Goal: Task Accomplishment & Management: Use online tool/utility

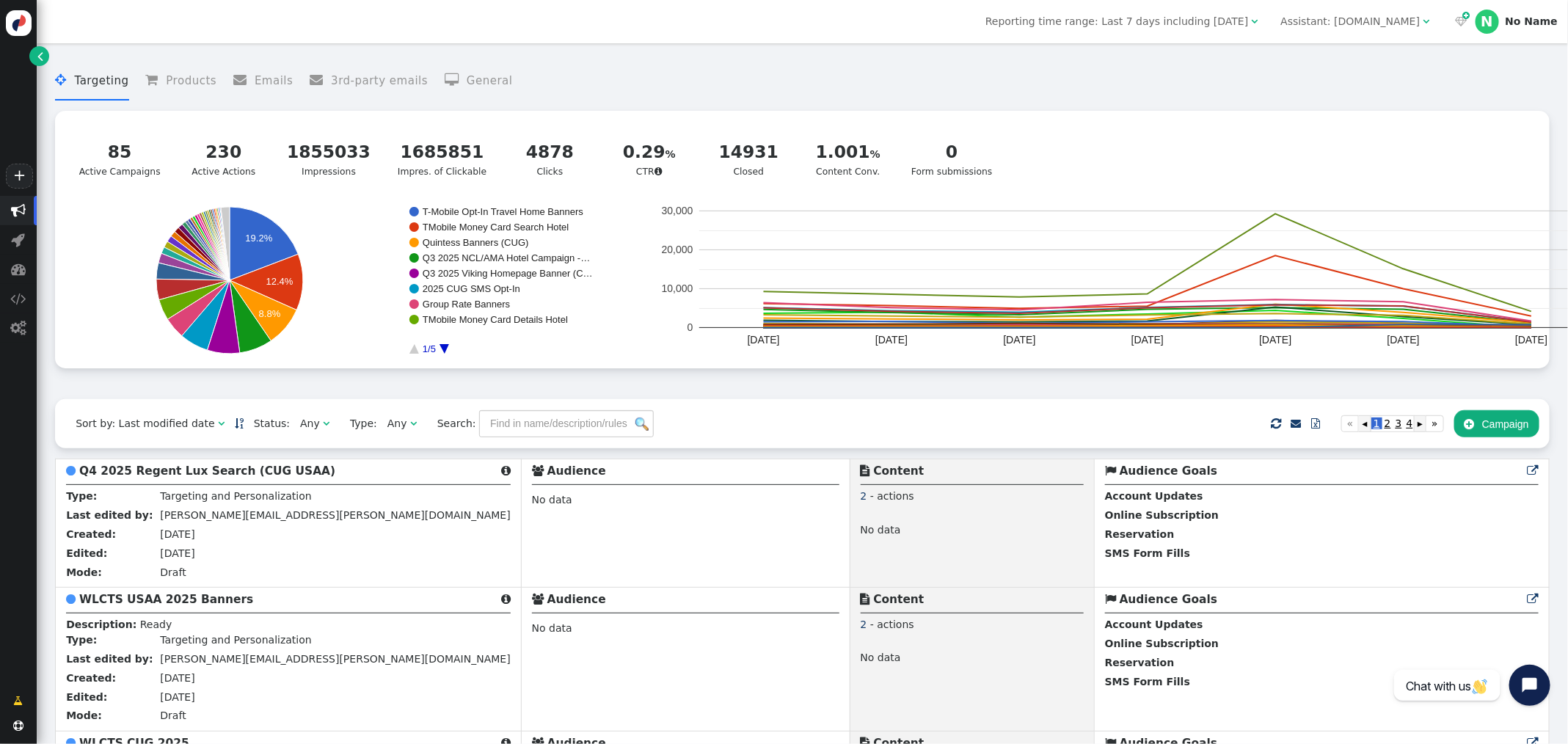
click at [1401, 23] on div "Assistant: mustdotravels.com" at bounding box center [1350, 21] width 139 height 16
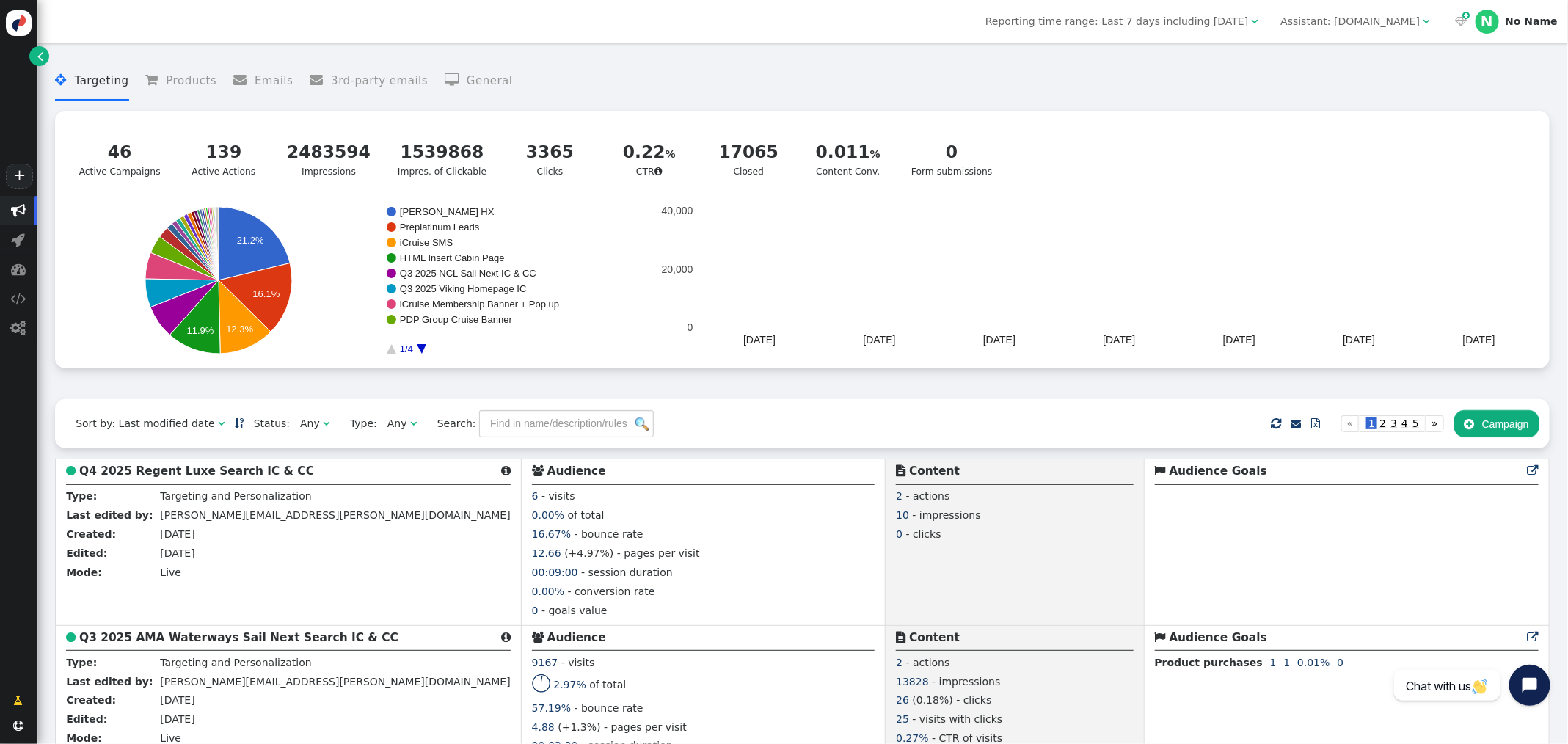
scroll to position [3, 0]
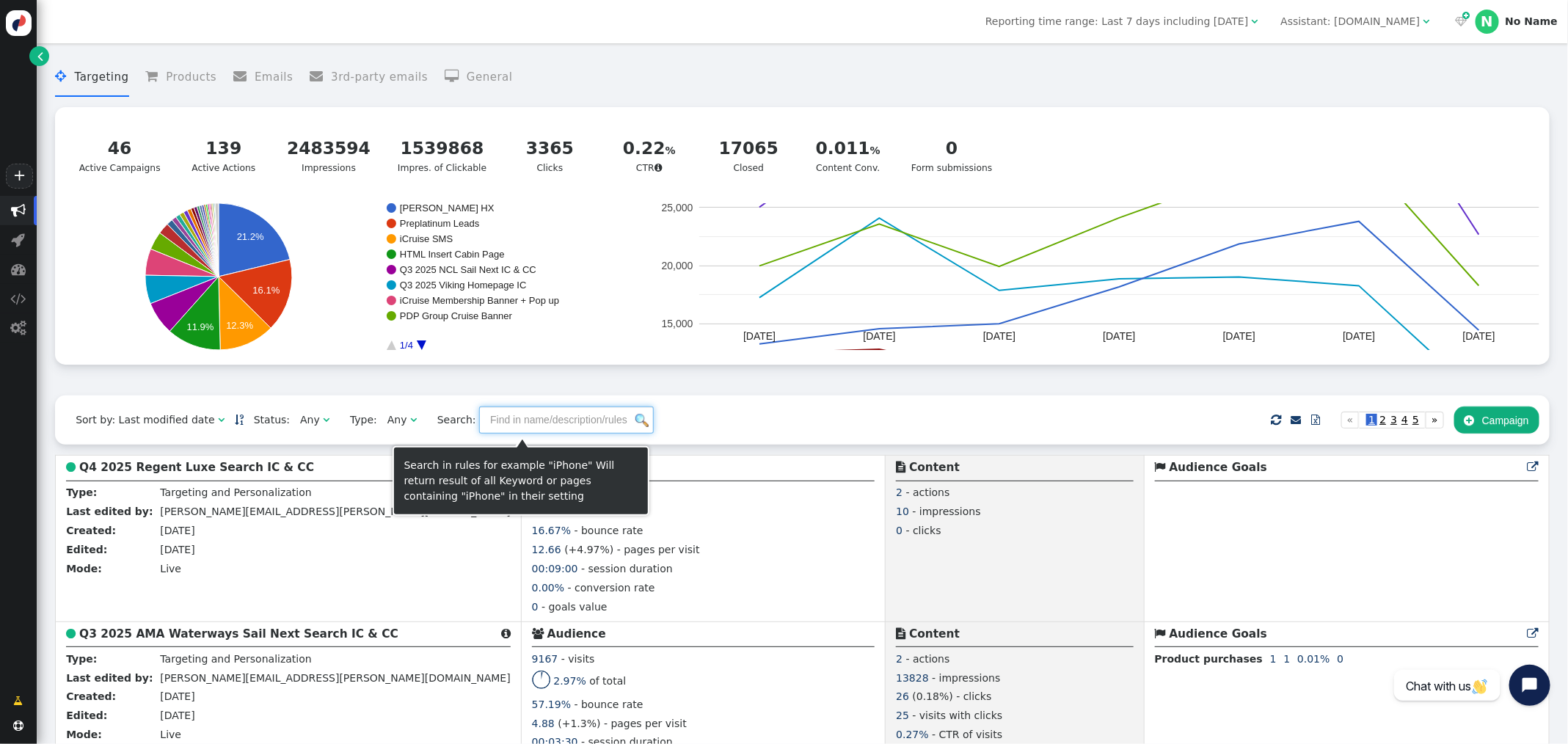
click at [552, 421] on input "text" at bounding box center [566, 419] width 174 height 26
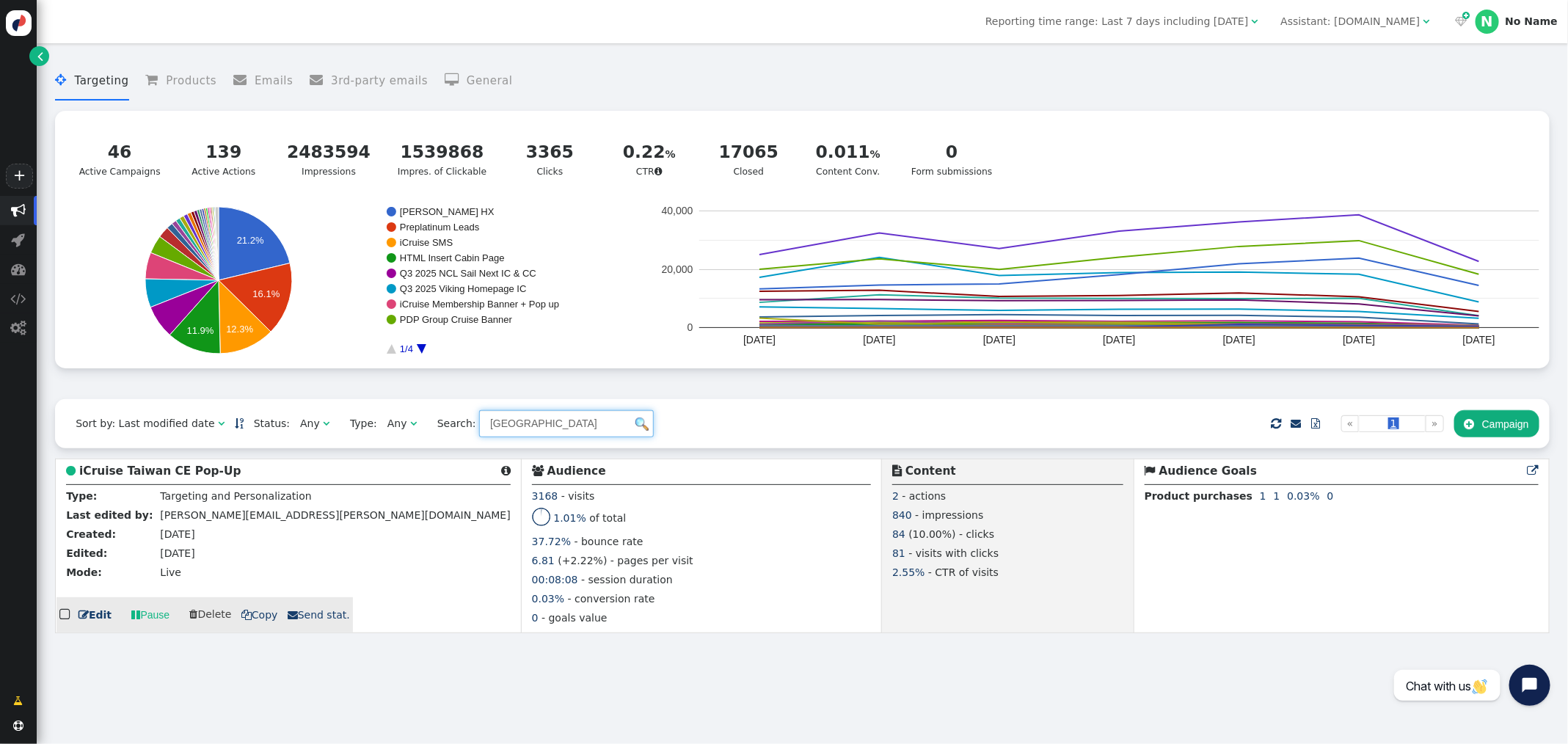
type input "taiwan"
click at [253, 618] on span " Copy" at bounding box center [259, 614] width 37 height 11
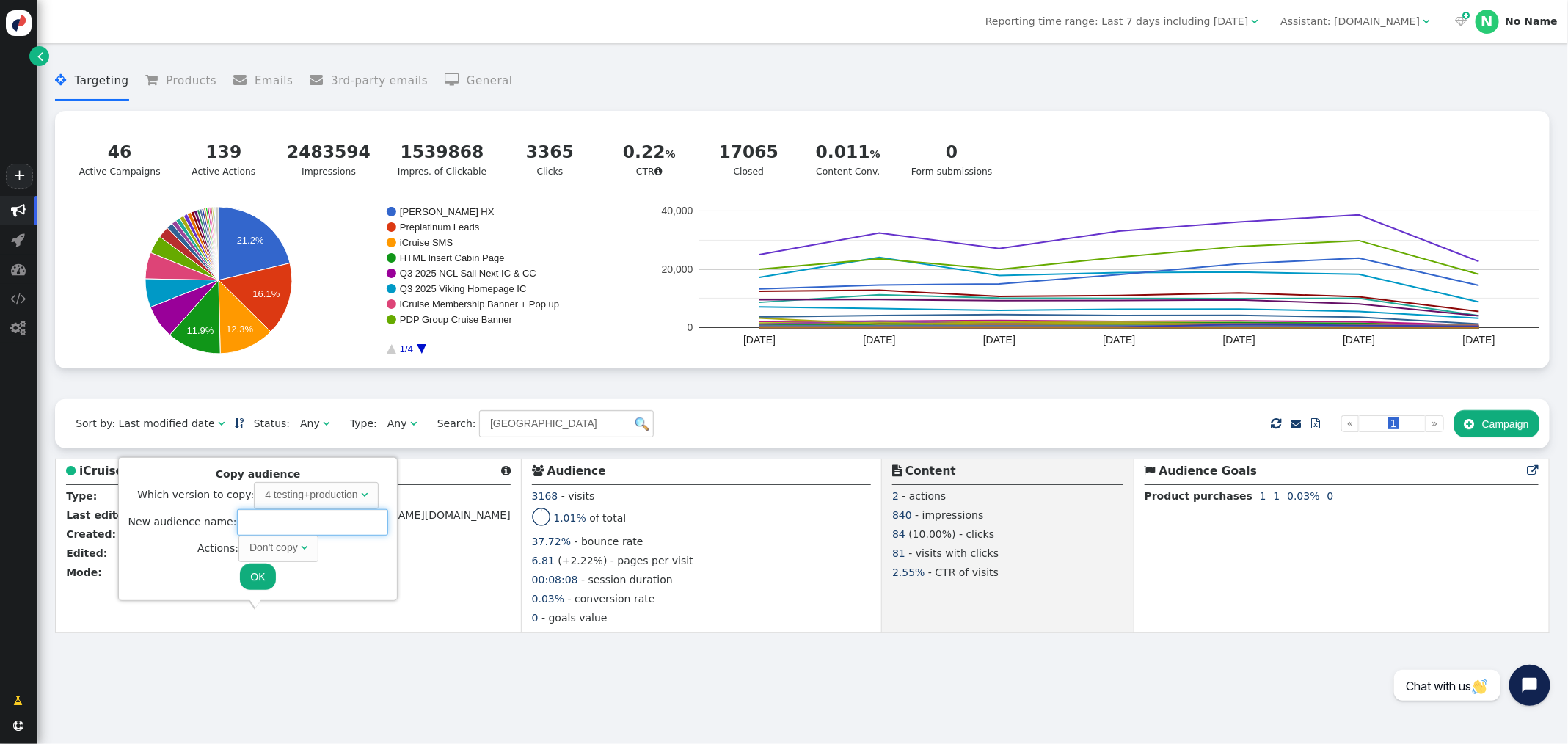
click at [265, 525] on input "text" at bounding box center [312, 522] width 151 height 26
click at [343, 653] on div " Targeting  Products  Emails  3rd-party emails  General ? Active Campaigns…" at bounding box center [802, 393] width 1531 height 701
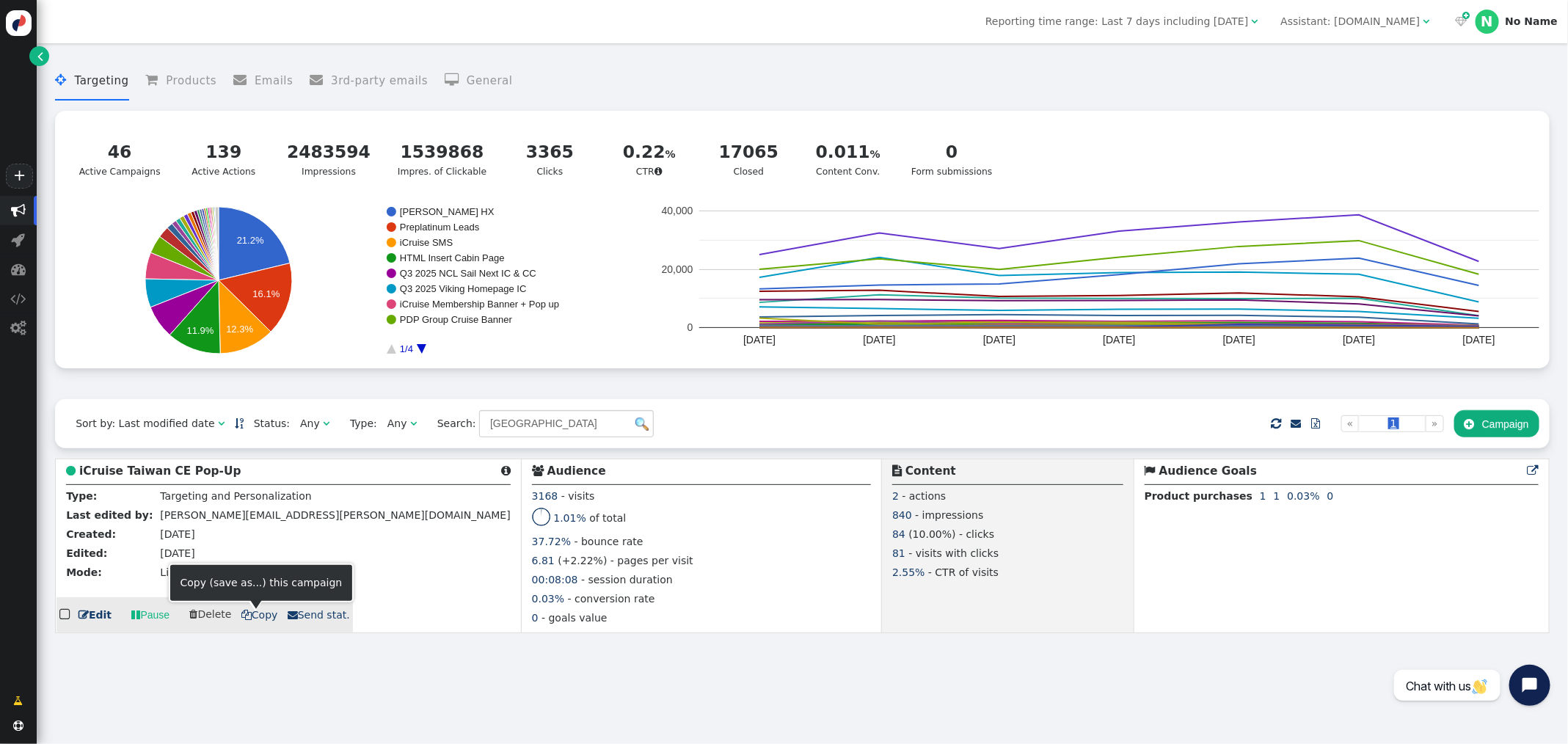
click at [253, 615] on span " Copy" at bounding box center [259, 614] width 37 height 11
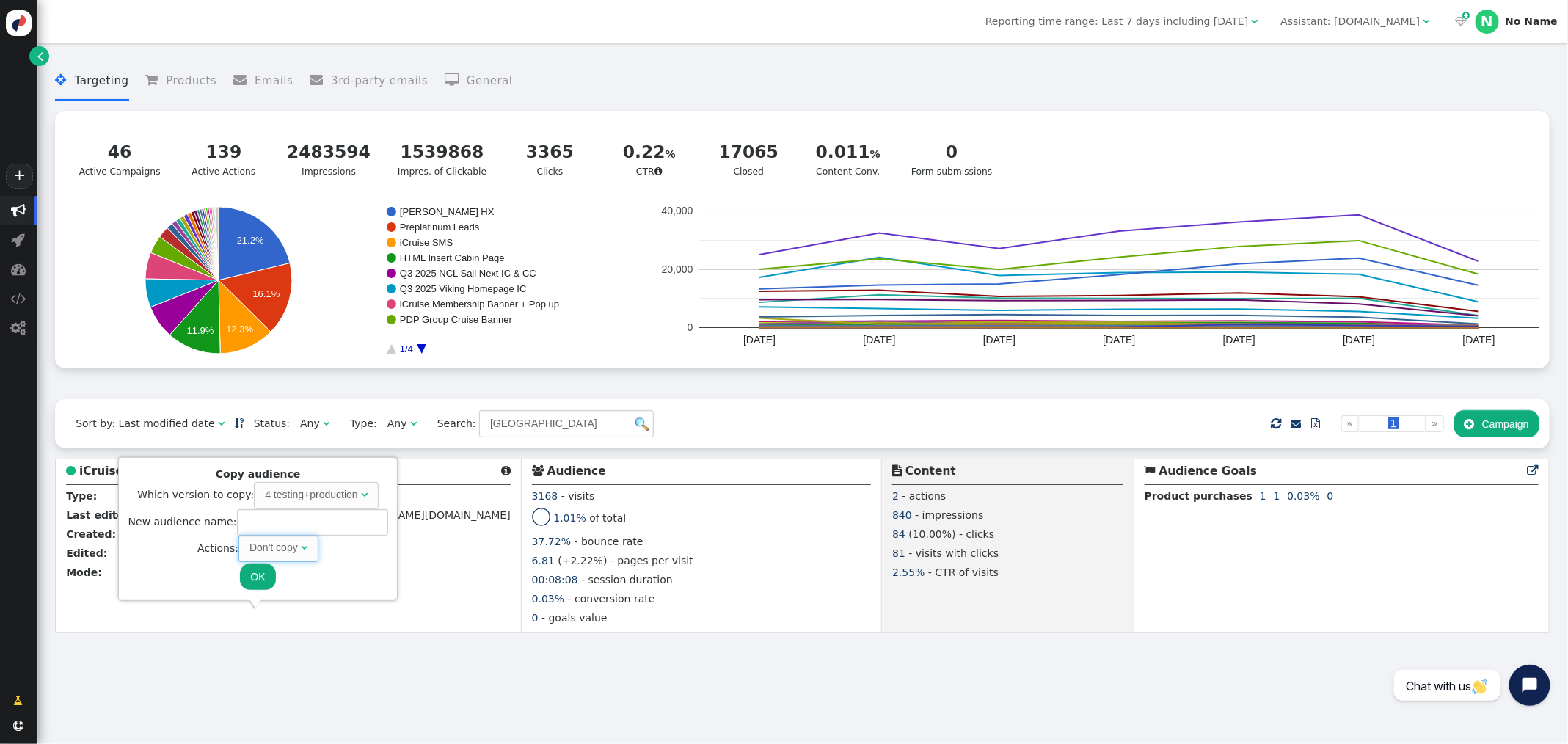
click at [291, 536] on span "Don't copy " at bounding box center [279, 549] width 80 height 26
click at [292, 522] on input "text" at bounding box center [312, 522] width 151 height 26
click at [284, 542] on div "Don't copy" at bounding box center [273, 547] width 48 height 16
click at [289, 522] on input "text" at bounding box center [312, 522] width 151 height 26
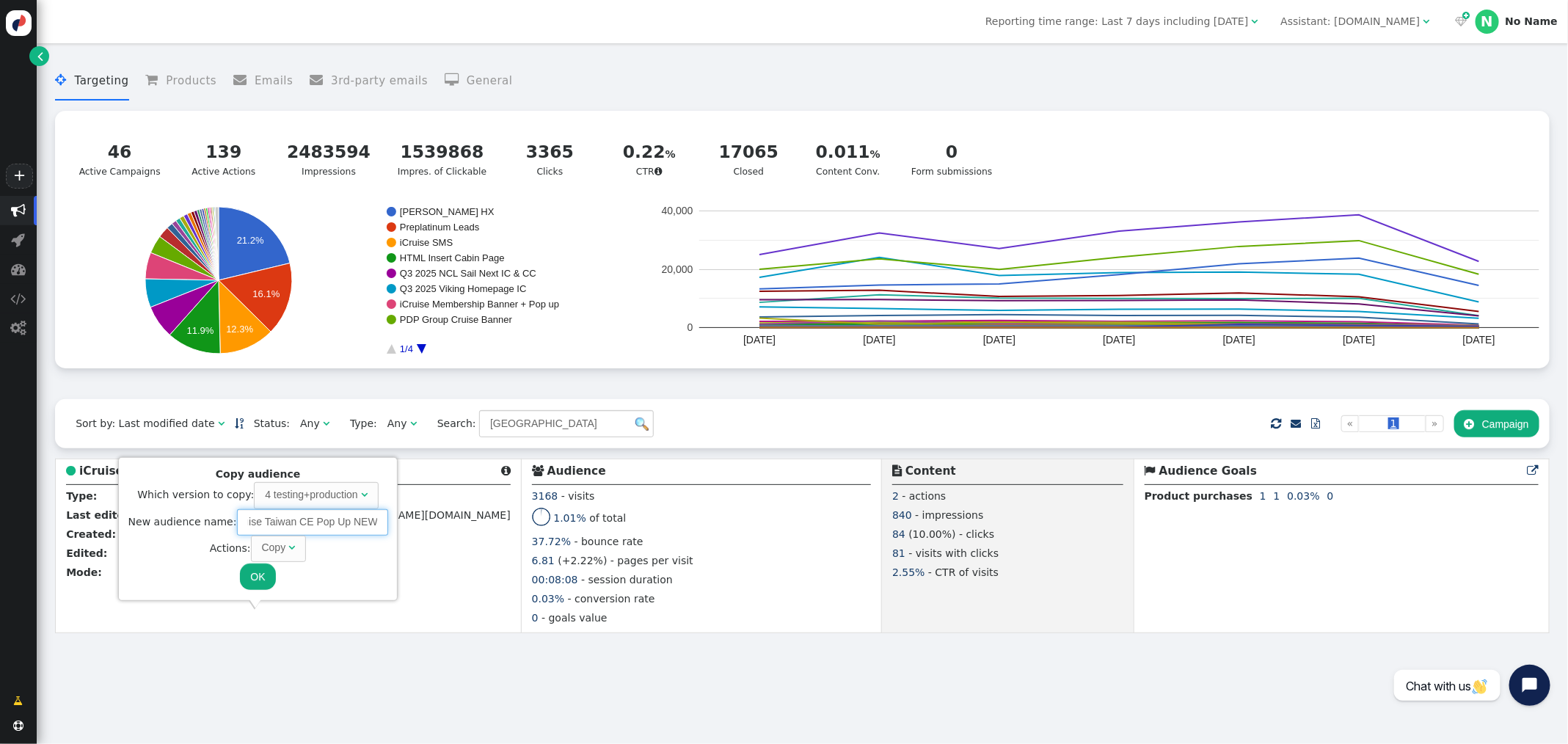
type input "iCruise Taiwan CE Pop Up NEW"
click at [254, 580] on button "OK" at bounding box center [257, 576] width 35 height 26
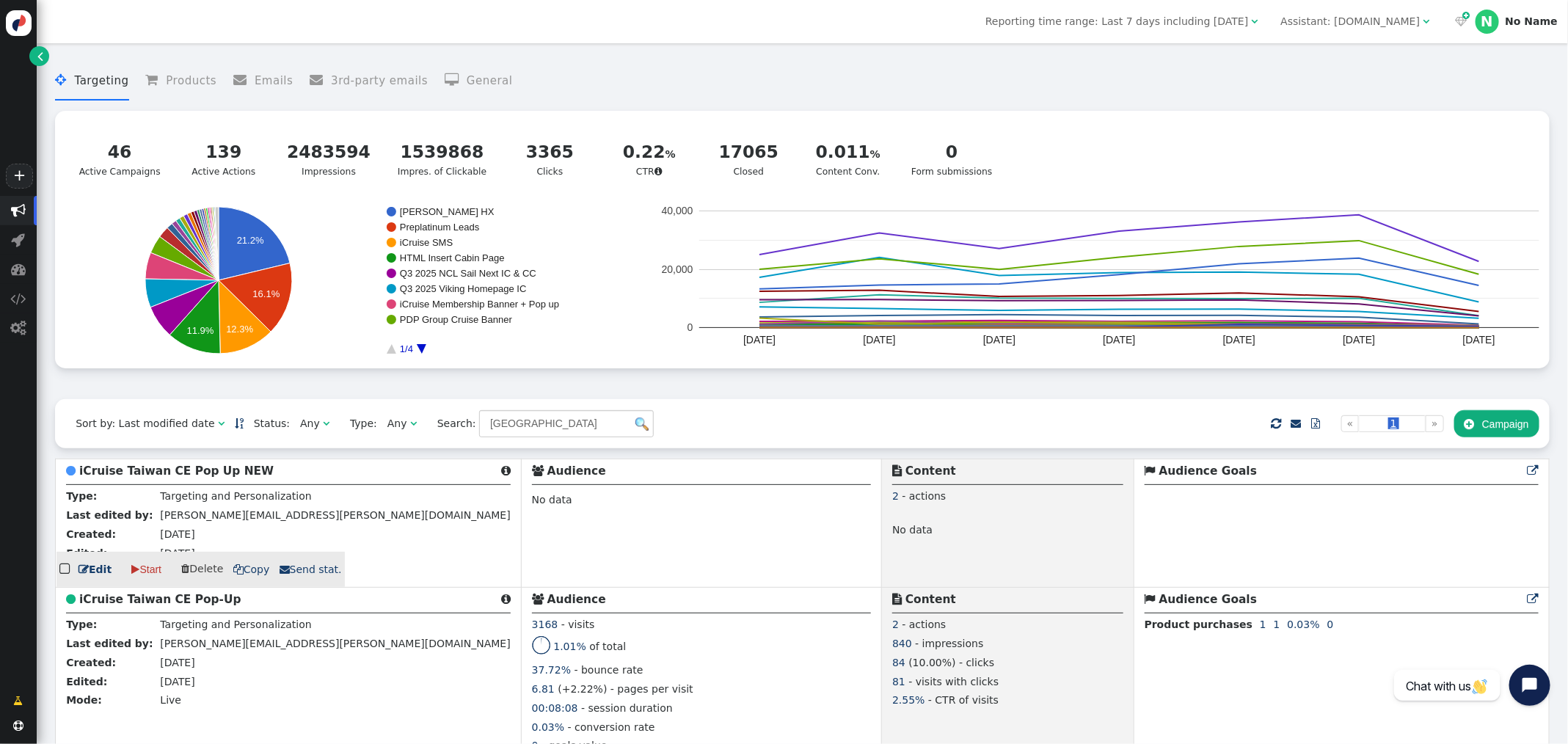
click at [181, 474] on b "iCruise Taiwan CE Pop Up NEW" at bounding box center [177, 471] width 195 height 13
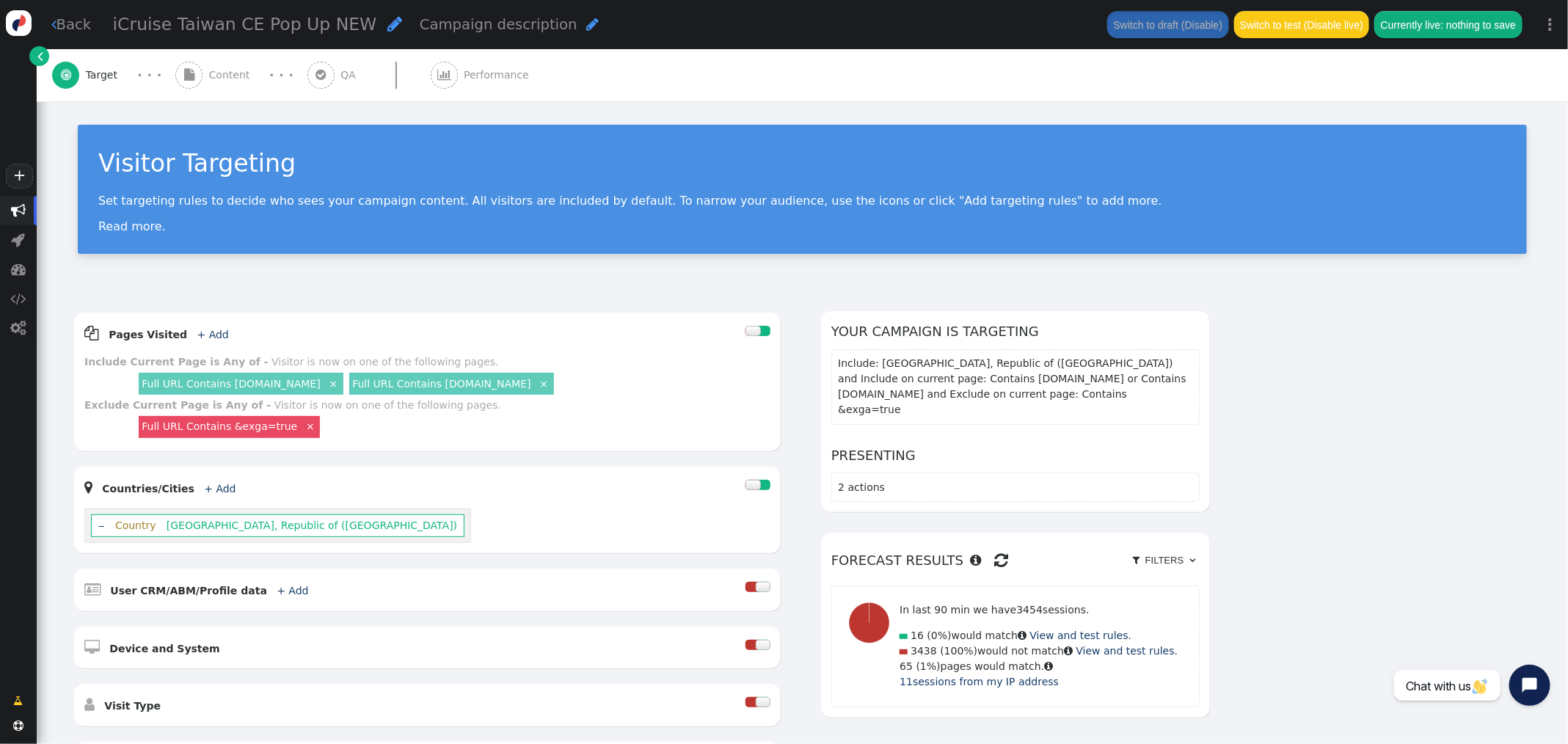
click at [224, 77] on span "Content" at bounding box center [232, 75] width 47 height 16
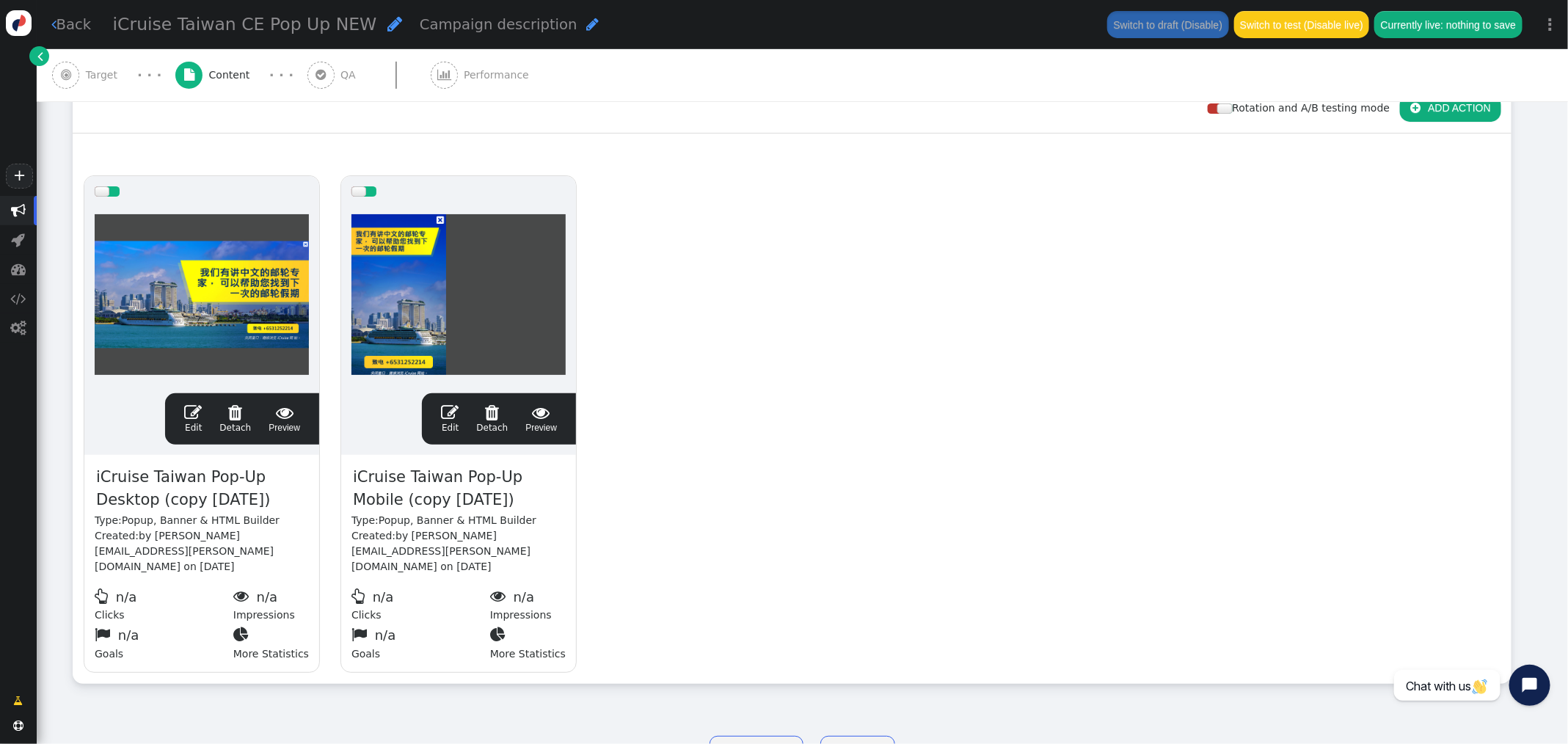
scroll to position [265, 0]
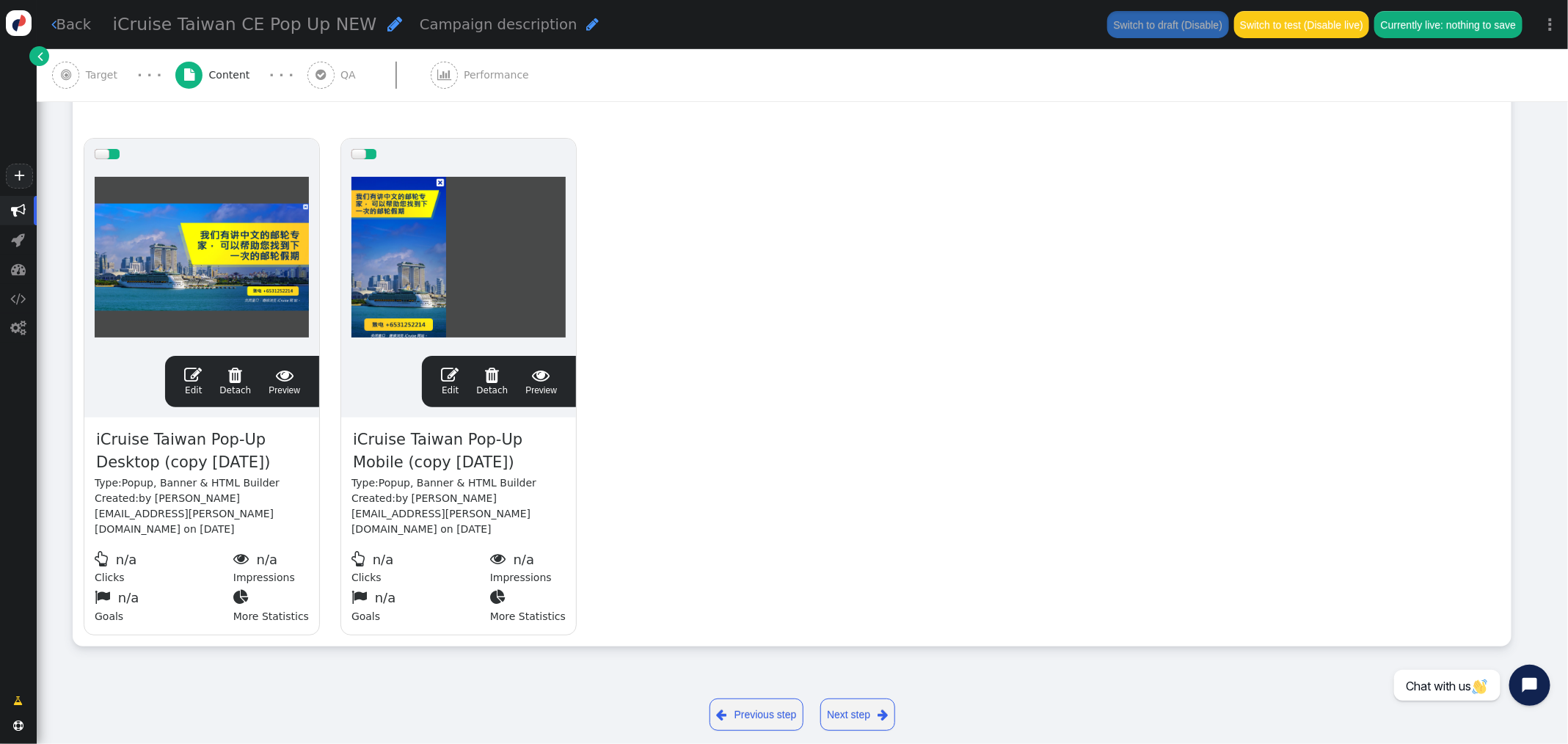
click at [227, 464] on span "iCruise Taiwan Pop-Up Desktop (copy [DATE])" at bounding box center [202, 451] width 214 height 47
click at [244, 459] on span "iCruise Taiwan Pop-Up Desktop (copy [DATE])" at bounding box center [202, 451] width 214 height 47
drag, startPoint x: 285, startPoint y: 461, endPoint x: 338, endPoint y: 454, distance: 53.5
click at [159, 460] on span "iCruise Taiwan Pop-Up Desktop (copy [DATE])" at bounding box center [202, 451] width 214 height 47
click at [444, 463] on span "iCruise Taiwan Pop-Up Mobile (copy [DATE])" at bounding box center [459, 451] width 214 height 47
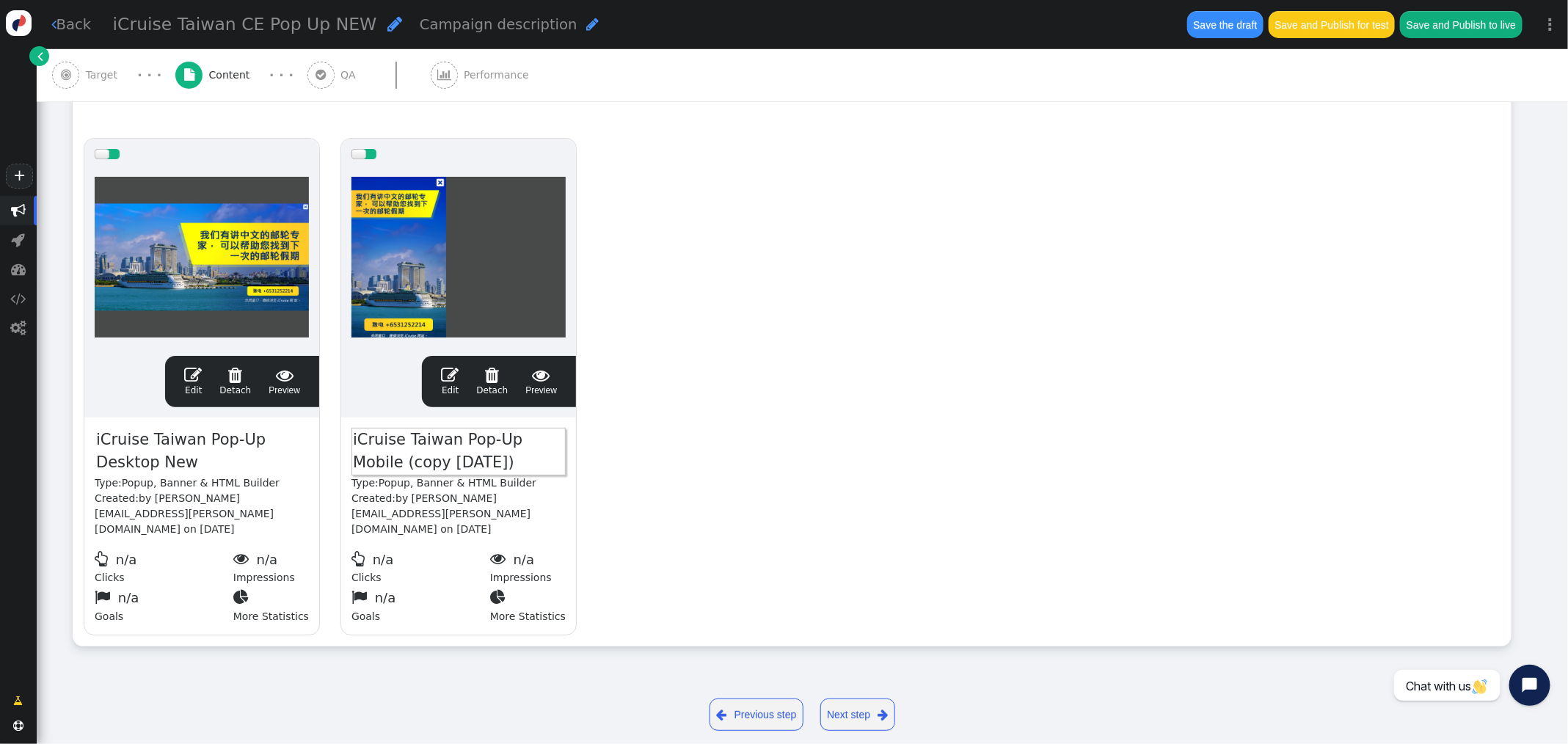
click at [468, 461] on span "iCruise Taiwan Pop-Up Mobile (copy [DATE])" at bounding box center [459, 451] width 214 height 47
drag, startPoint x: 481, startPoint y: 459, endPoint x: 341, endPoint y: 456, distance: 140.0
click at [341, 456] on div "iCruise Taiwan Pop-Up Mobile (copy 09/26/25) Type: Popup, Banner & HTML Builder…" at bounding box center [458, 526] width 235 height 217
click at [407, 459] on span "iCruise Taiwan Pop-Up Mobile (copy [DATE])" at bounding box center [459, 451] width 214 height 47
click at [461, 463] on span "iCruise Taiwan Pop-Up Mobile (copy [DATE])" at bounding box center [459, 451] width 214 height 47
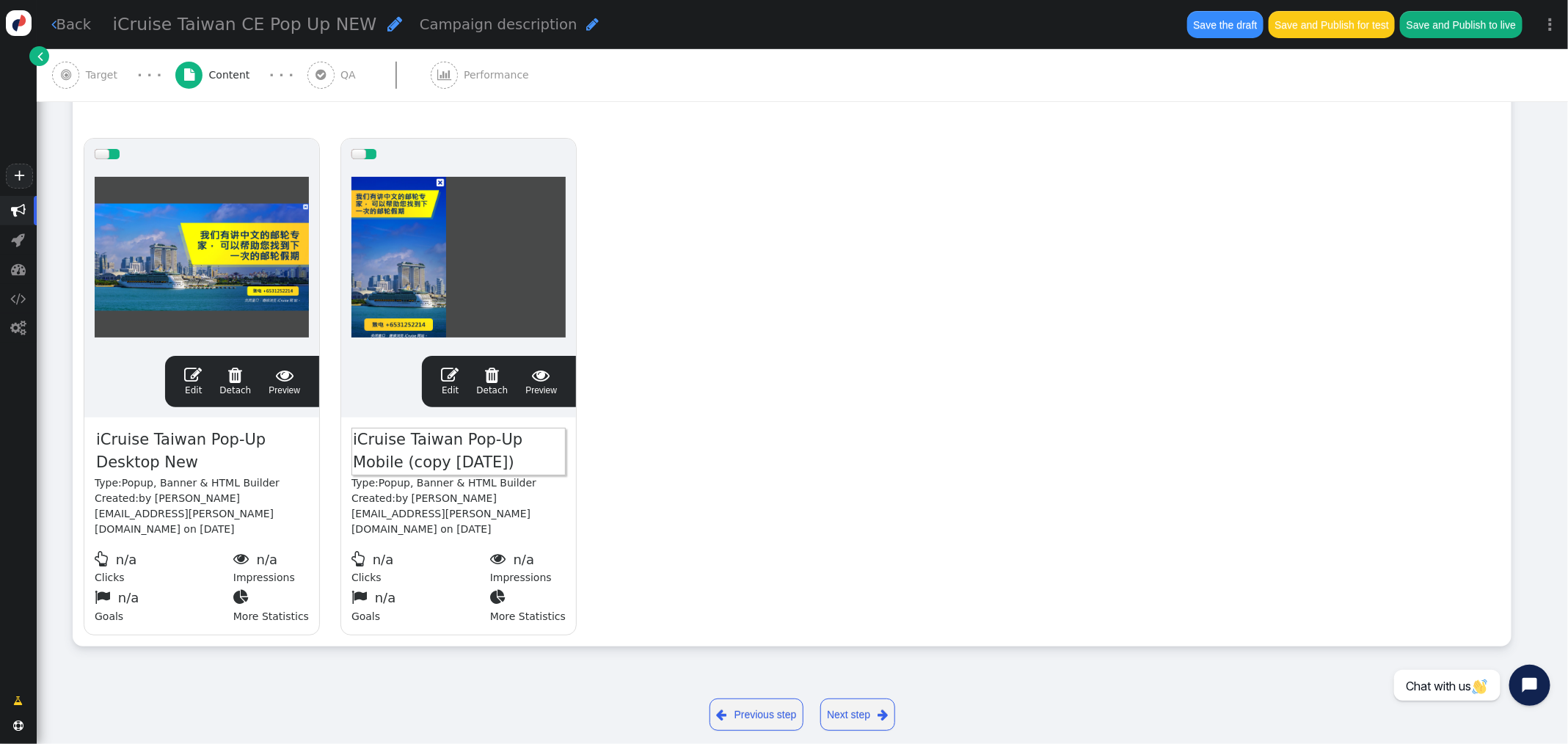
drag, startPoint x: 486, startPoint y: 460, endPoint x: 353, endPoint y: 461, distance: 133.0
click at [353, 461] on span "iCruise Taiwan Pop-Up Mobile (copy [DATE])" at bounding box center [459, 451] width 214 height 47
click at [596, 450] on div "drag this  Edit  Detach  Preview iCruise Taiwan Pop-Up Desktop New Type: Pop…" at bounding box center [792, 386] width 1437 height 518
click at [195, 379] on span "" at bounding box center [193, 375] width 18 height 18
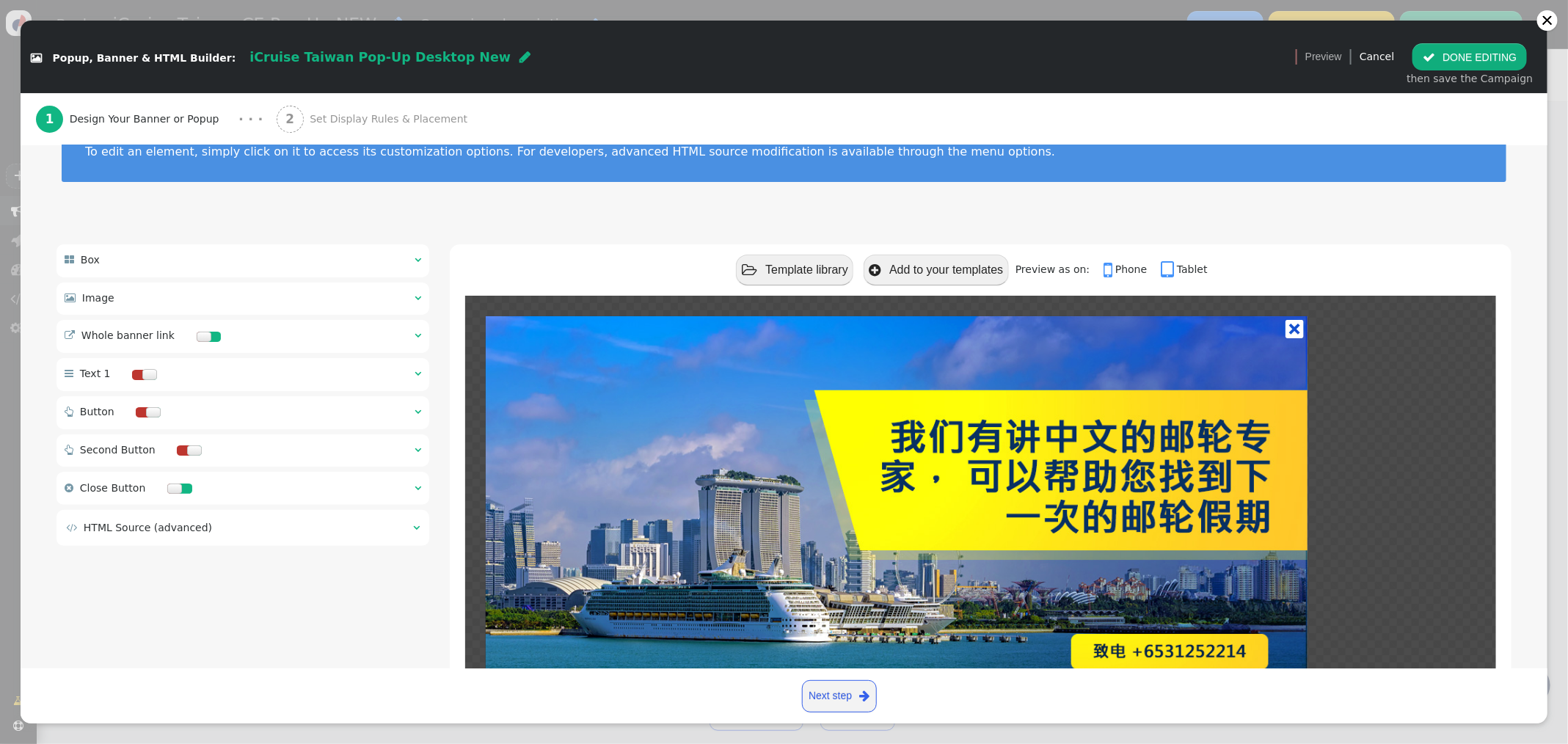
scroll to position [127, 0]
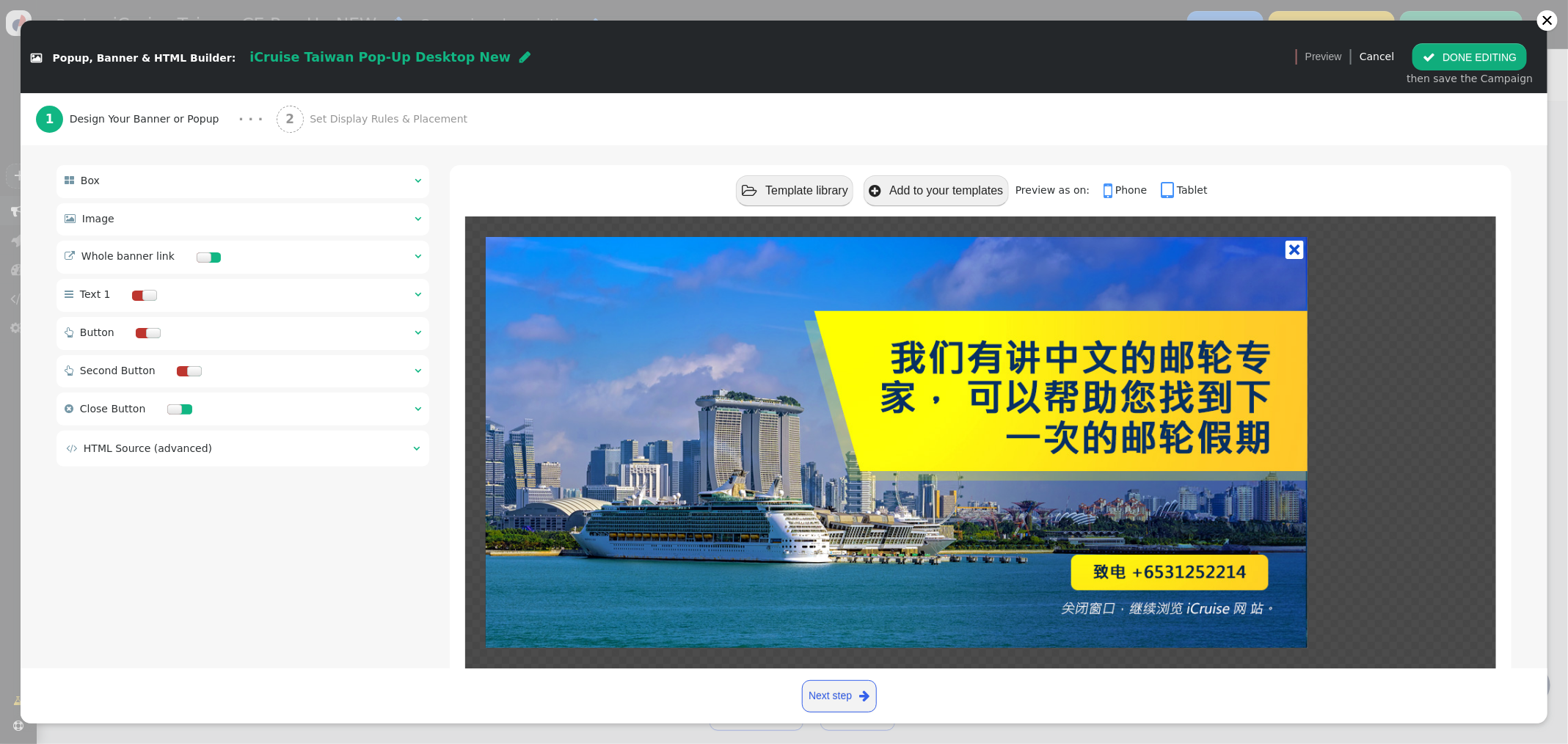
click at [413, 453] on span "" at bounding box center [416, 448] width 7 height 11
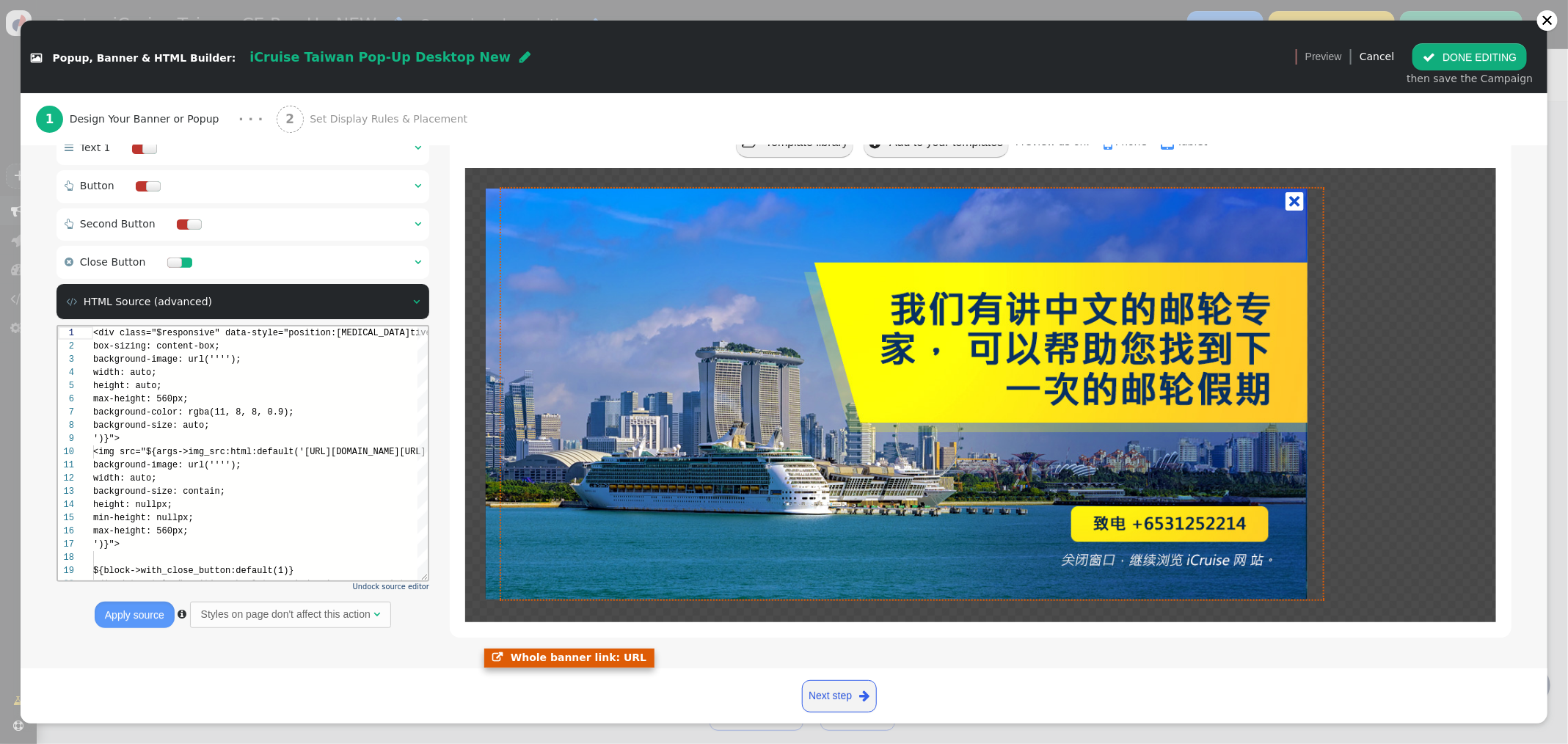
scroll to position [118, 0]
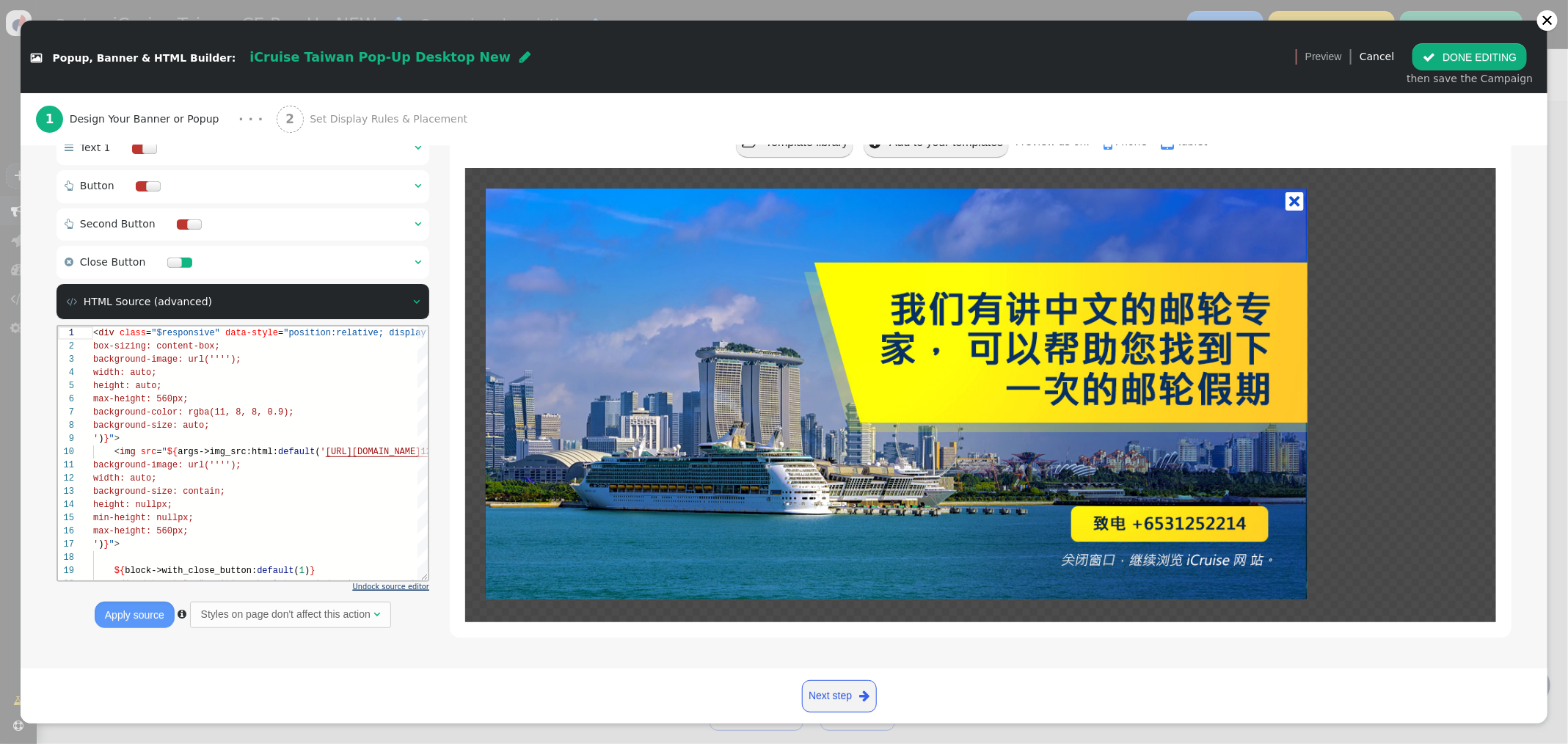
click at [408, 584] on span "Undock source editor" at bounding box center [390, 586] width 76 height 8
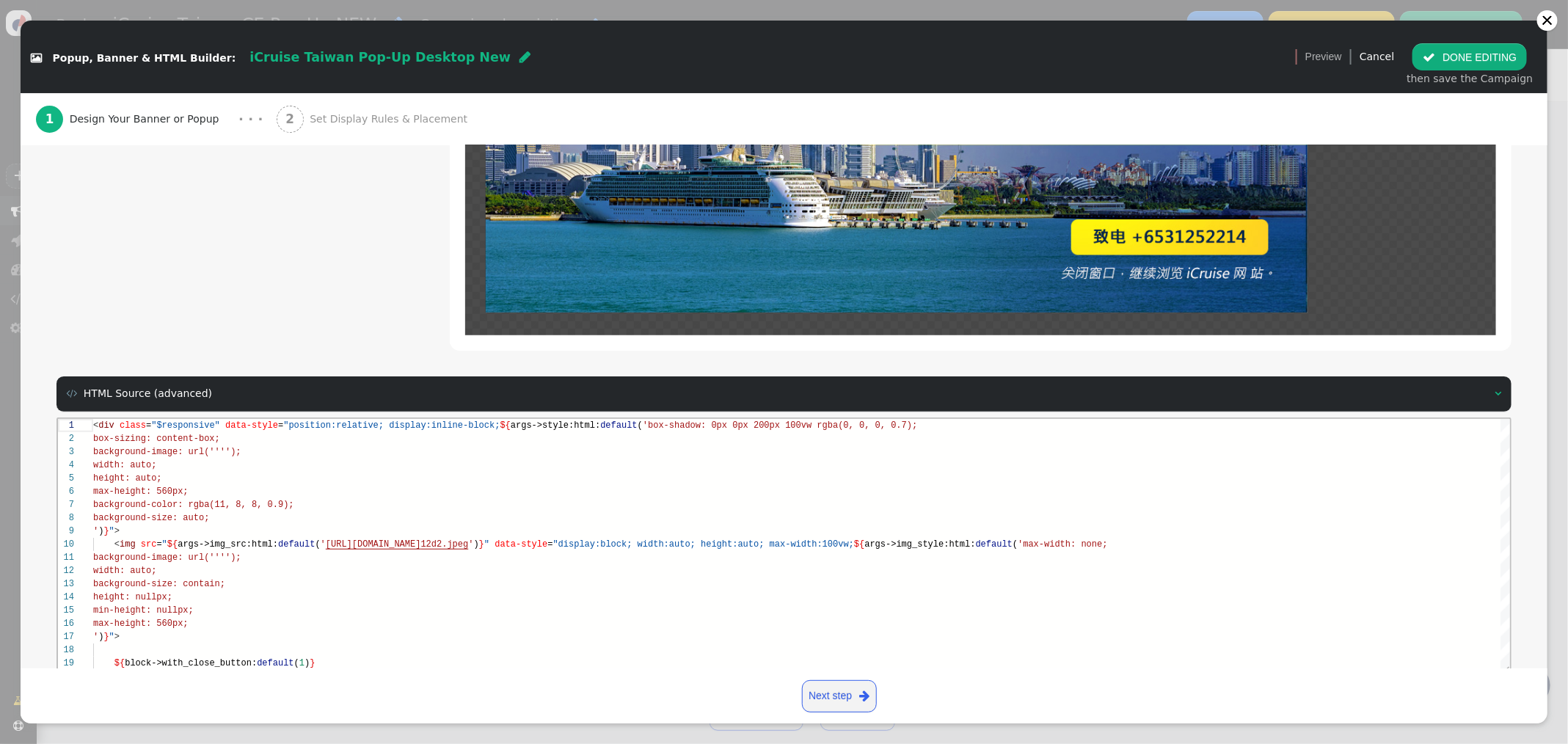
scroll to position [532, 0]
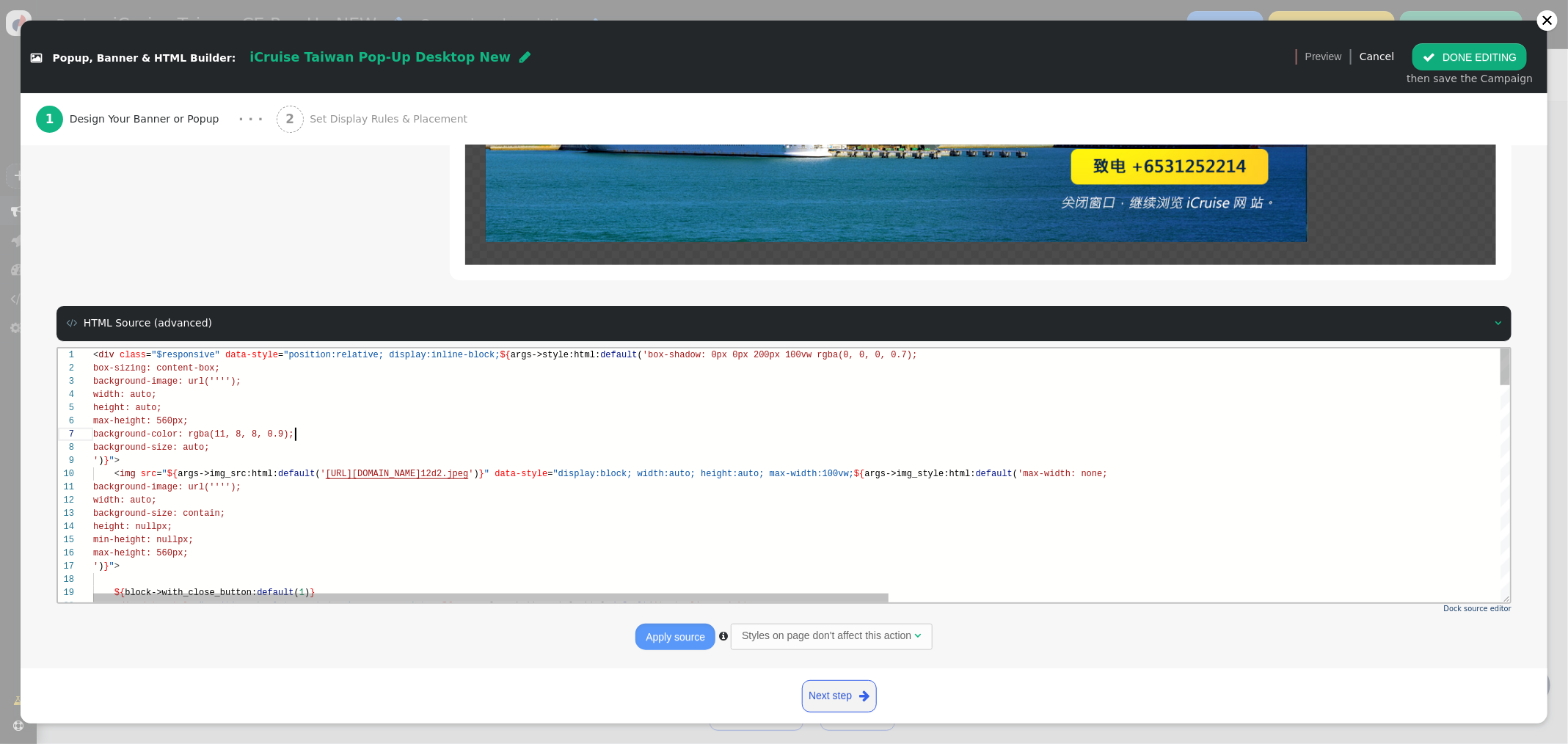
click at [697, 433] on div "background-color: rgba(11, 8, 8, 0.9);" at bounding box center [1346, 433] width 2507 height 13
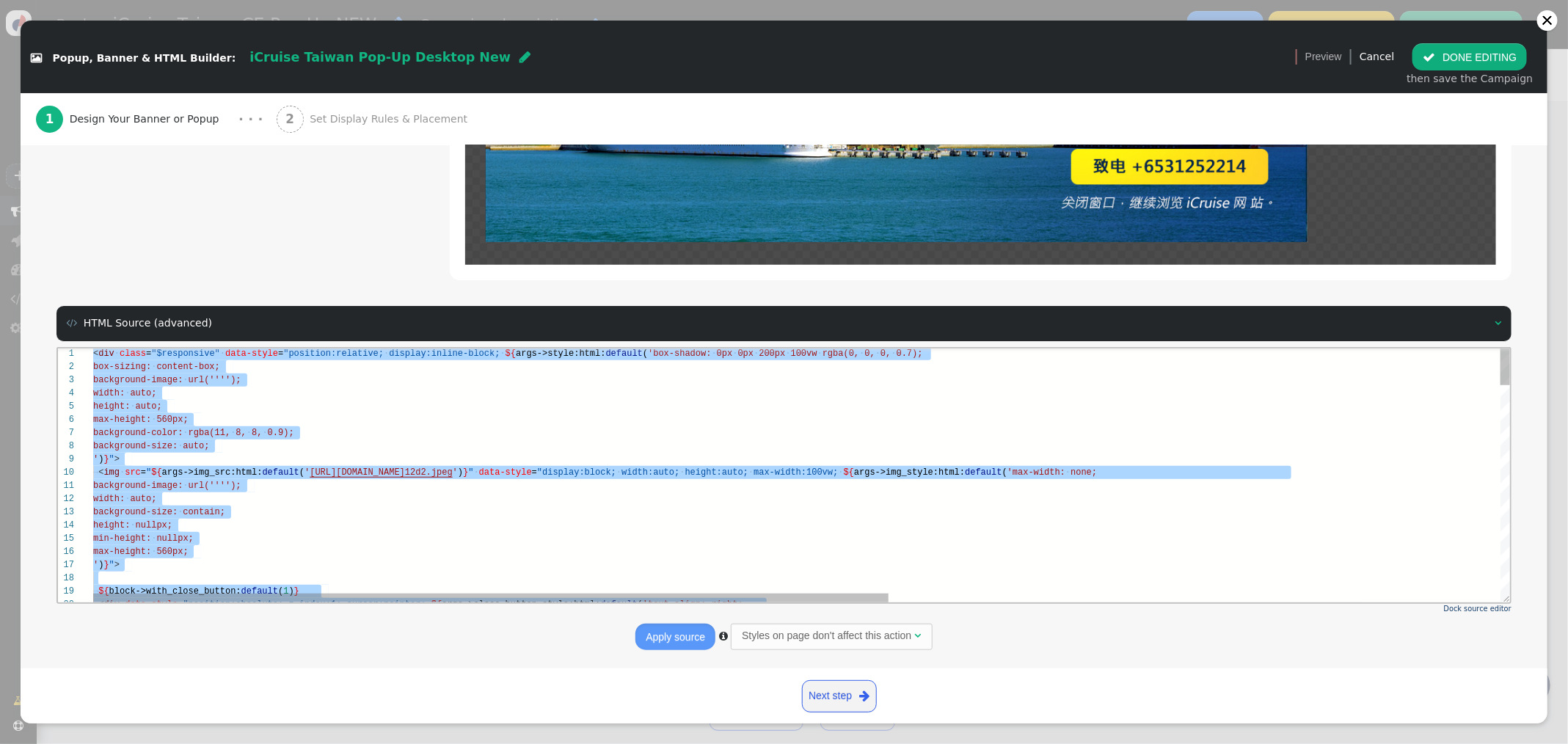
paste textarea "/div>"
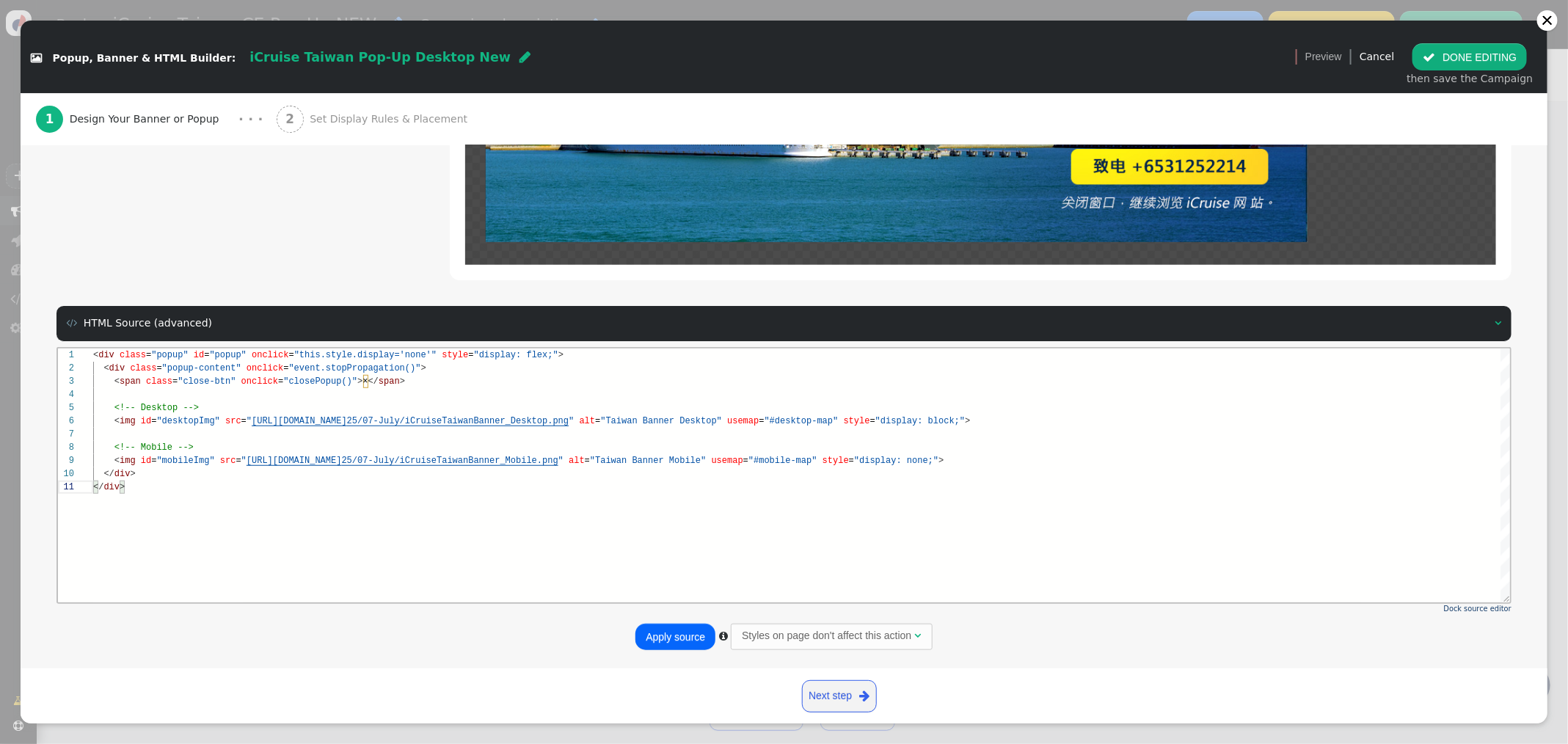
click at [697, 632] on button "Apply source" at bounding box center [676, 636] width 80 height 26
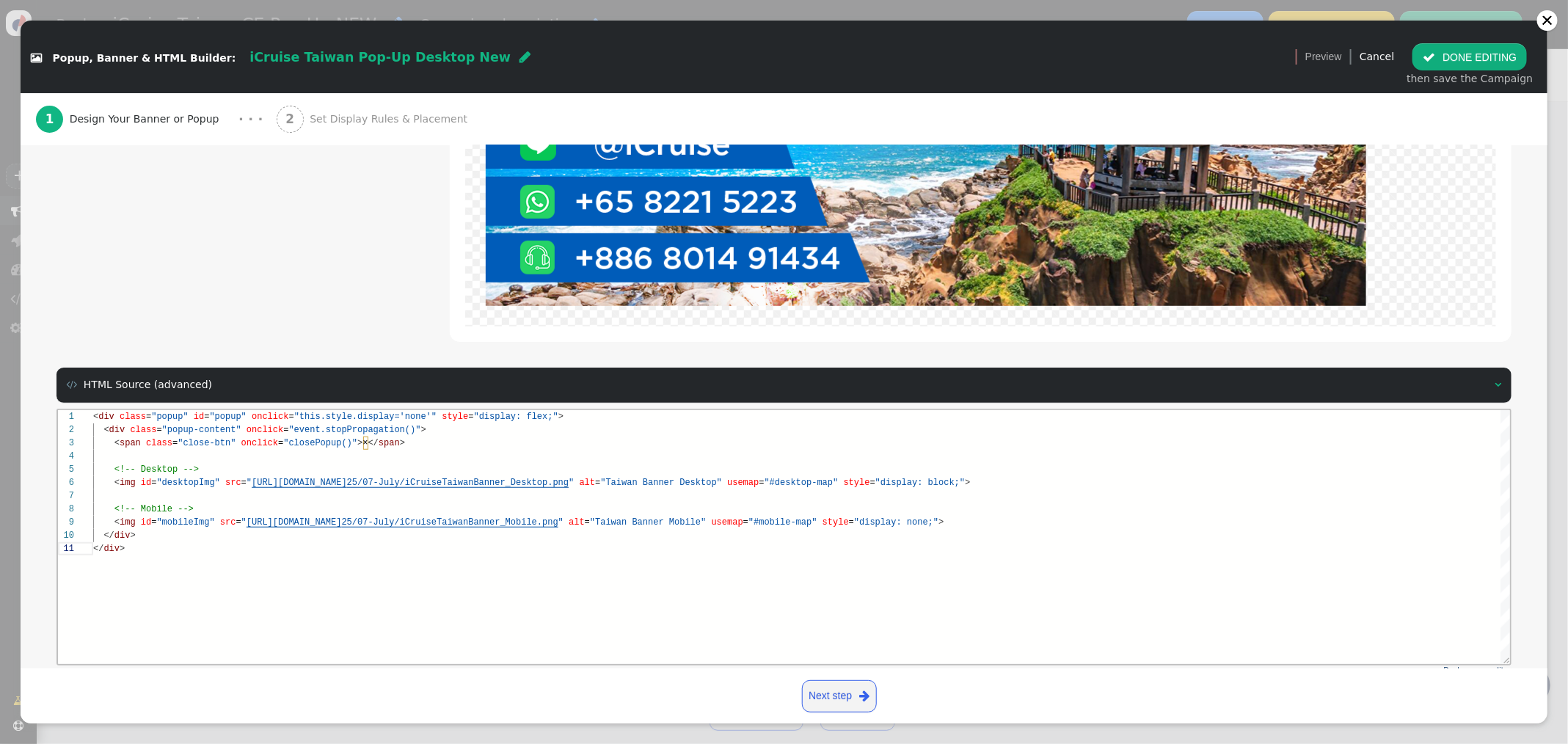
scroll to position [572, 0]
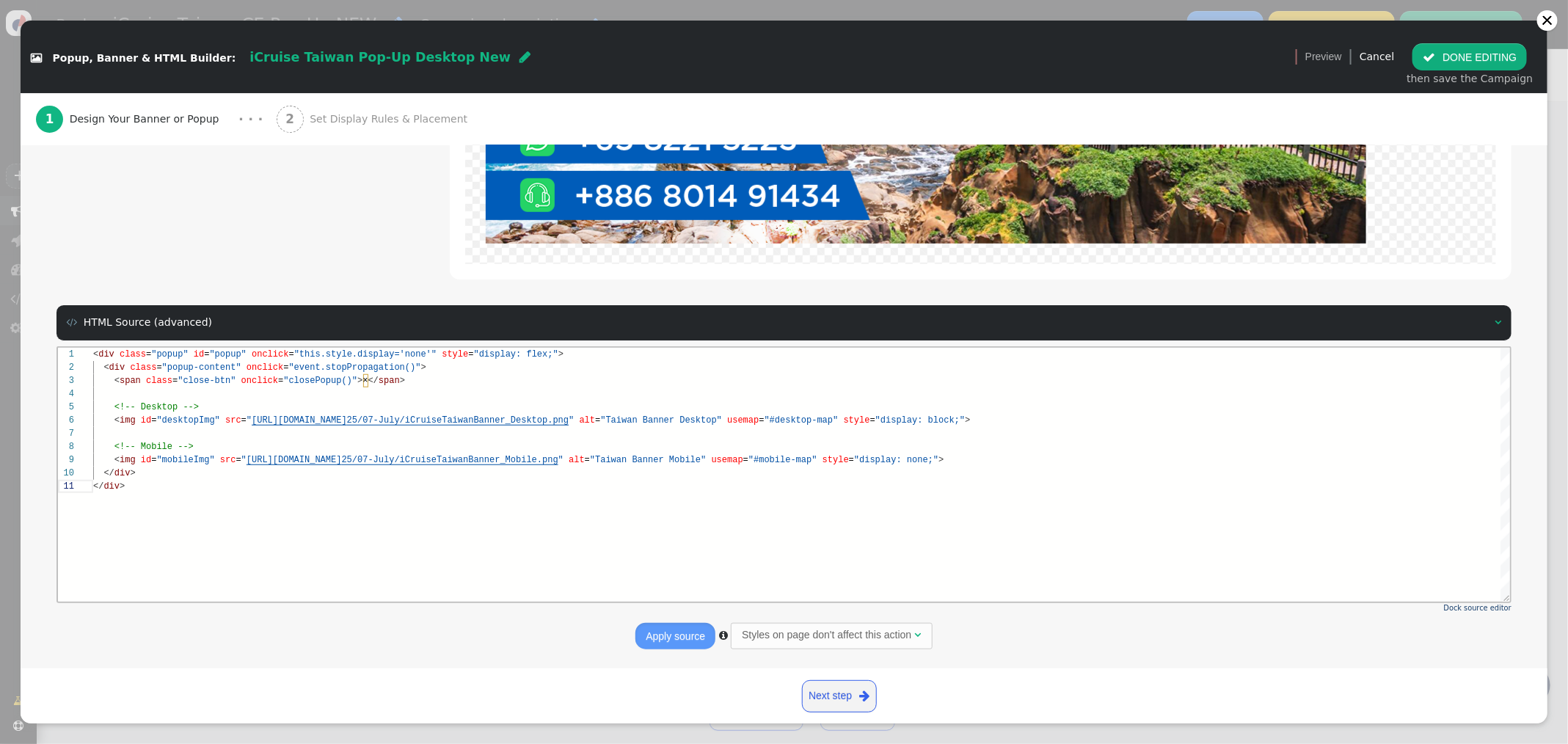
click at [335, 500] on div "</ div > <!-- Mobile --> < img id = "mobileImg" src = " https://assets.cruisema…" at bounding box center [801, 473] width 1417 height 253
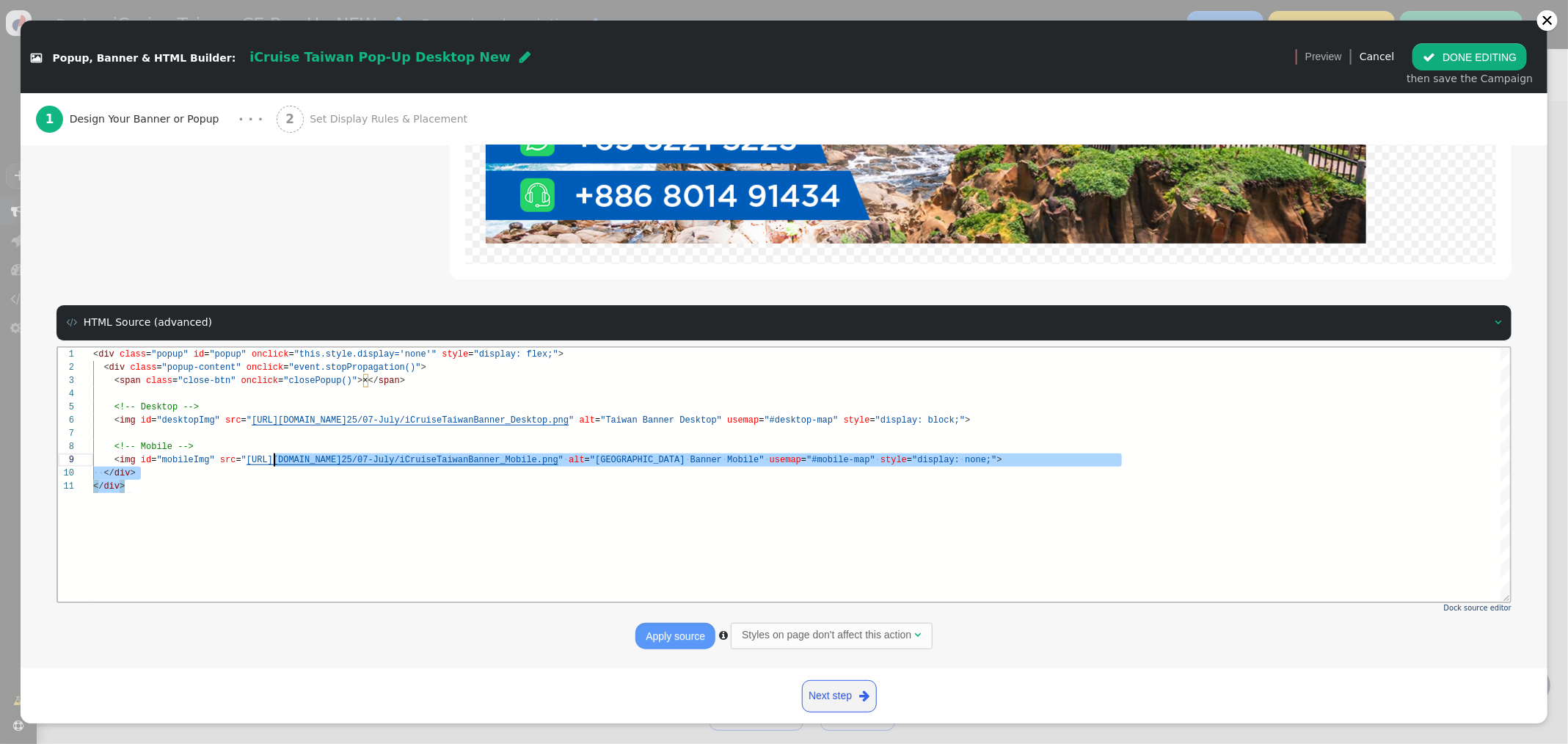
scroll to position [0, 0]
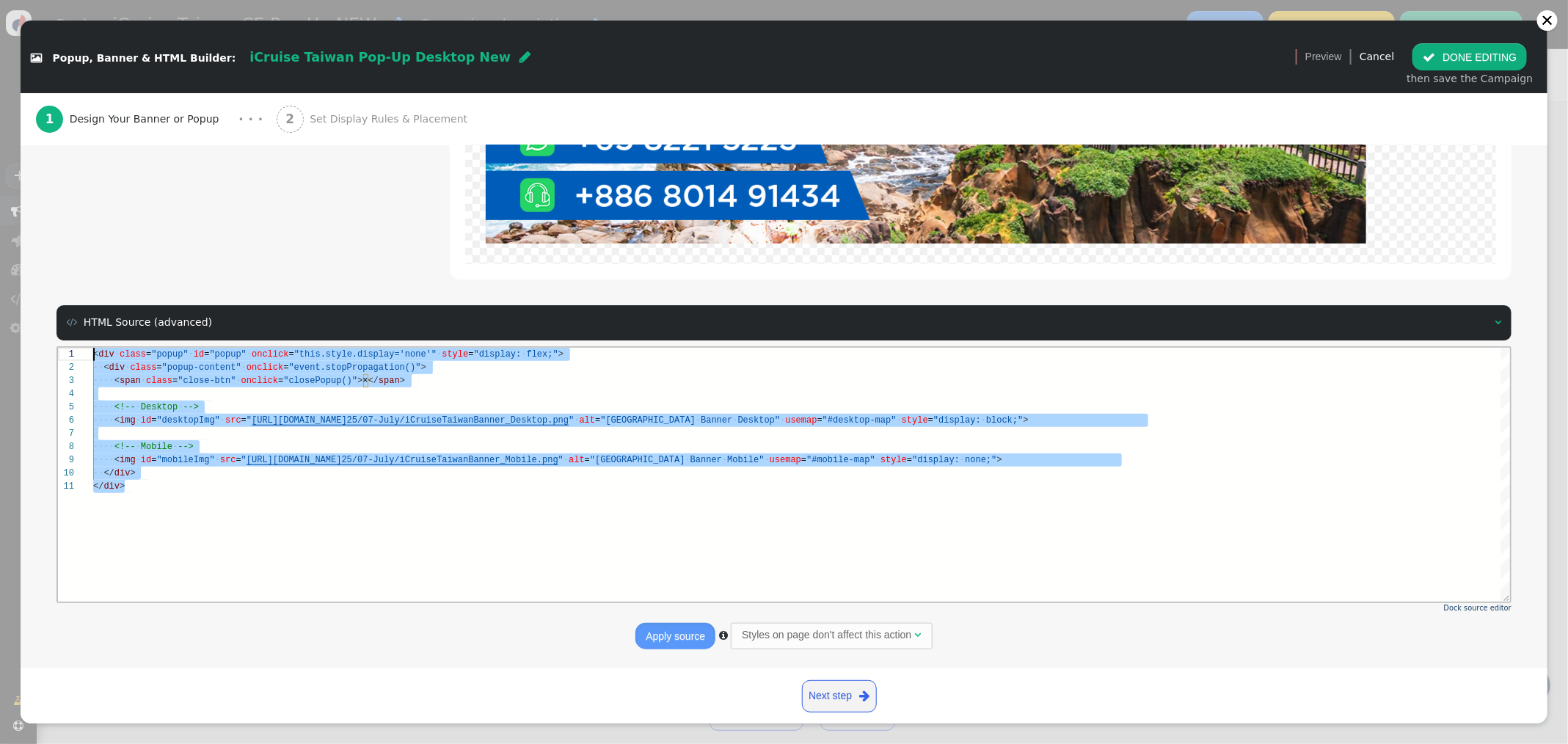
drag, startPoint x: 331, startPoint y: 518, endPoint x: 125, endPoint y: 285, distance: 311.0
click at [125, 347] on html "11 7 8 9 10 3 4 5 6 1 2 </ div > ···· <!-- · Mobile · --> ···· < img · id = "mo…" at bounding box center [783, 347] width 1452 height 0
type textarea "popup.style.display = 'flex'; updateBanner(); }); window.closePopup = closePopu…"
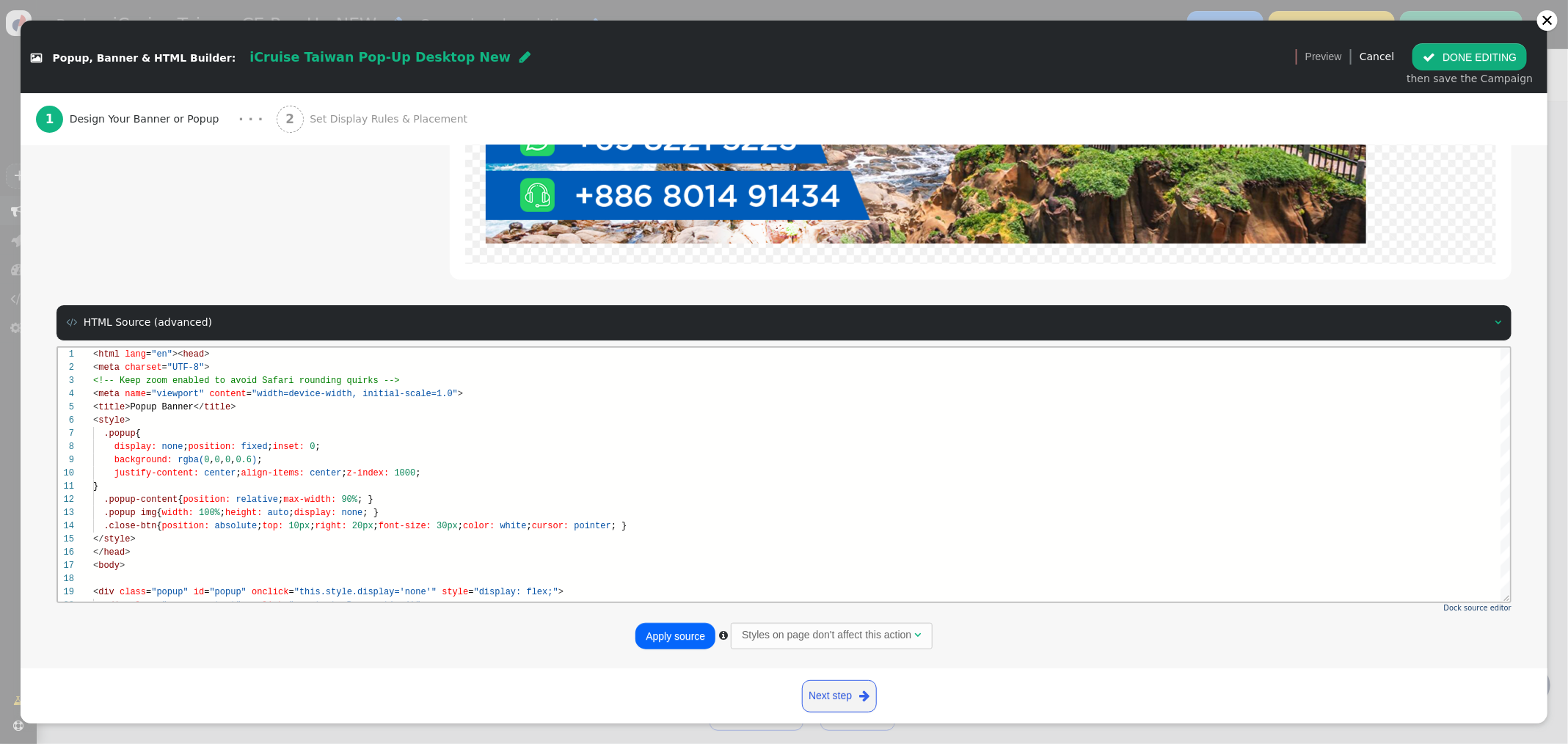
click at [680, 635] on button "Apply source" at bounding box center [676, 636] width 80 height 26
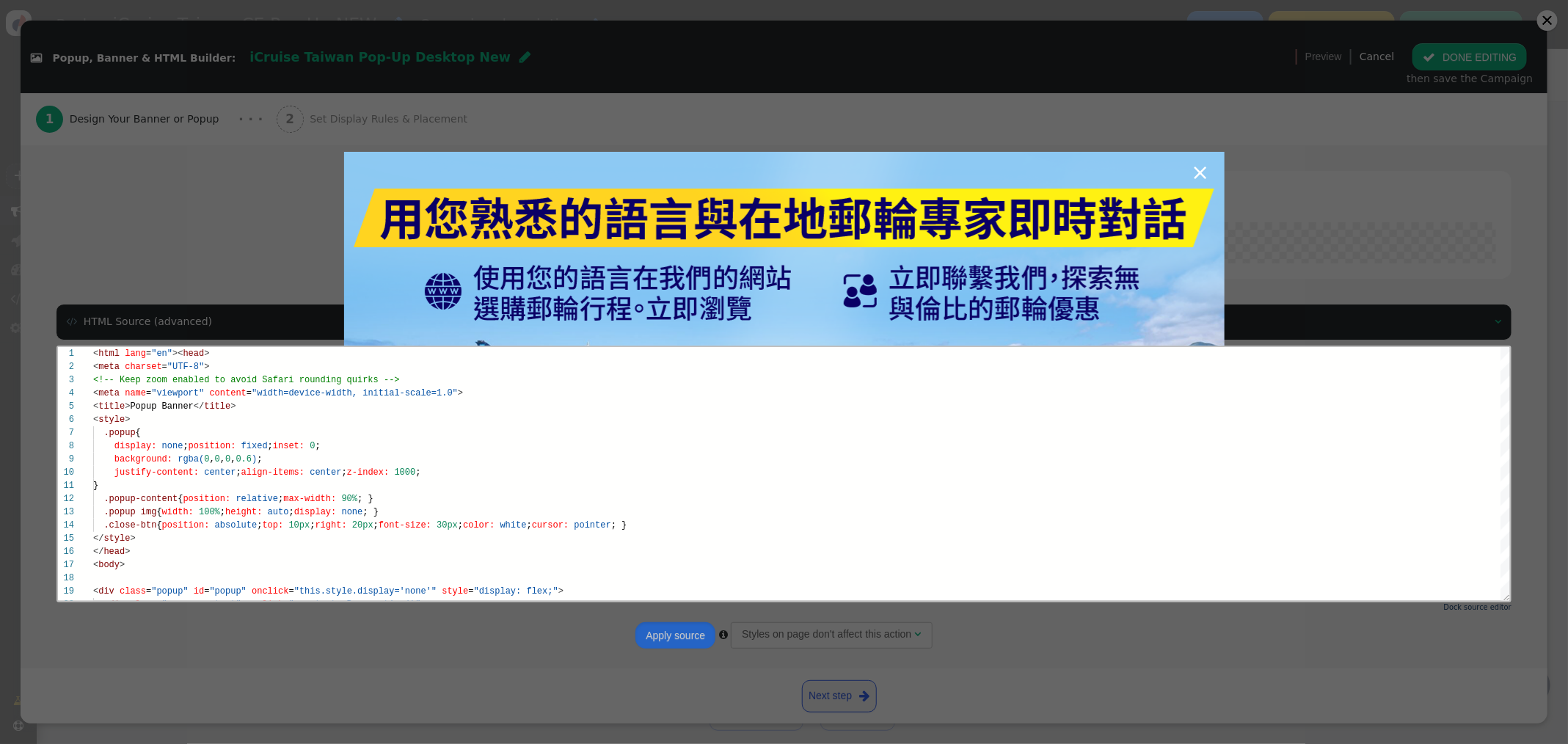
scroll to position [119, 0]
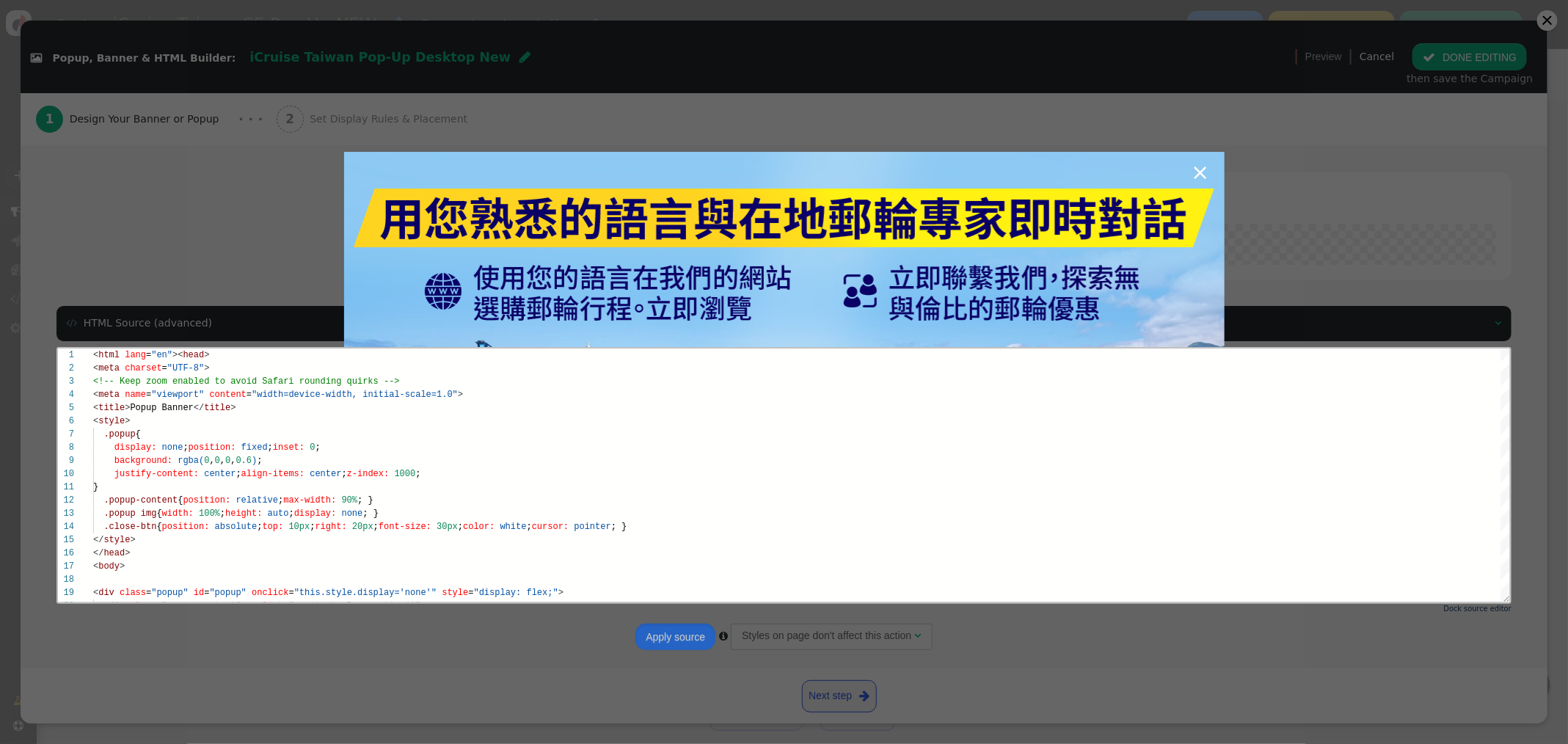
click at [696, 639] on button "Apply source" at bounding box center [676, 636] width 80 height 26
click at [1281, 144] on div "×" at bounding box center [784, 372] width 1568 height 744
click at [1456, 65] on div "×" at bounding box center [784, 372] width 1568 height 744
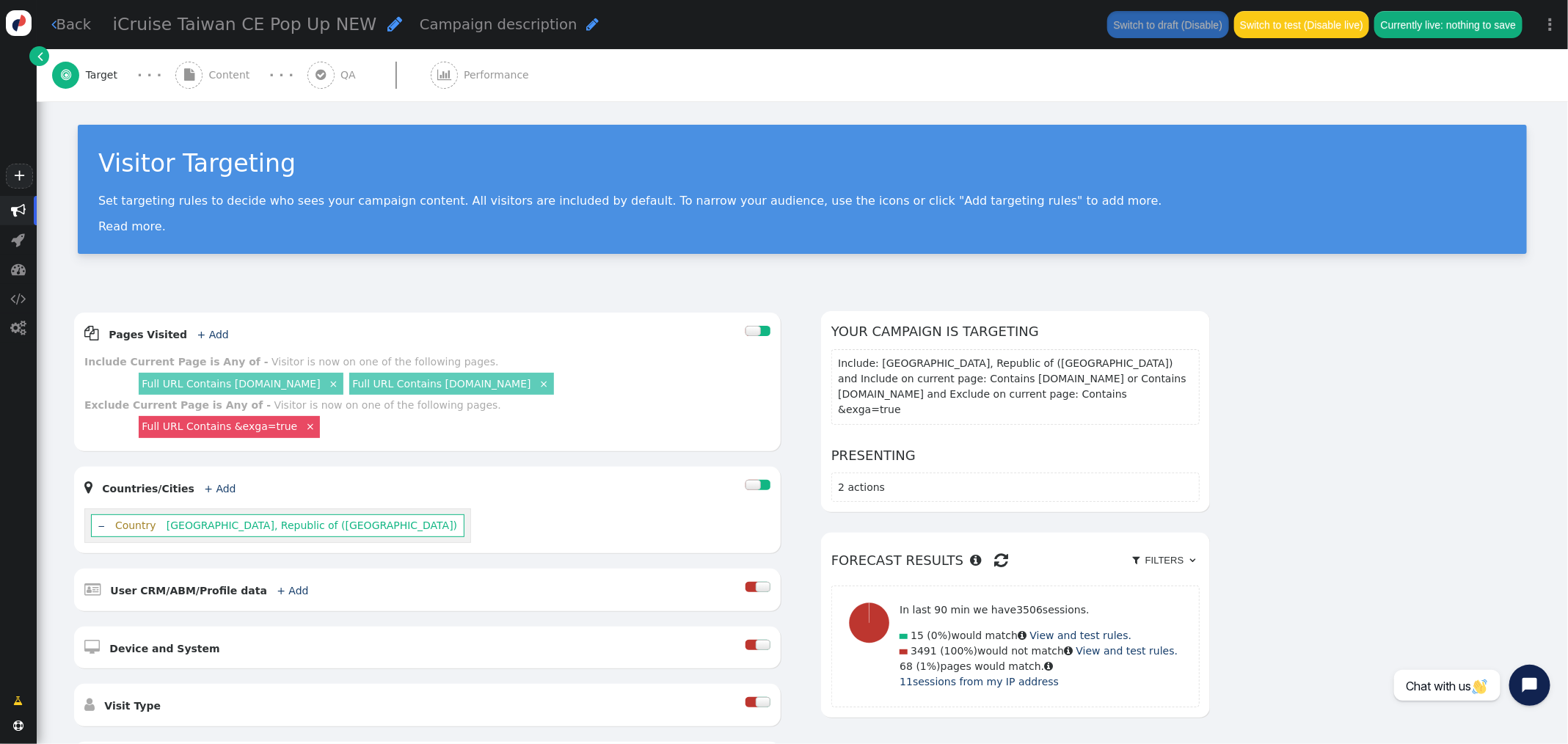
click at [223, 73] on span "Content" at bounding box center [232, 75] width 47 height 16
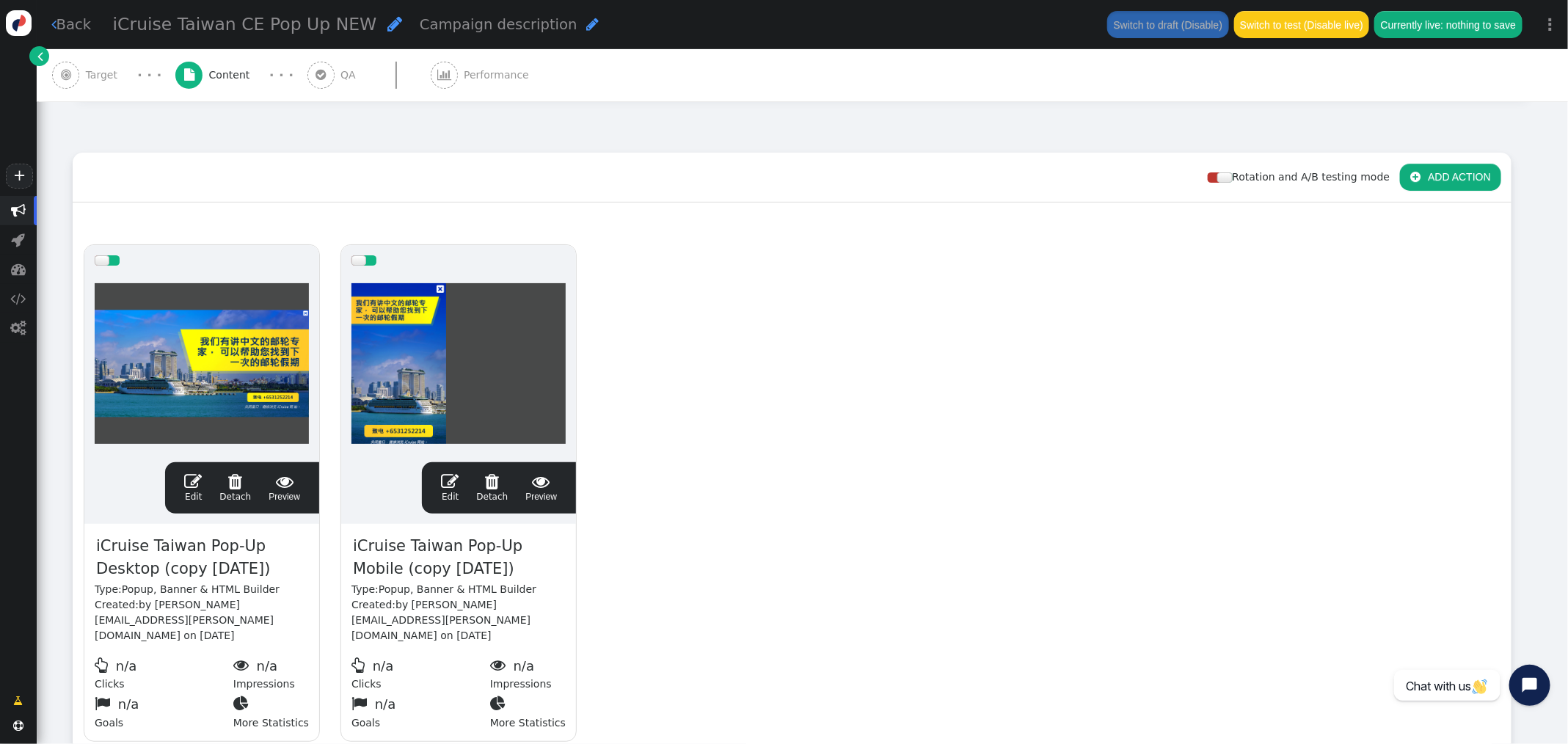
scroll to position [209, 0]
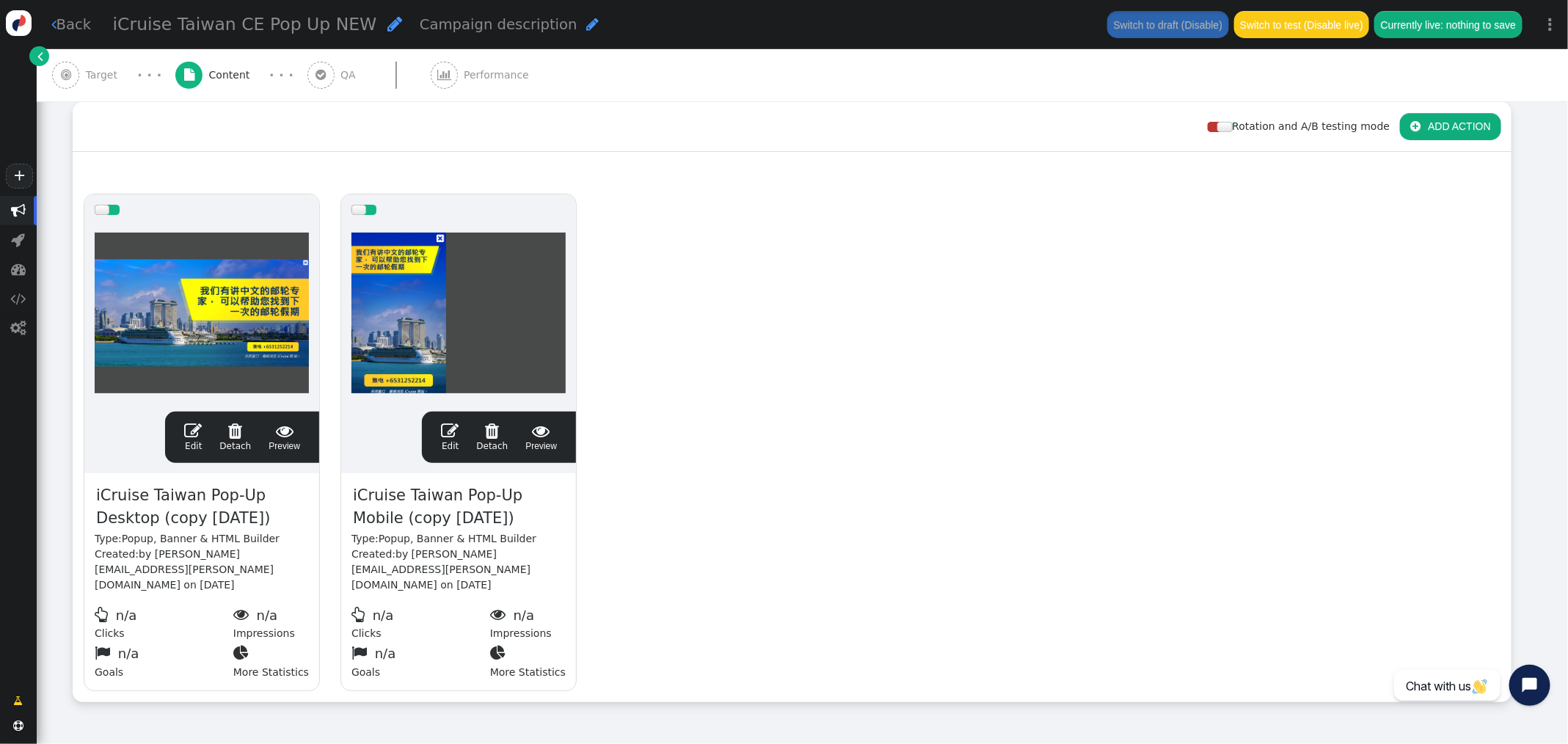
click at [202, 426] on span "" at bounding box center [193, 431] width 18 height 18
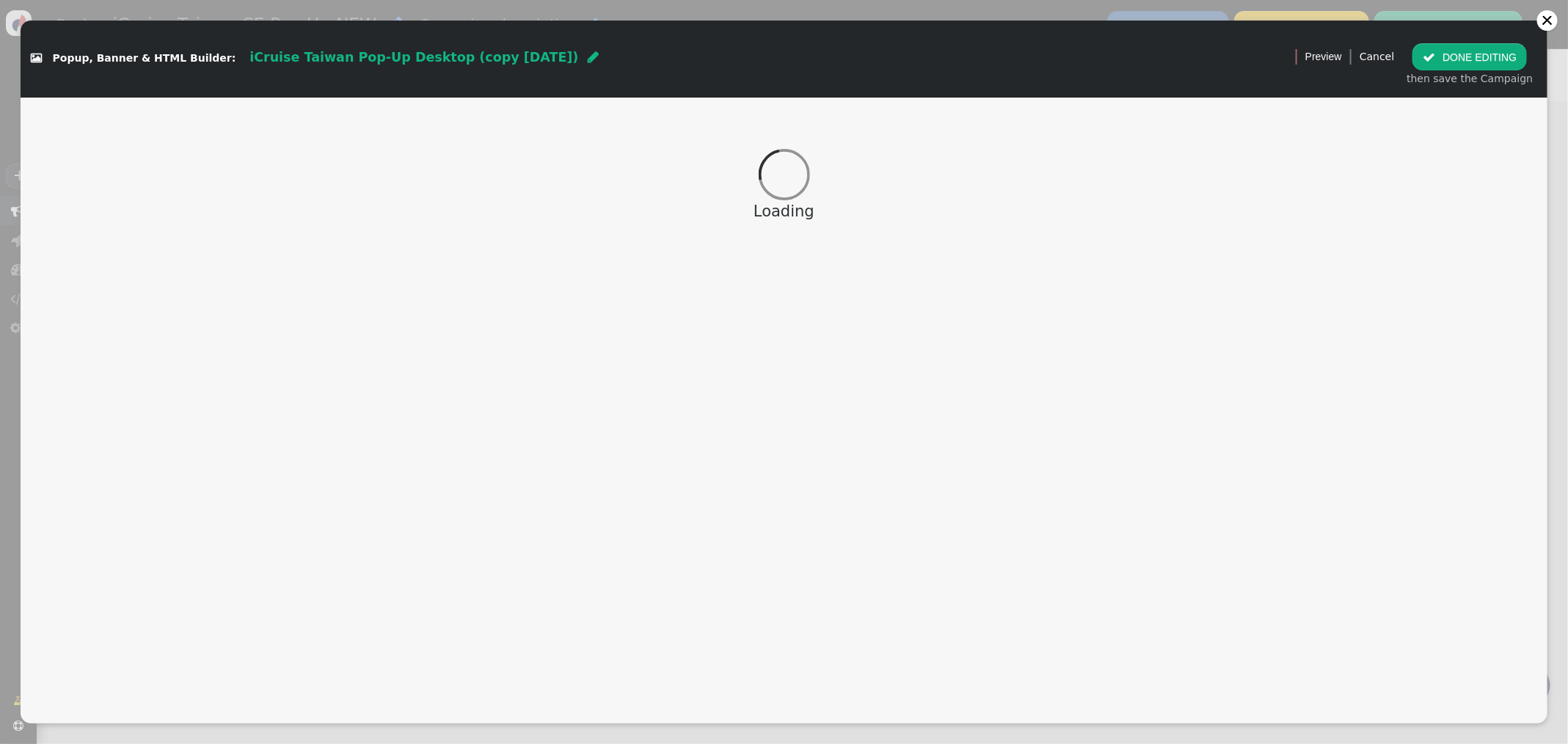
click at [471, 61] on span "iCruise Taiwan Pop-Up Desktop (copy [DATE])" at bounding box center [414, 57] width 329 height 15
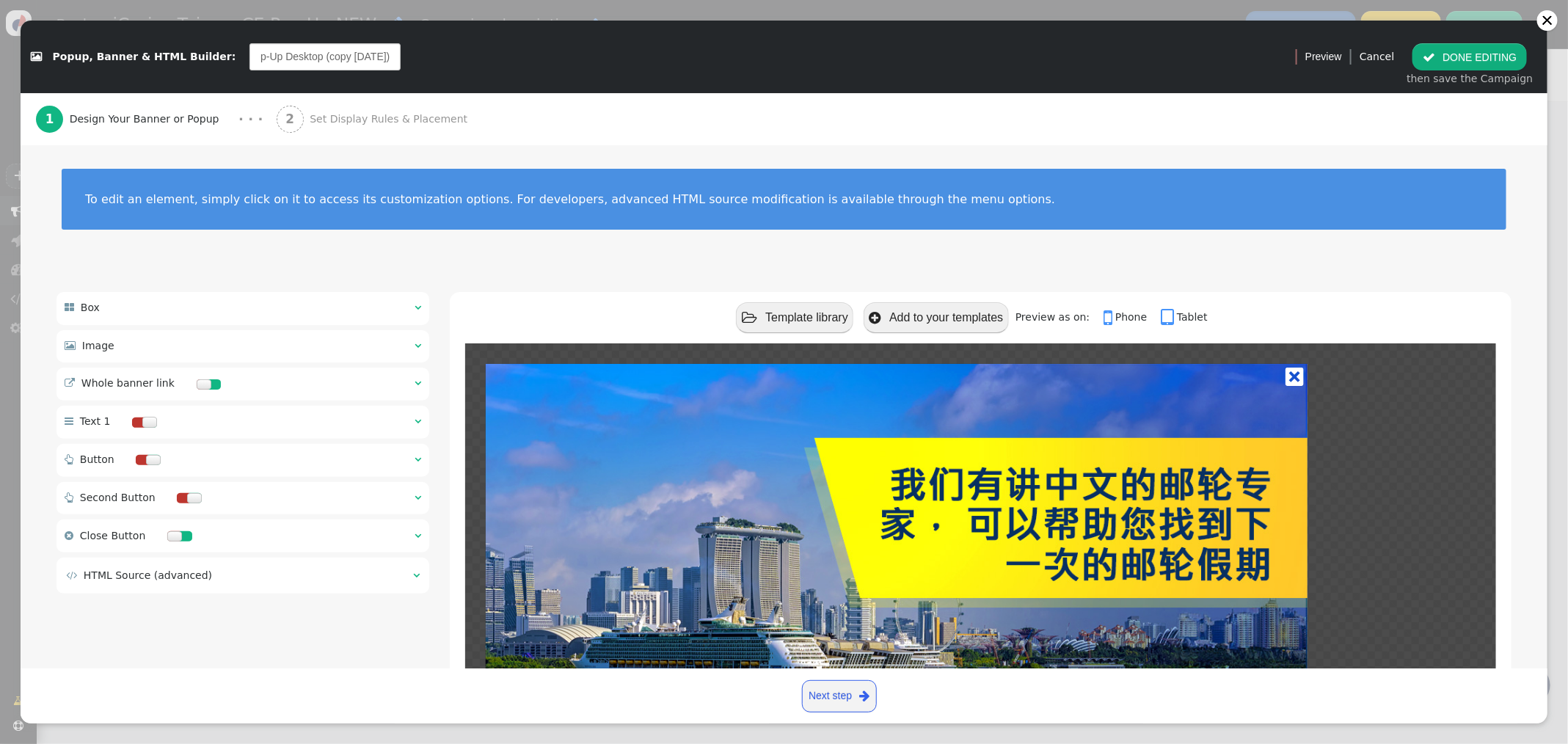
drag, startPoint x: 362, startPoint y: 57, endPoint x: 291, endPoint y: 59, distance: 71.0
click at [291, 59] on input "iCruise Taiwan Pop-Up Desktop (copy [DATE])" at bounding box center [325, 56] width 151 height 26
type input "iCruise Taiwan Pop-Up Desktop NEW"
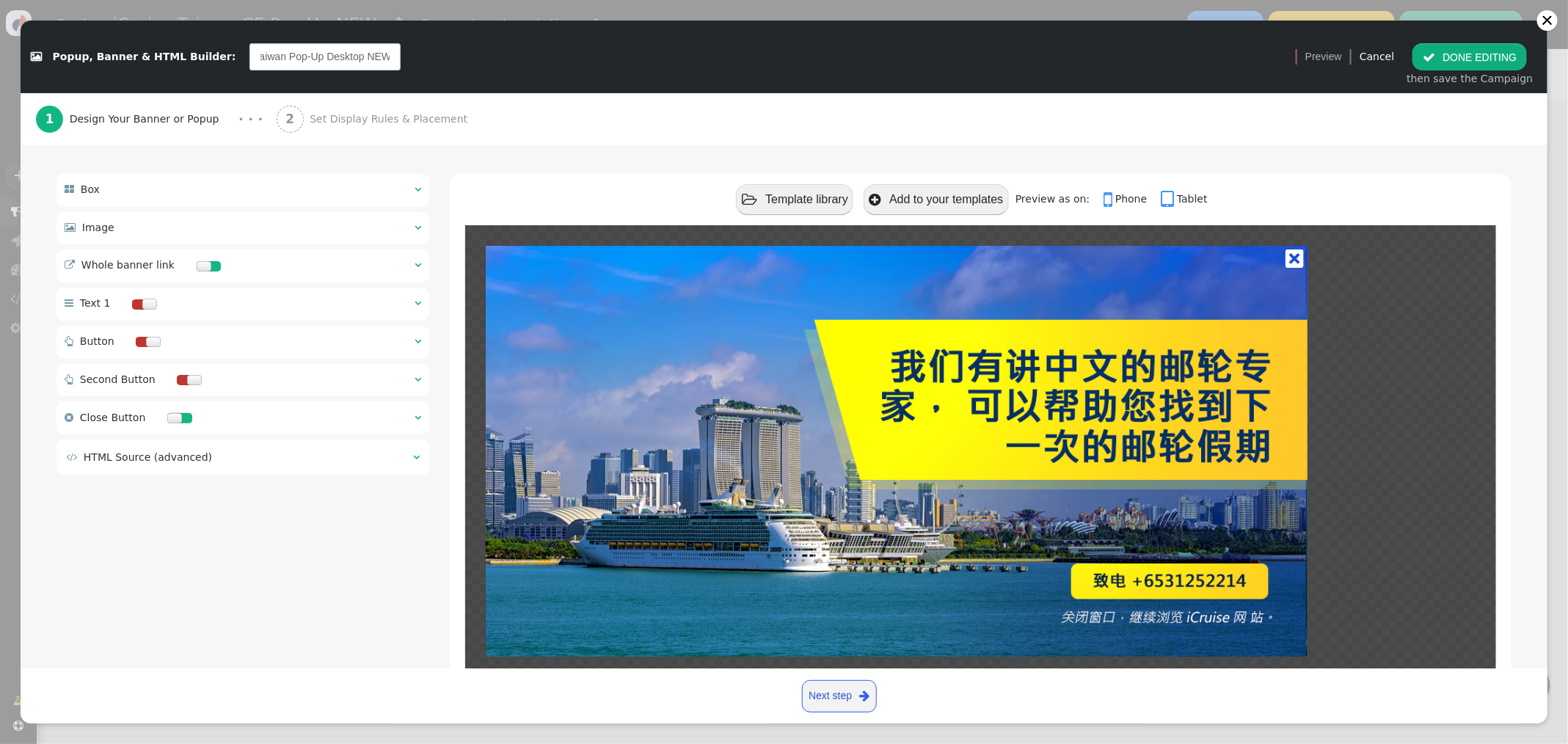
scroll to position [174, 0]
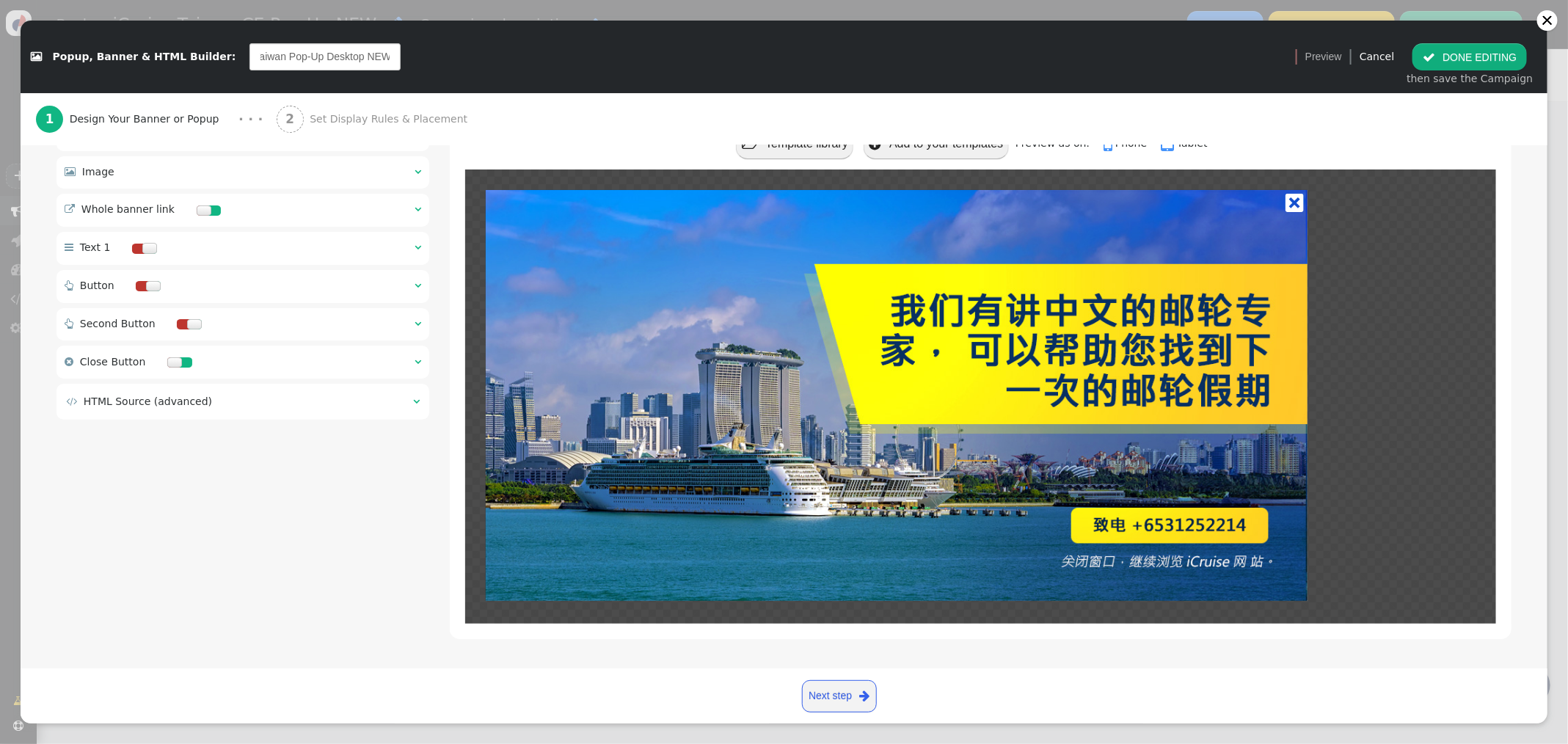
click at [416, 401] on span "" at bounding box center [416, 401] width 7 height 11
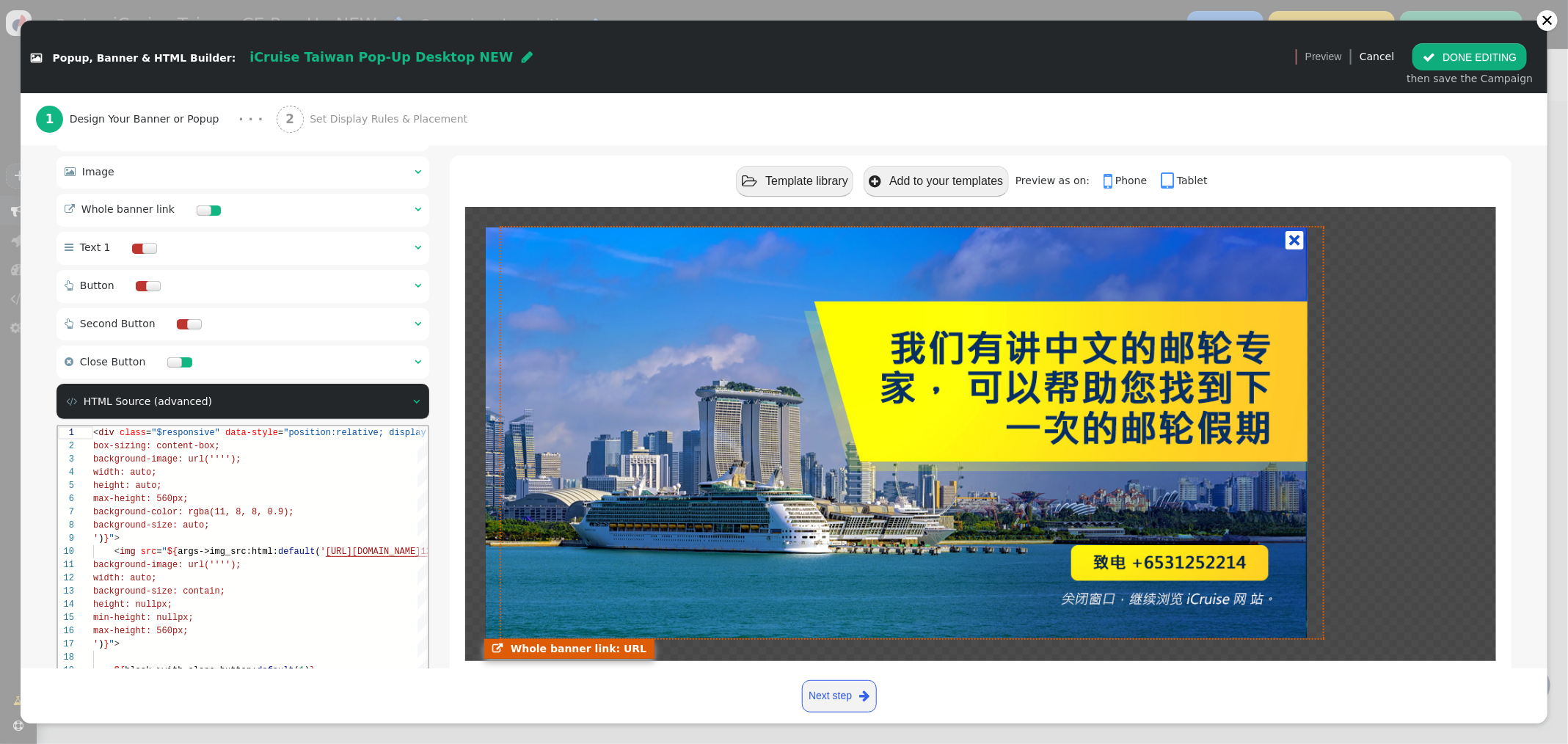
scroll to position [275, 0]
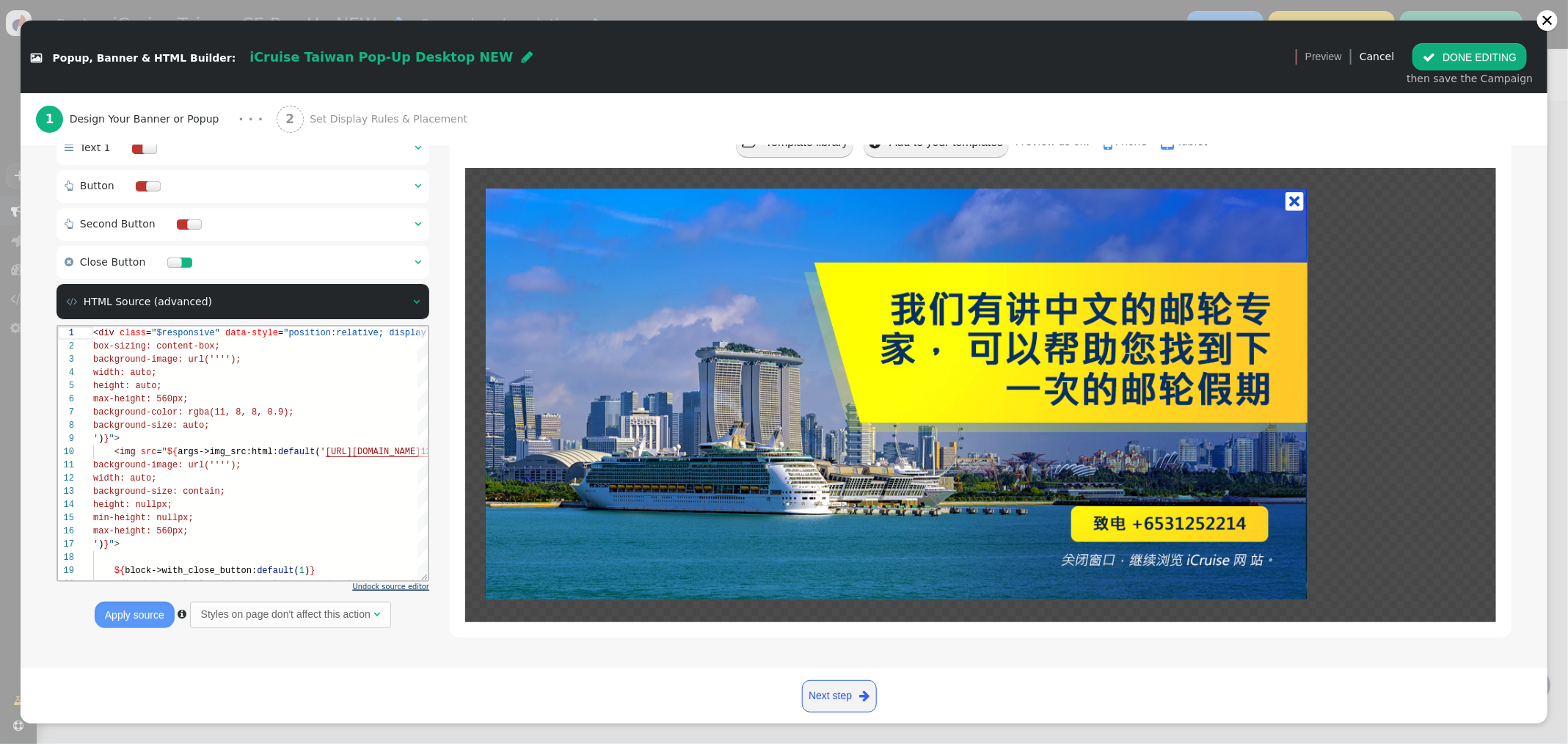
click at [383, 589] on span "Undock source editor" at bounding box center [390, 586] width 76 height 8
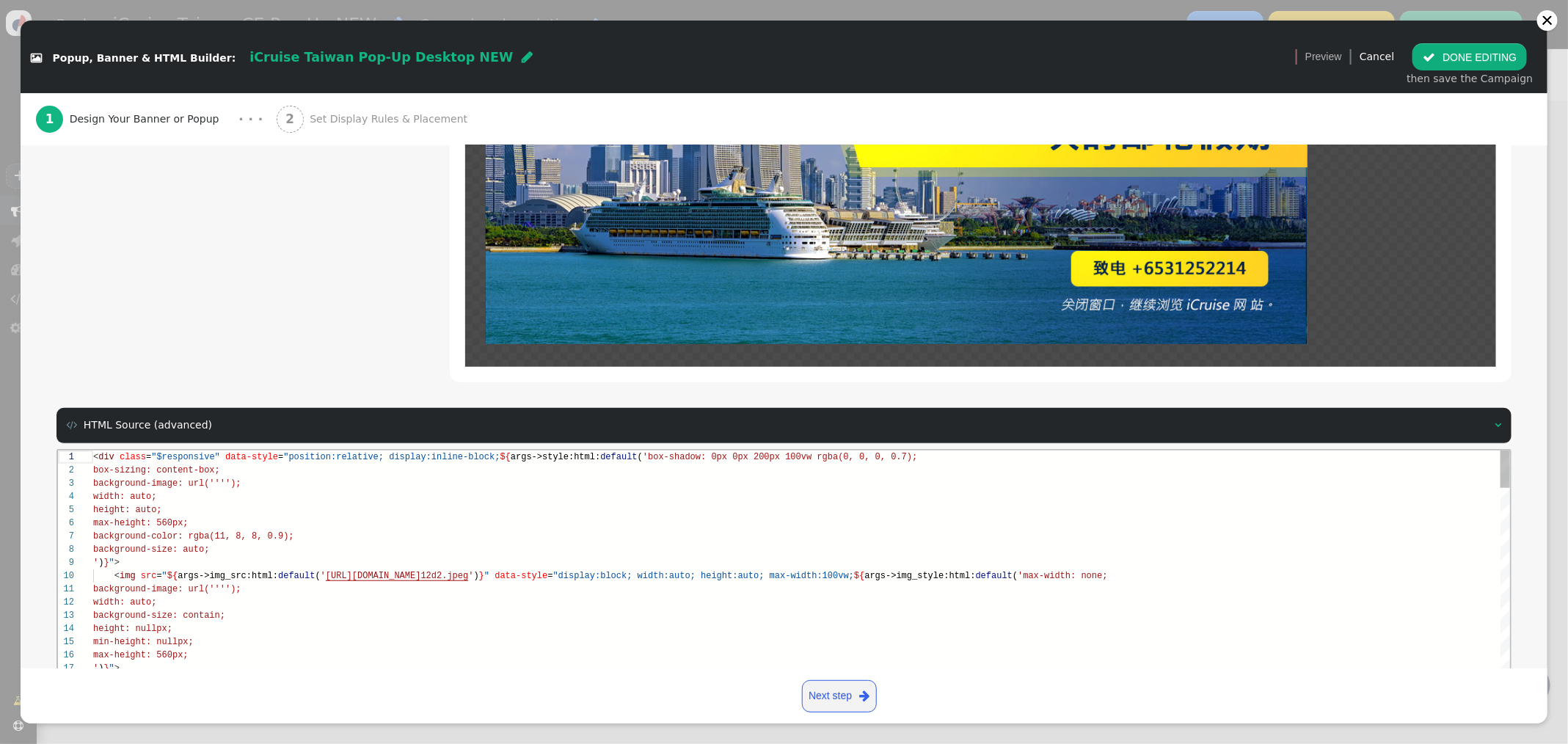
scroll to position [532, 0]
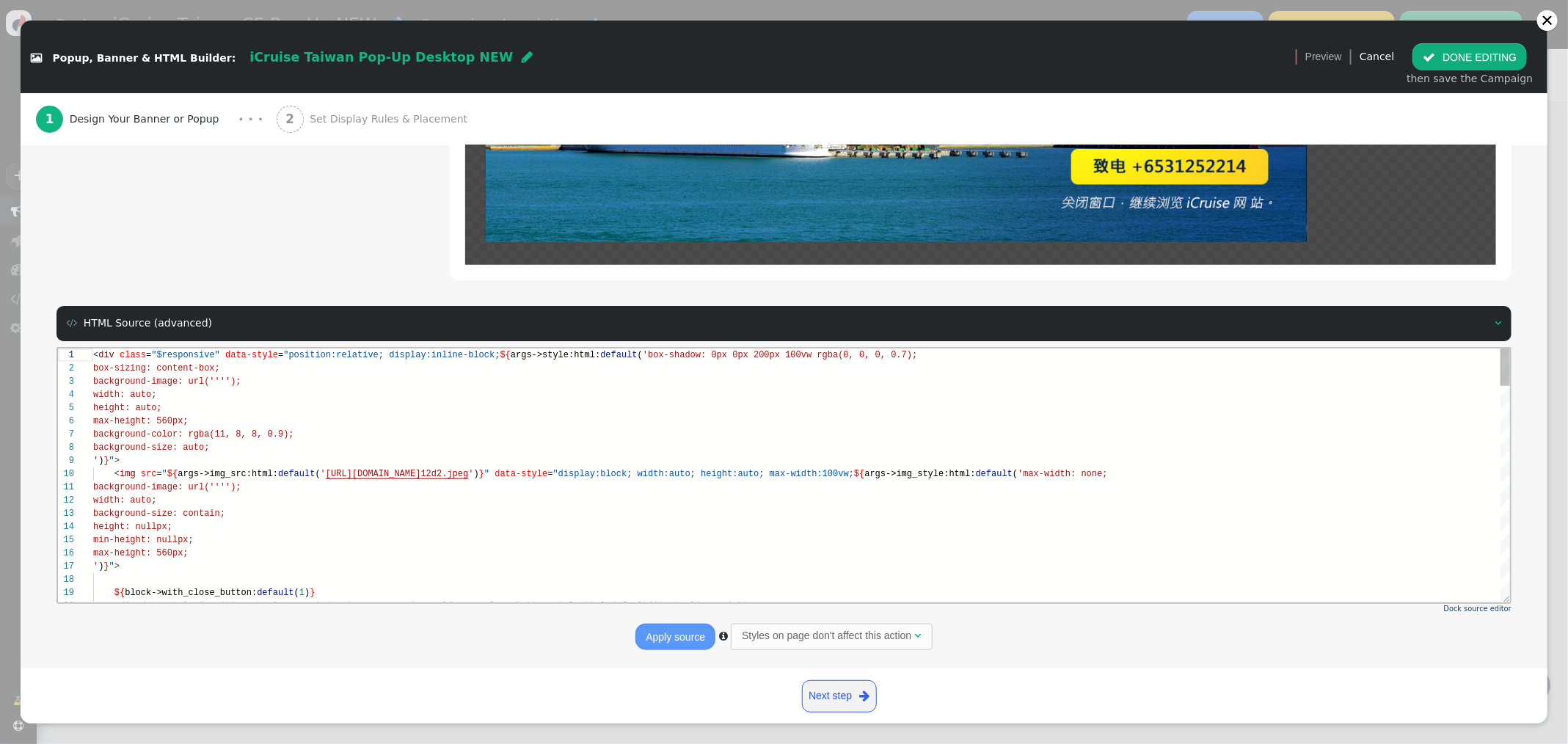
click at [640, 415] on div "max-height: 560px;" at bounding box center [801, 420] width 1417 height 13
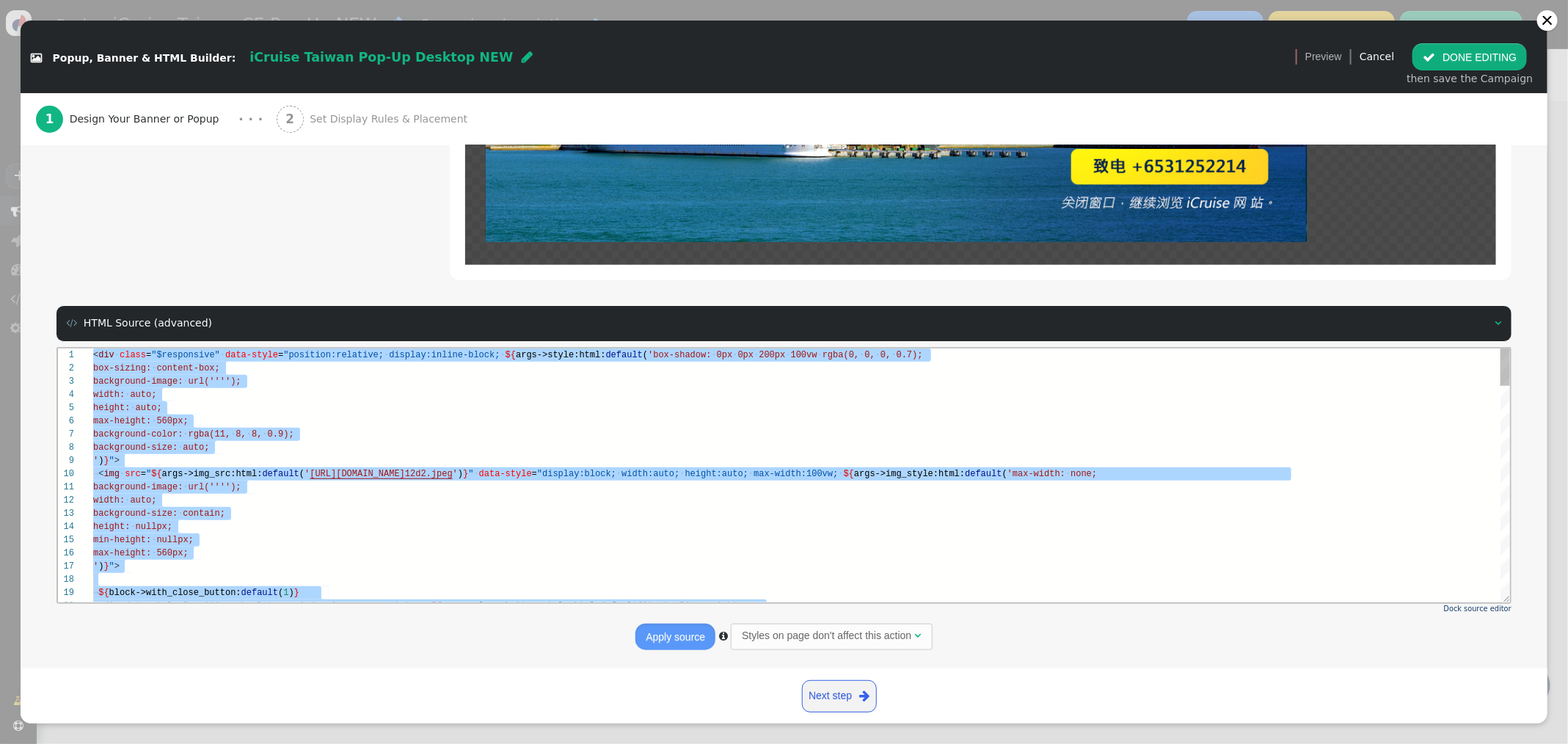
paste textarea "popup.style.display = 'flex'; updateBanner(); }); window.closePopup = closePopu…"
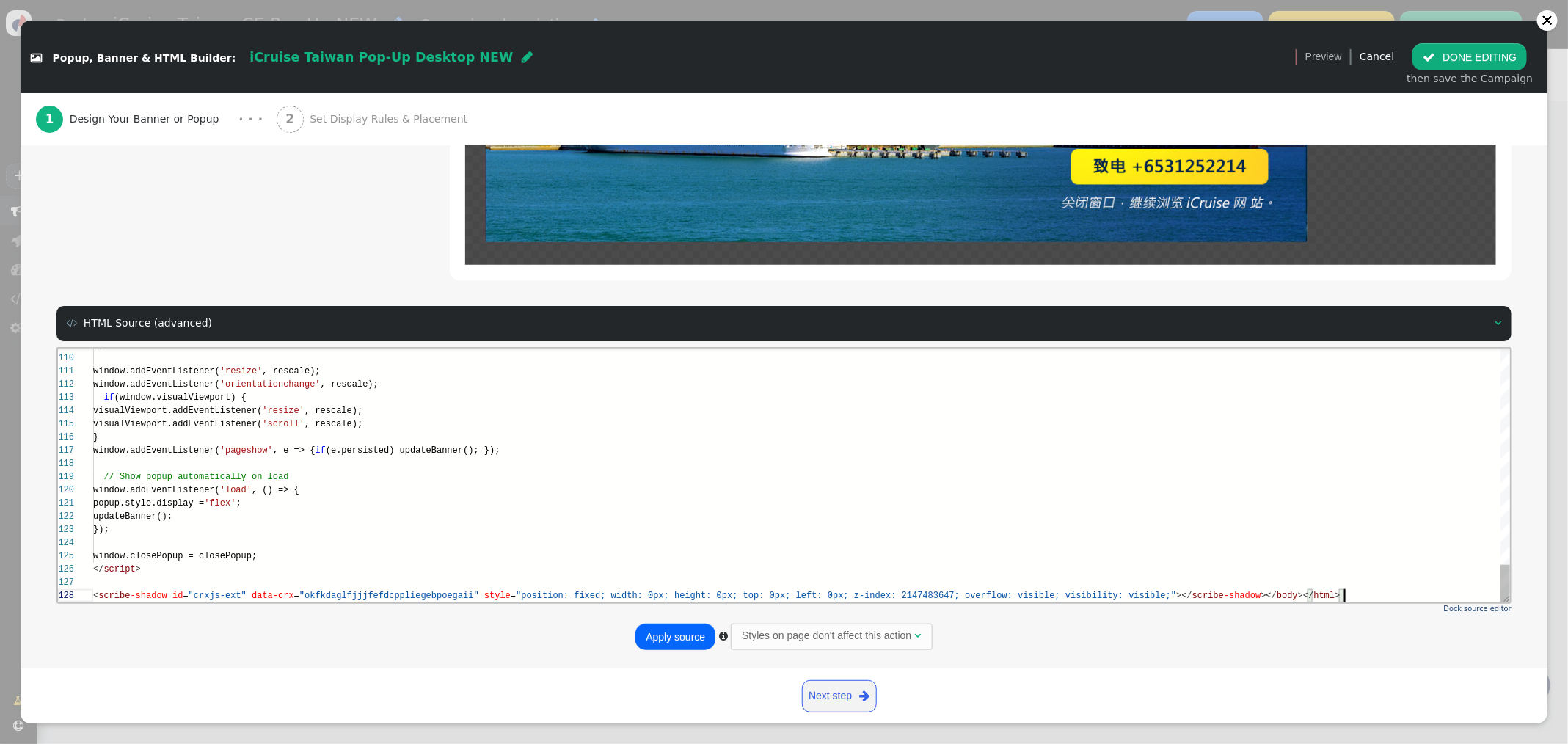
scroll to position [92, 1250]
click at [666, 631] on button "Apply source" at bounding box center [676, 636] width 80 height 26
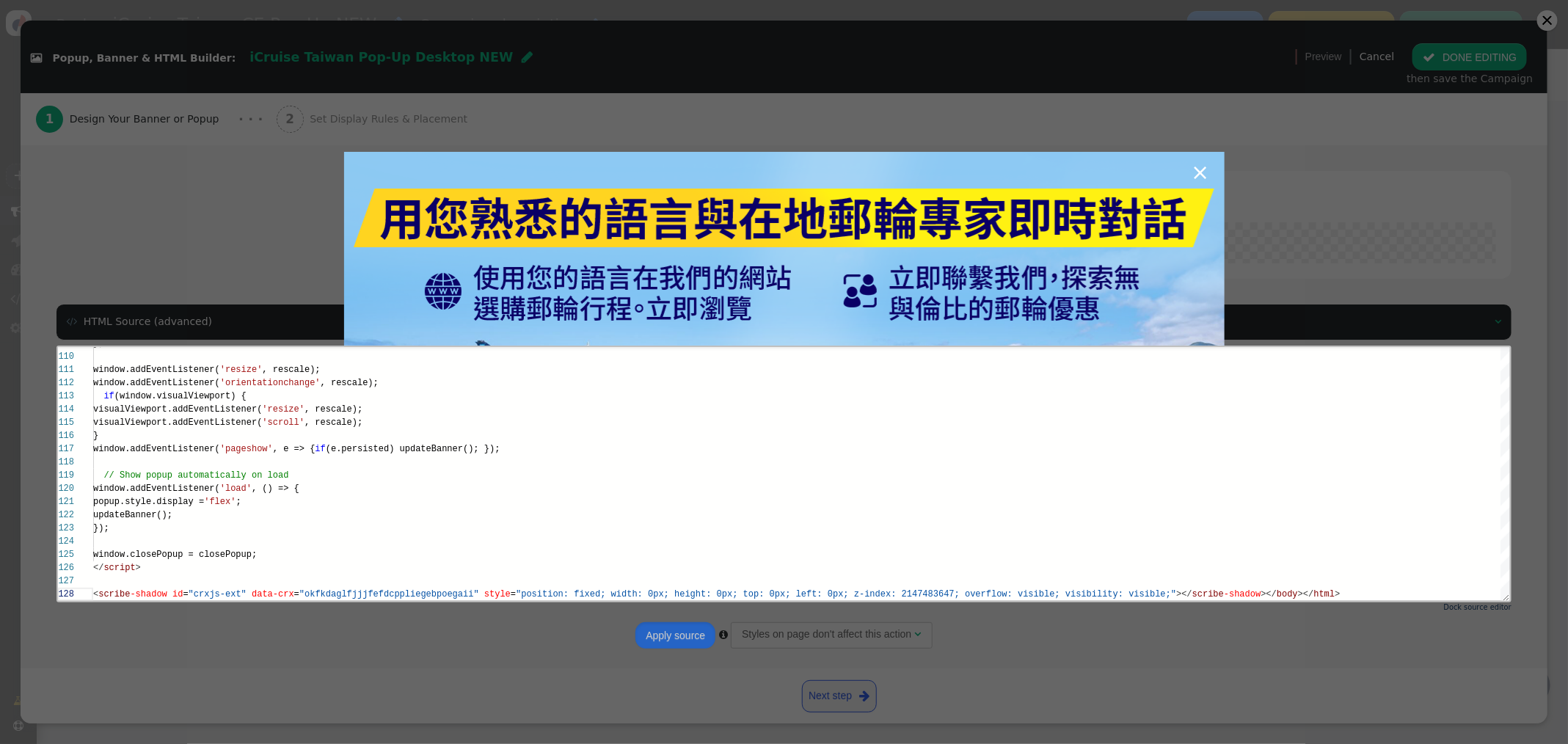
scroll to position [119, 0]
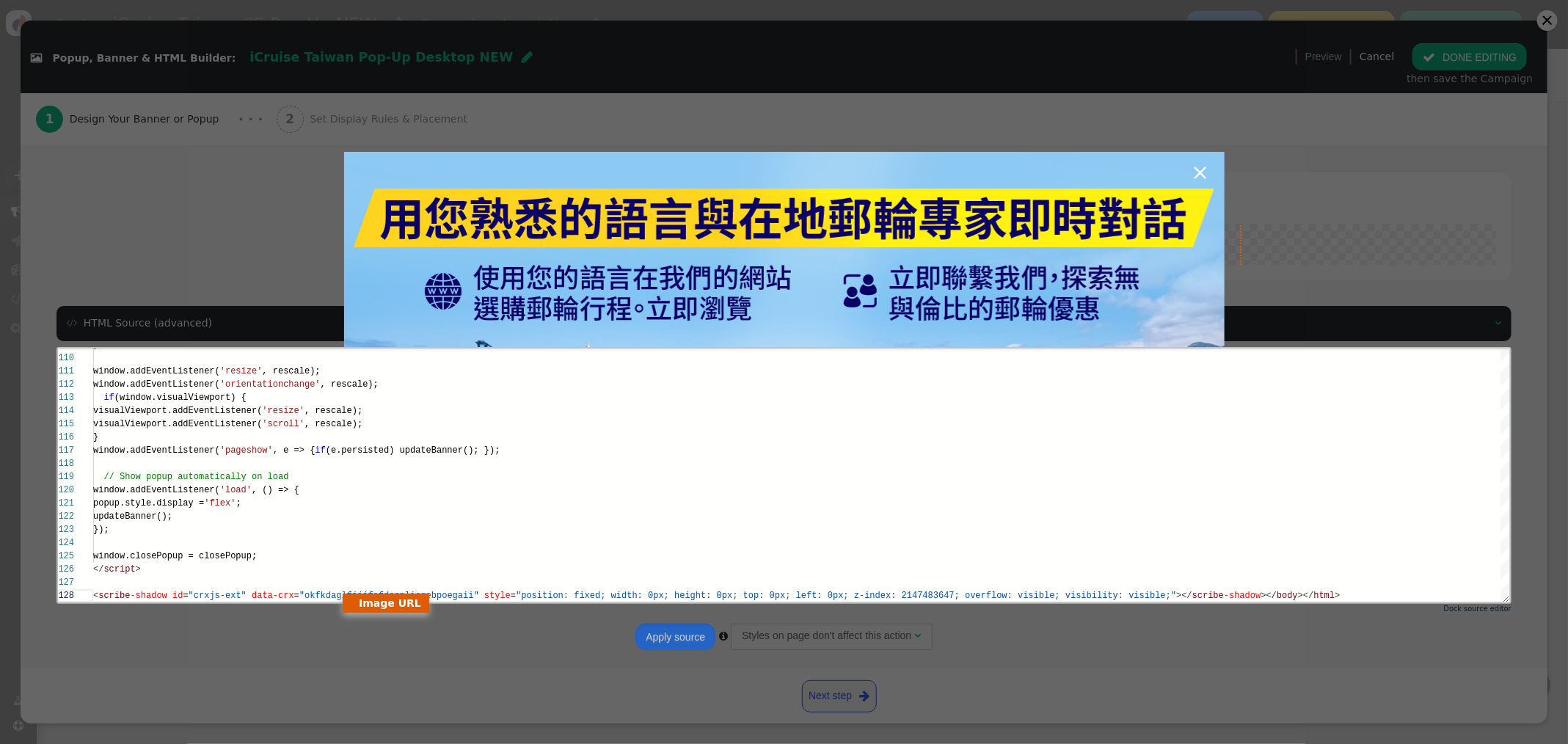
click at [1343, 150] on div "×" at bounding box center [784, 372] width 1568 height 744
click at [1201, 175] on span "×" at bounding box center [1200, 172] width 18 height 25
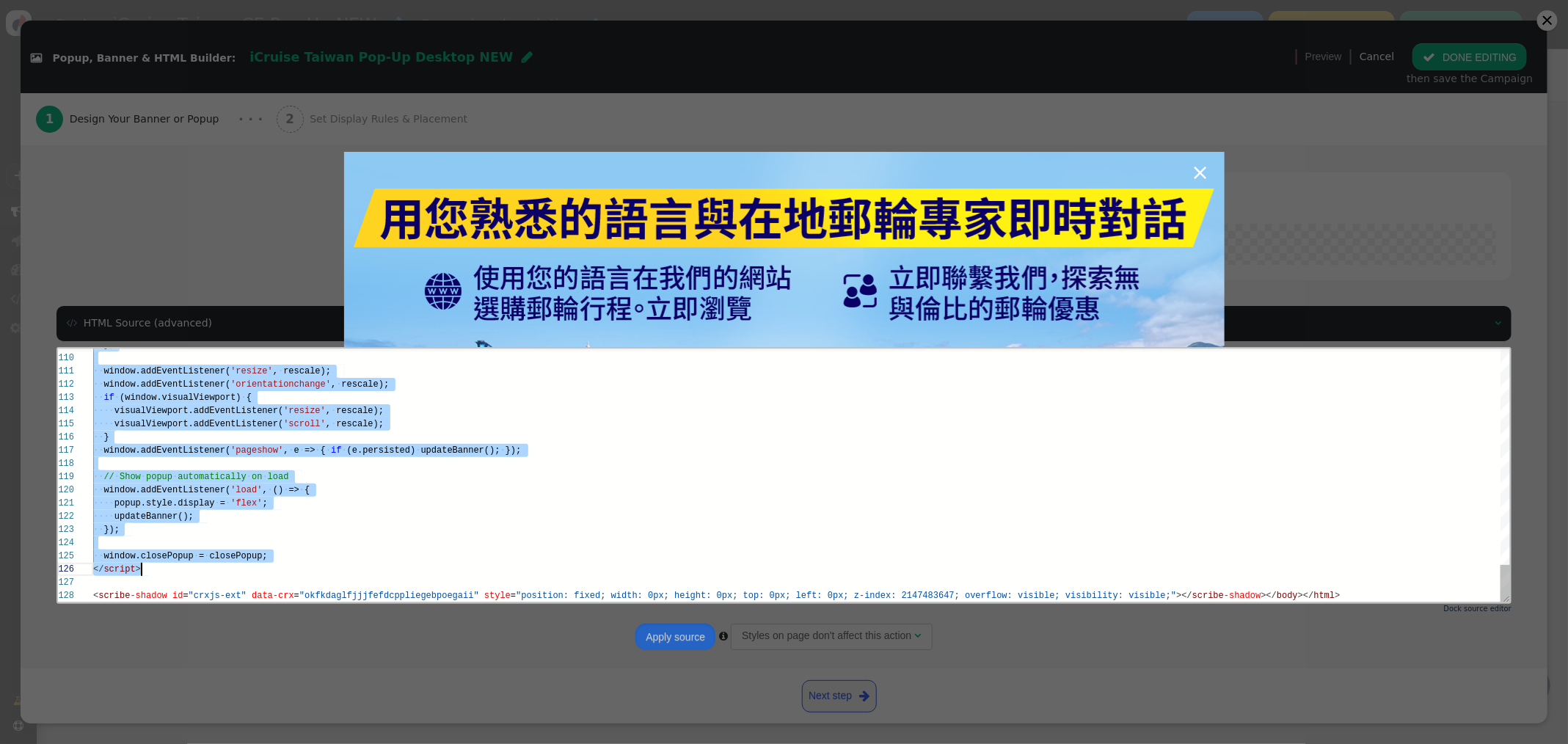
scroll to position [79, 47]
drag, startPoint x: 93, startPoint y: 395, endPoint x: 724, endPoint y: 567, distance: 654.0
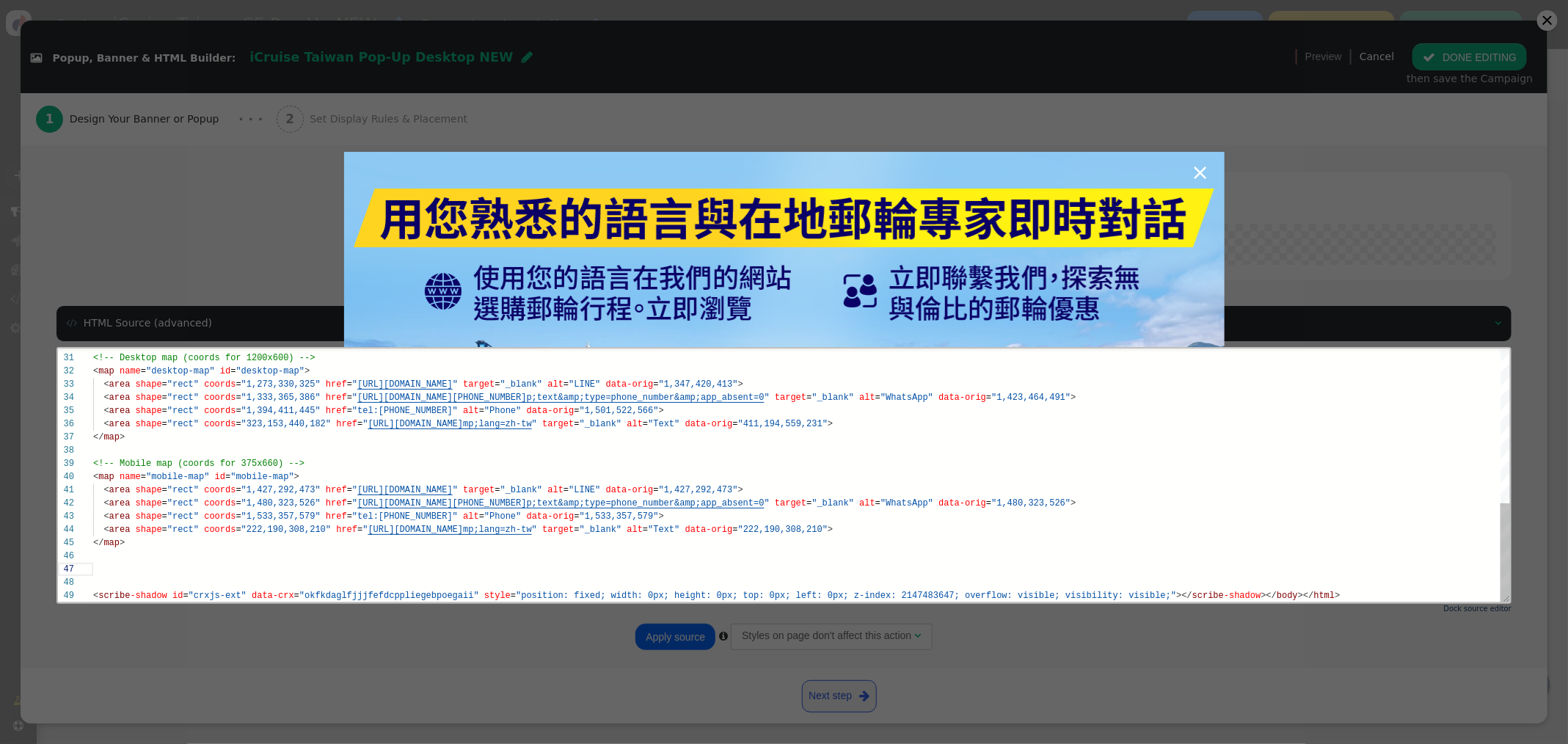
click at [90, 591] on div "49" at bounding box center [74, 594] width 35 height 13
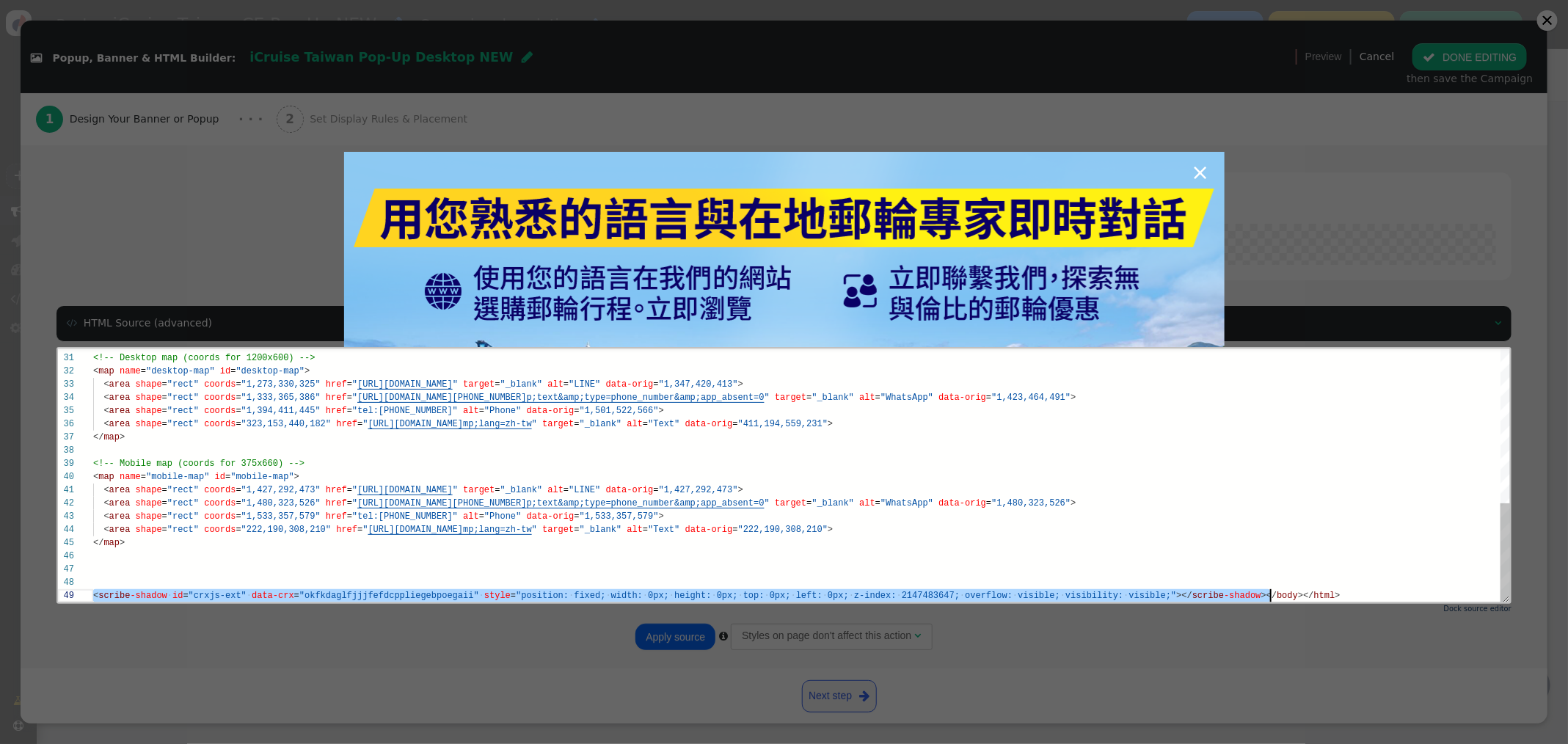
scroll to position [105, 1176]
drag, startPoint x: 93, startPoint y: 591, endPoint x: 1313, endPoint y: 579, distance: 1220.1
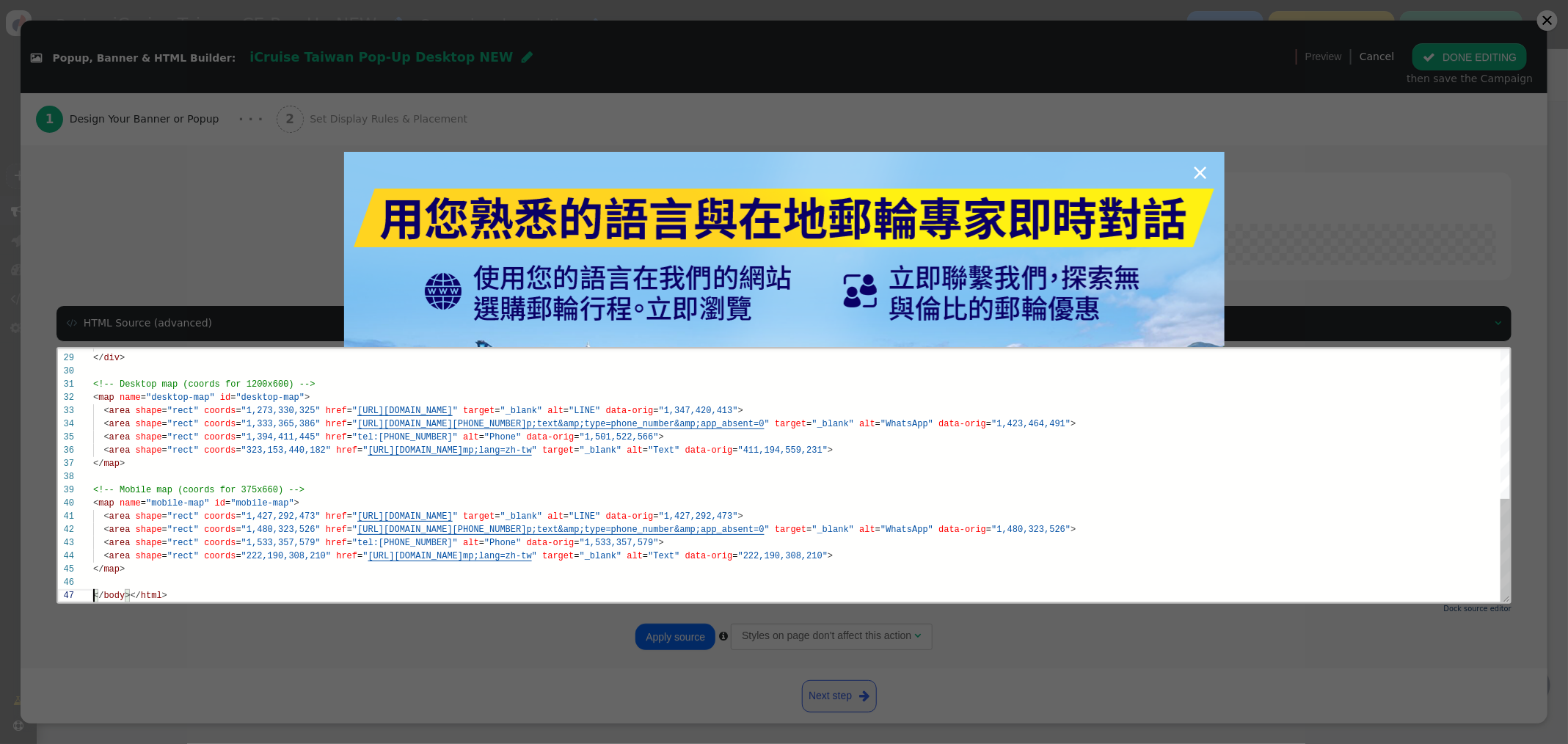
type textarea ",473"> <area shape="rect" coords="1,480,323,526" href="https://api.whatsapp.com…"
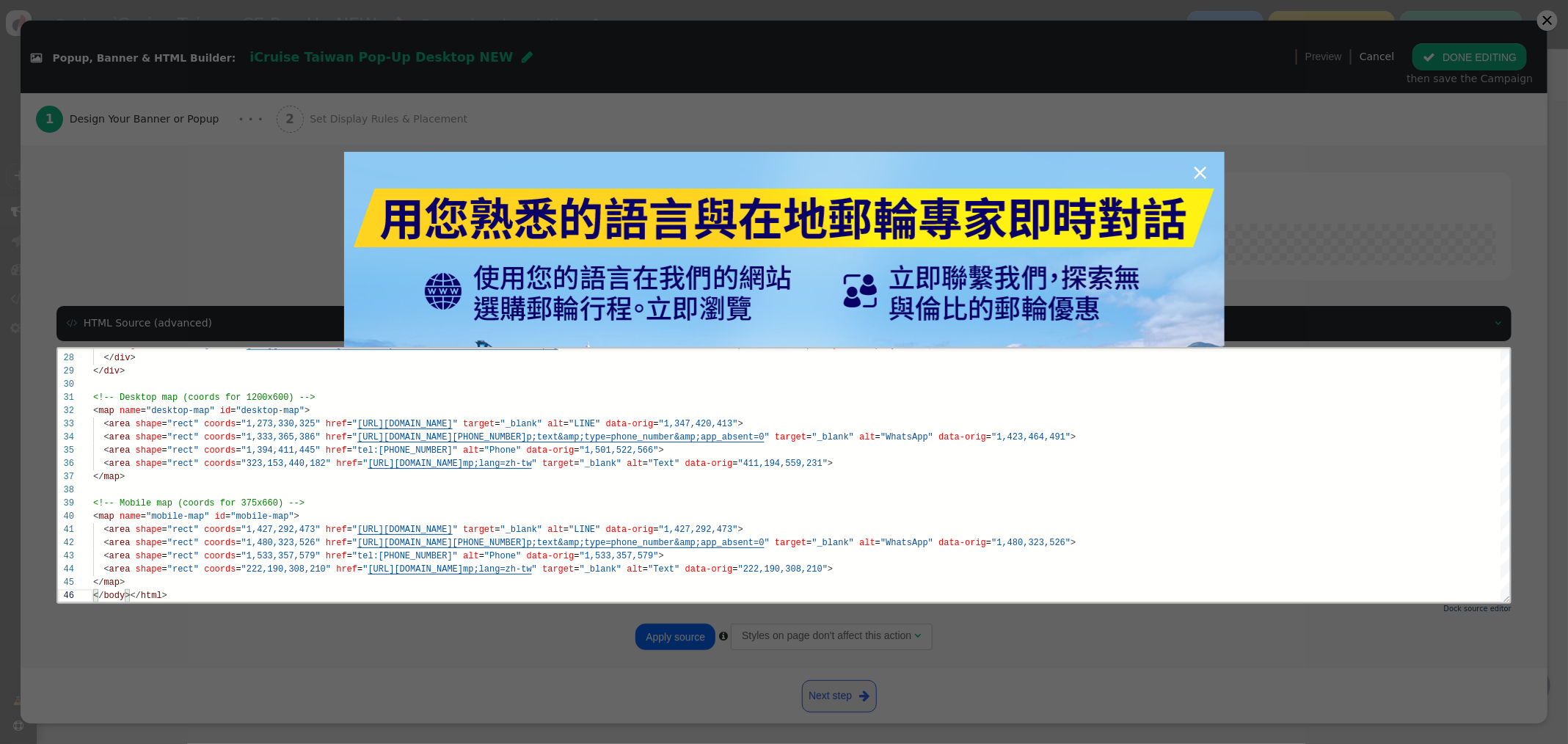
click at [666, 637] on div "×" at bounding box center [784, 372] width 1568 height 744
click at [665, 635] on div "×" at bounding box center [784, 372] width 1568 height 744
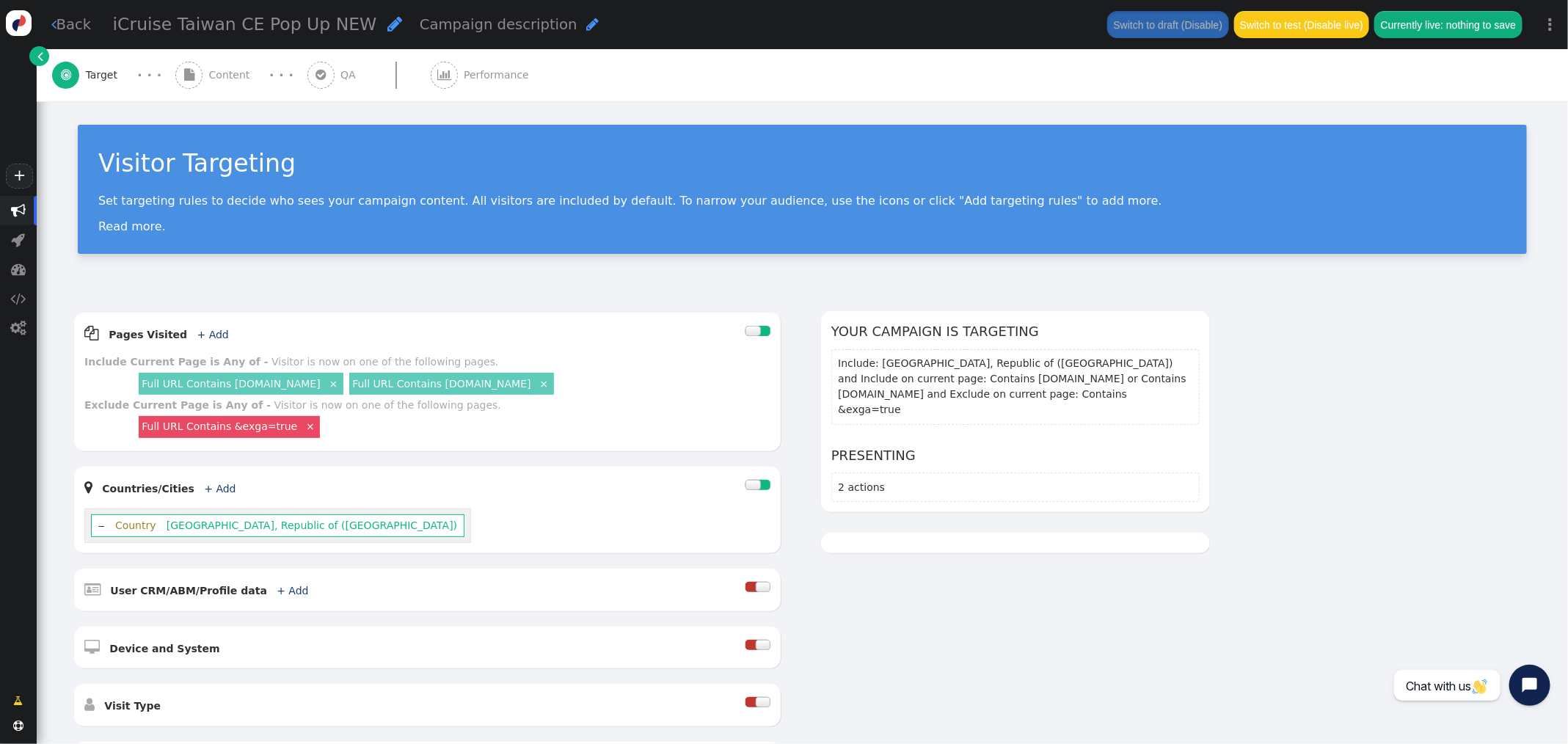
drag, startPoint x: 213, startPoint y: 62, endPoint x: 231, endPoint y: 89, distance: 32.4
click at [213, 63] on div " Content" at bounding box center [215, 75] width 81 height 52
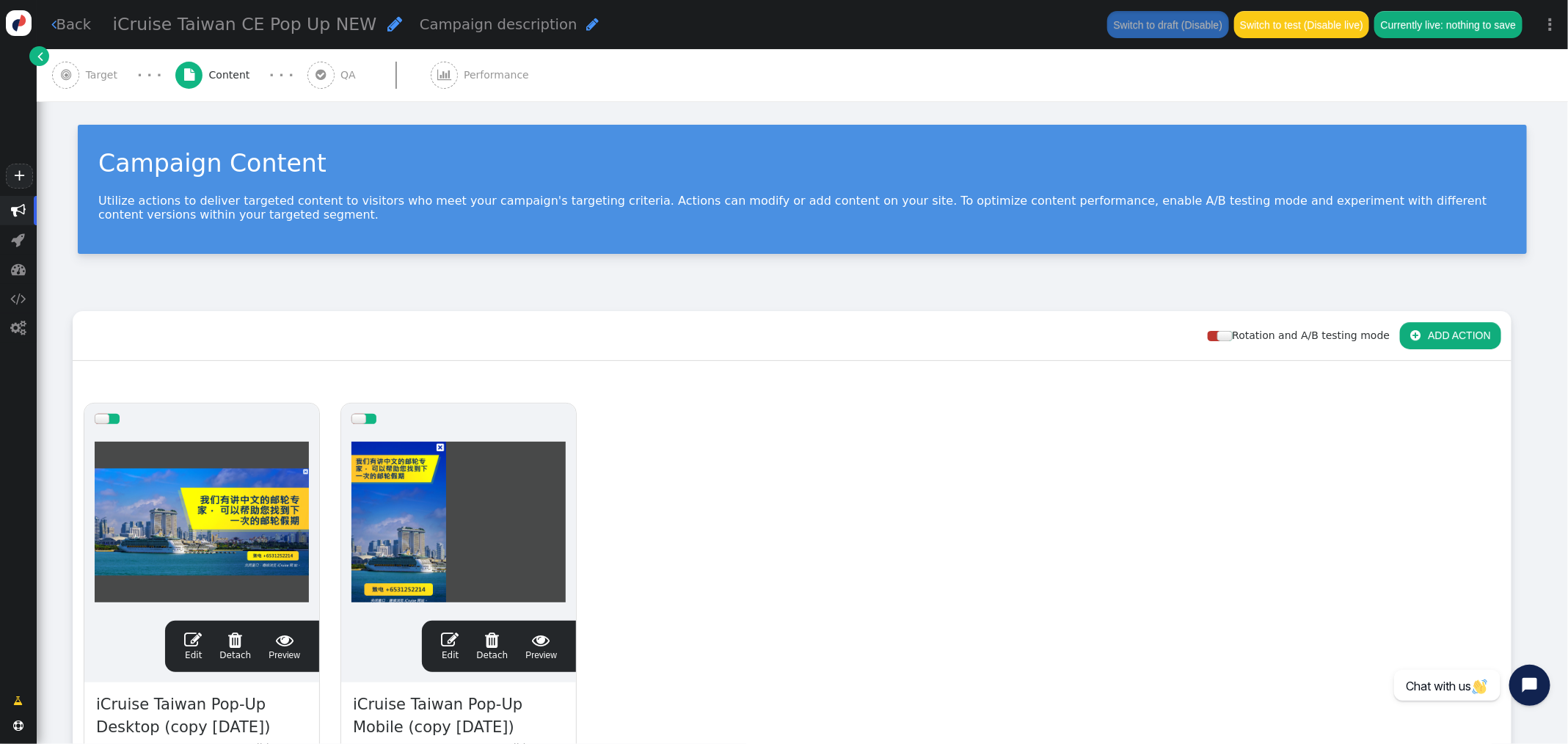
click at [195, 631] on span "" at bounding box center [193, 639] width 18 height 18
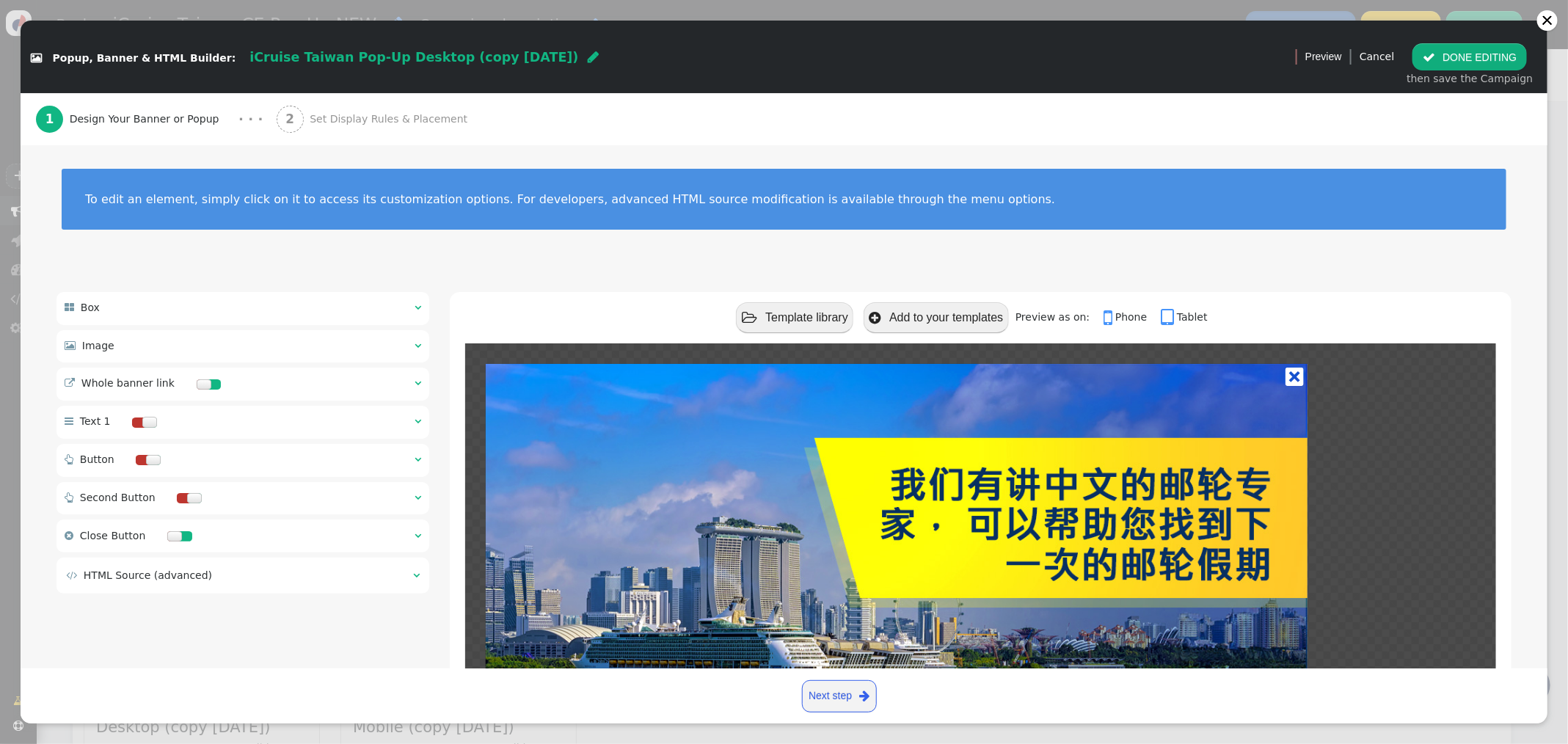
click at [404, 578] on td "" at bounding box center [411, 575] width 16 height 16
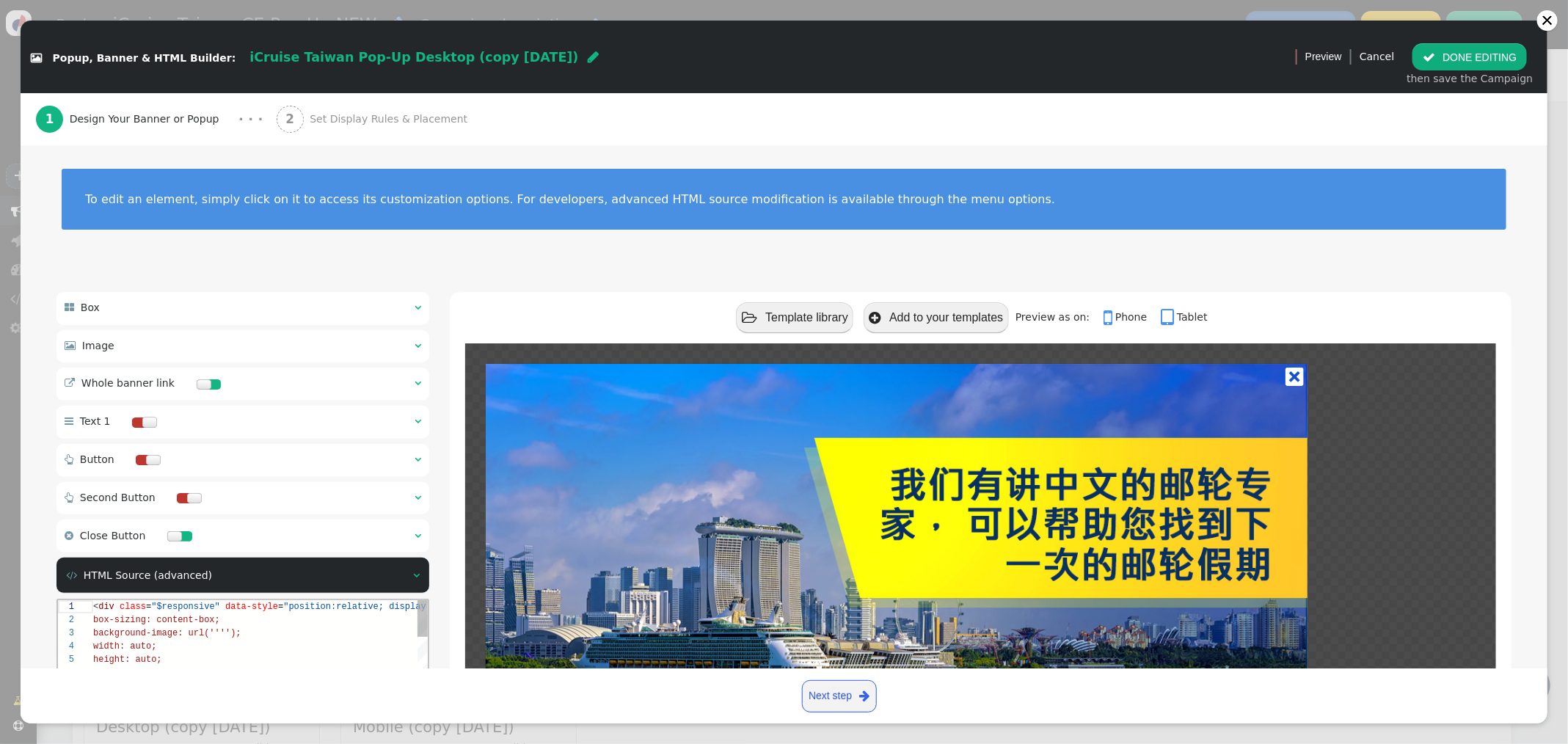
scroll to position [275, 0]
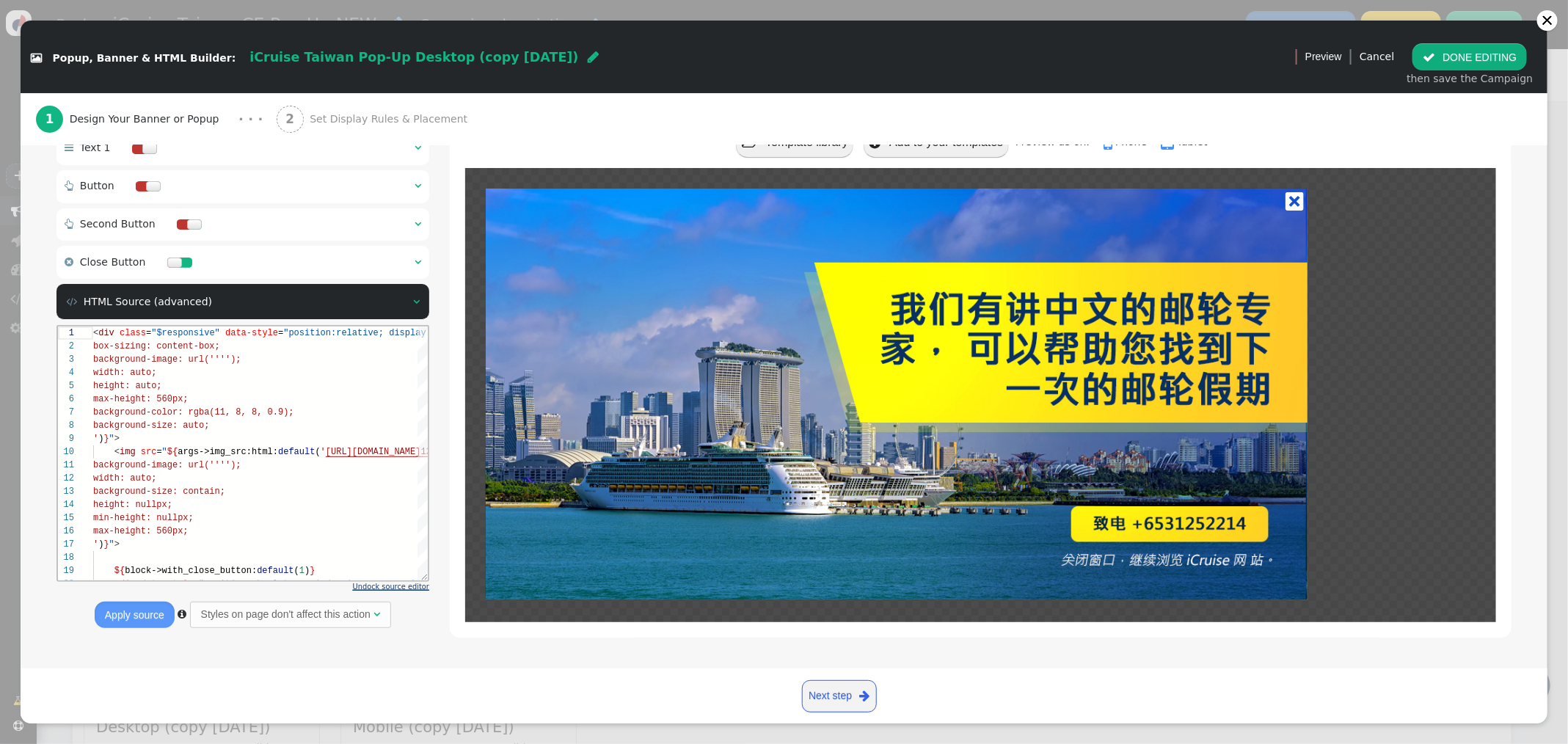
click at [389, 587] on span "Undock source editor" at bounding box center [390, 586] width 76 height 8
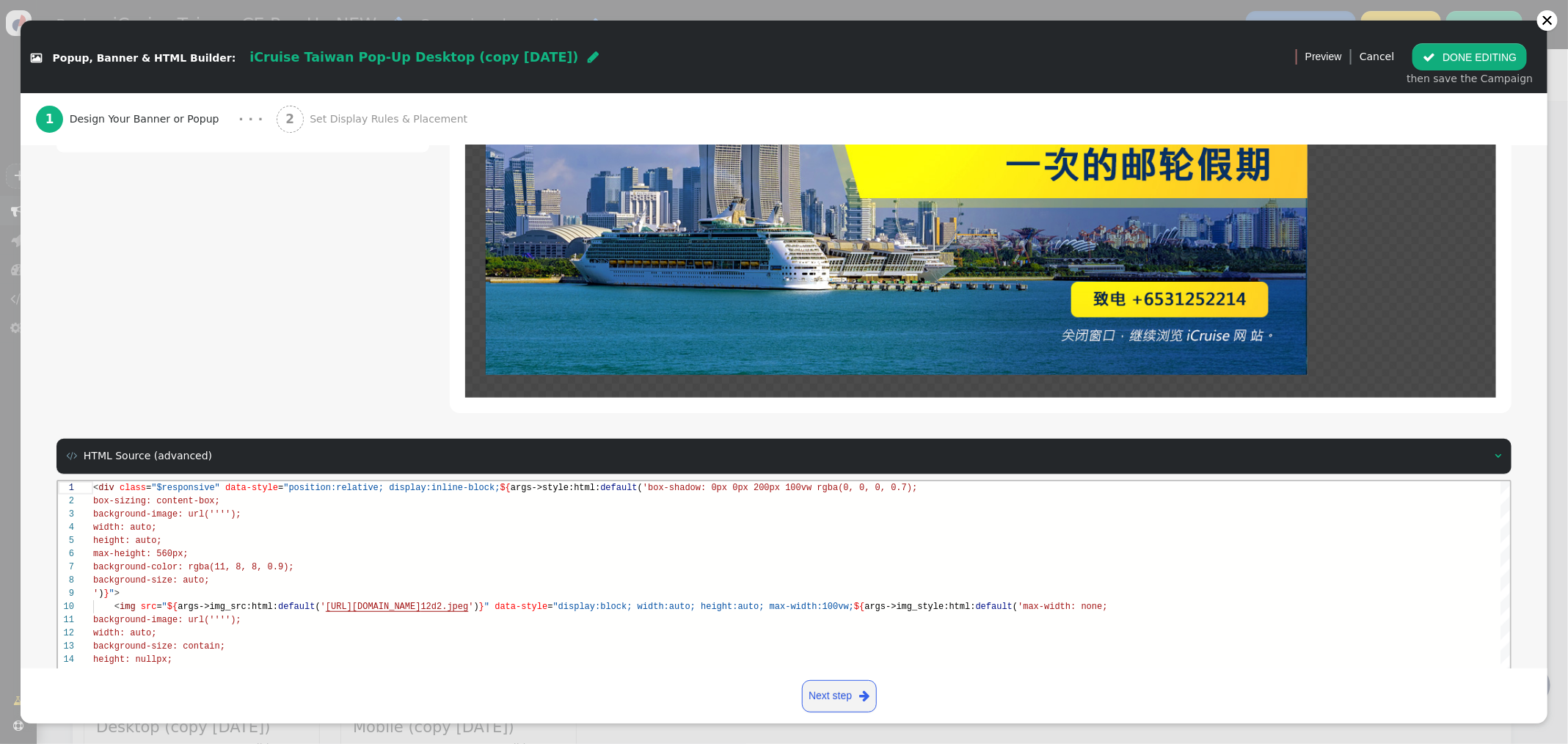
scroll to position [532, 0]
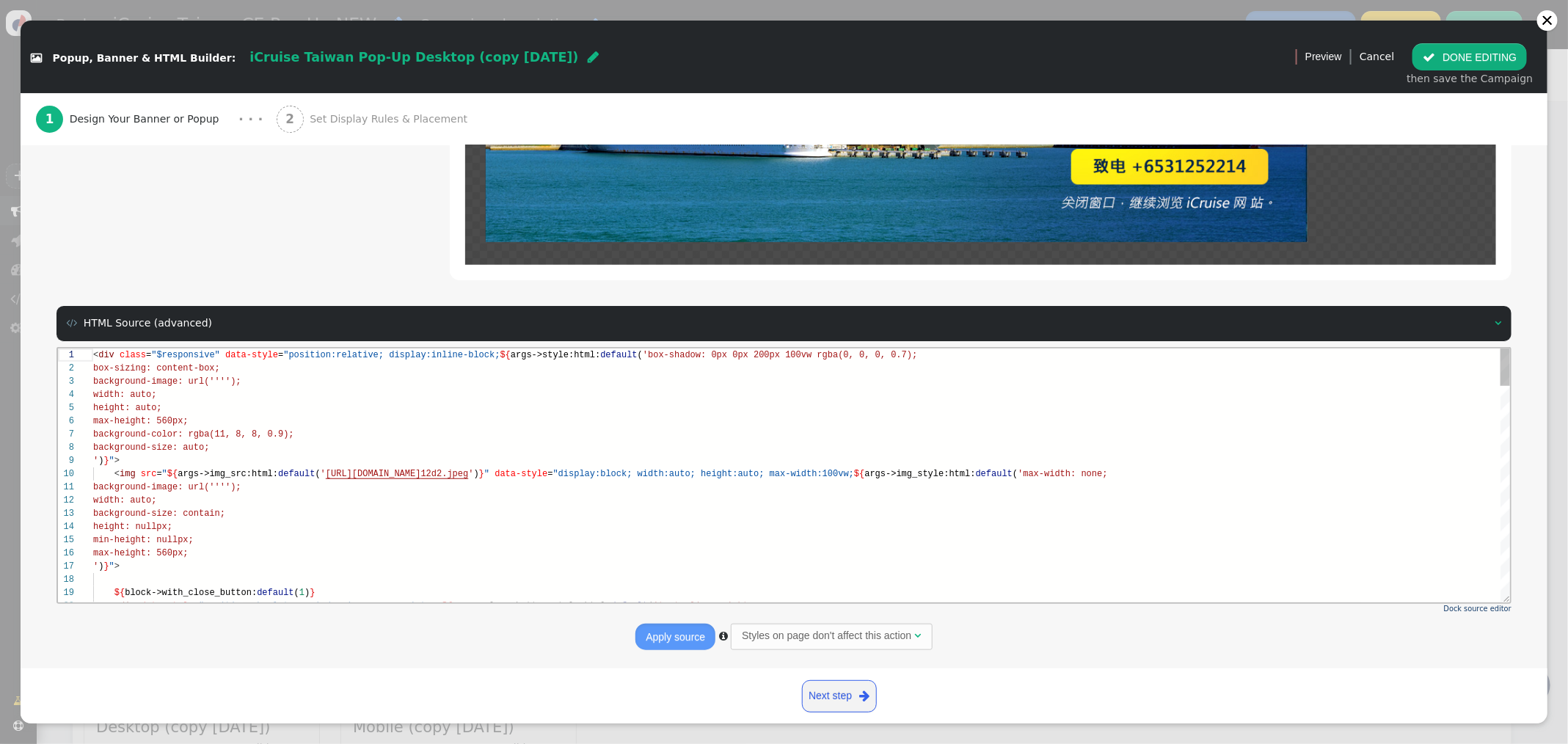
click at [541, 534] on div "min-height: nullpx;" at bounding box center [801, 539] width 1417 height 13
type textarea "<div class="$responsive" data-style="position:relative; display:inline-block; $…"
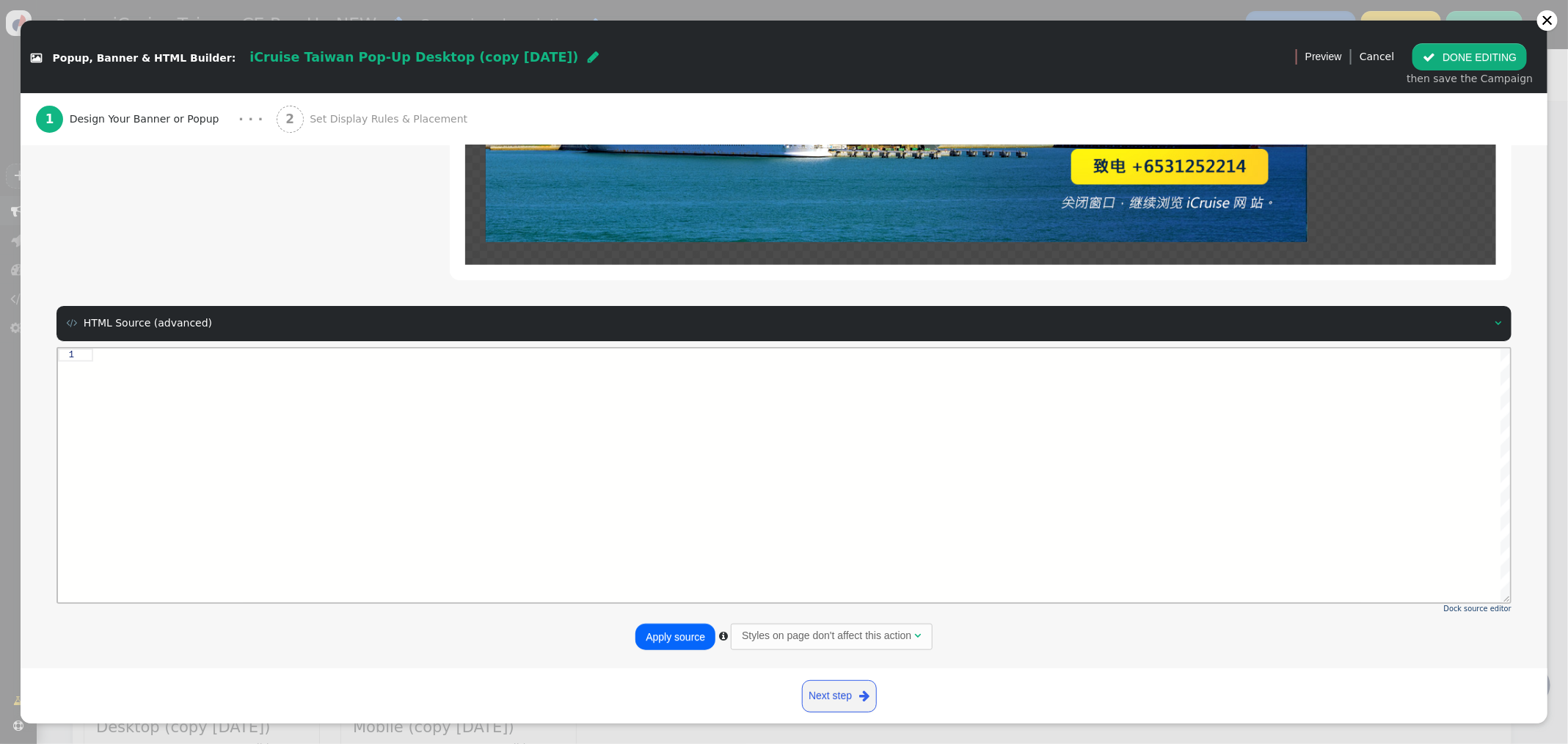
paste textarea "window.addEventListener('pageshow', e => { if (e.persisted) updateBanner(); });…"
type textarea "window.addEventListener('pageshow', e => { if (e.persisted) updateBanner(); });…"
click at [200, 387] on div at bounding box center [801, 475] width 1417 height 253
paste textarea "2,473"> <area shape="rect" coords="1,480,323,526" href="https://api.whatsapp.co…"
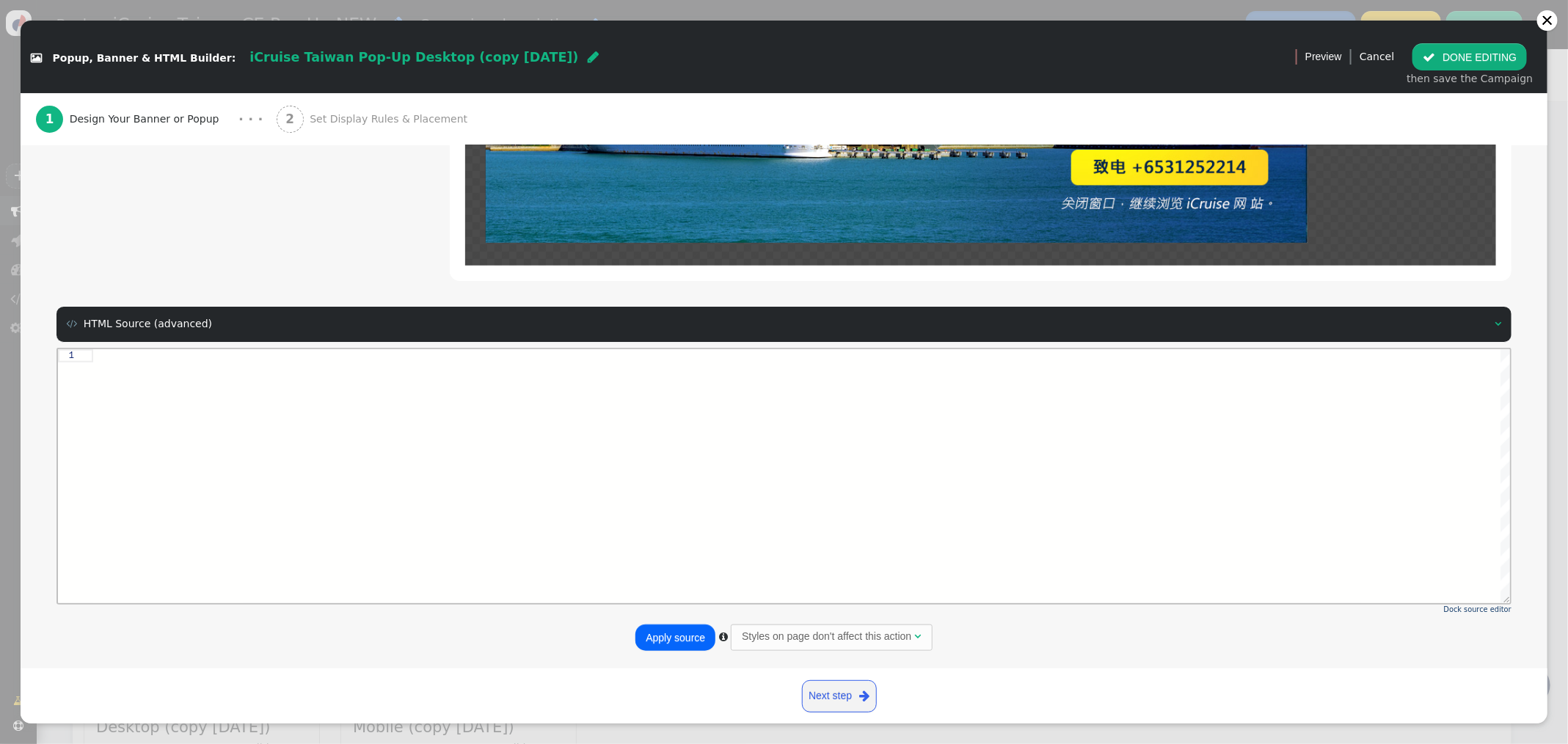
scroll to position [52, 32]
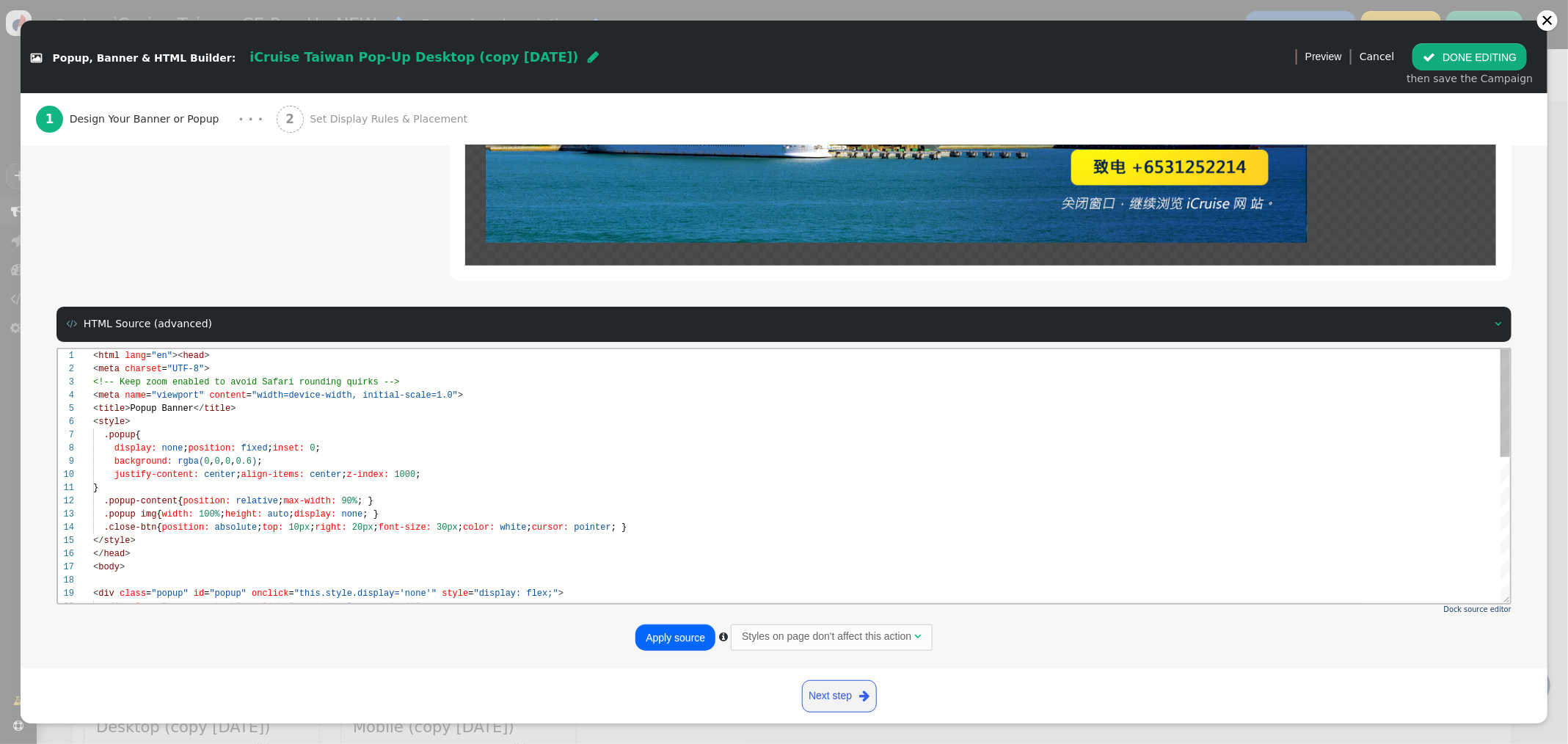
click at [487, 433] on div ".popup {" at bounding box center [801, 434] width 1417 height 13
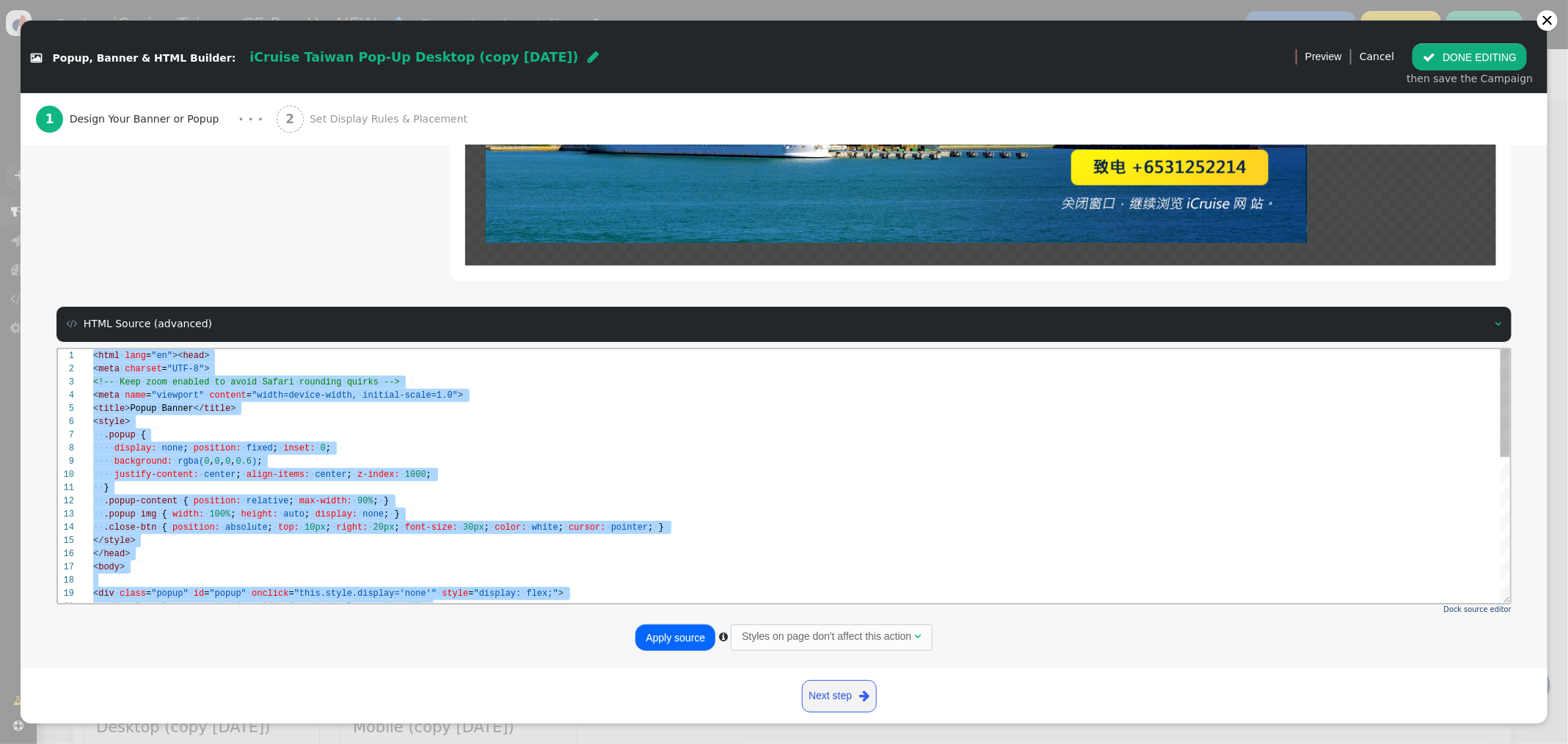
paste textarea "popup.style.display = 'flex'; updateBanner(); }); window.closePopup = closePopu…"
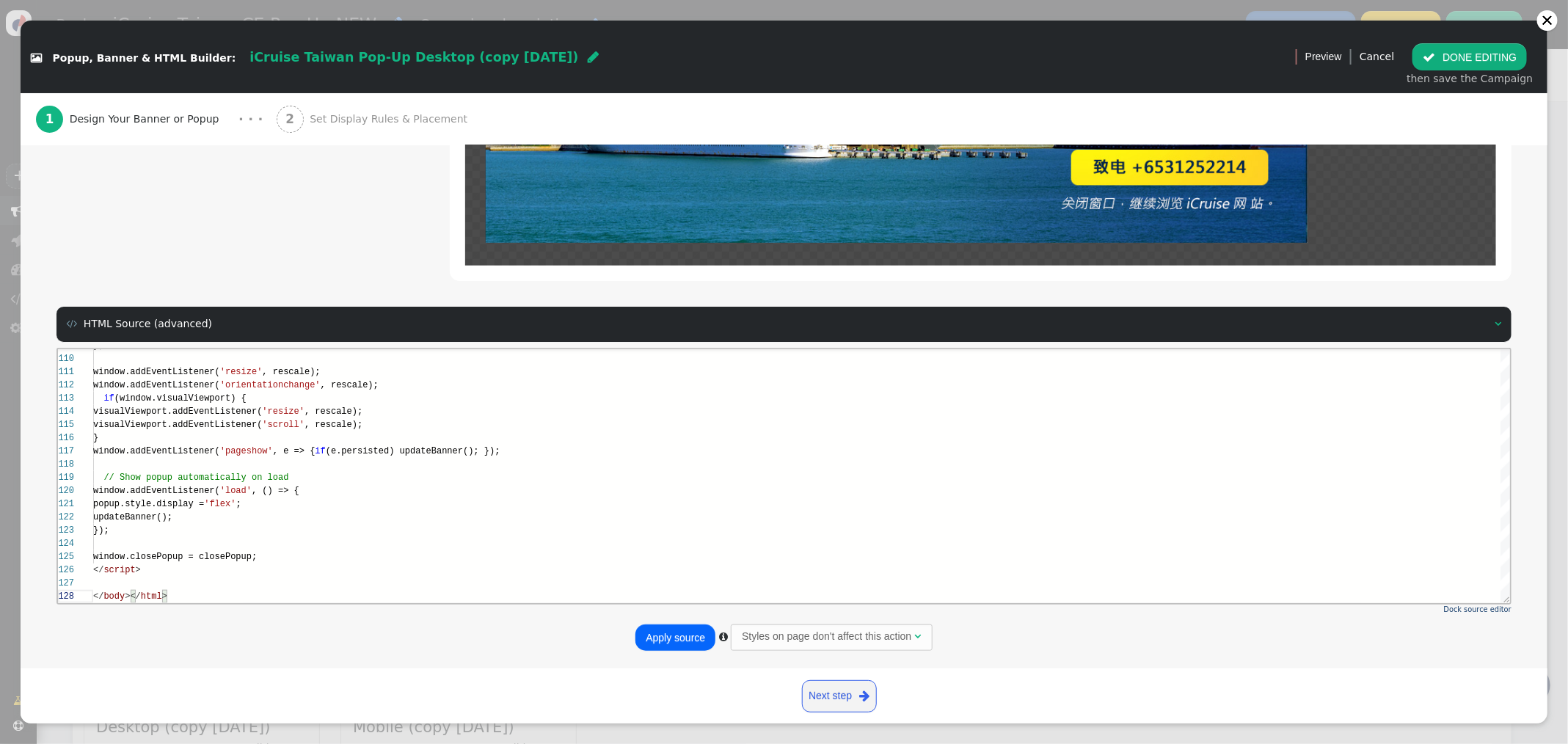
click at [654, 630] on button "Apply source" at bounding box center [676, 637] width 80 height 26
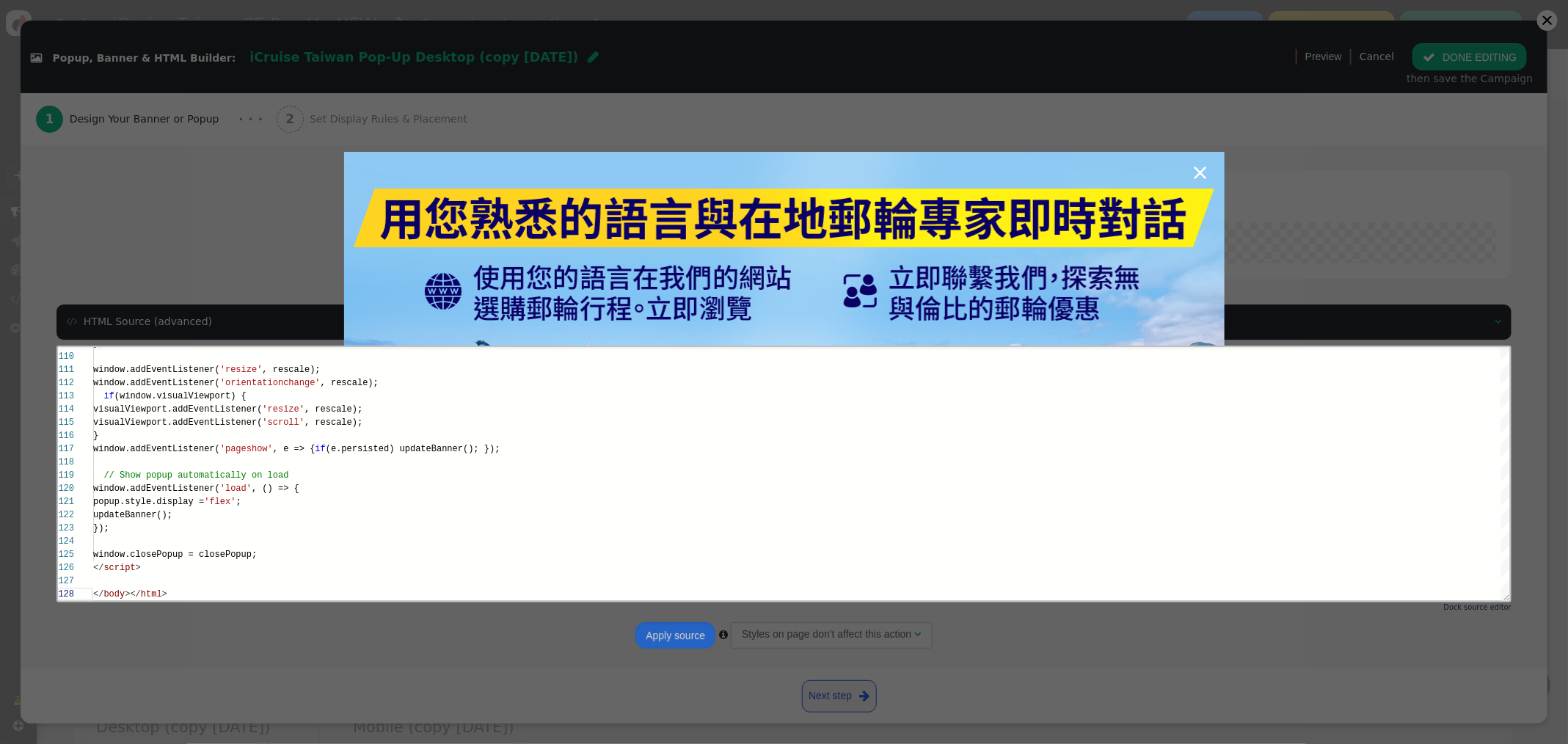
scroll to position [119, 0]
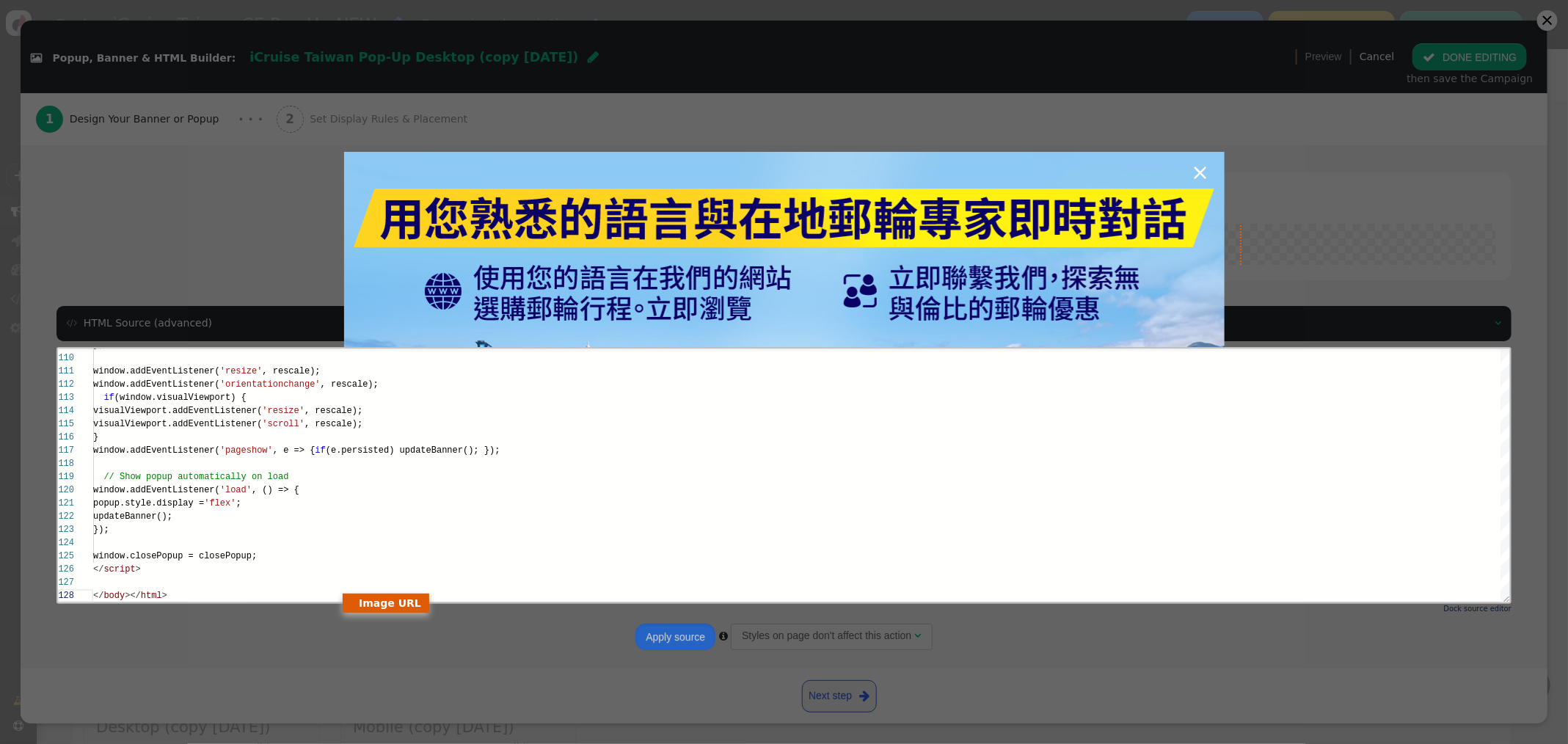
click at [1201, 174] on span "×" at bounding box center [1200, 172] width 18 height 25
type textarea "window.addEventListener('resize', rescale); window.addEventListener('orientatio…"
click at [938, 433] on div "}" at bounding box center [801, 437] width 1417 height 13
click at [1453, 53] on div "×" at bounding box center [784, 372] width 1568 height 744
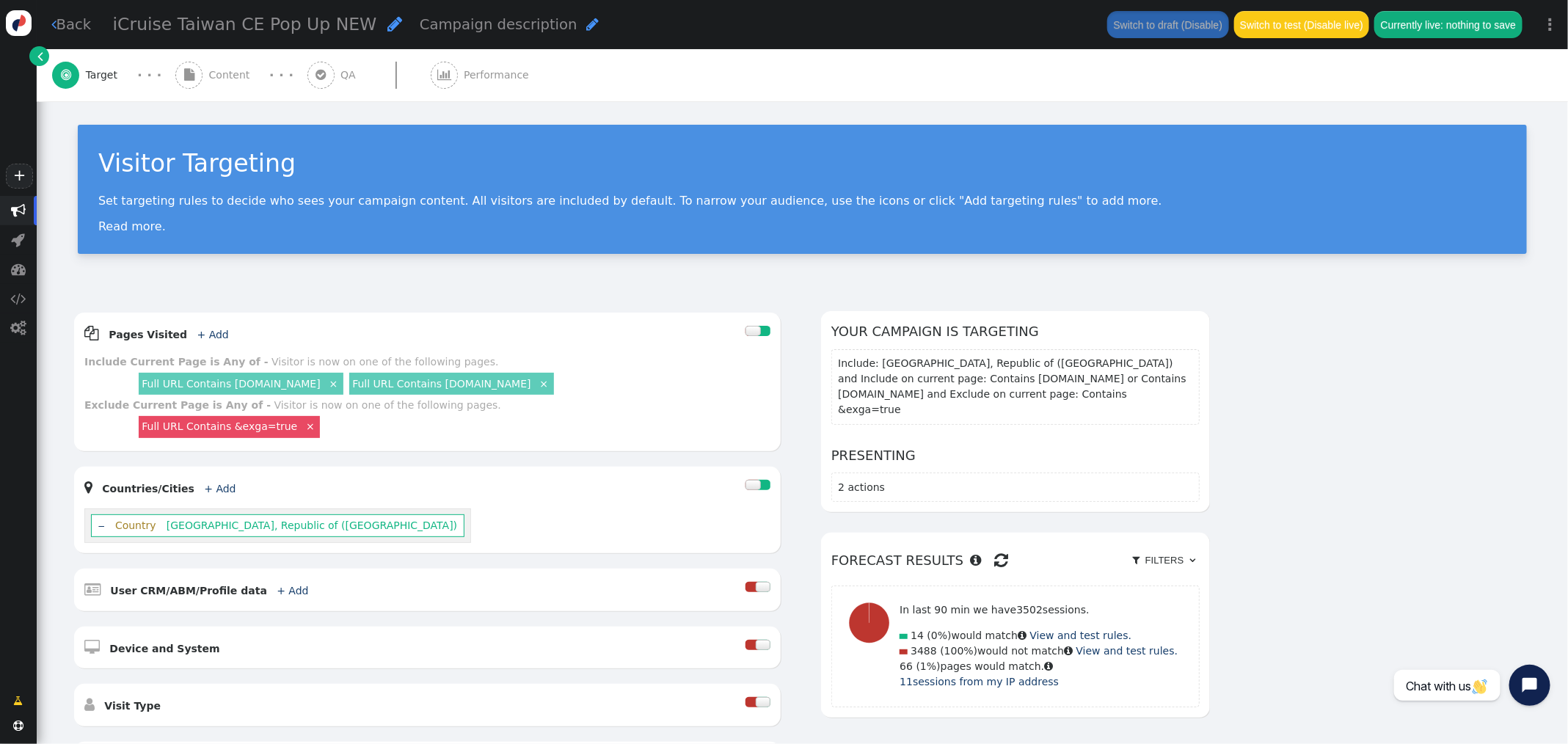
click at [222, 70] on span "Content" at bounding box center [232, 75] width 47 height 16
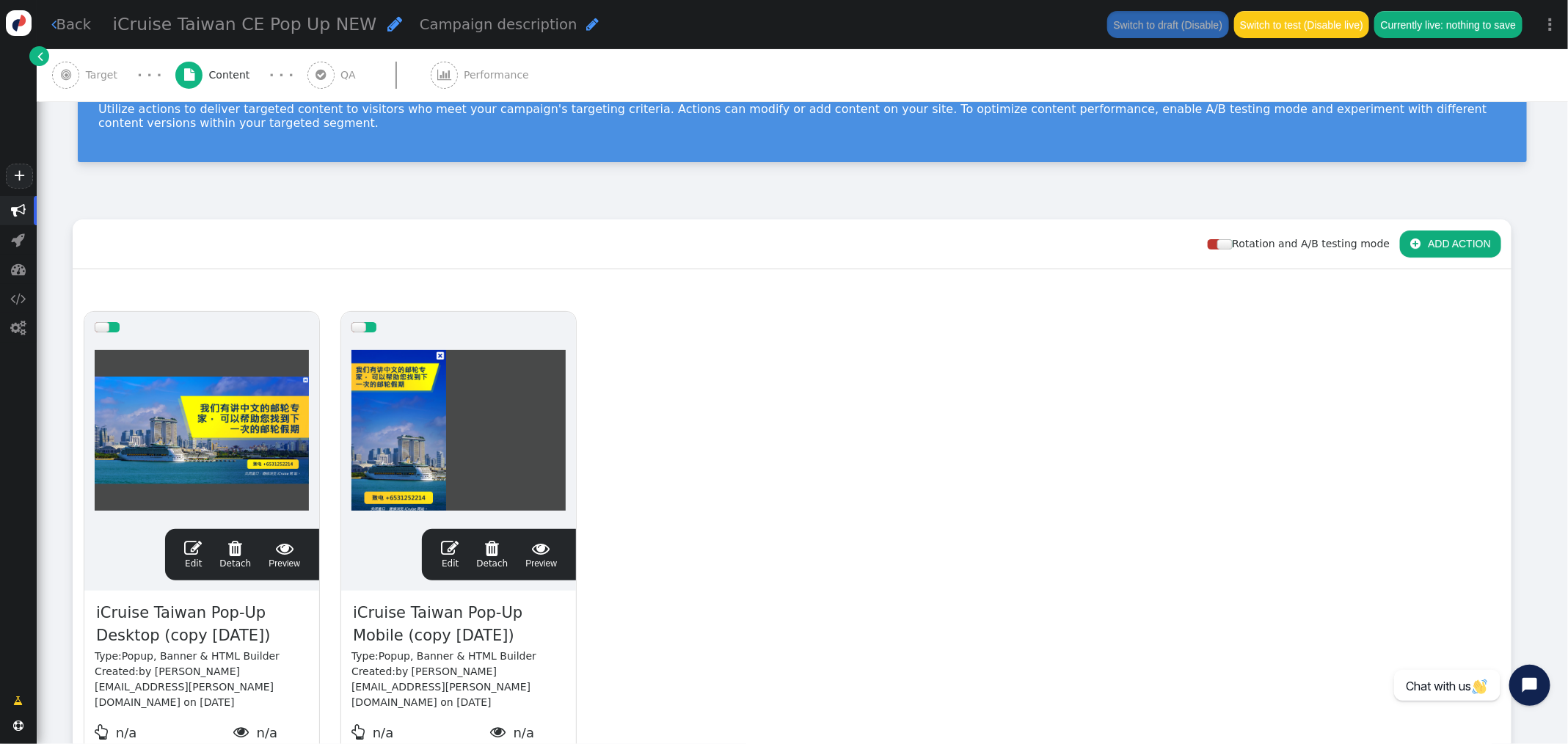
scroll to position [225, 0]
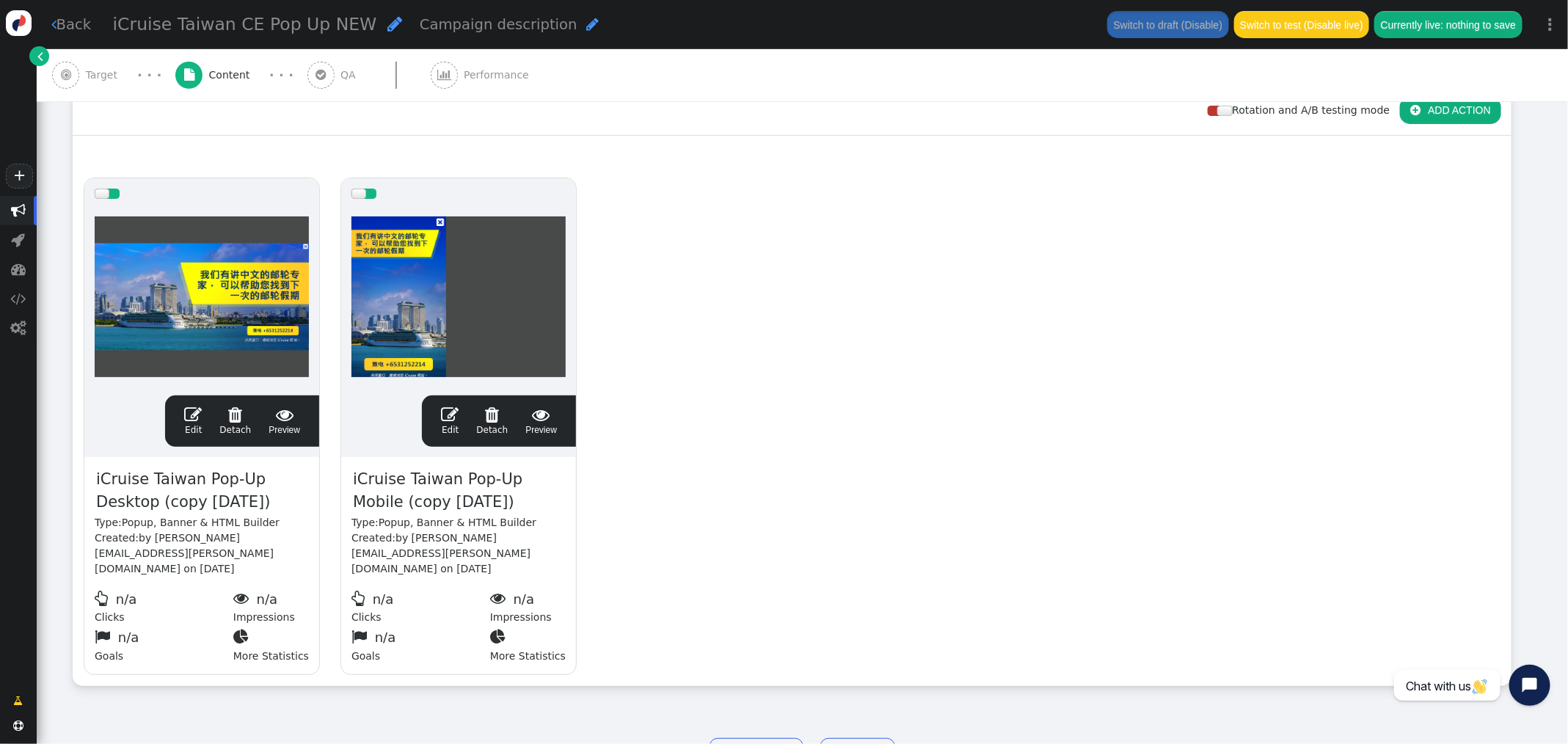
drag, startPoint x: 175, startPoint y: 504, endPoint x: 202, endPoint y: 504, distance: 27.0
click at [174, 504] on span "iCruise Taiwan Pop-Up Desktop (copy [DATE])" at bounding box center [202, 491] width 214 height 47
click at [205, 504] on span "iCruise Taiwan Pop-Up Desktop (copy [DATE])" at bounding box center [202, 491] width 214 height 47
drag, startPoint x: 272, startPoint y: 504, endPoint x: 159, endPoint y: 504, distance: 113.0
click at [153, 504] on span "iCruise Taiwan Pop-Up Desktop (copy [DATE])" at bounding box center [202, 491] width 214 height 47
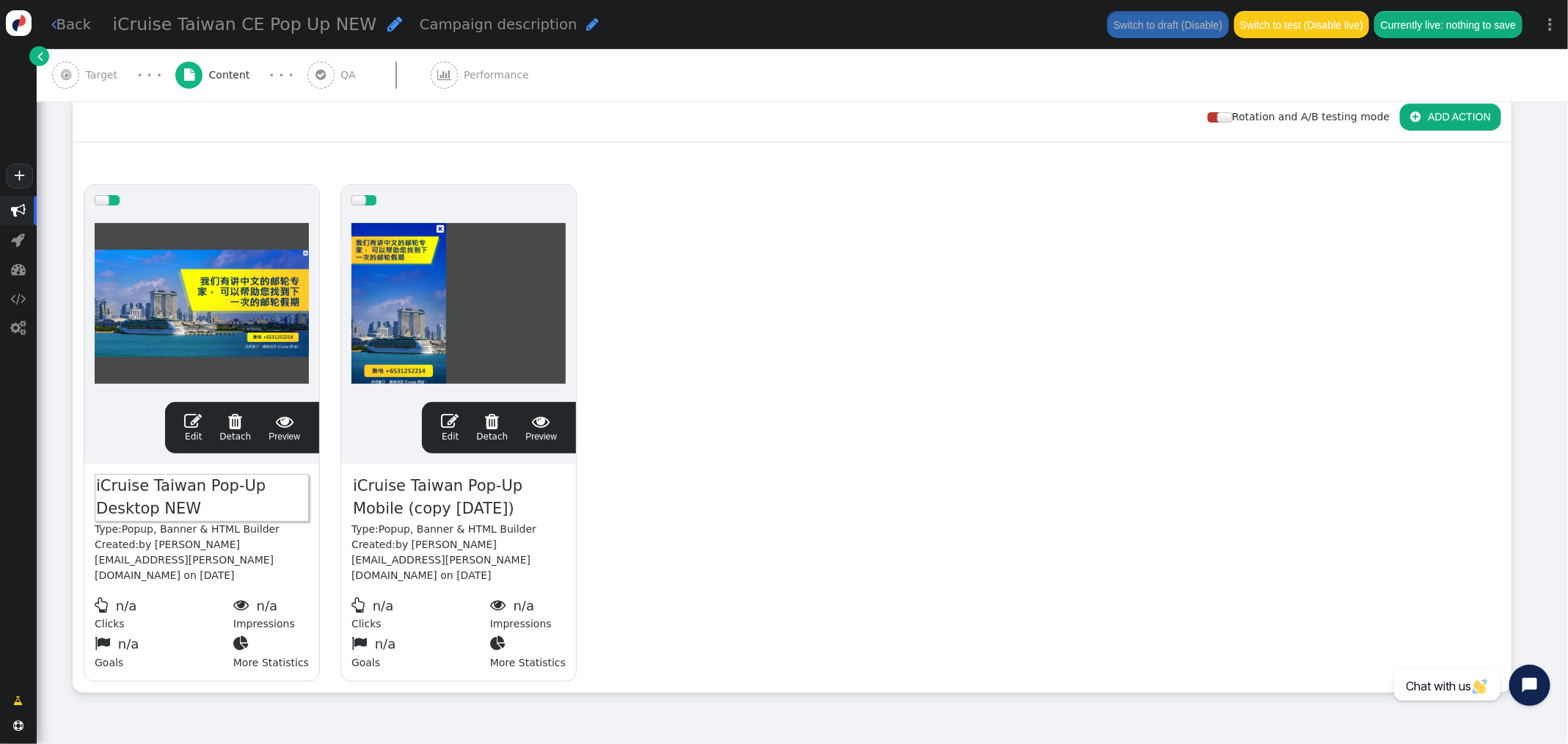
scroll to position [173, 0]
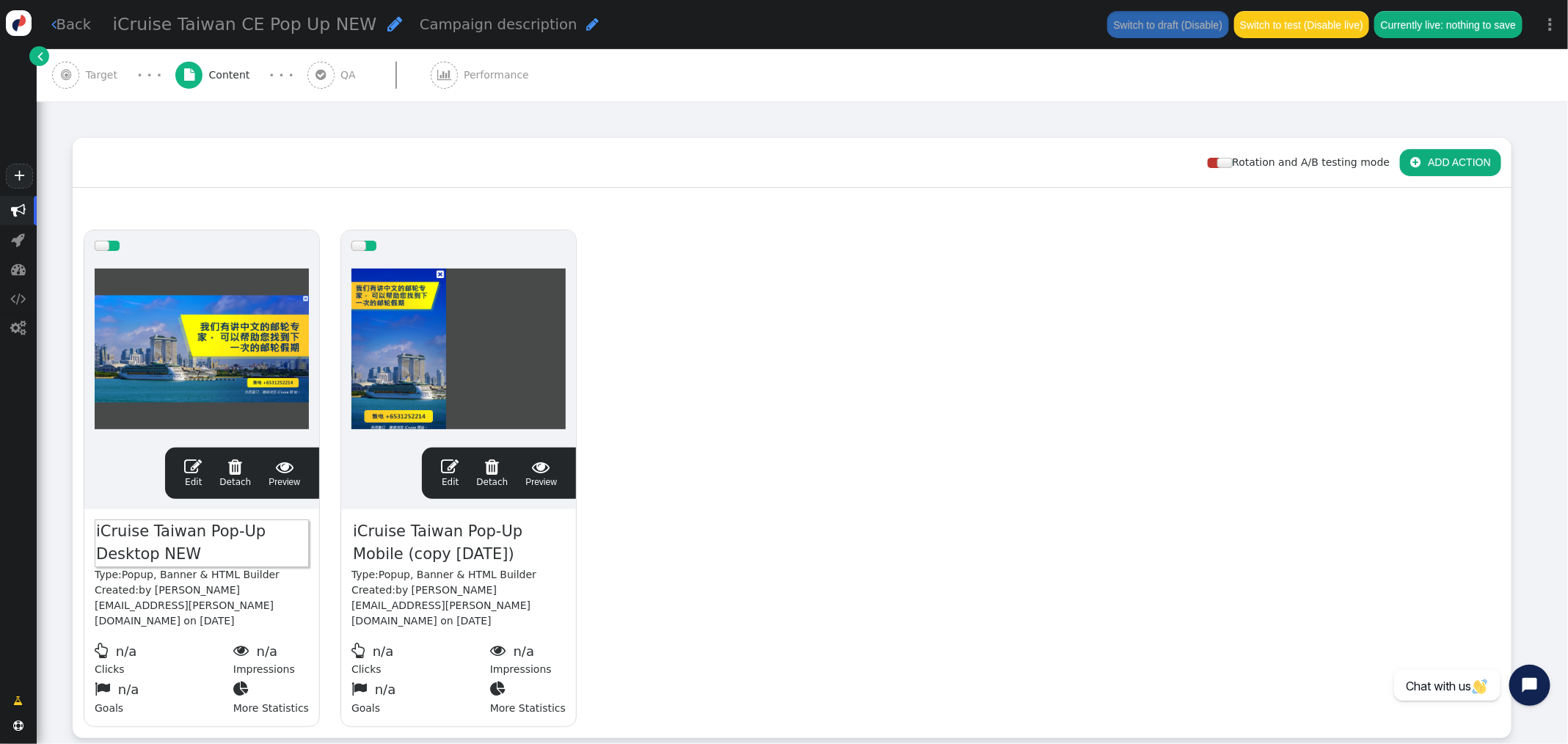
click at [724, 373] on div "drag this  Edit  Detach  Preview iCruise [GEOGRAPHIC_DATA] Pop-Up Desktop NE…" at bounding box center [792, 477] width 1437 height 518
click at [195, 464] on span "" at bounding box center [193, 467] width 18 height 18
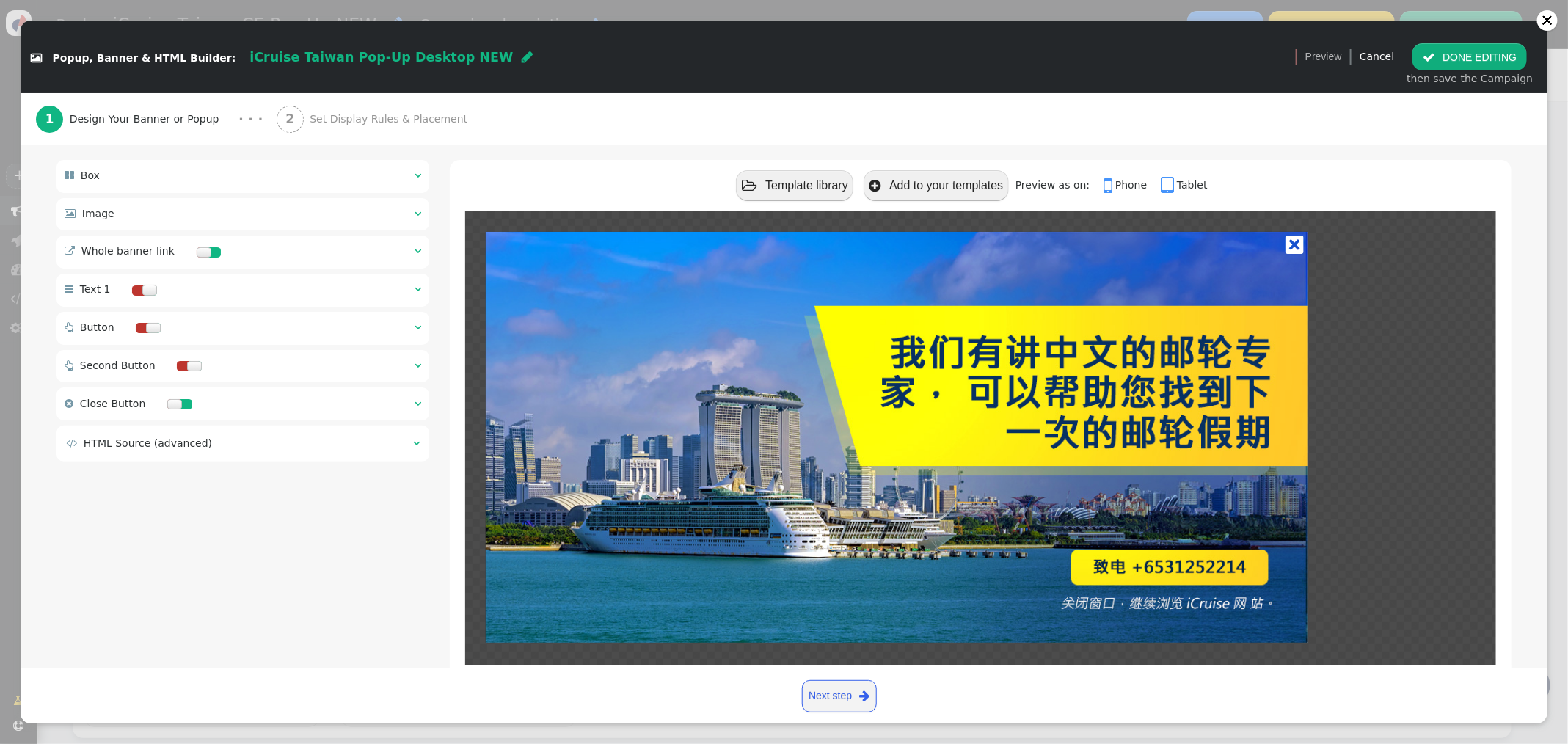
scroll to position [174, 0]
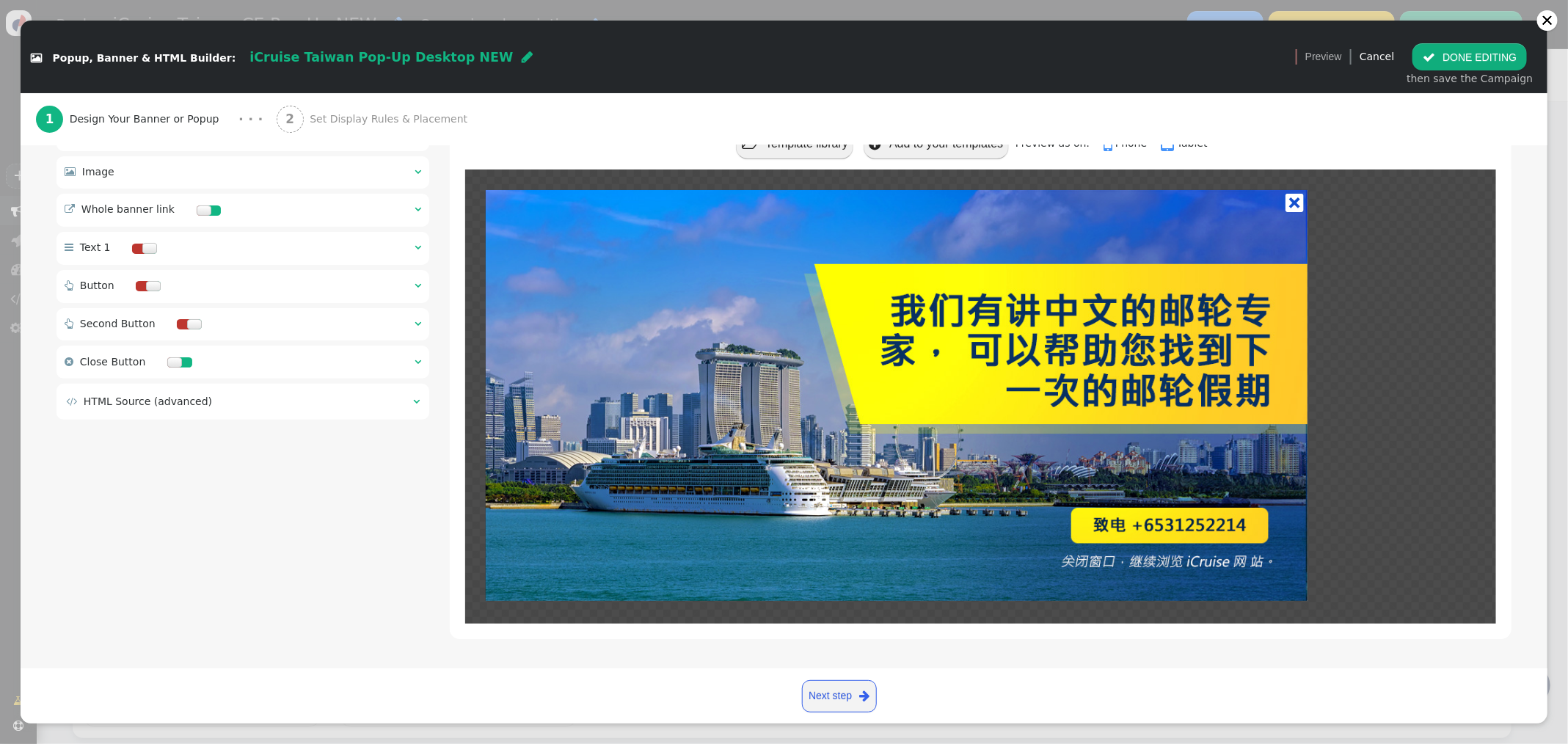
click at [413, 400] on span "" at bounding box center [416, 401] width 7 height 11
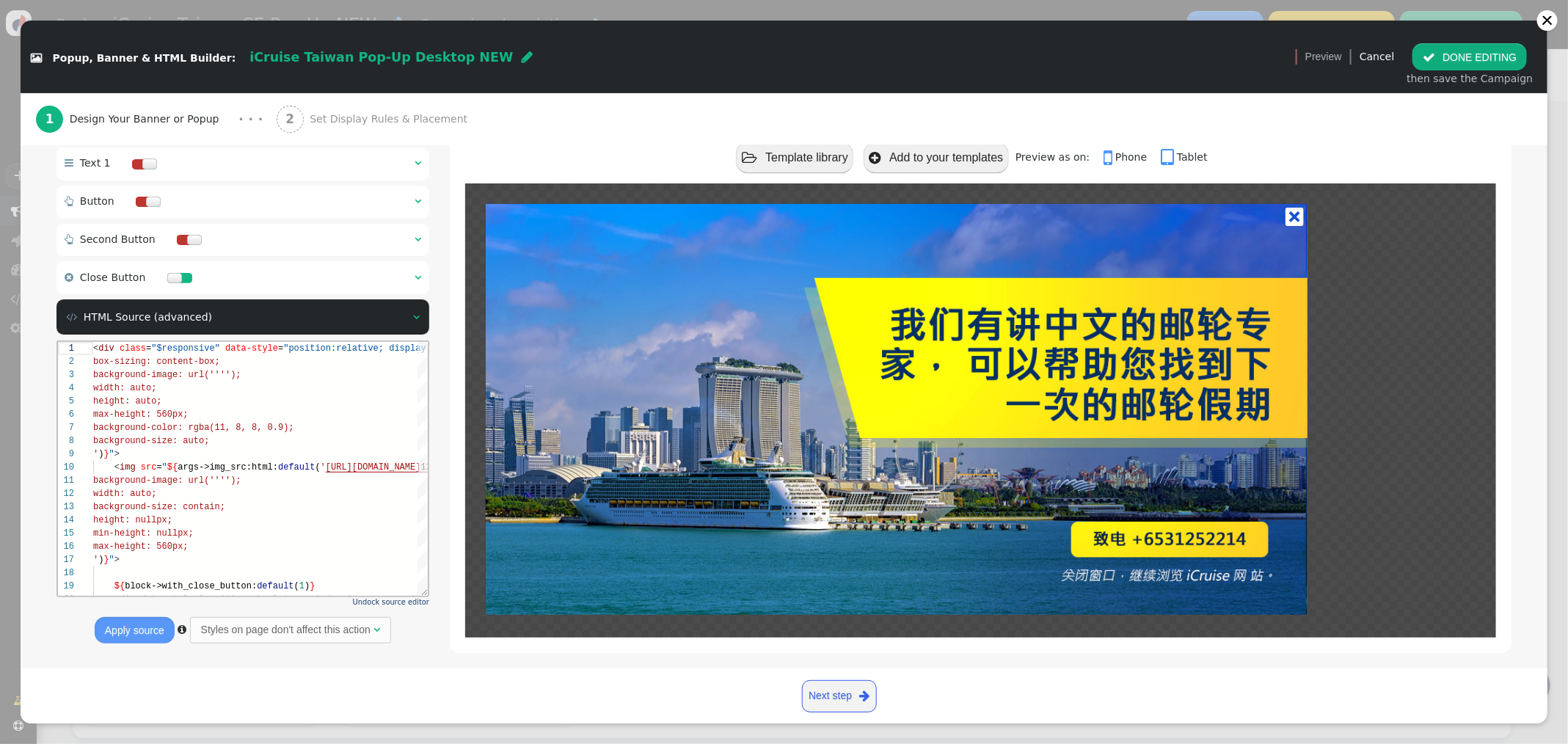
scroll to position [275, 0]
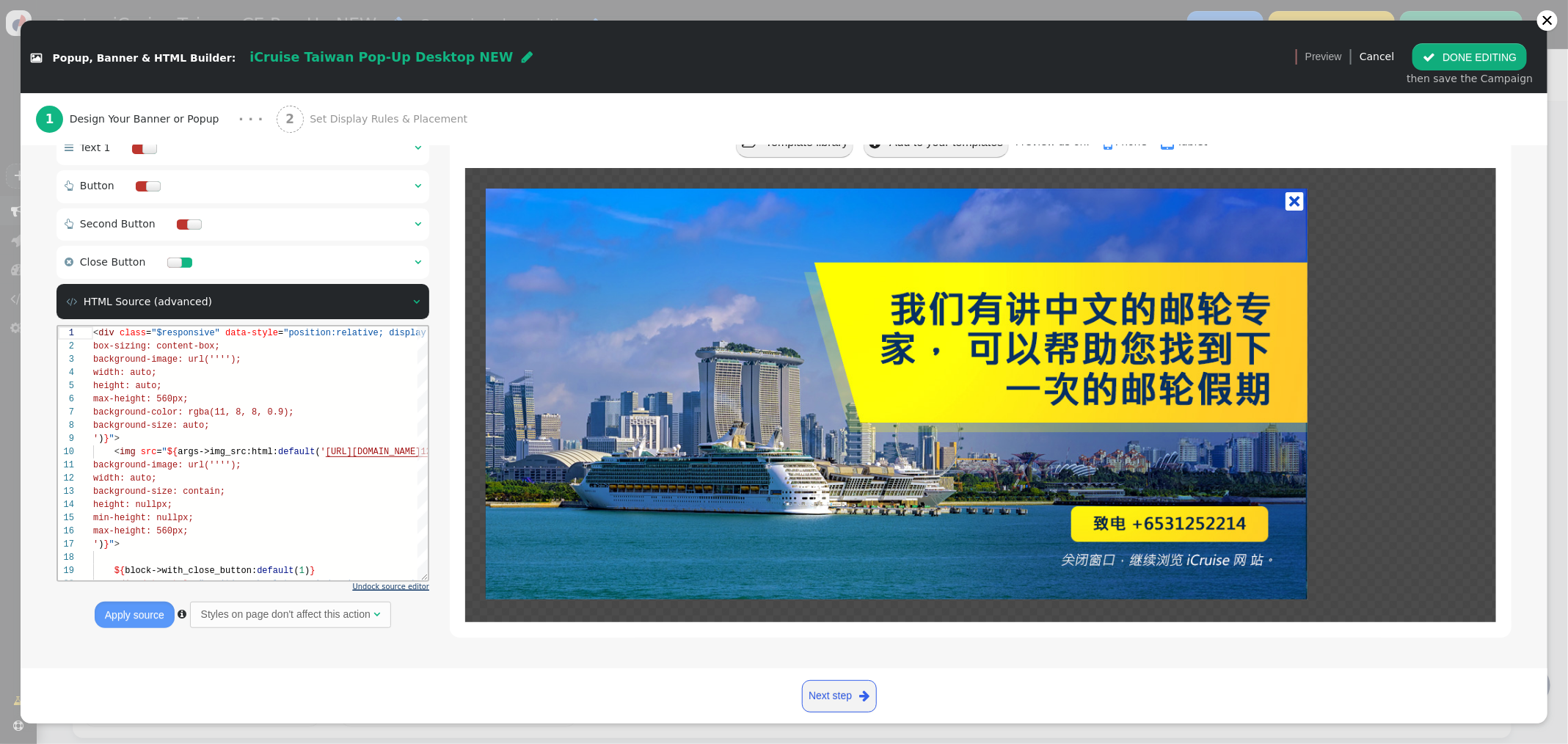
click at [395, 586] on span "Undock source editor" at bounding box center [390, 586] width 76 height 8
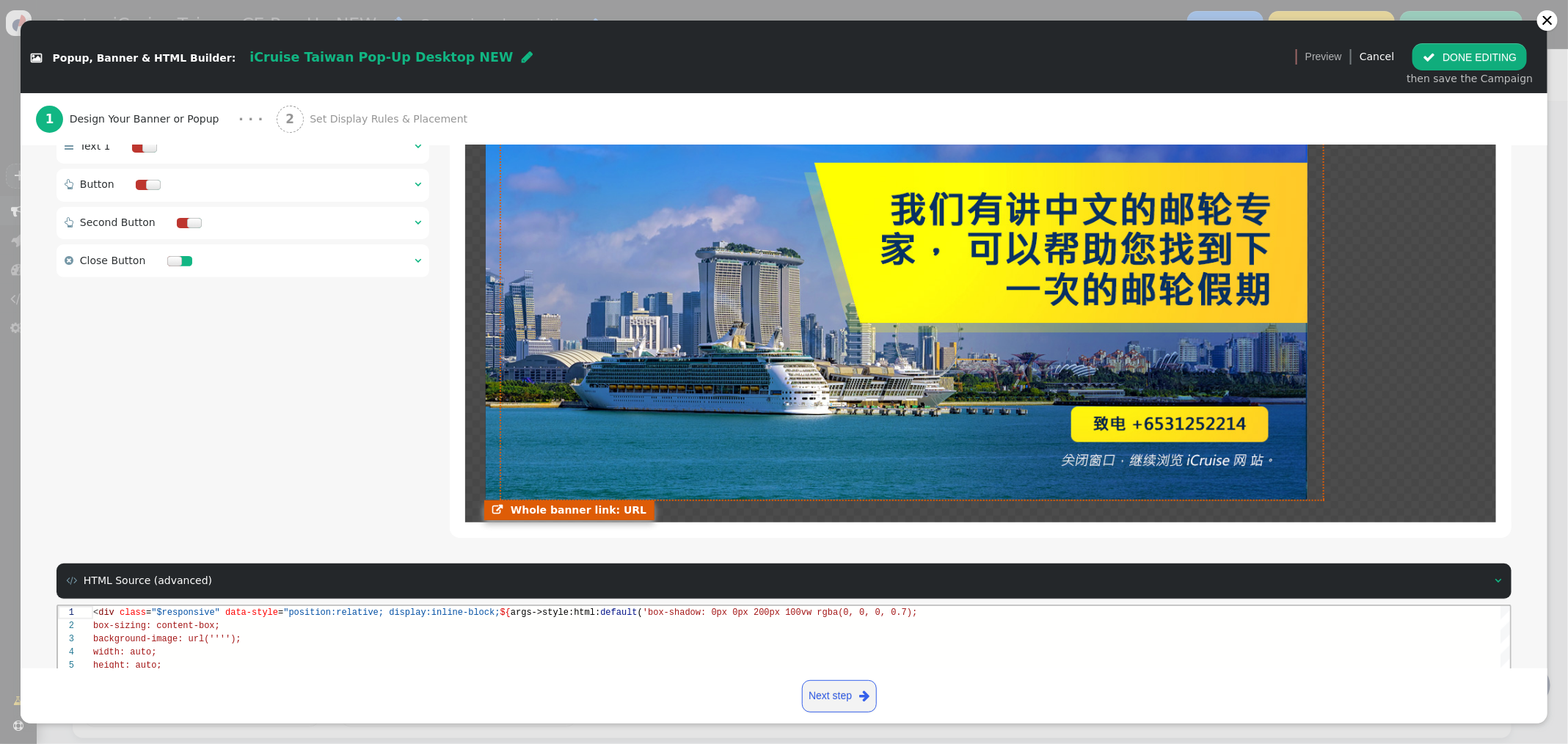
scroll to position [532, 0]
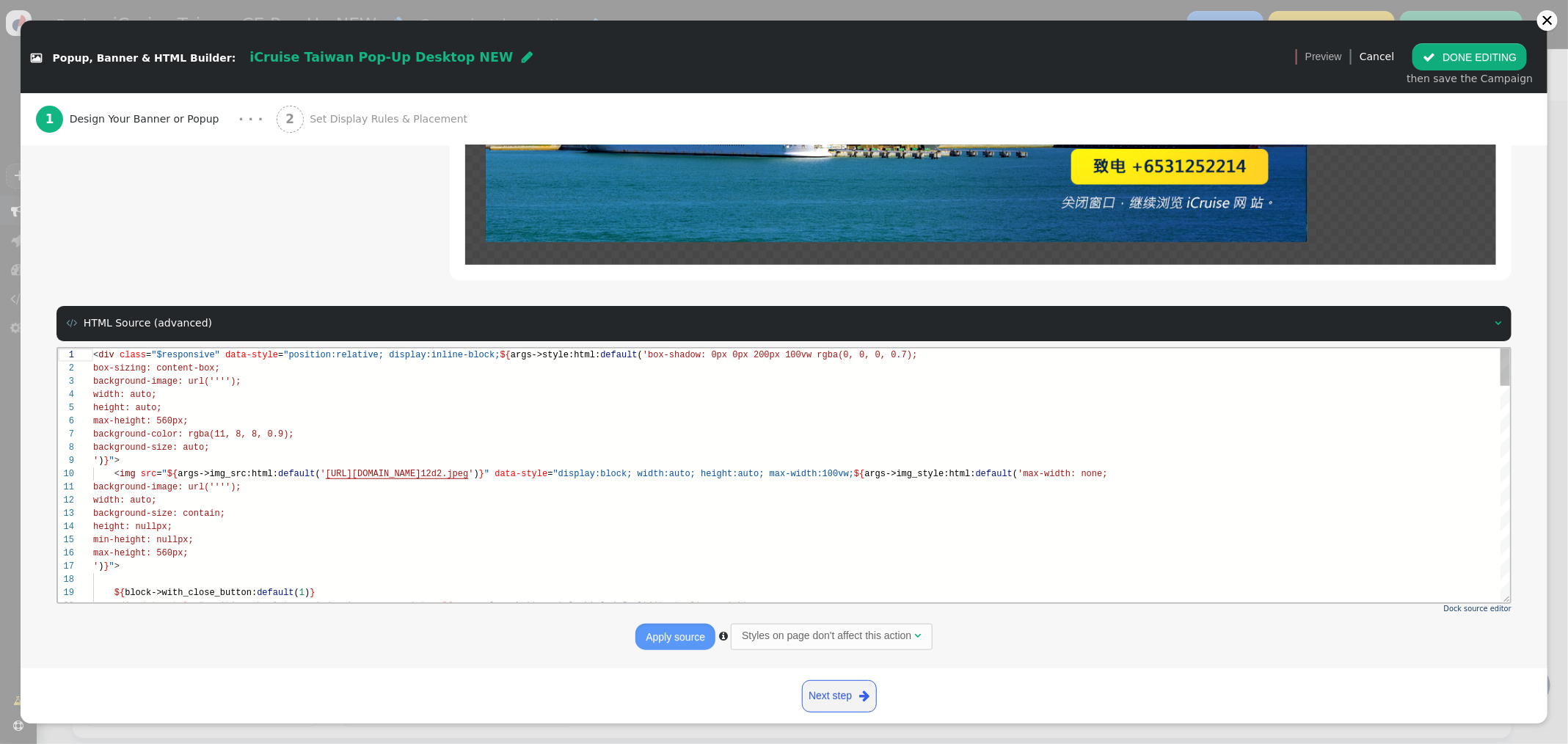
click at [657, 410] on div "height: auto;" at bounding box center [801, 407] width 1417 height 13
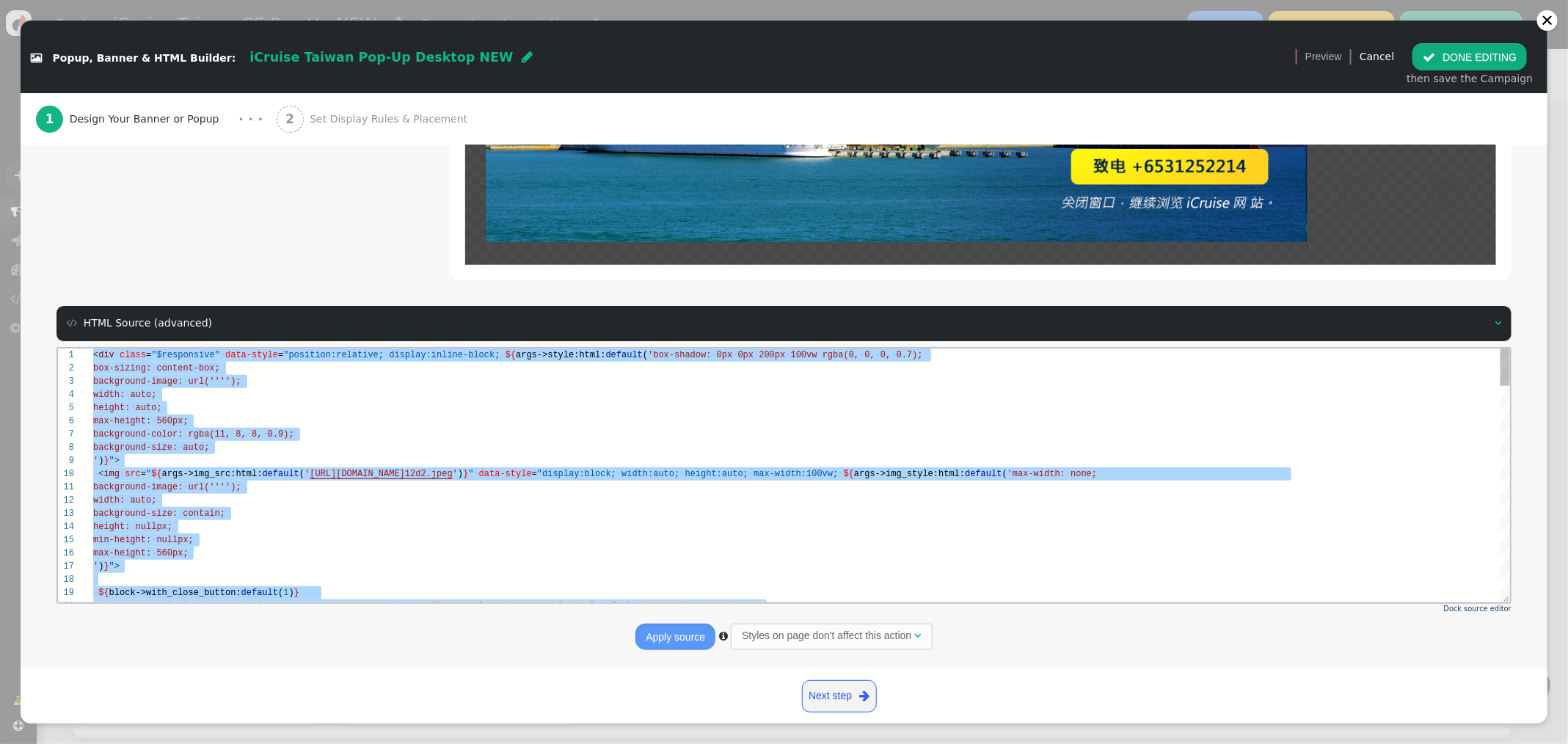
paste textarea "2,473"> <area shape="rect" coords="1,480,323,526" href="https://api.whatsapp.co…"
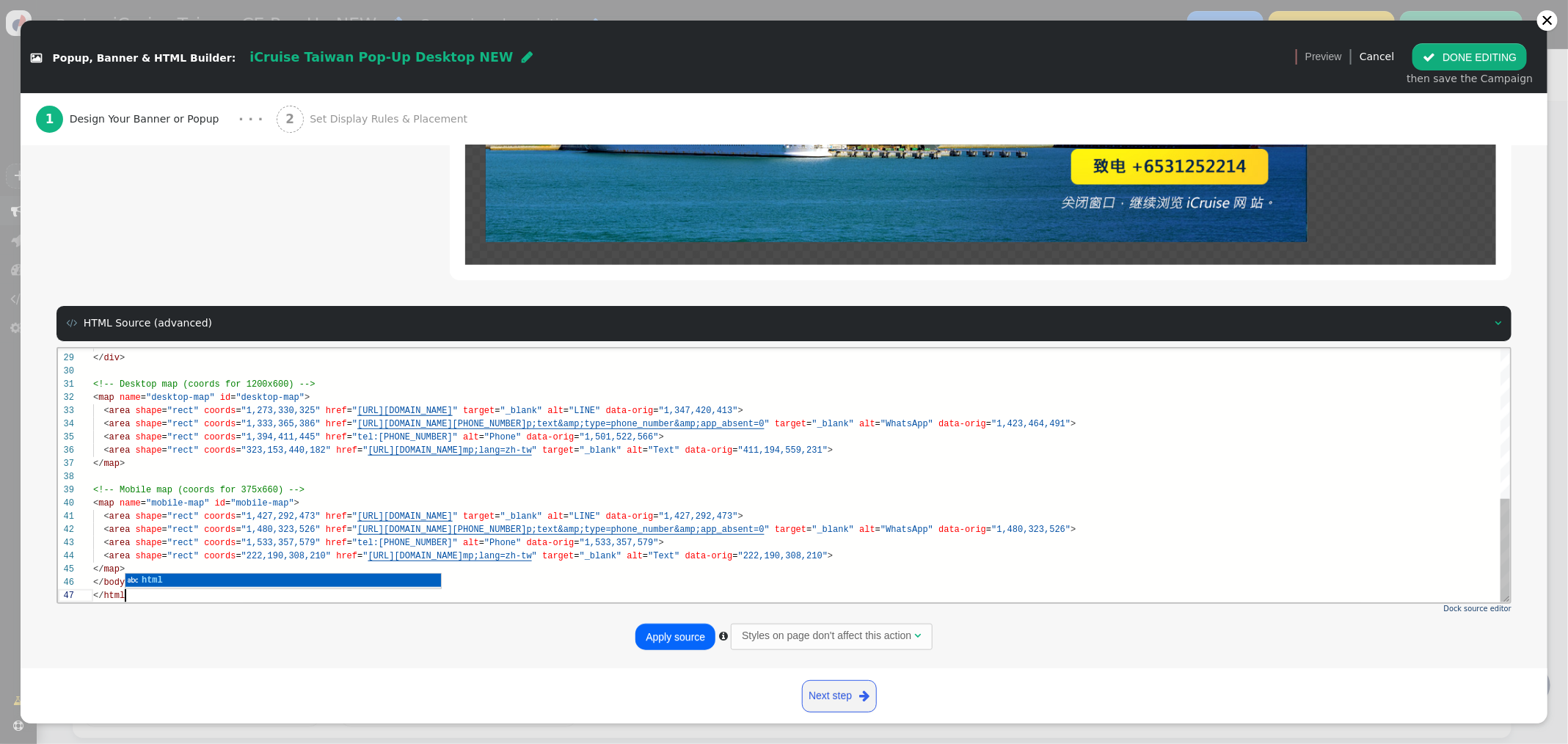
scroll to position [66, 38]
click at [665, 644] on button "Apply source" at bounding box center [676, 636] width 80 height 26
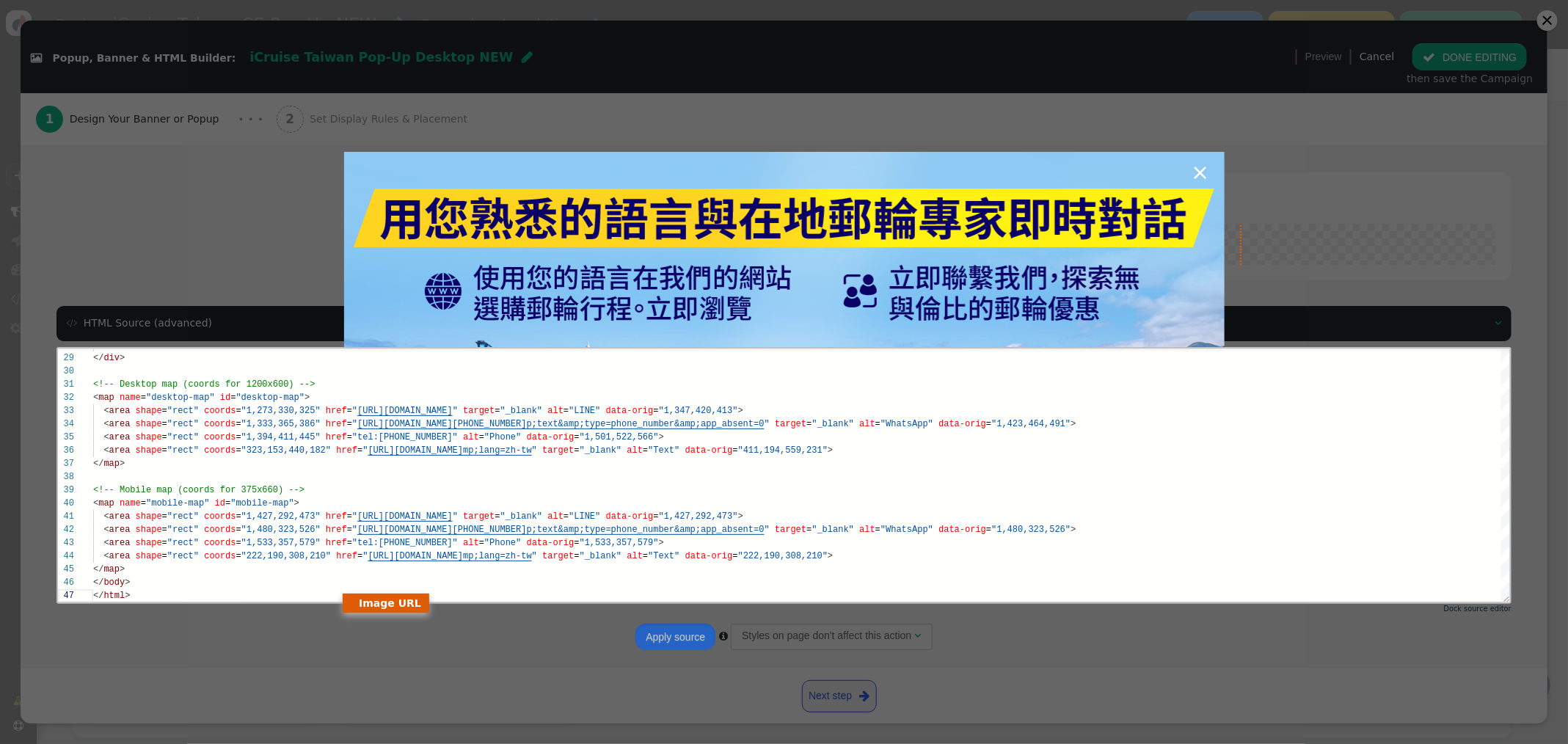
click at [1237, 220] on div "×" at bounding box center [784, 372] width 1568 height 744
click at [1467, 49] on div "×" at bounding box center [784, 372] width 1568 height 744
click at [1460, 56] on div "×" at bounding box center [784, 372] width 1568 height 744
click at [1154, 118] on div "×" at bounding box center [784, 372] width 1568 height 744
click at [892, 231] on img at bounding box center [784, 372] width 880 height 440
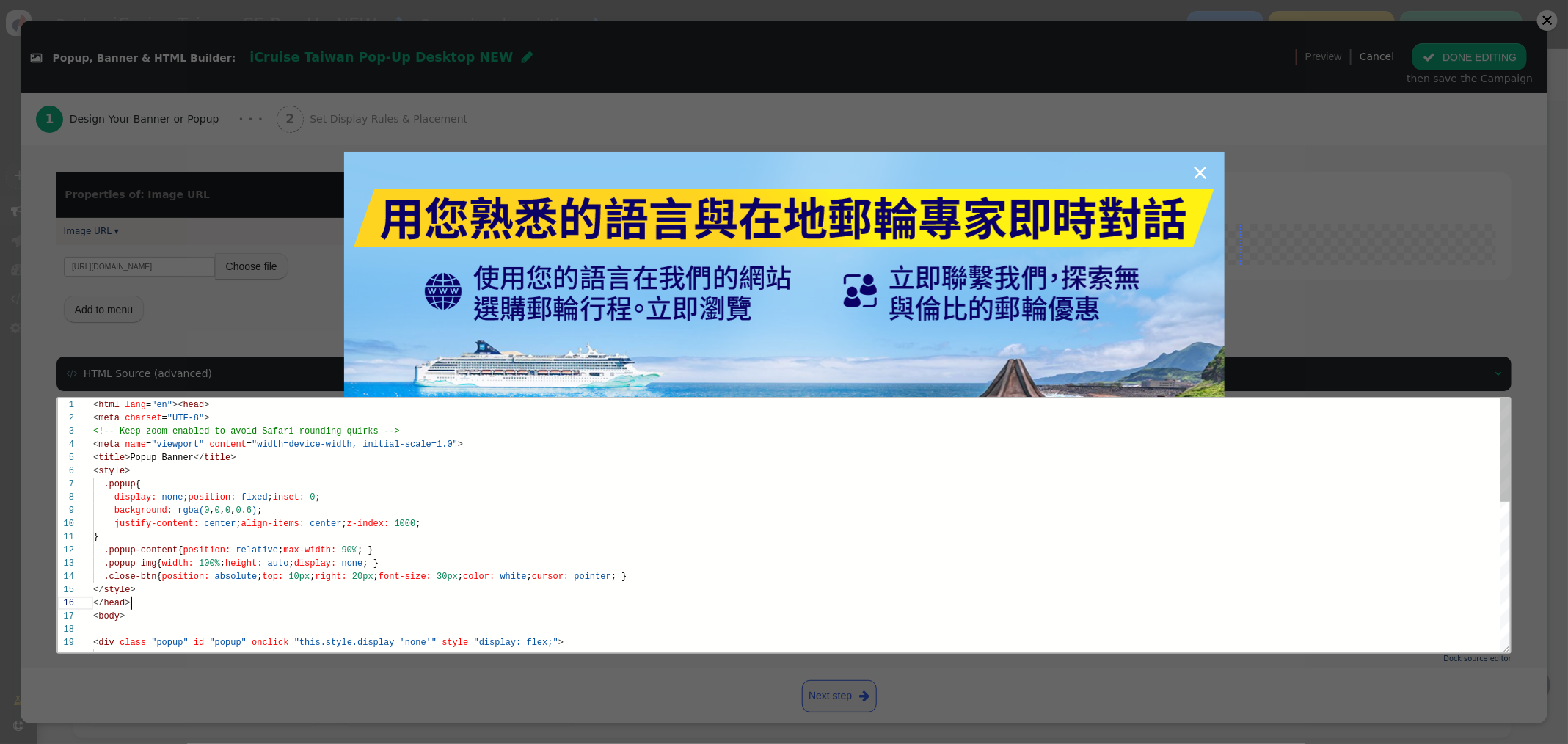
scroll to position [66, 0]
drag, startPoint x: 143, startPoint y: 606, endPoint x: 16, endPoint y: 598, distance: 127.3
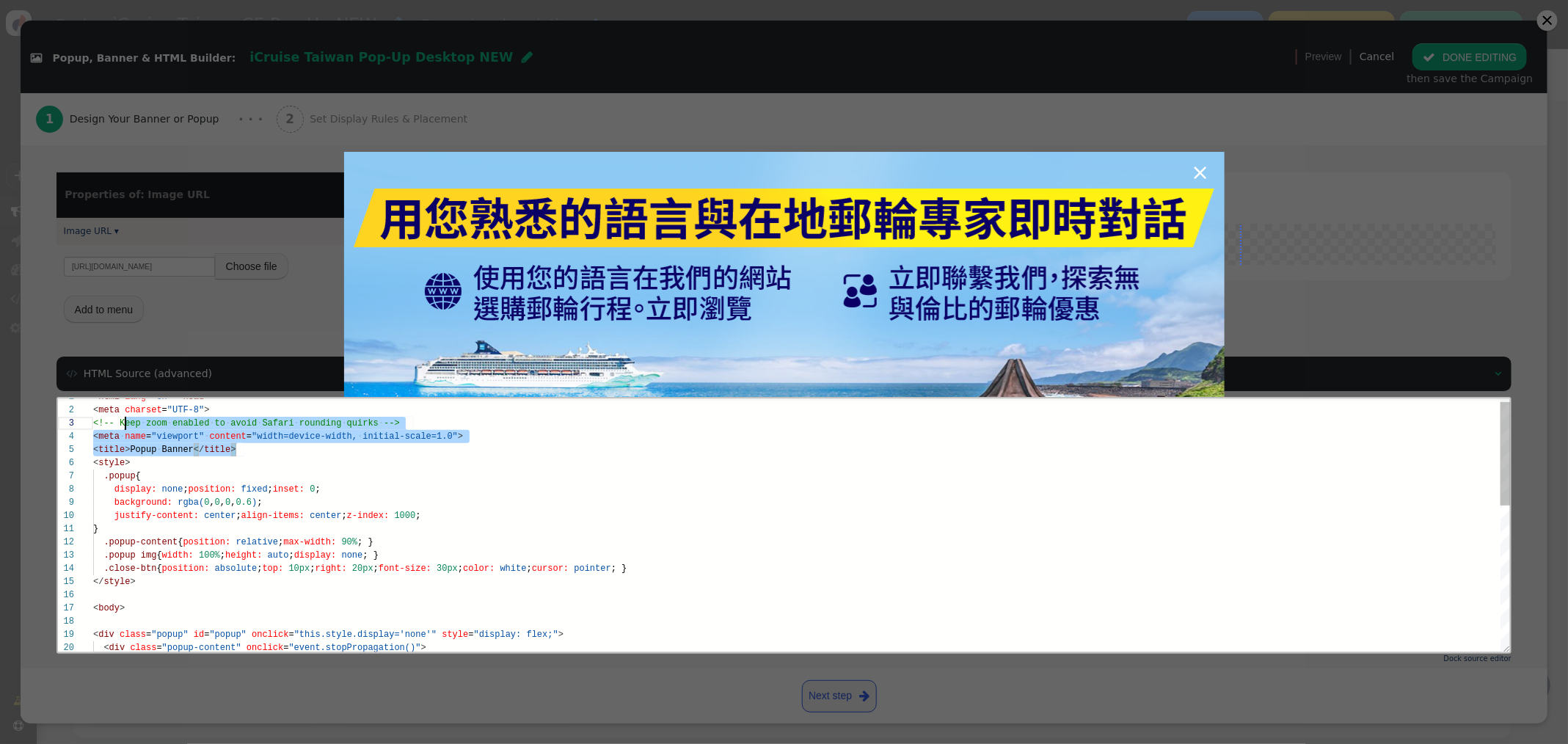
scroll to position [0, 0]
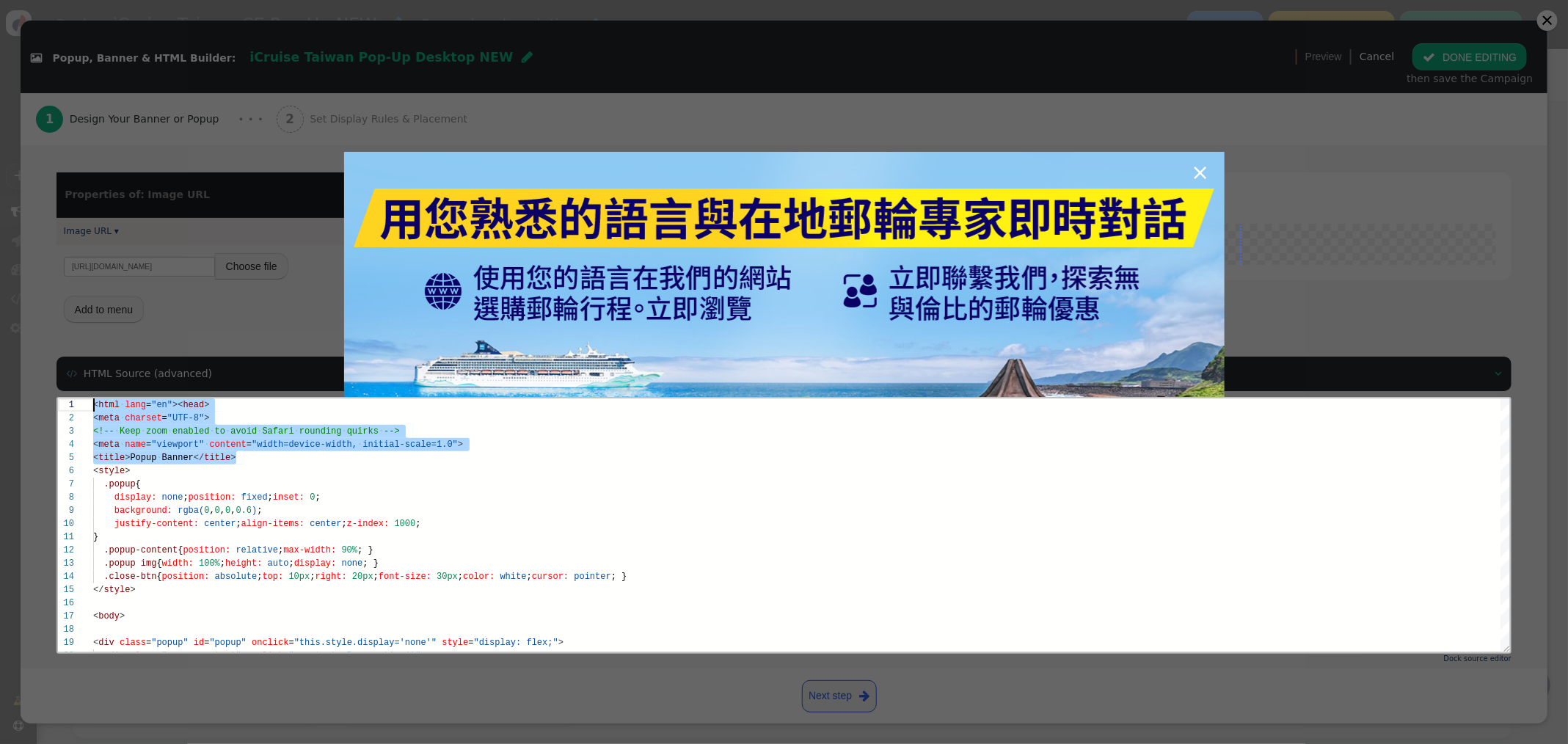
drag, startPoint x: 264, startPoint y: 453, endPoint x: 88, endPoint y: 372, distance: 193.7
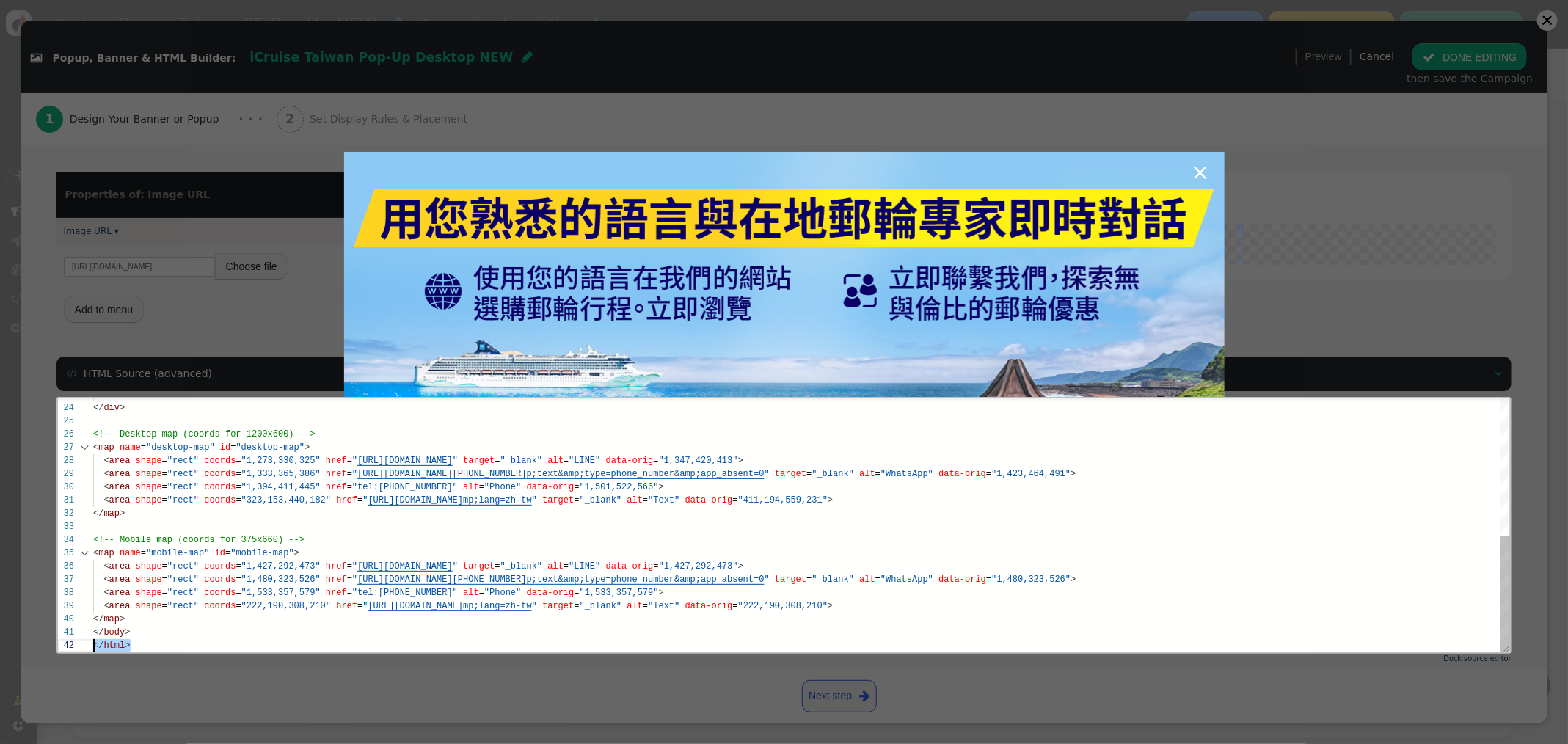
scroll to position [13, 0]
drag, startPoint x: 118, startPoint y: 638, endPoint x: 66, endPoint y: 647, distance: 52.8
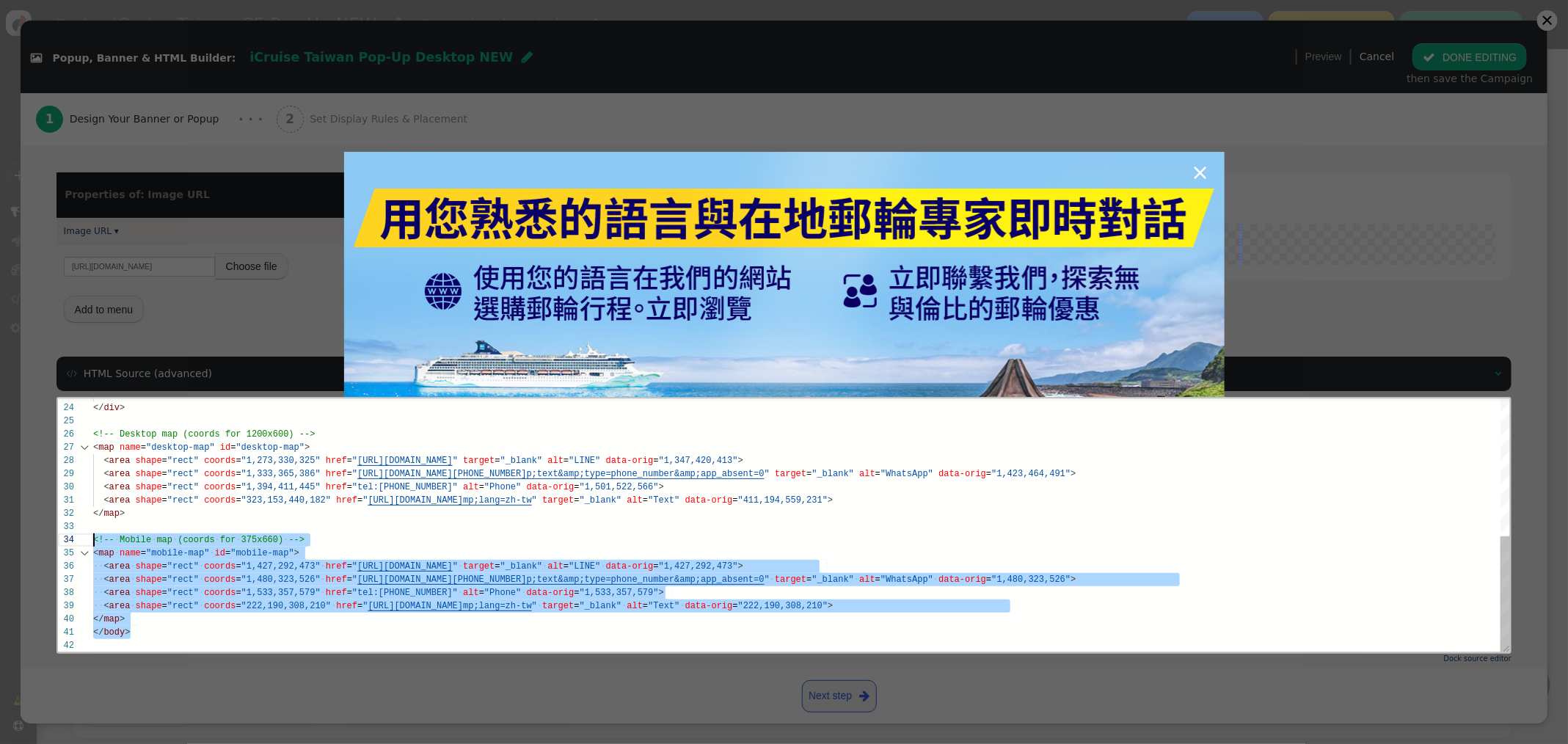
scroll to position [39, 0]
type textarea "<style> .popup { display: none; position: fixed; inset: 0; background: rgba(0,0…"
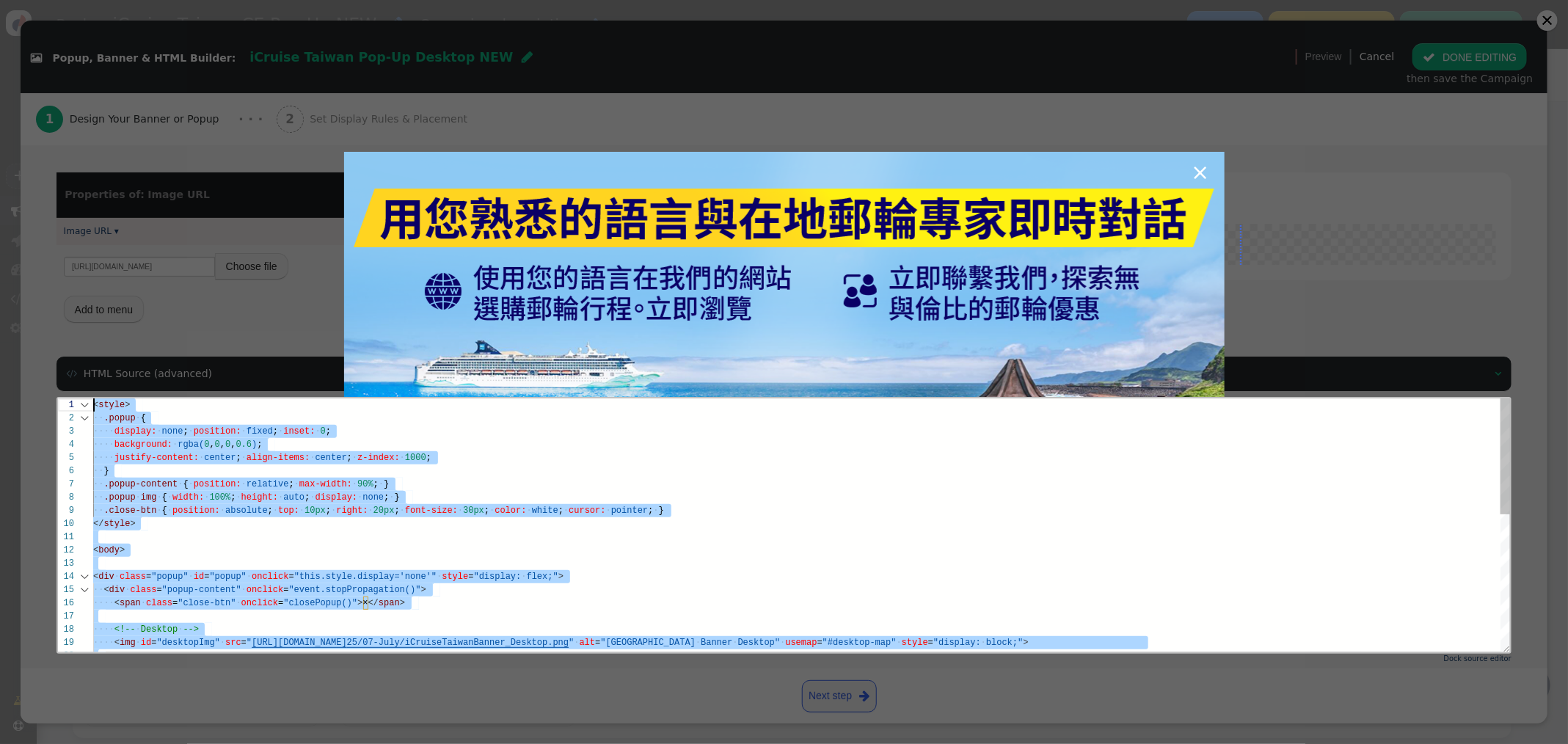
drag, startPoint x: 85, startPoint y: 592, endPoint x: 43, endPoint y: 352, distance: 243.6
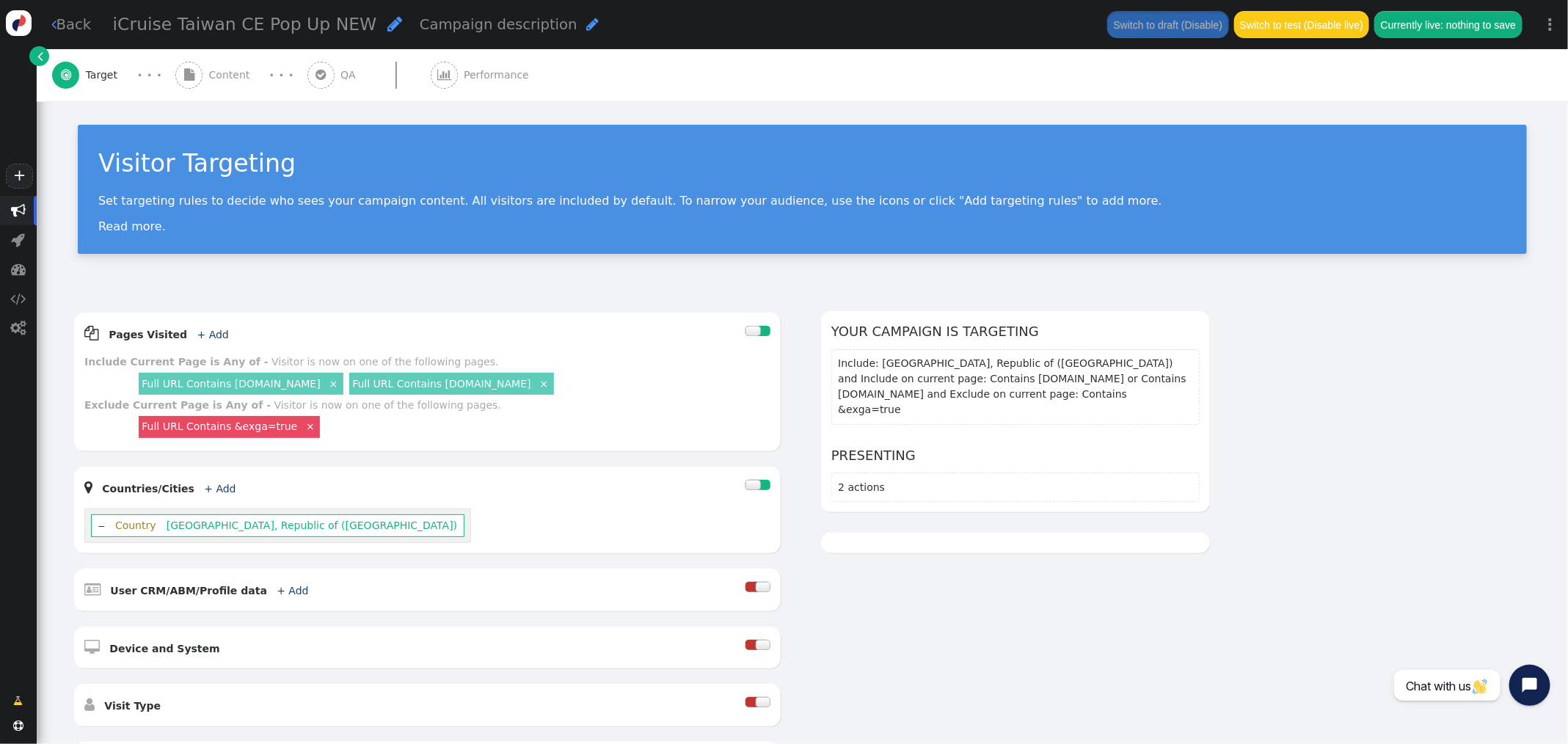
click at [212, 73] on span "Content" at bounding box center [232, 75] width 47 height 16
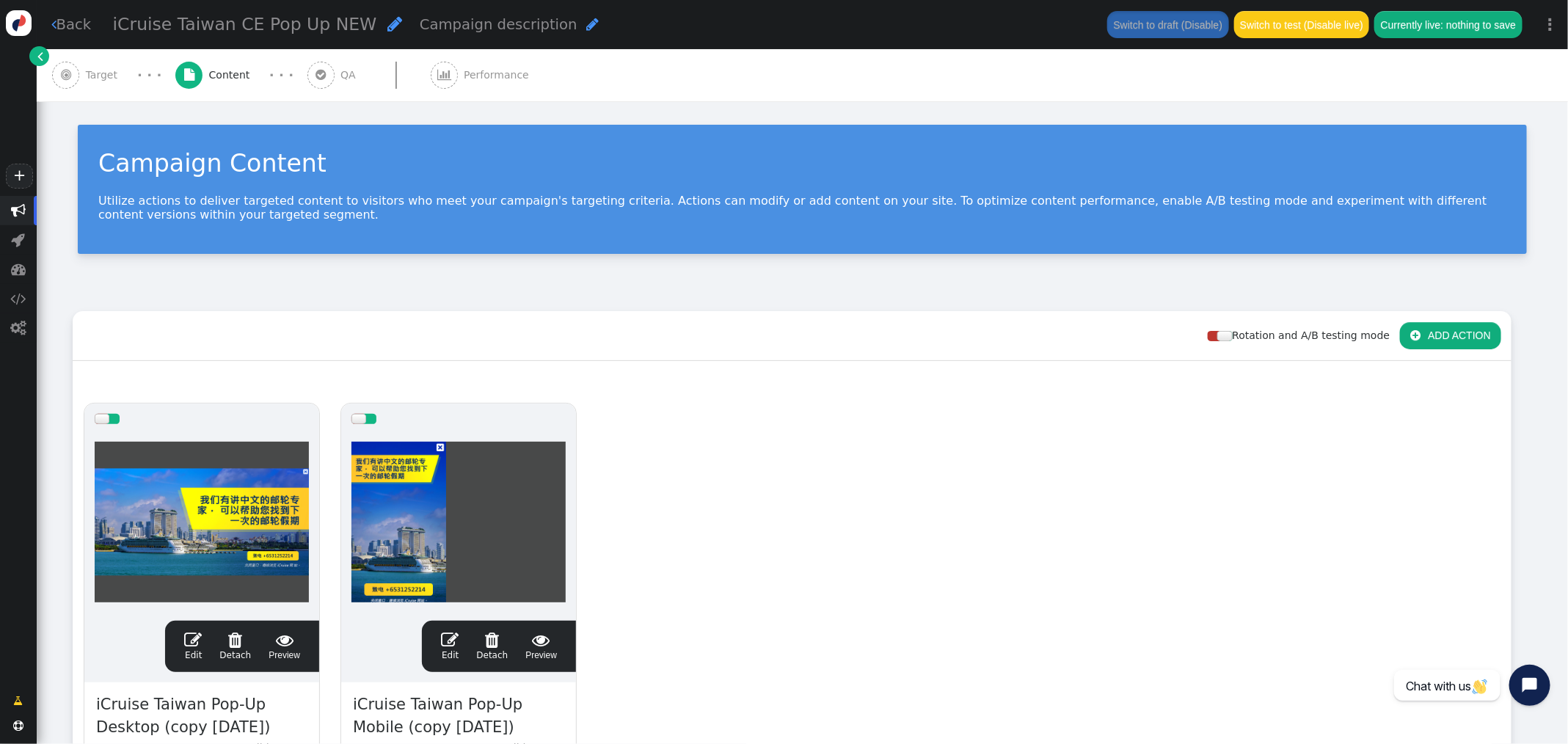
click at [195, 637] on span "" at bounding box center [193, 639] width 18 height 18
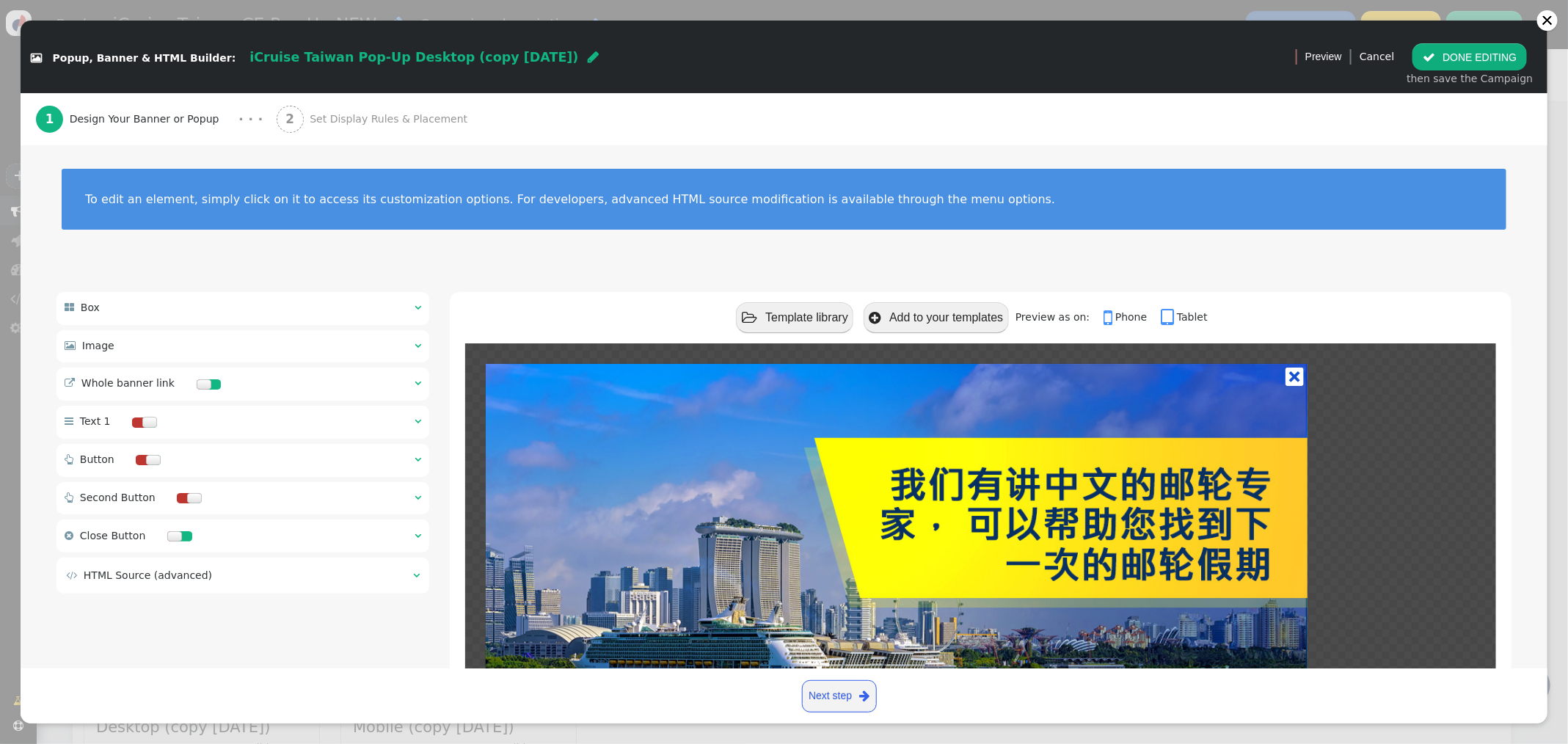
click at [413, 576] on span "" at bounding box center [416, 575] width 7 height 11
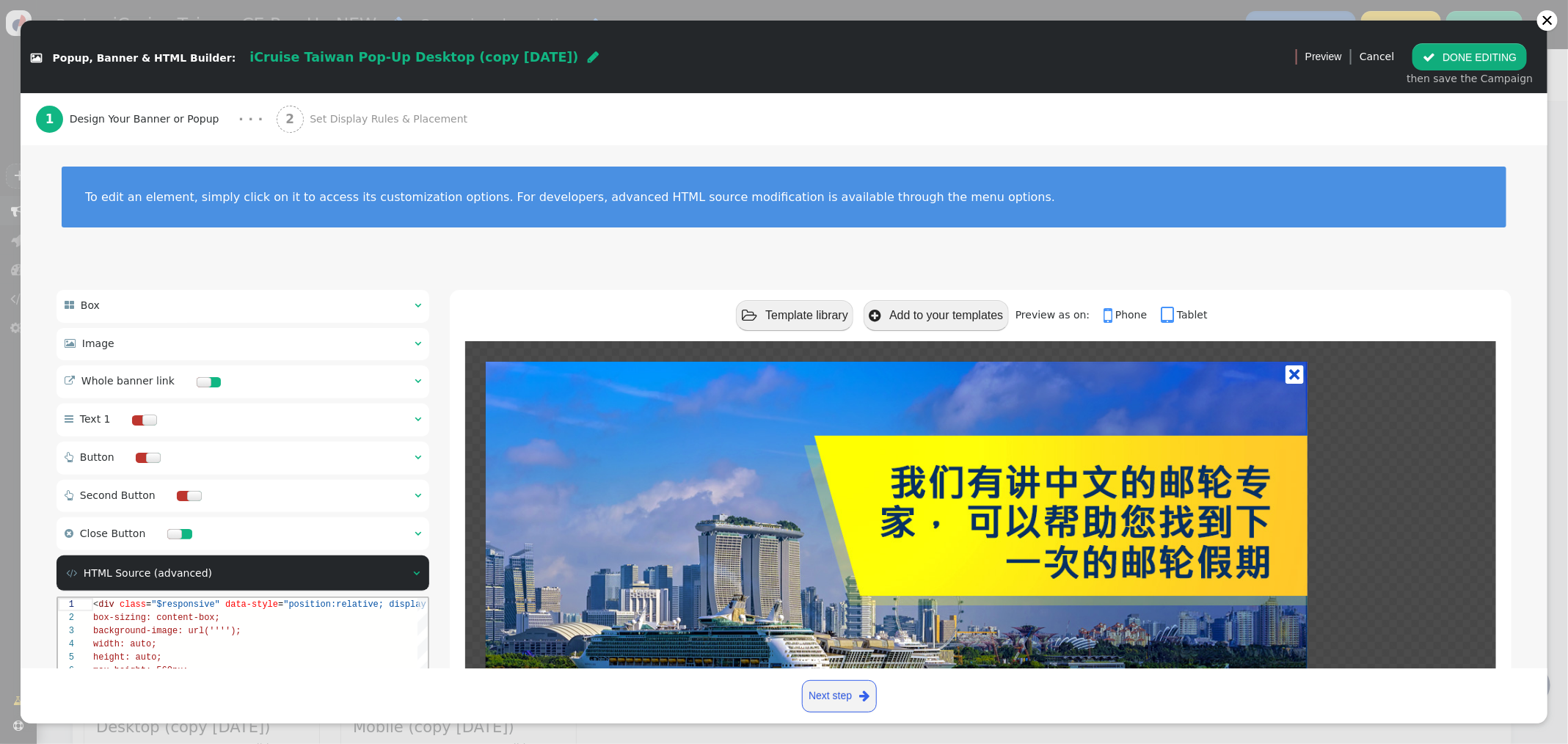
scroll to position [275, 0]
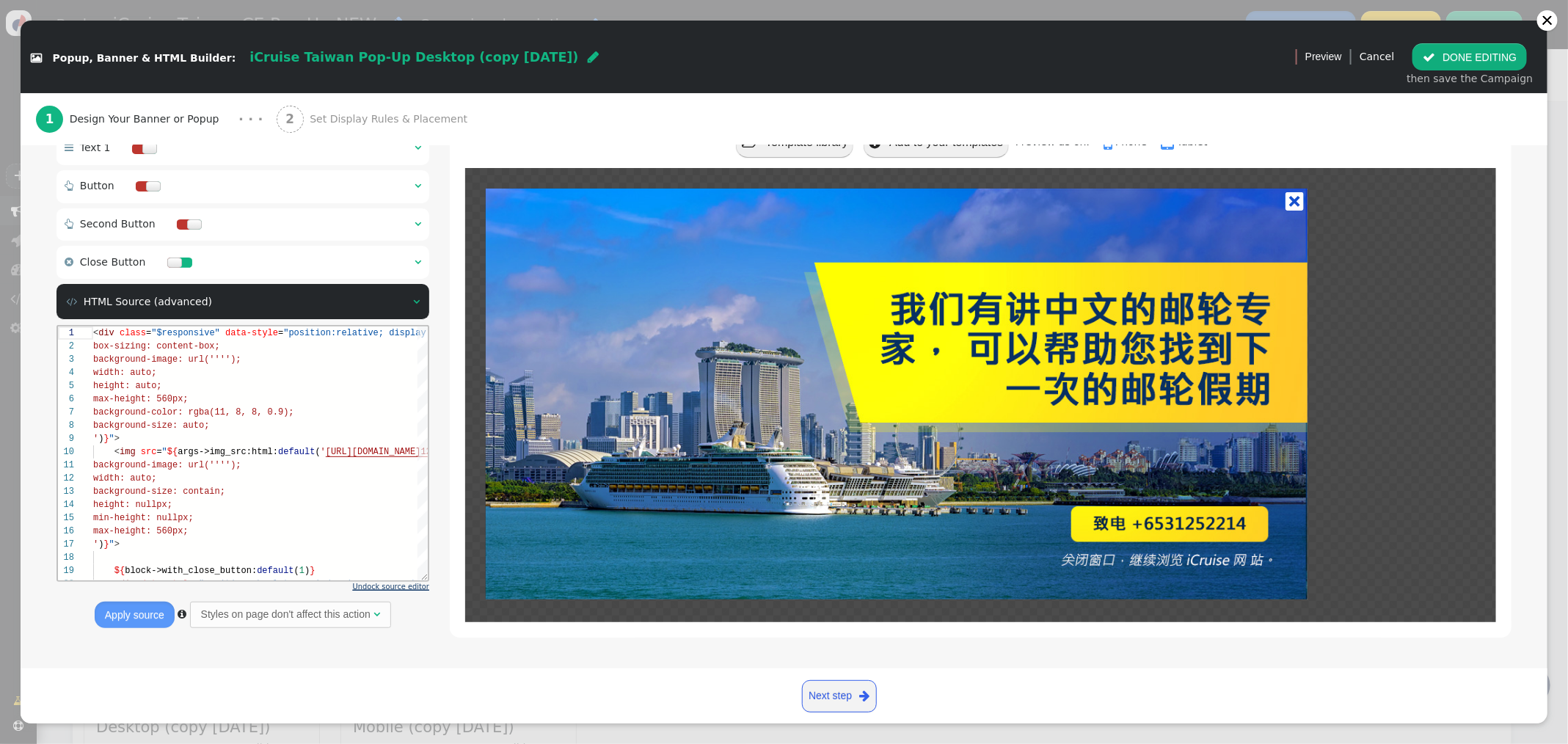
click at [386, 587] on span "Undock source editor" at bounding box center [390, 586] width 76 height 8
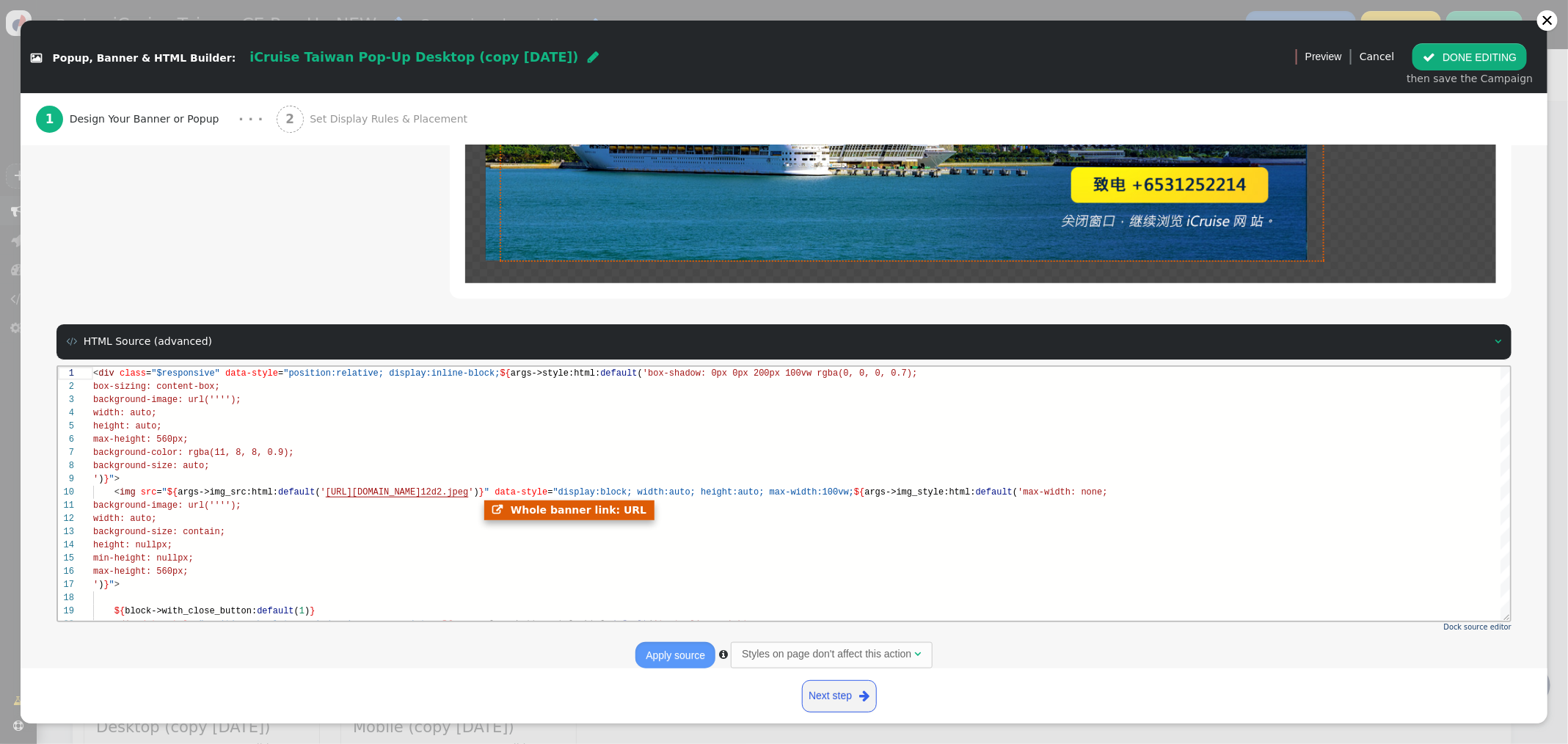
scroll to position [532, 0]
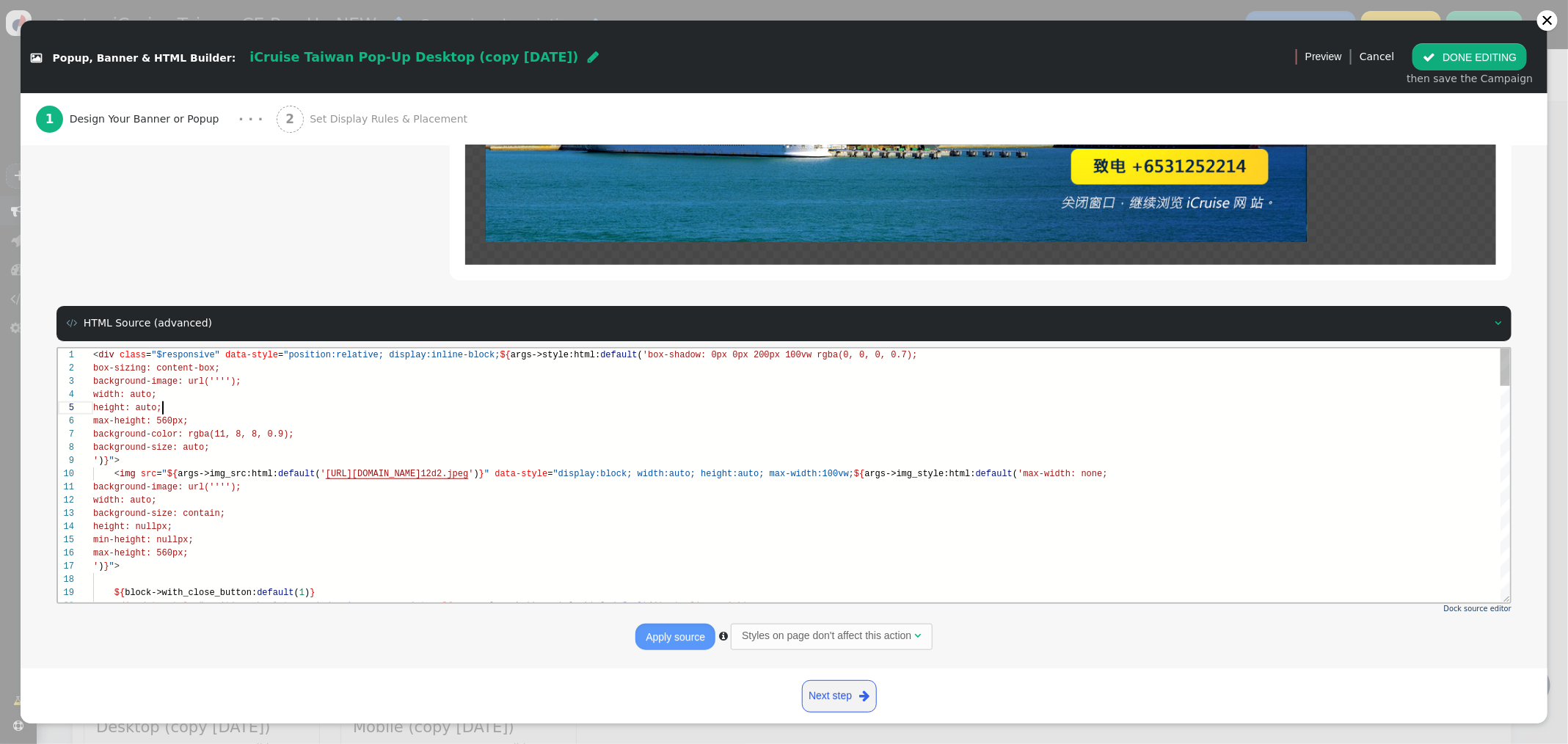
click at [699, 414] on div "max-height: 560px;" at bounding box center [801, 420] width 1417 height 13
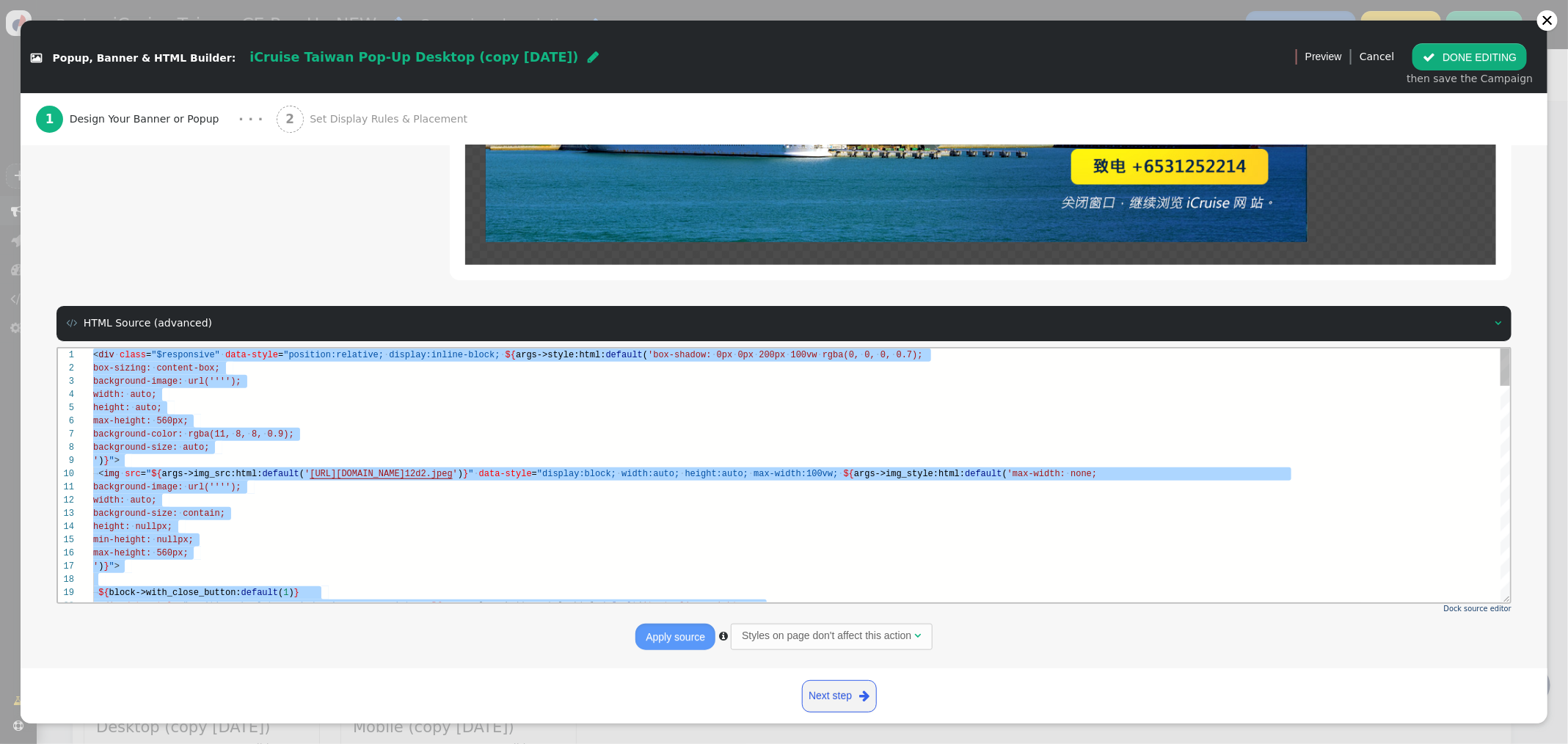
paste textarea "/body>"
type textarea "</body>"
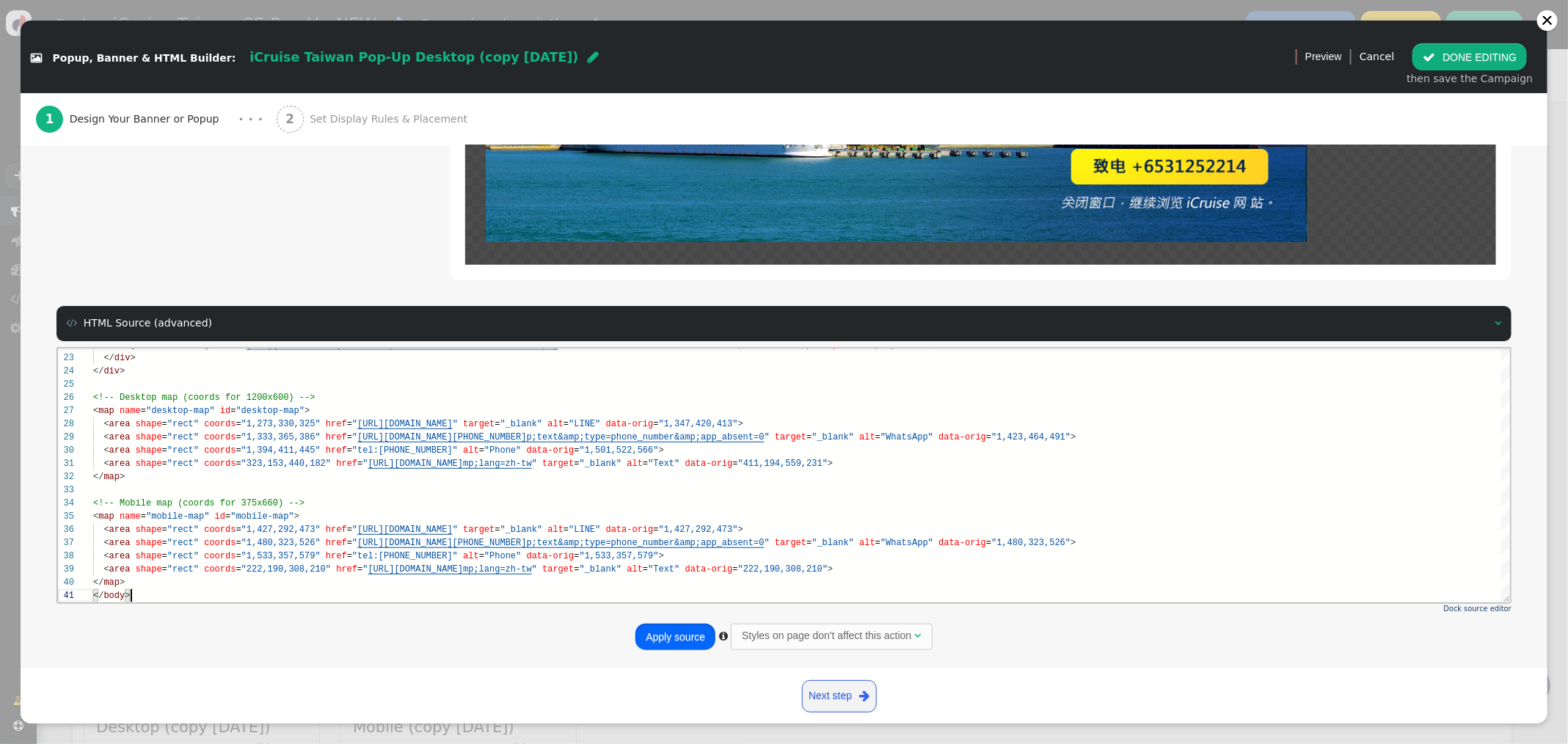
click at [663, 637] on button "Apply source" at bounding box center [676, 636] width 80 height 26
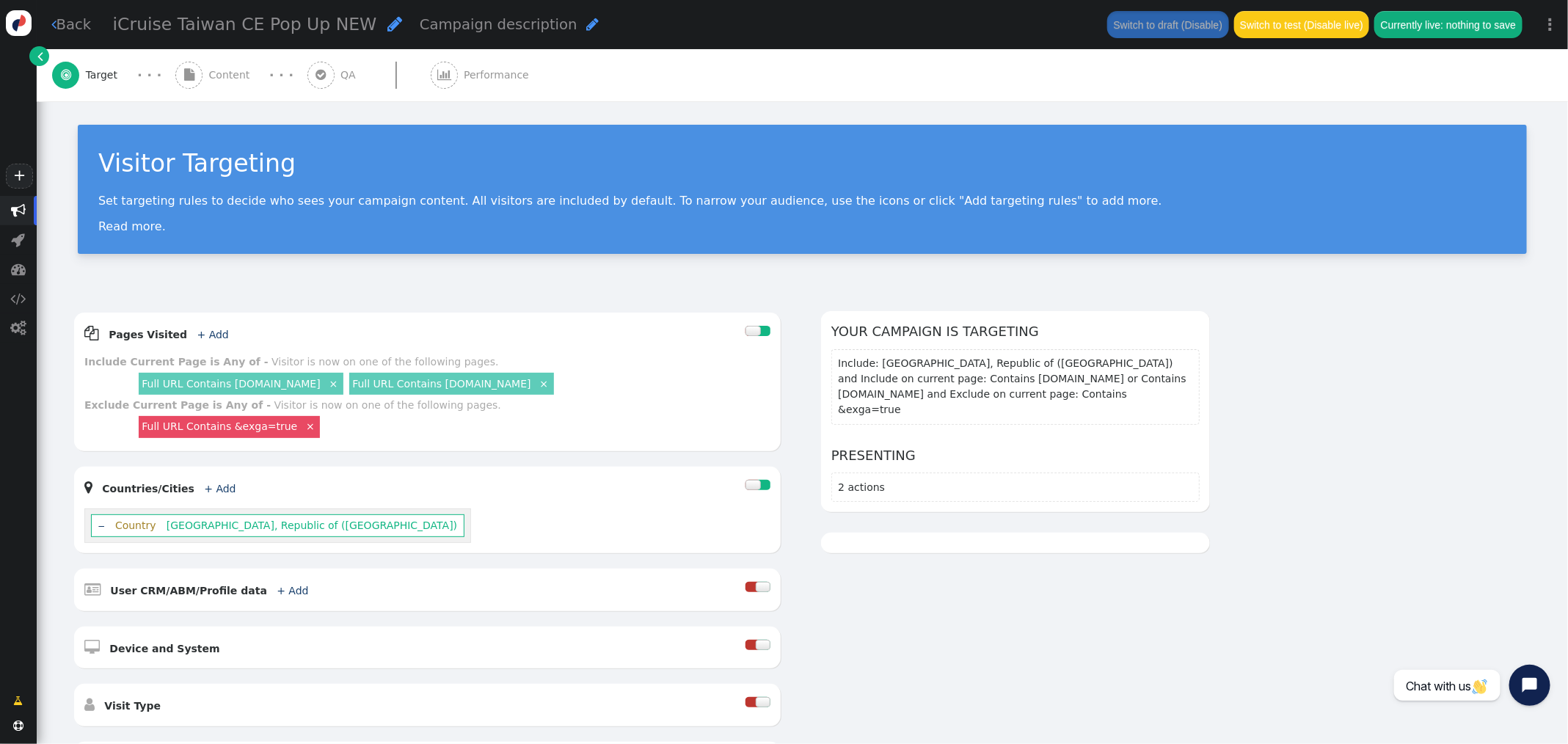
click at [240, 69] on span "Content" at bounding box center [232, 75] width 47 height 16
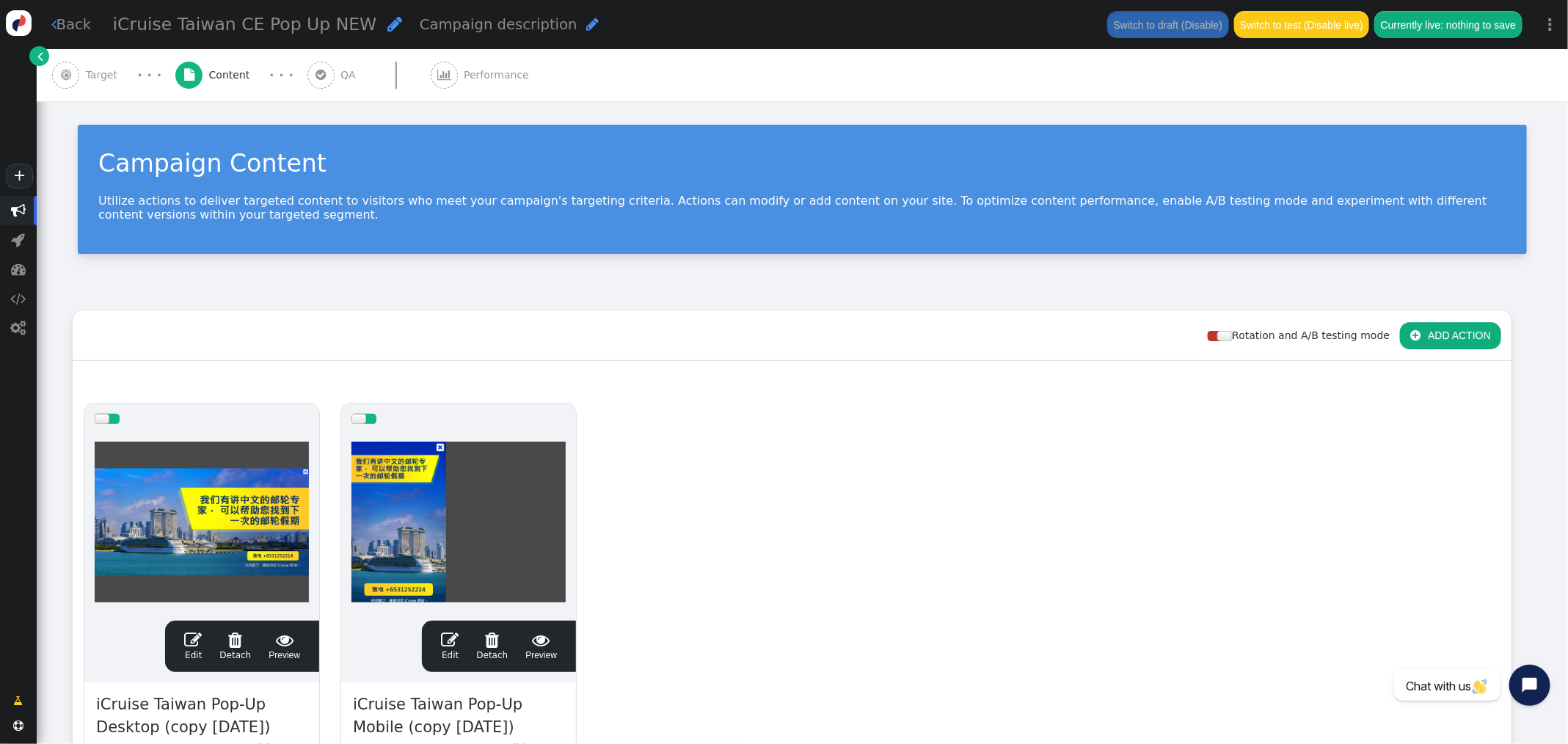
click at [1438, 332] on button " ADD ACTION" at bounding box center [1450, 335] width 101 height 26
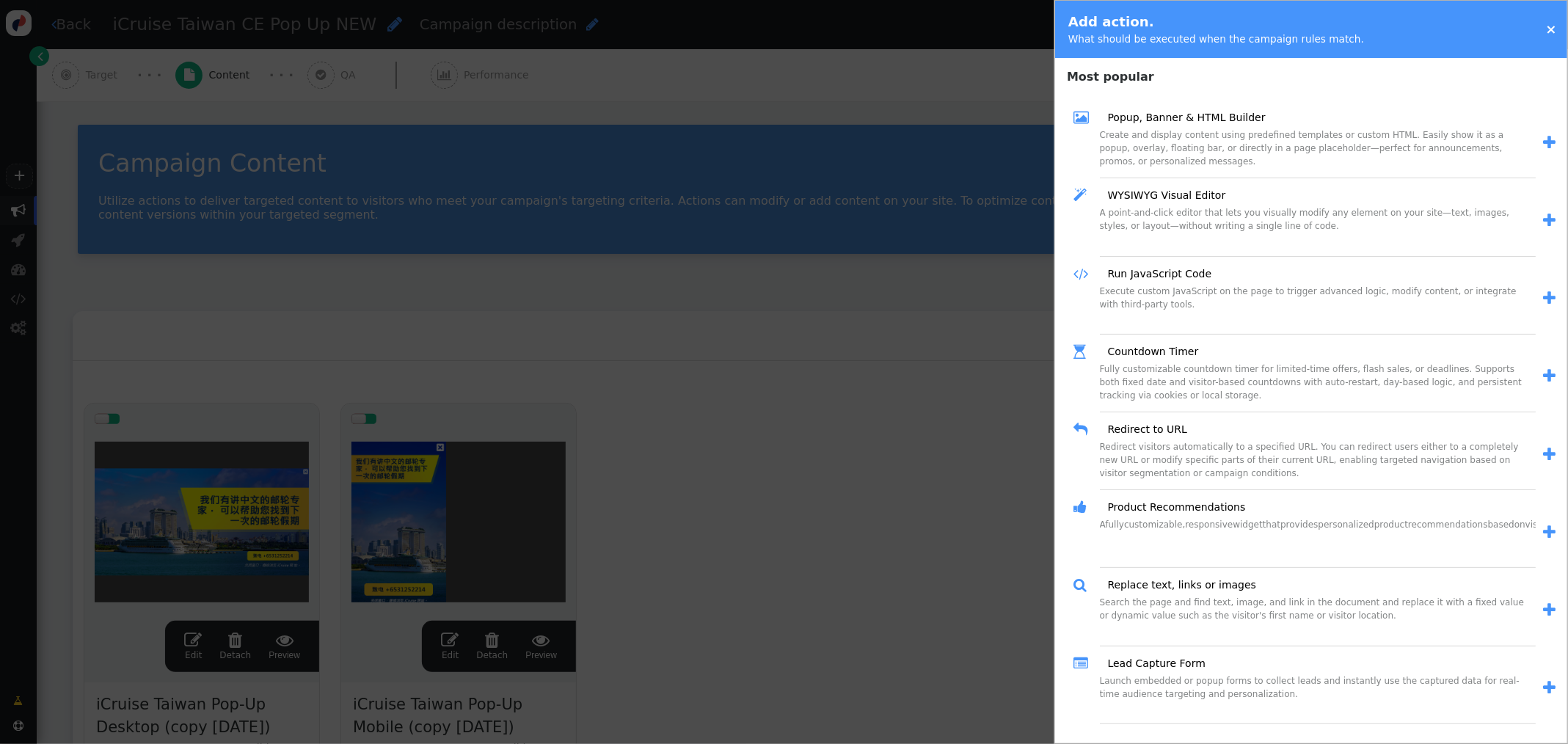
scroll to position [6, 0]
click at [1440, 331] on div " Countdown Timer Fully customizable countdown timer for limited-time offers, f…" at bounding box center [1314, 370] width 489 height 78
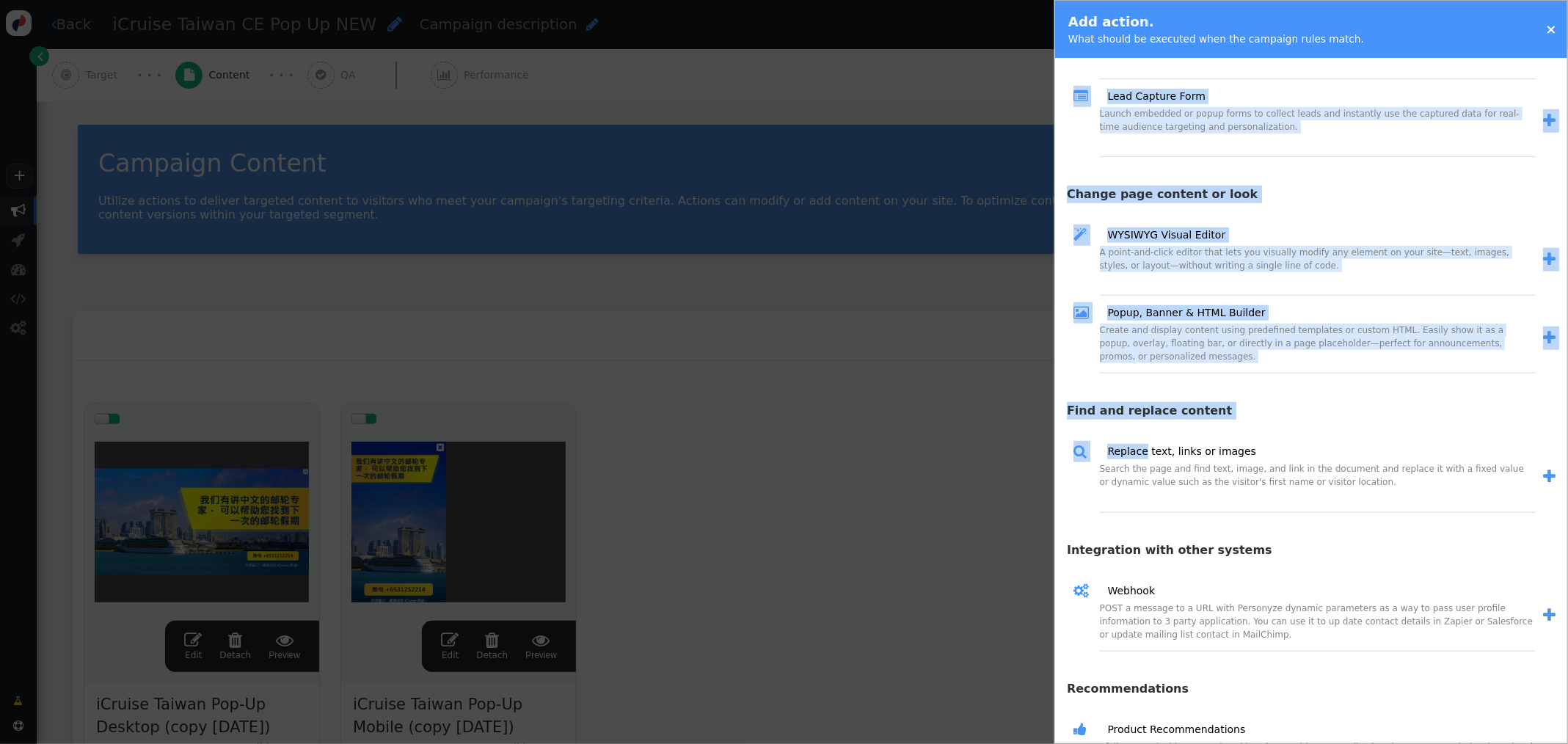
scroll to position [673, 0]
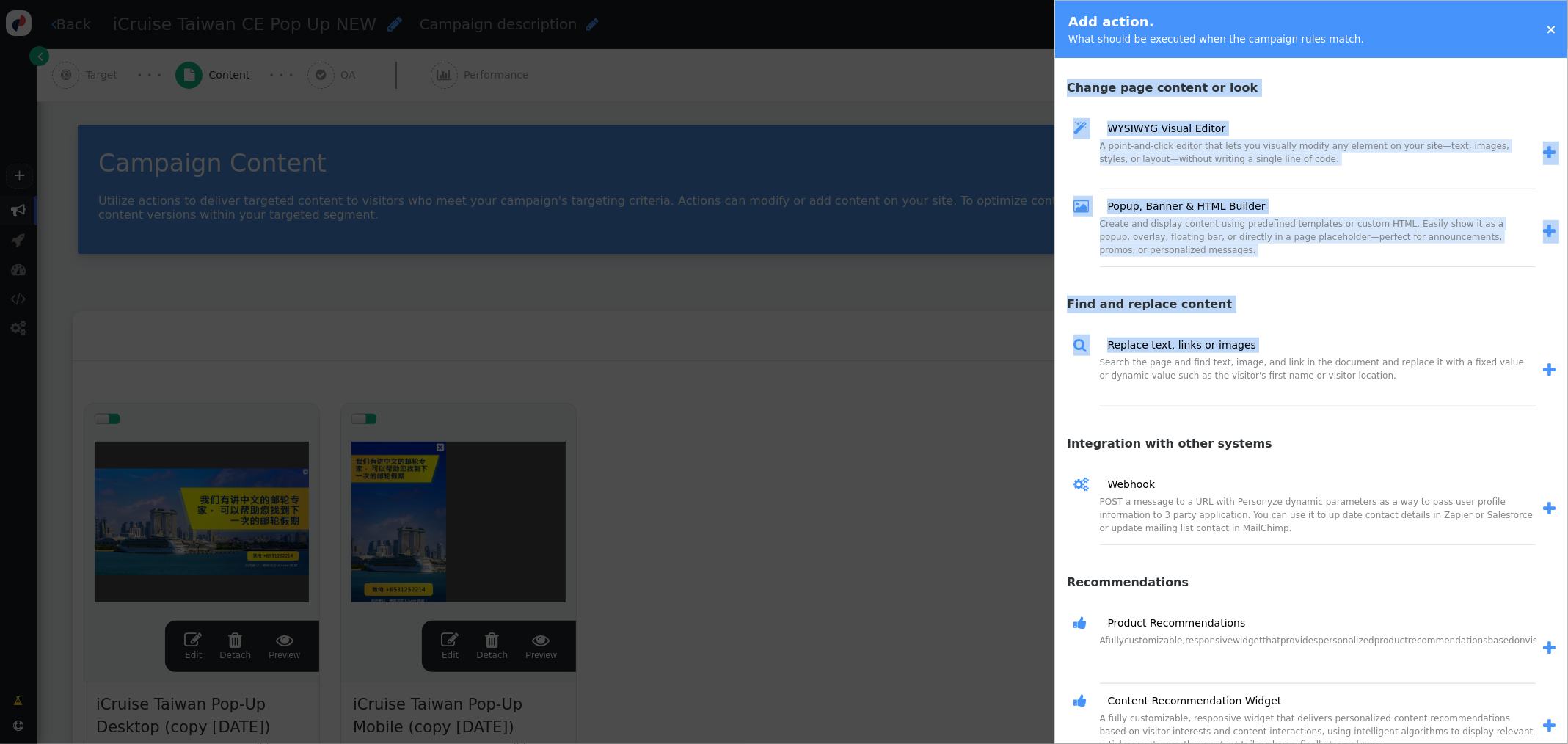
drag, startPoint x: 1440, startPoint y: 331, endPoint x: 1539, endPoint y: 338, distance: 99.2
click at [1539, 338] on div "Popup, Banner & HTML Builder  Most popular  Popup, Banner & HTML Builder Crea…" at bounding box center [1311, 534] width 512 height 2293
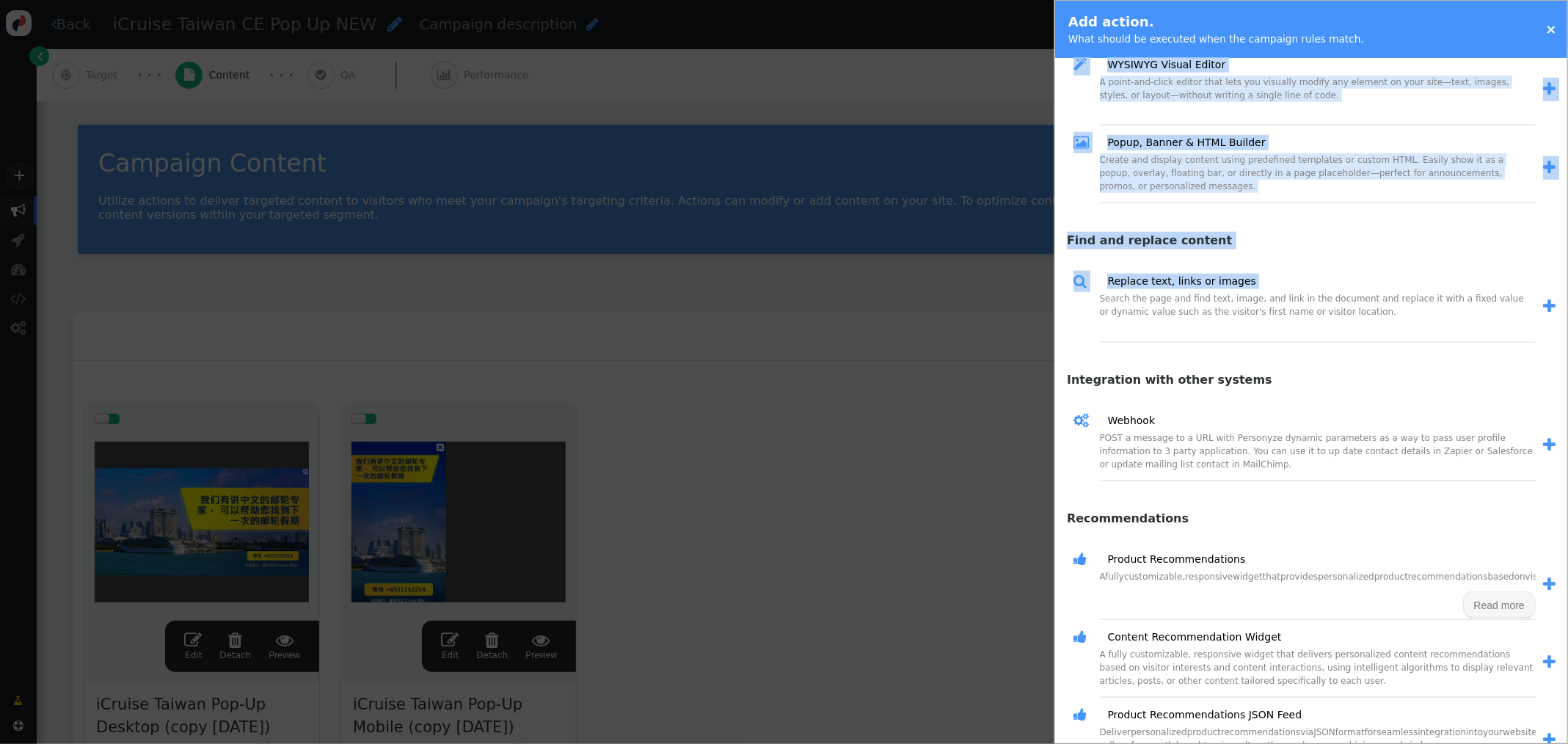
scroll to position [0, 0]
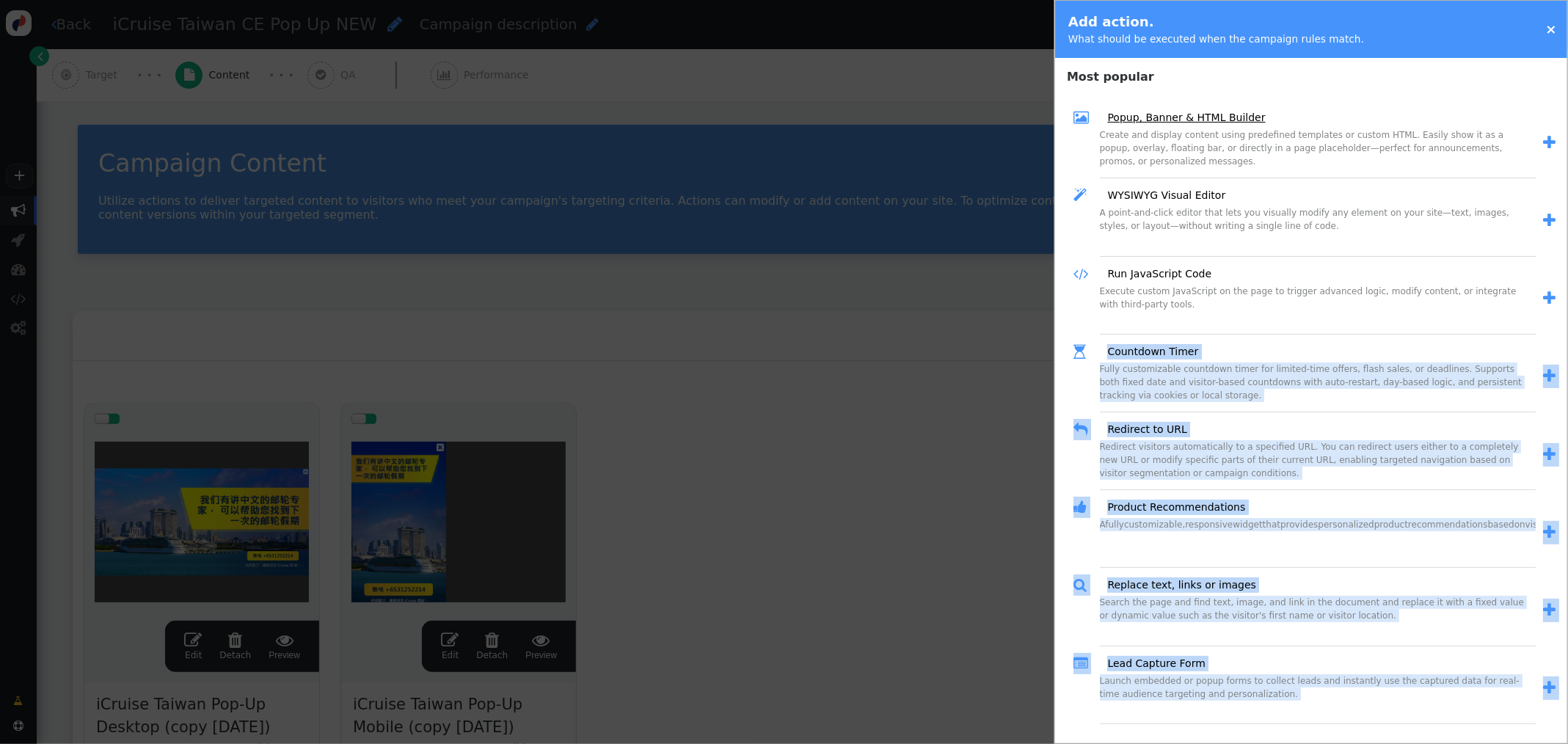
click at [1233, 114] on link "Popup, Banner & HTML Builder" at bounding box center [1180, 118] width 168 height 16
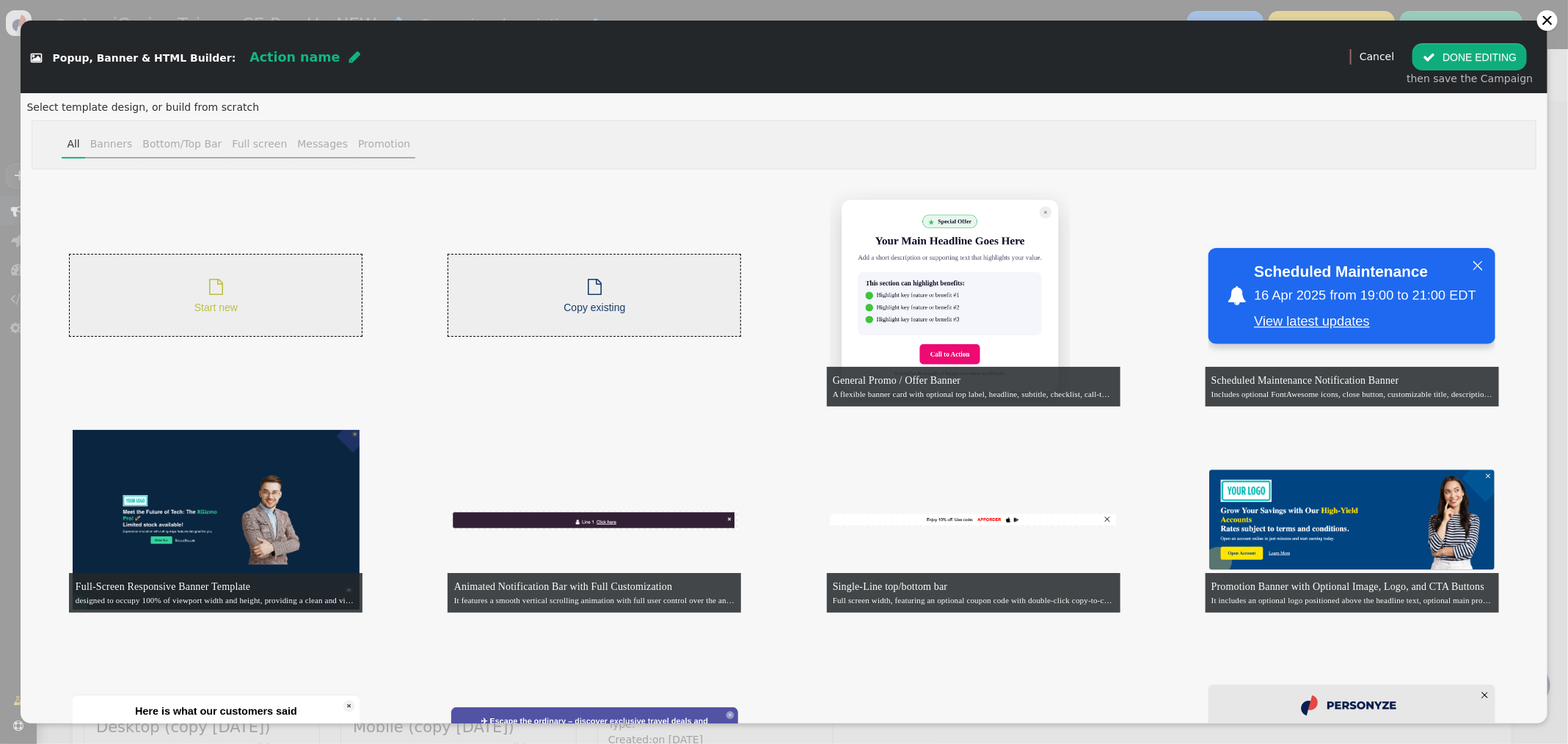
click at [240, 284] on div " Start new" at bounding box center [215, 294] width 294 height 83
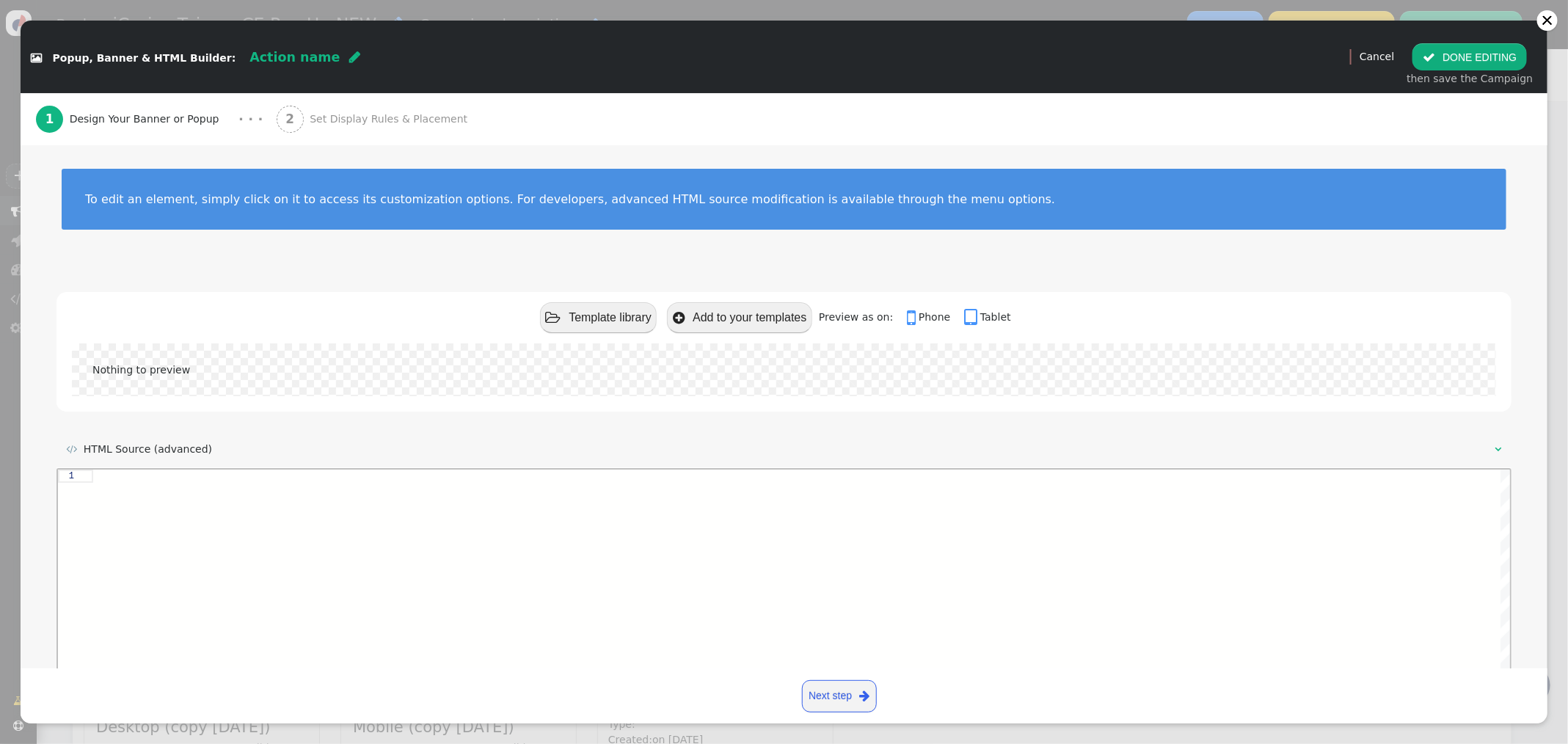
click at [333, 525] on div at bounding box center [801, 595] width 1417 height 253
paste textarea "</body>"
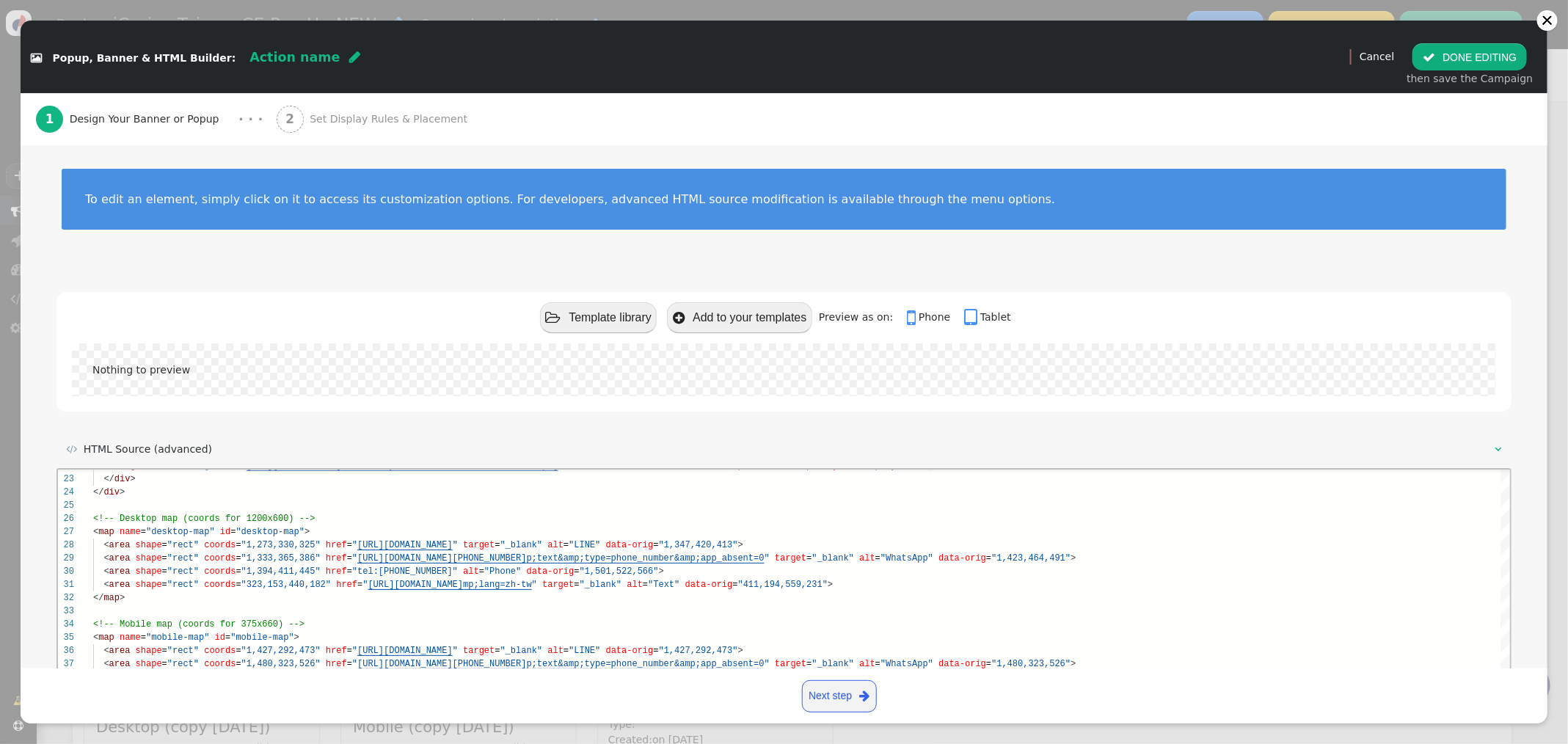
scroll to position [103, 0]
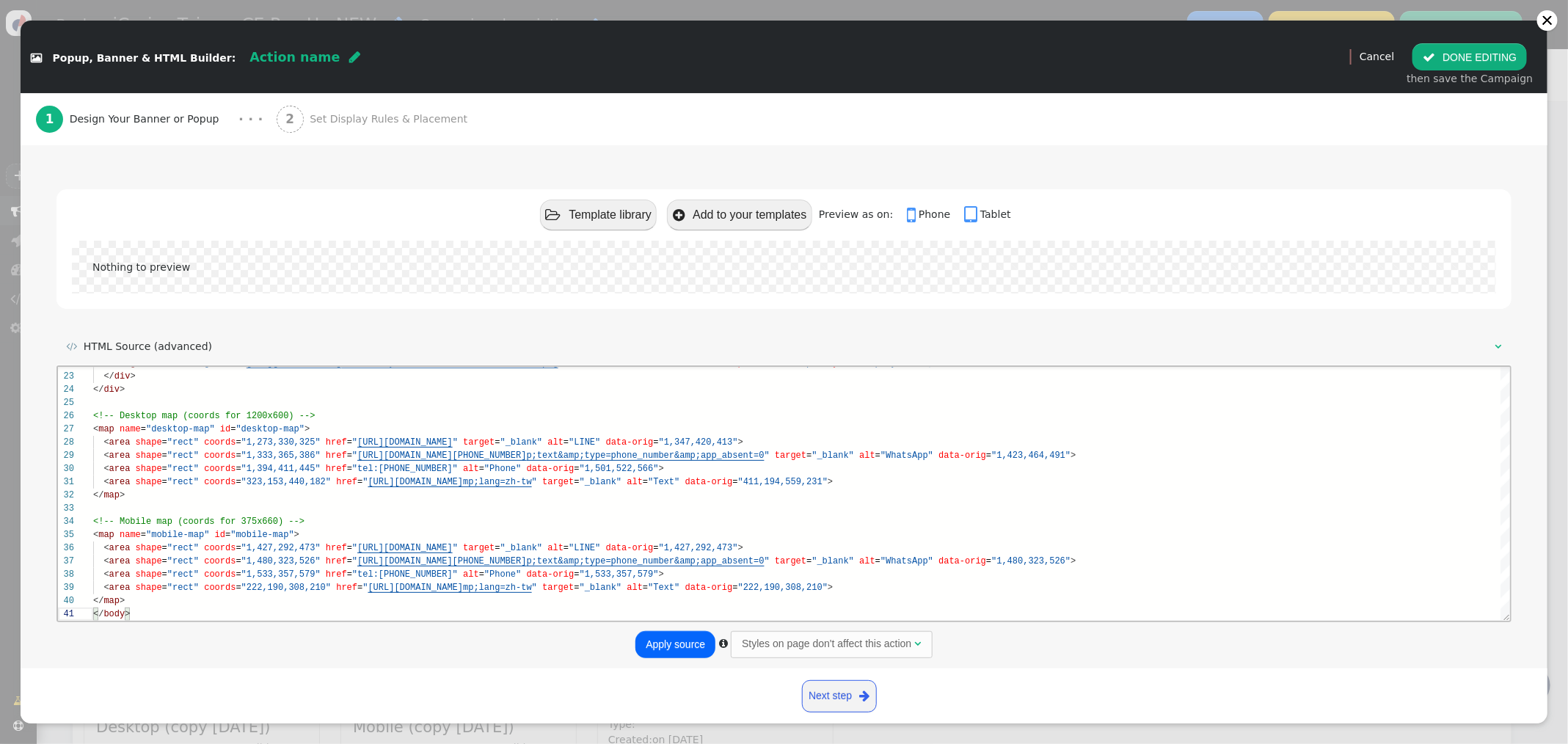
click at [703, 639] on button "Apply source" at bounding box center [676, 643] width 80 height 26
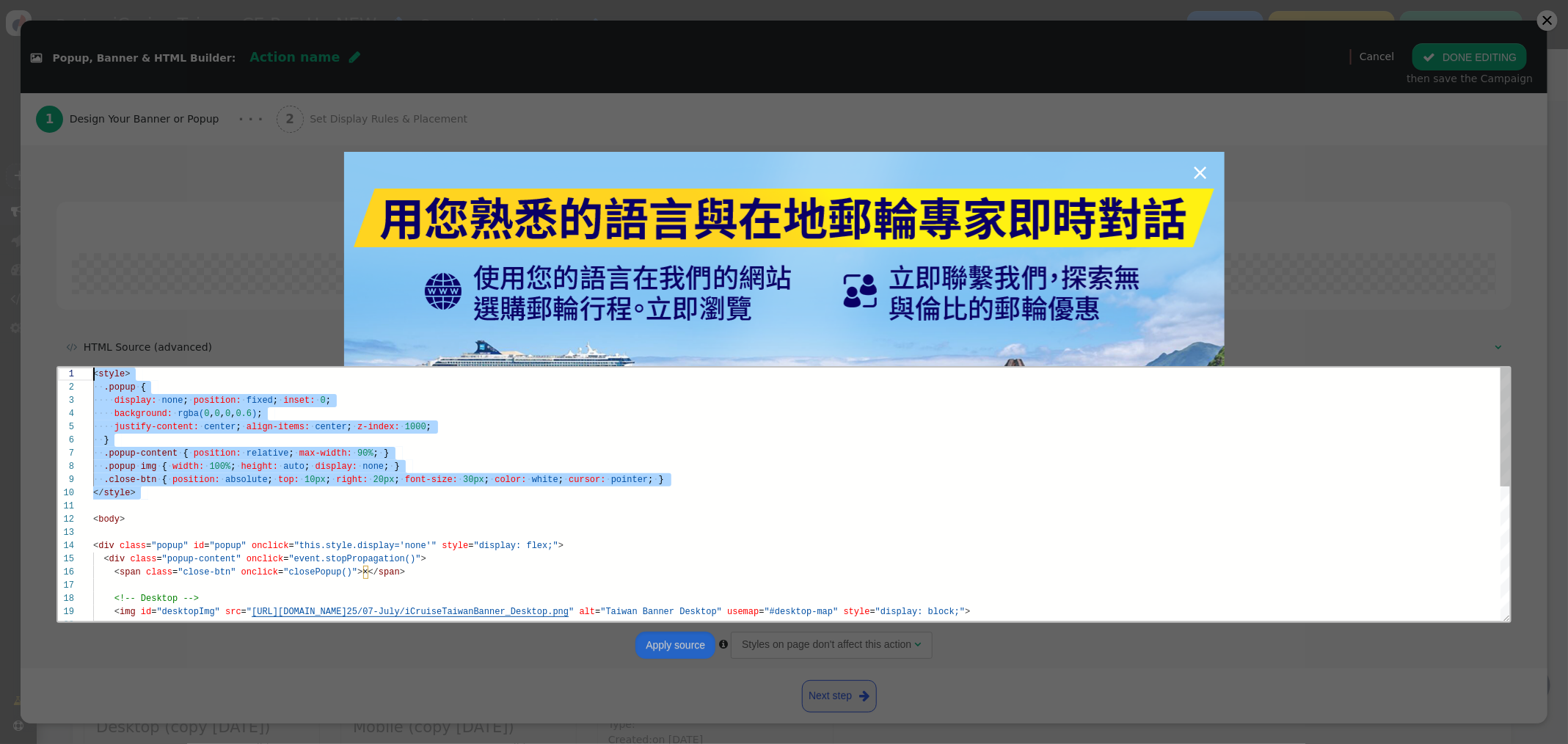
scroll to position [0, 0]
drag, startPoint x: 144, startPoint y: 500, endPoint x: 30, endPoint y: 353, distance: 186.0
click at [57, 366] on html "20 19 18 16 17 15 13 14 12 11 10 9 8 7 6 5 4 3 2 1 < img id = "desktopImg" src …" at bounding box center [783, 366] width 1452 height 0
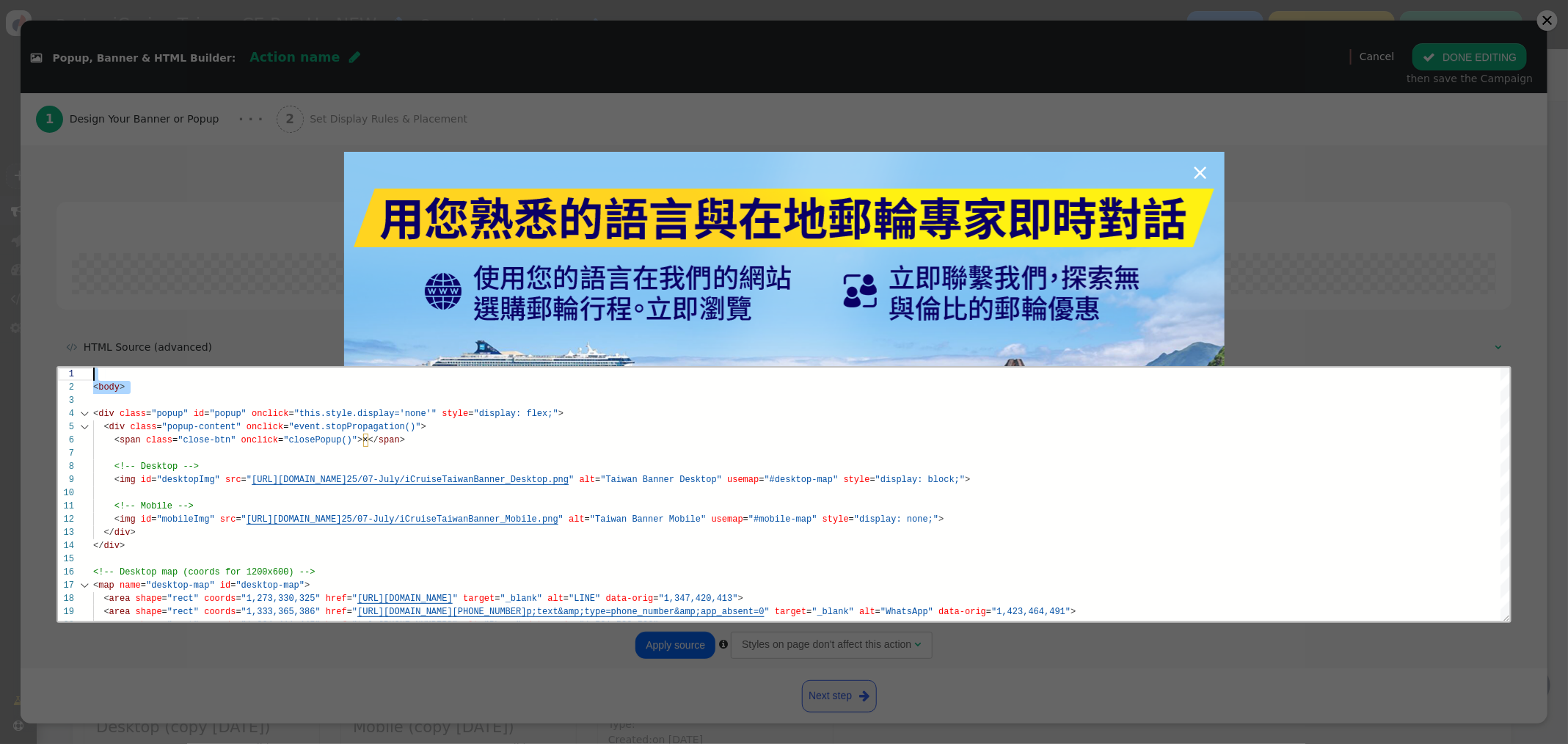
drag, startPoint x: 117, startPoint y: 400, endPoint x: 87, endPoint y: 362, distance: 48.4
click at [87, 366] on html "10 9 8 6 7 5 3 4 2 1 11 12 13 14 15 16 17 18 19 20 < img id = "desktopImg" src …" at bounding box center [783, 366] width 1452 height 0
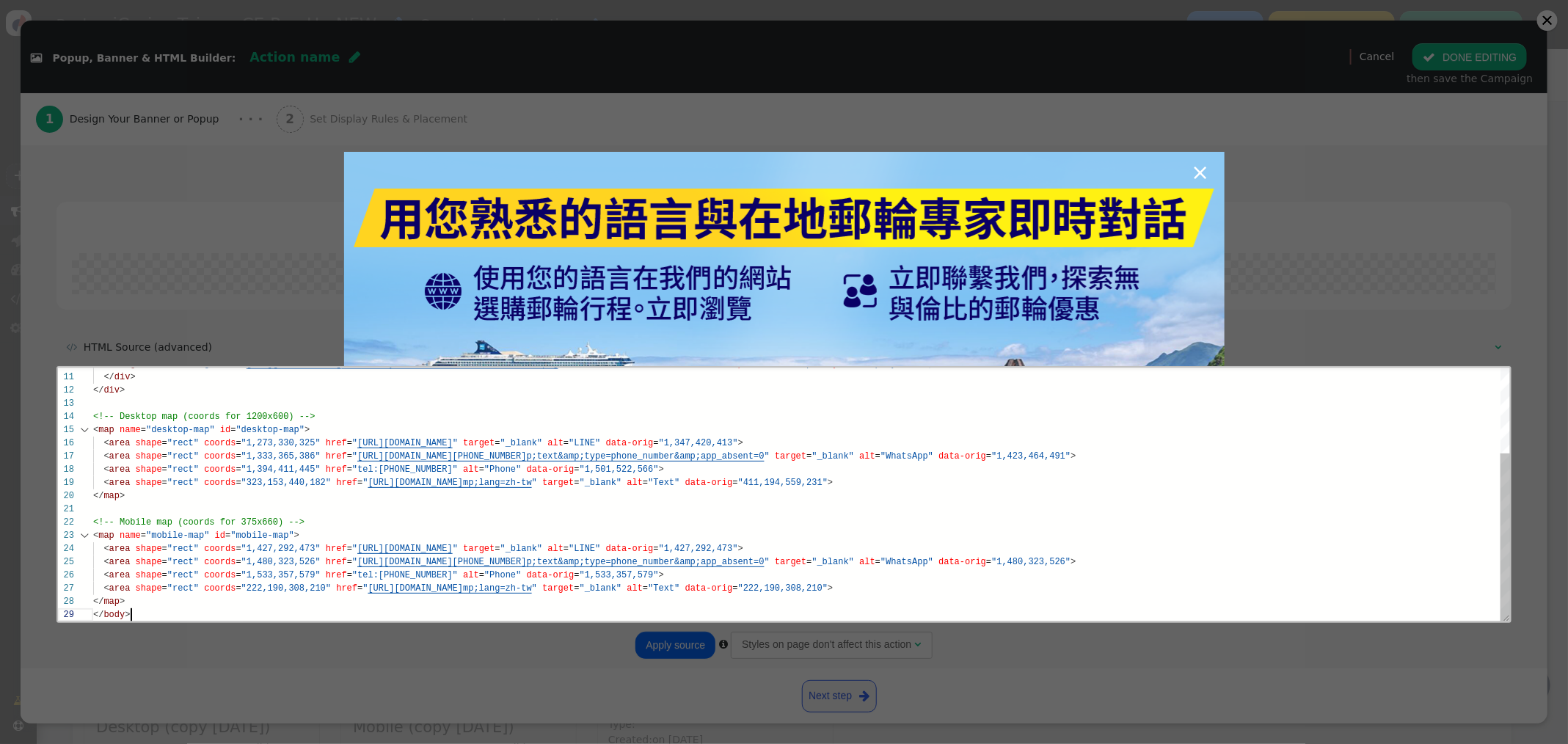
scroll to position [66, 0]
drag, startPoint x: 137, startPoint y: 612, endPoint x: 80, endPoint y: 607, distance: 57.2
drag, startPoint x: 615, startPoint y: 644, endPoint x: 631, endPoint y: 643, distance: 16.0
click at [616, 644] on div "×" at bounding box center [784, 372] width 1568 height 744
click at [663, 644] on div "×" at bounding box center [784, 372] width 1568 height 744
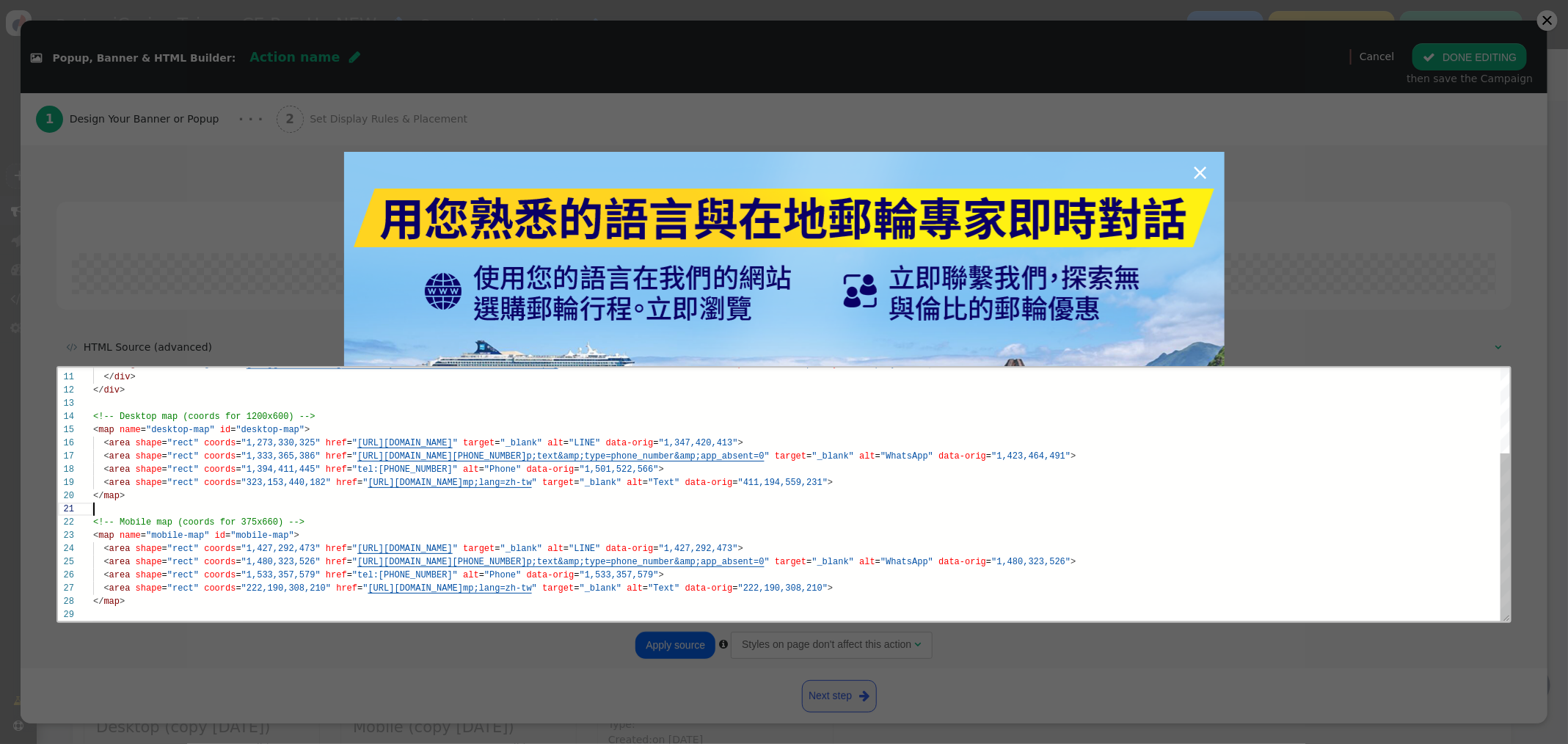
click at [475, 513] on div at bounding box center [801, 509] width 1417 height 13
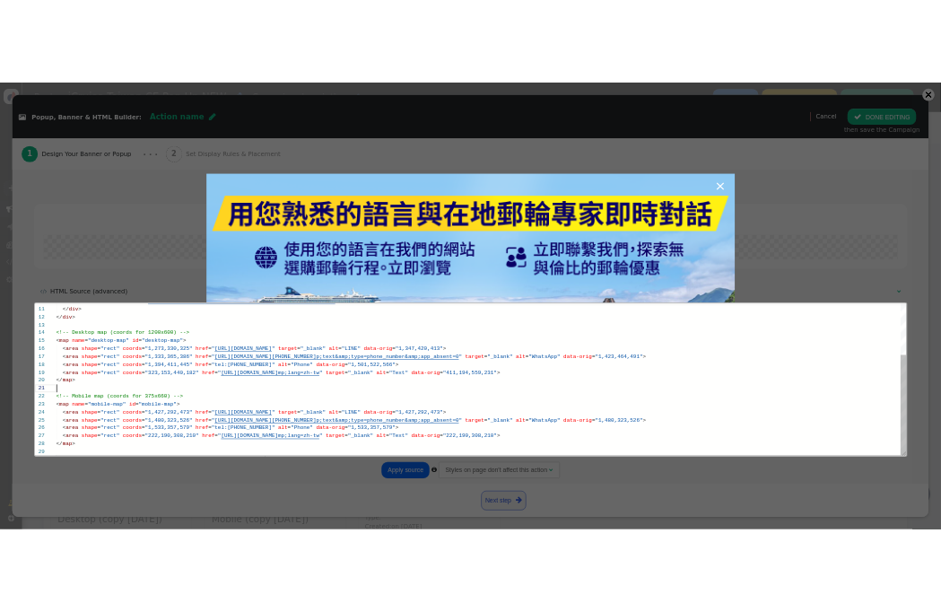
scroll to position [0, 0]
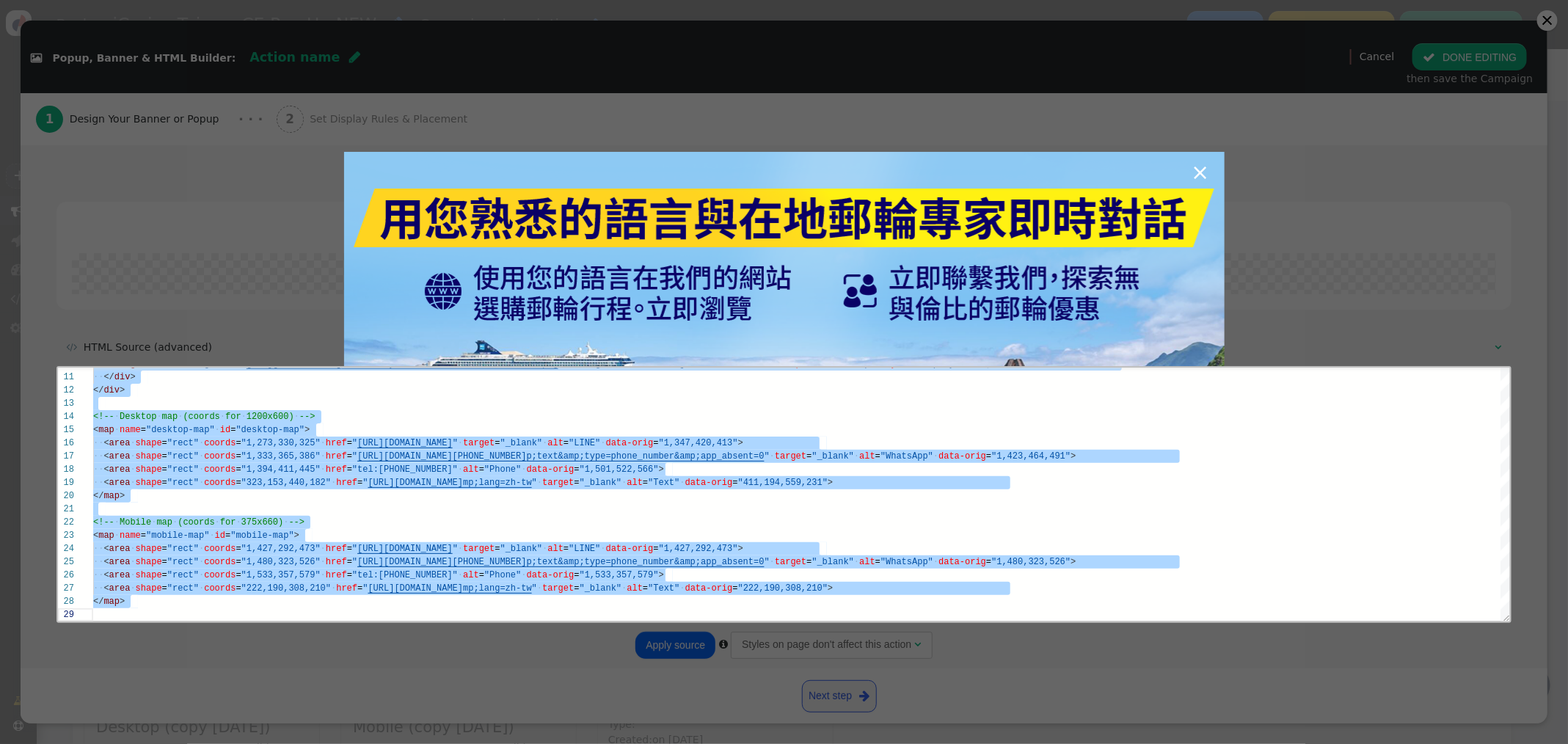
click at [1244, 192] on div "×" at bounding box center [784, 372] width 1568 height 744
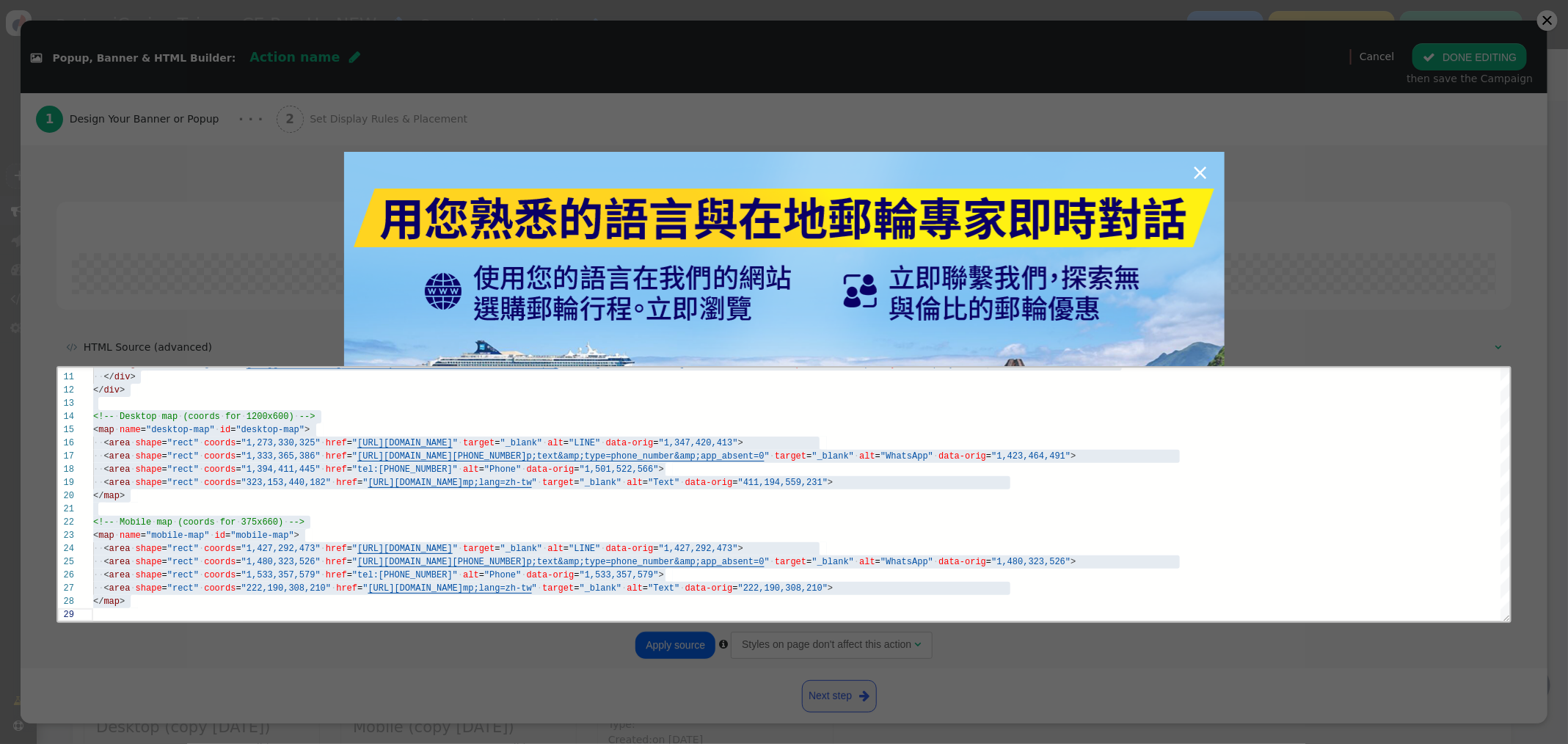
click at [1543, 23] on div "×" at bounding box center [784, 372] width 1568 height 744
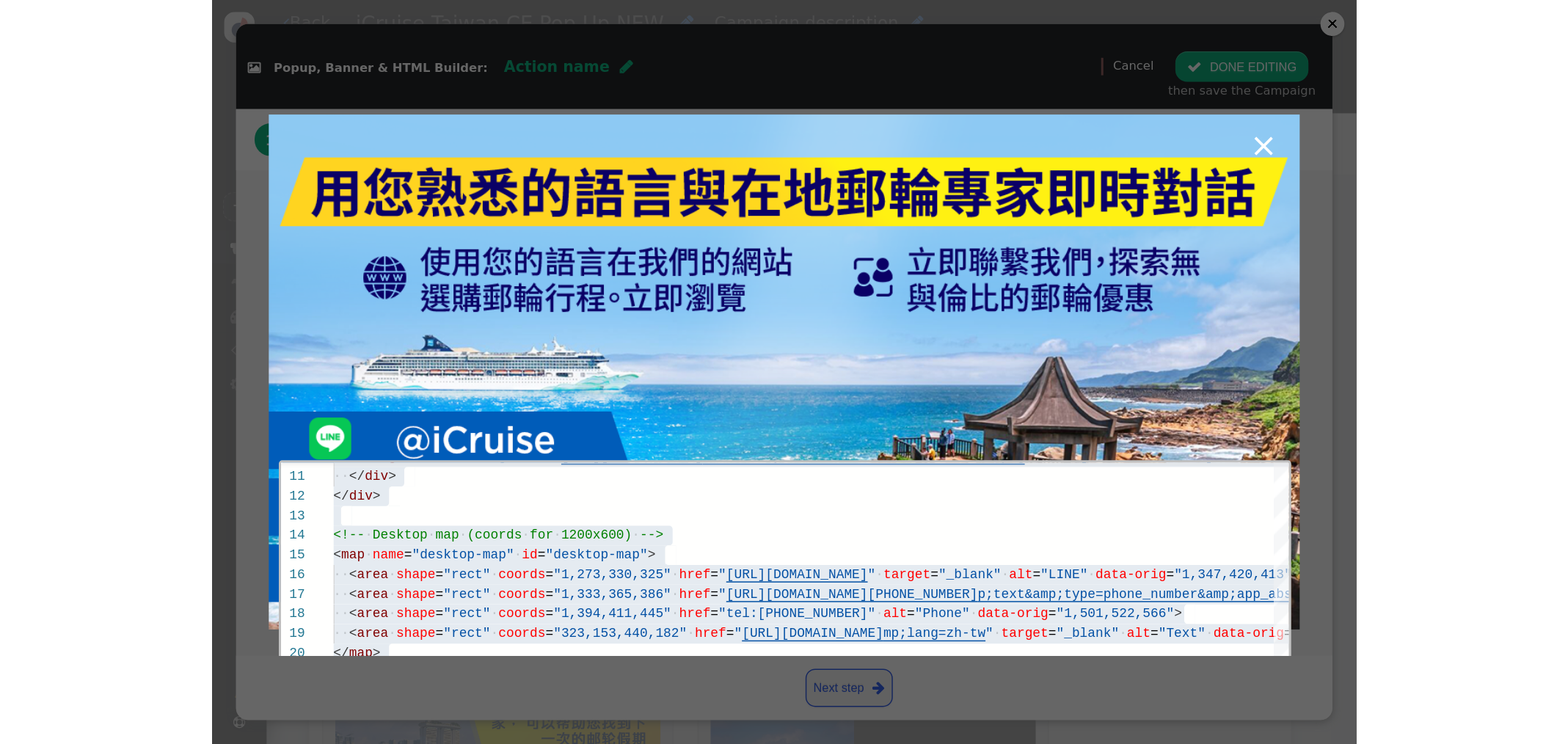
scroll to position [90, 0]
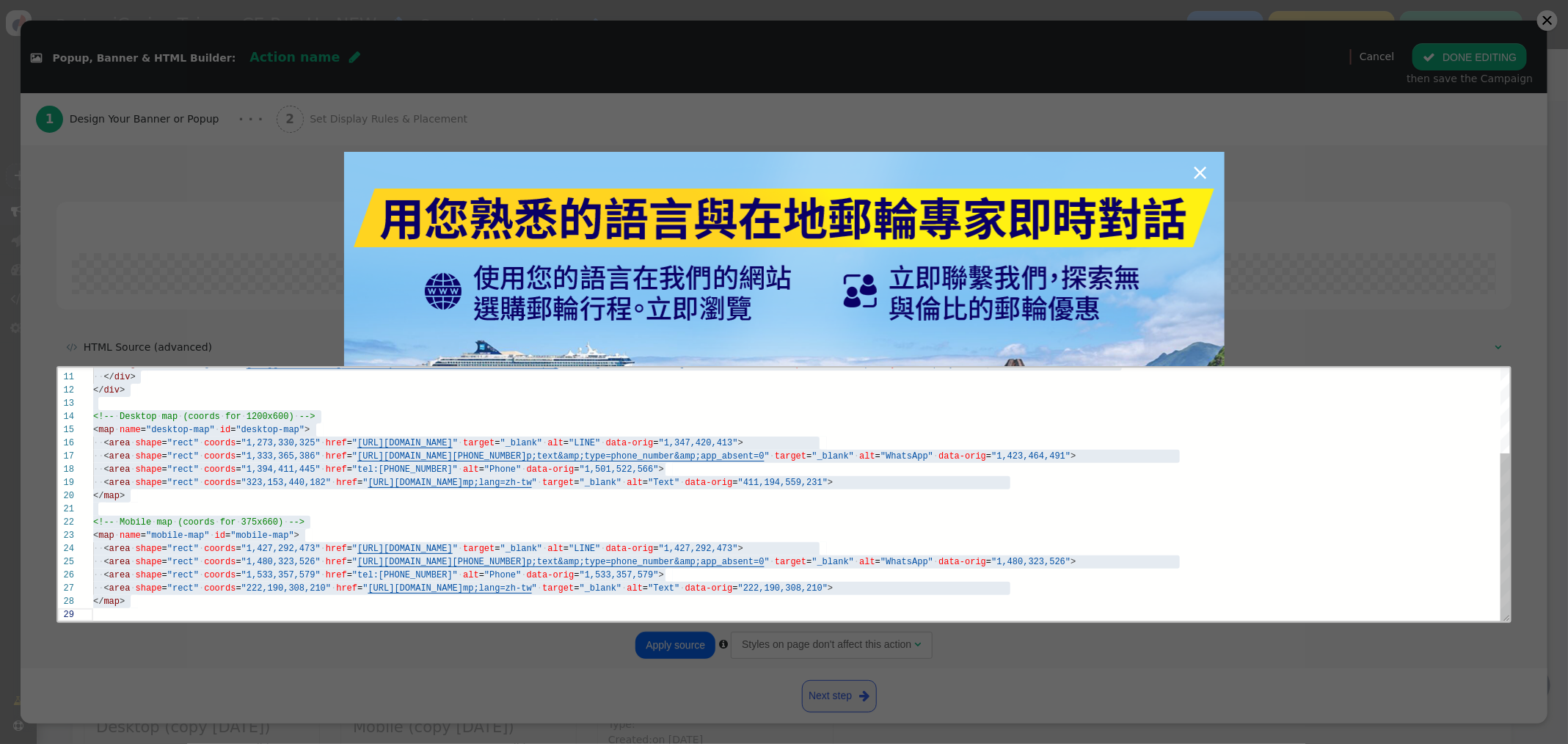
click at [827, 477] on span ""411,194,559,231"" at bounding box center [781, 482] width 89 height 11
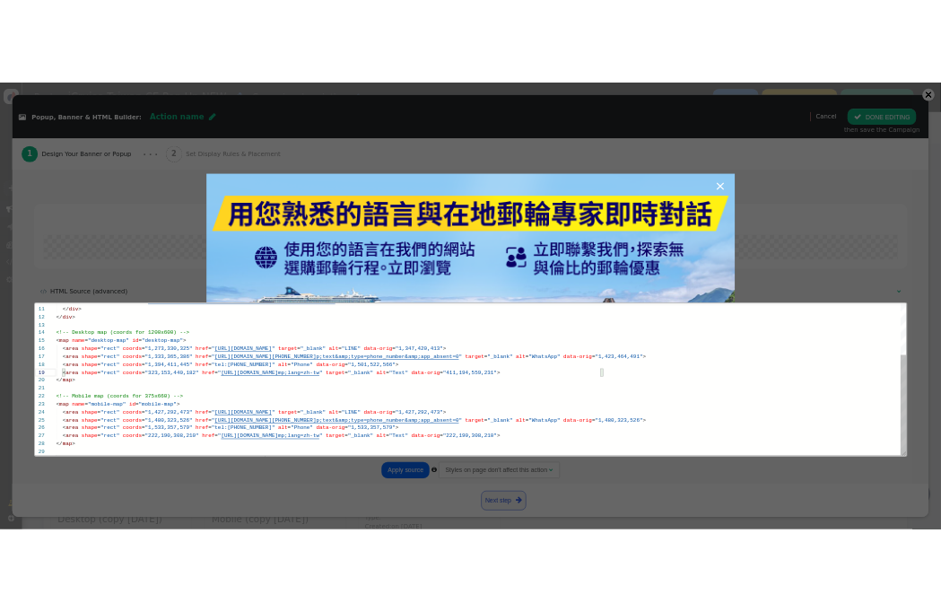
scroll to position [0, 0]
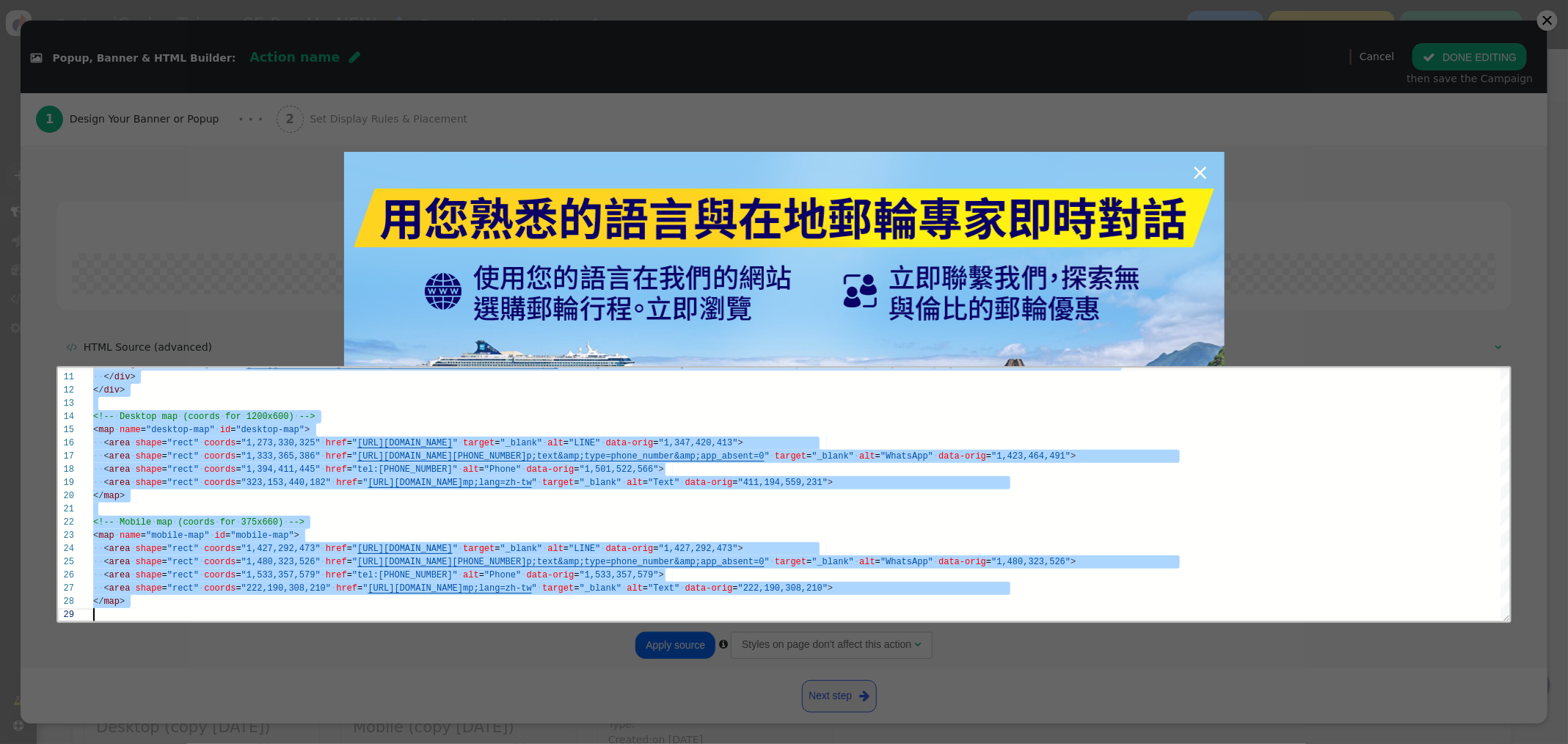
click at [693, 652] on div "×" at bounding box center [784, 372] width 1568 height 744
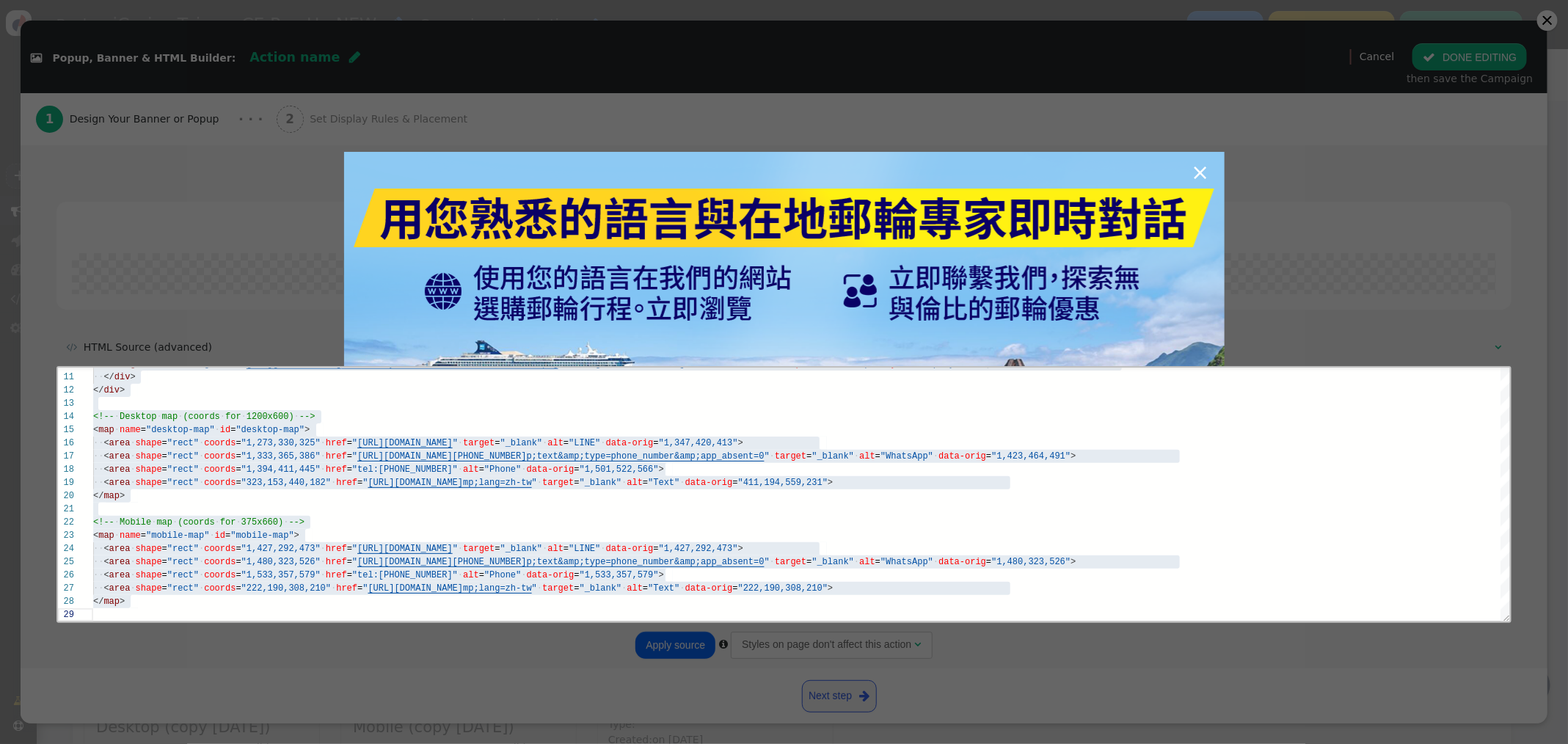
click at [687, 647] on div "×" at bounding box center [784, 372] width 1568 height 744
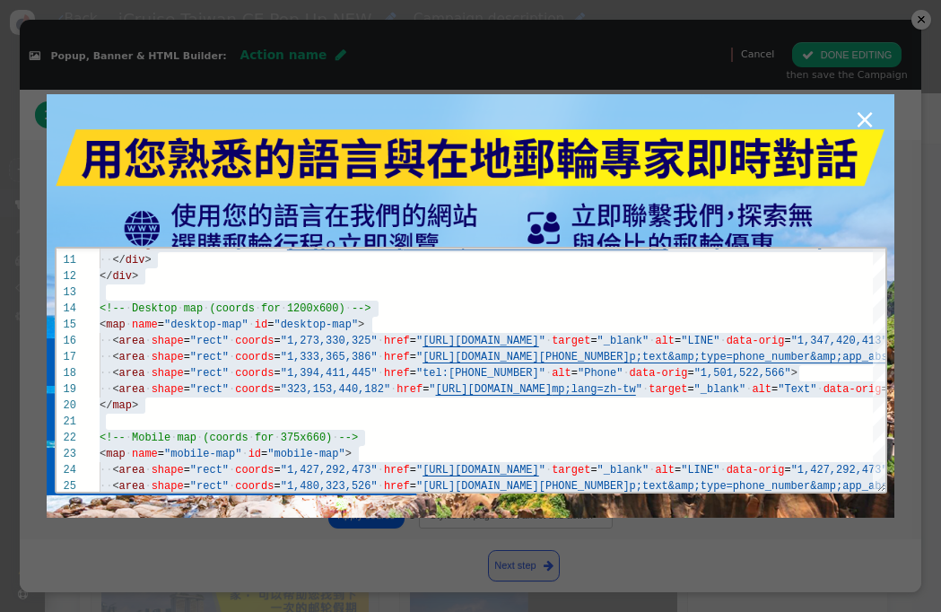
scroll to position [586, 0]
click at [368, 518] on button "Apply source" at bounding box center [366, 515] width 77 height 26
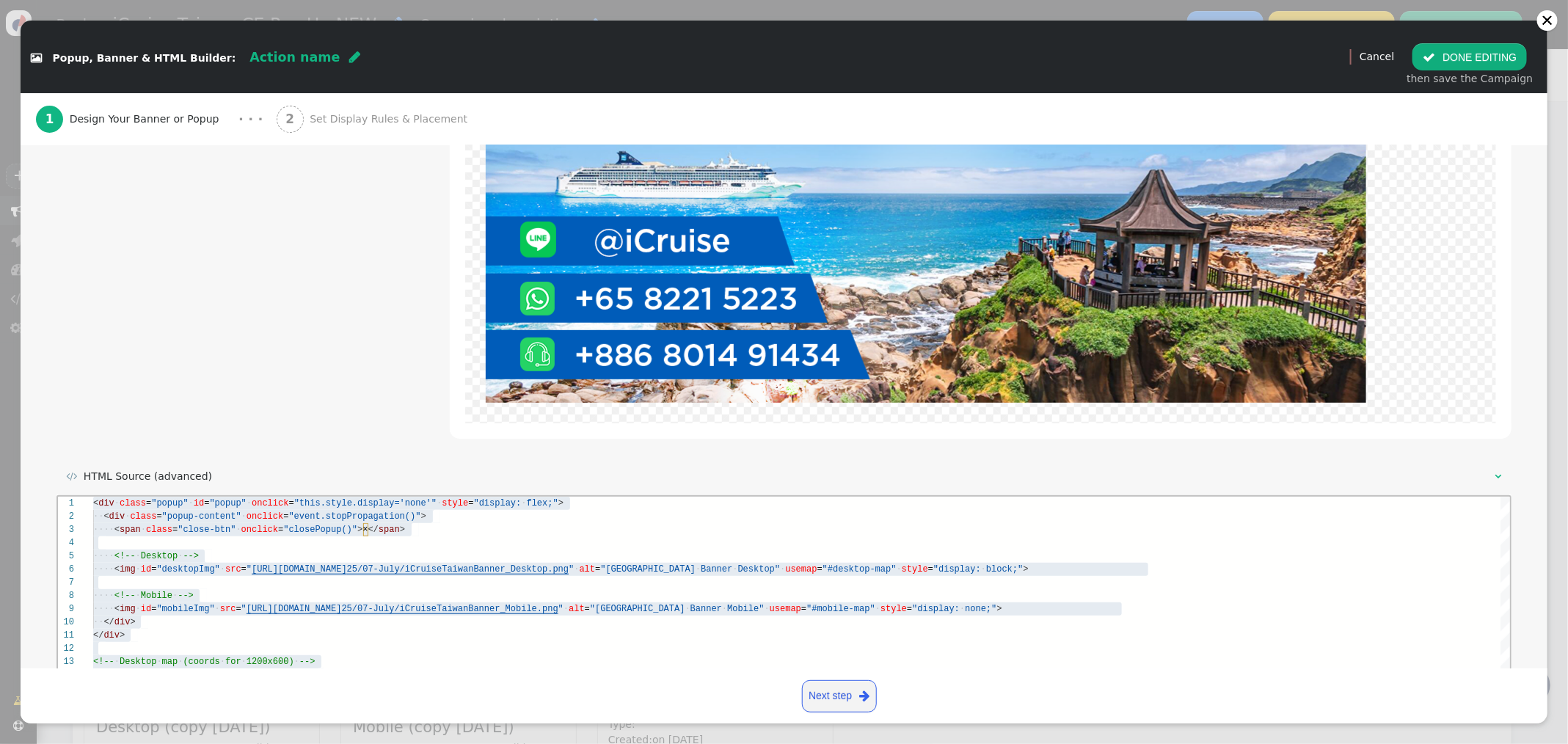
scroll to position [553, 0]
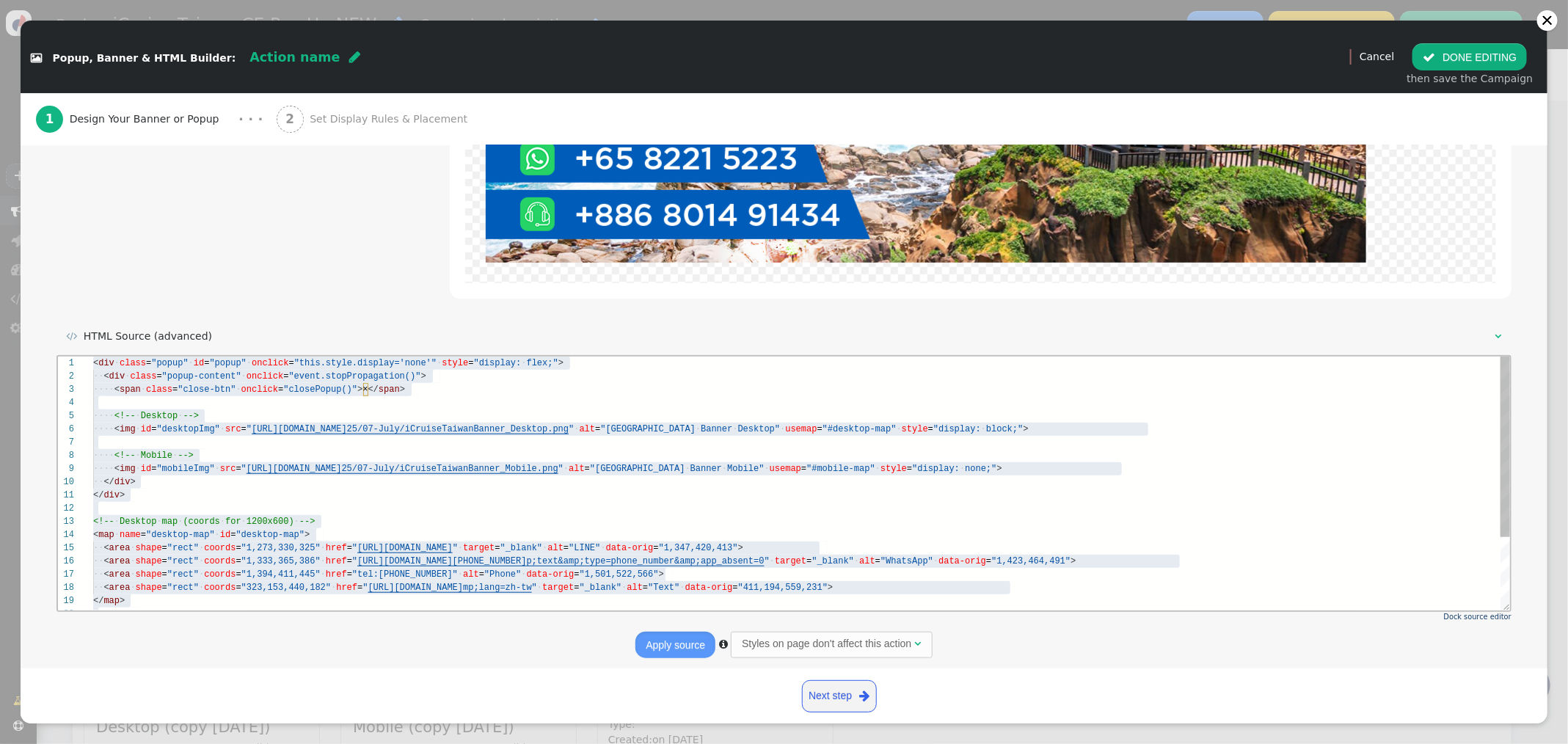
click at [523, 439] on div at bounding box center [801, 441] width 1417 height 13
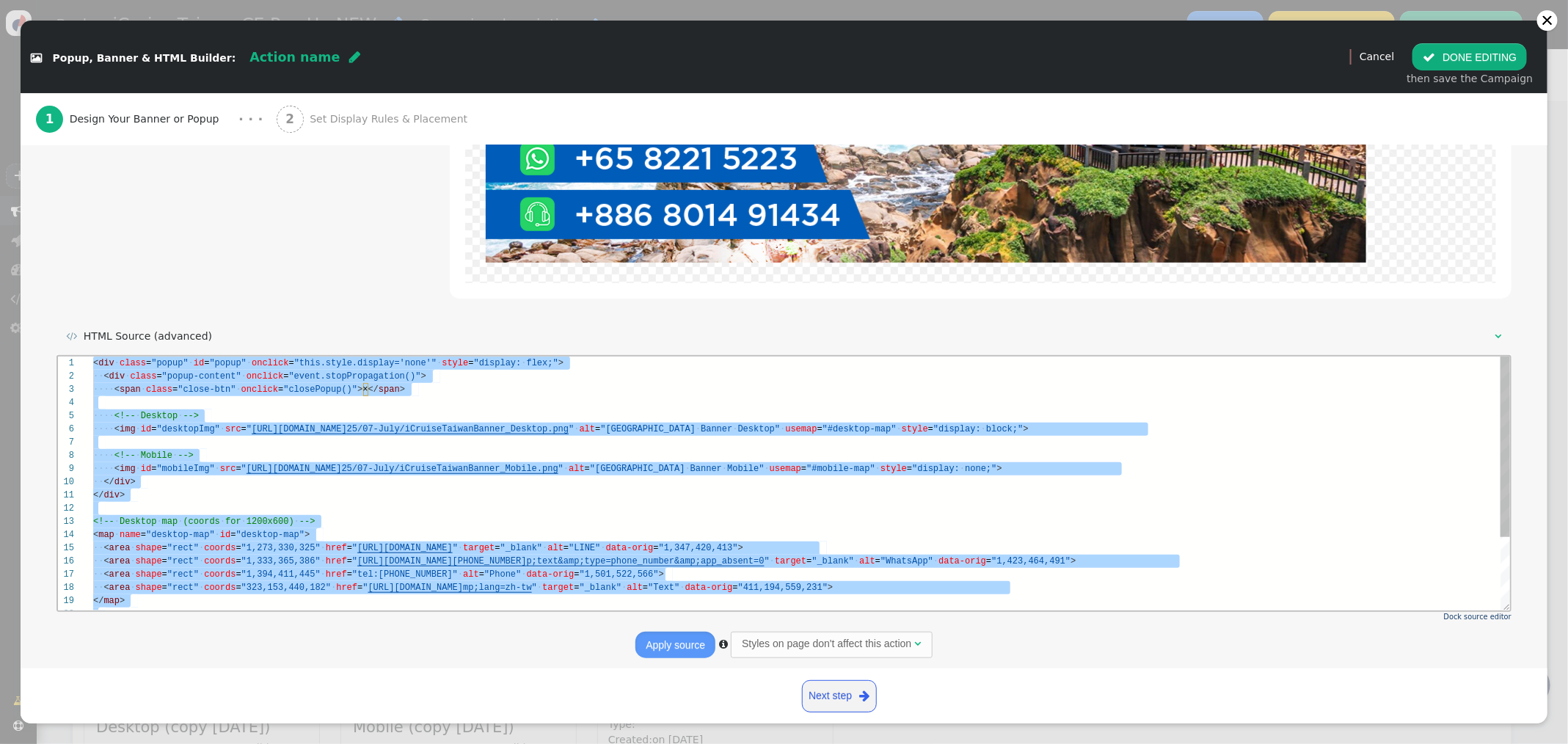
paste textarea ",473"> <area shape="rect" coords="1,480,323,526" href="[URL][DOMAIN_NAME][PHONE…"
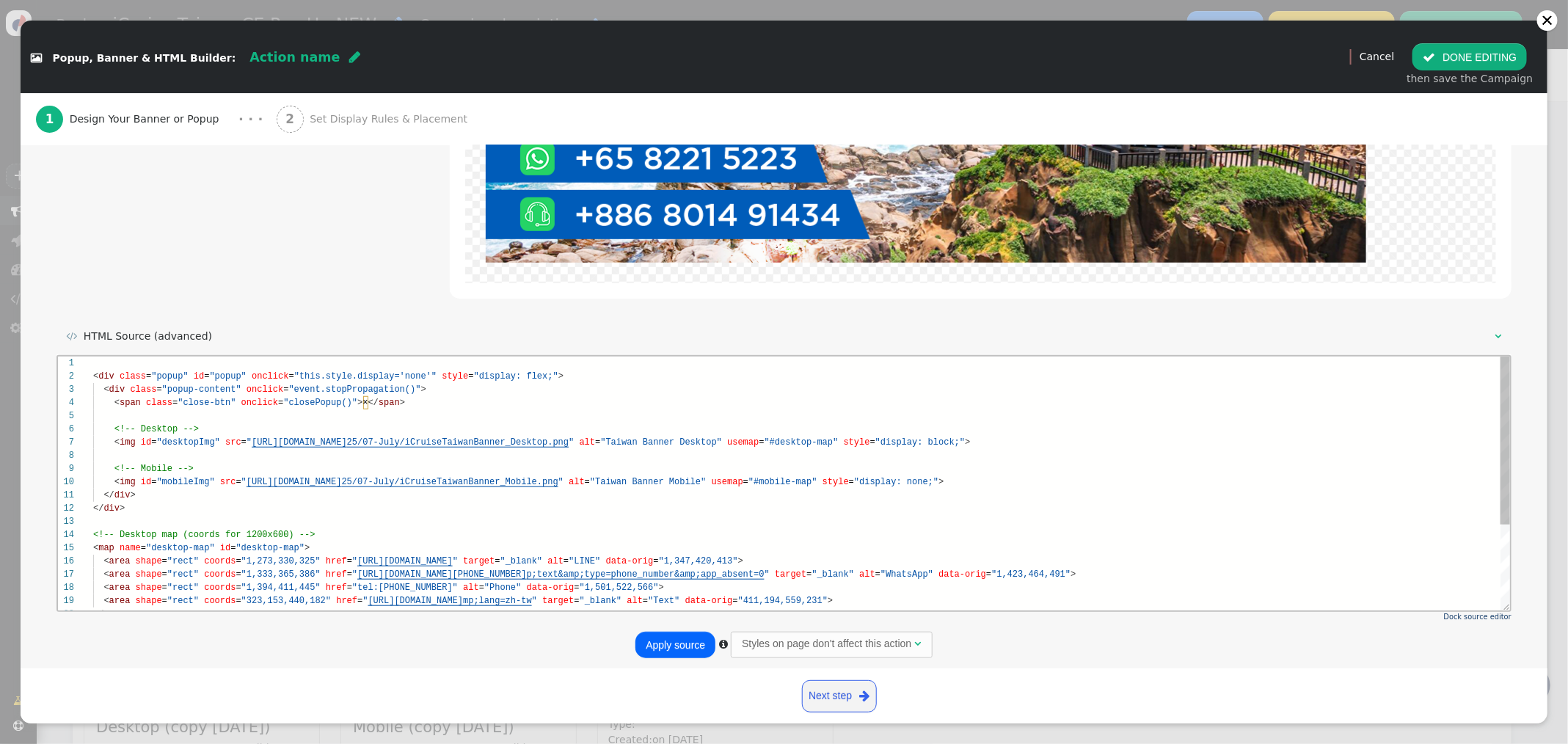
click at [964, 440] on span ""display: block;"" at bounding box center [919, 441] width 89 height 11
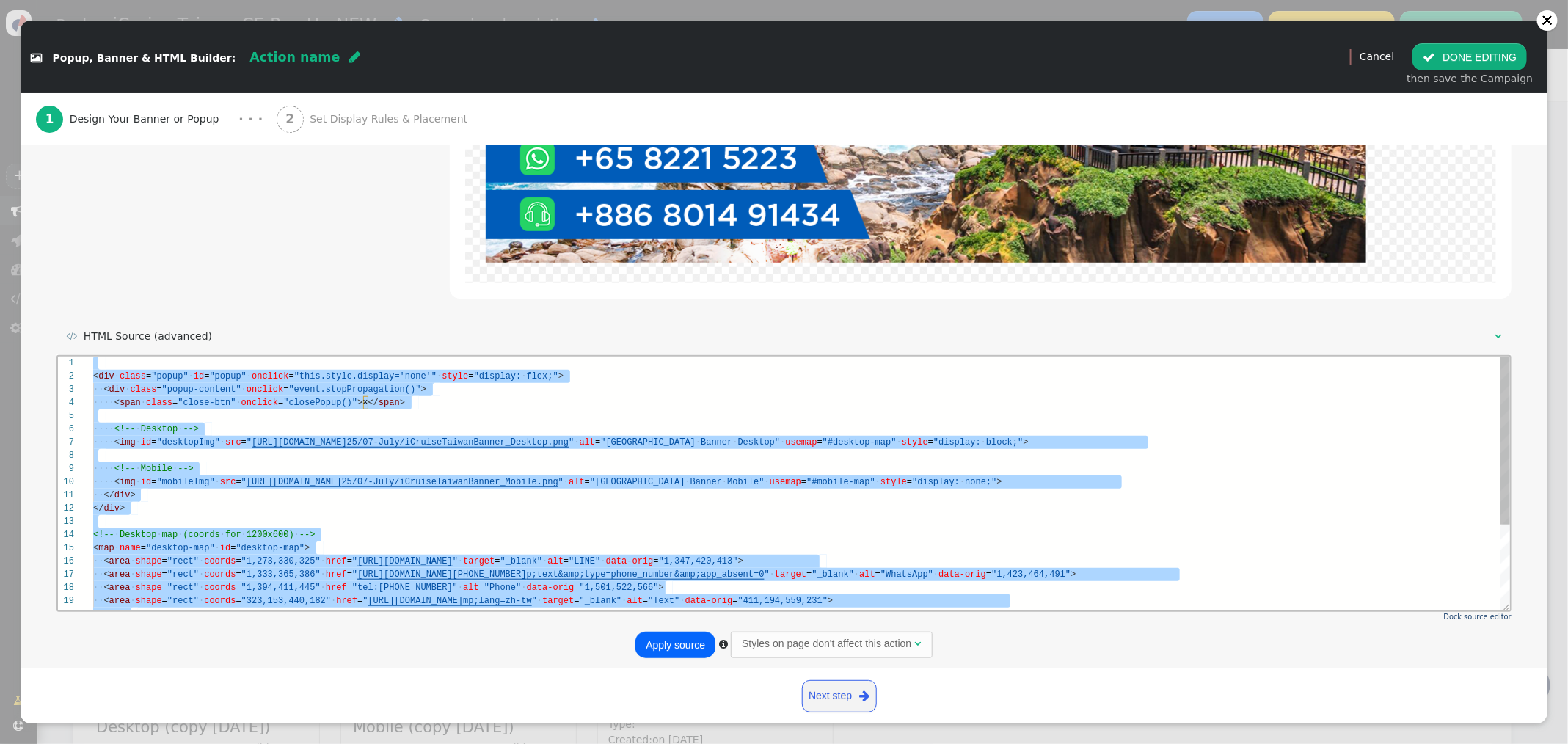
paste textarea "popup.style.display = 'flex'; updateBanner(); }); window.closePopup = closePopu…"
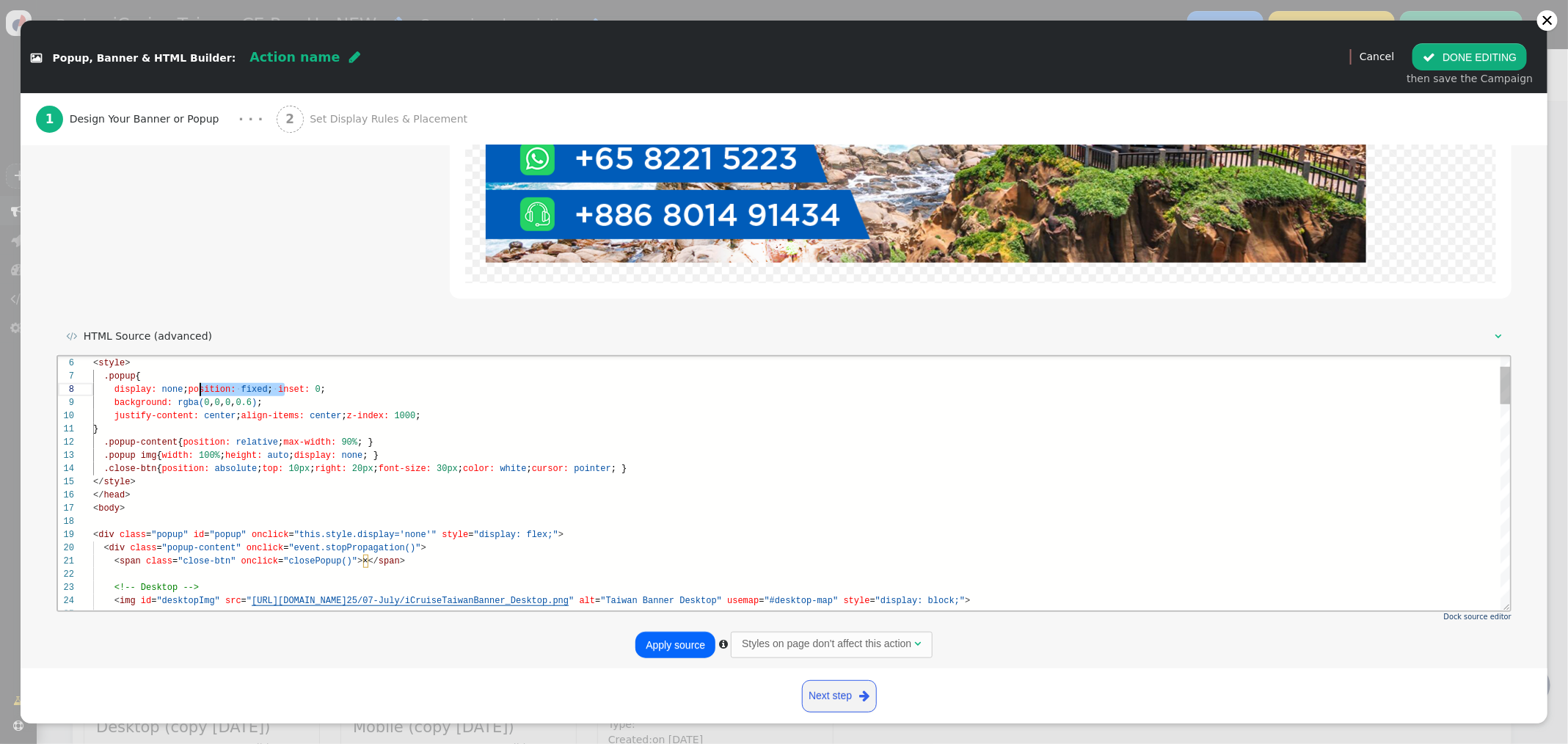
scroll to position [92, 100]
drag, startPoint x: 283, startPoint y: 390, endPoint x: 214, endPoint y: 380, distance: 69.7
type textarea "<html lang="en"><head> <meta charset="UTF-8"> <!-- Keep zoom enabled to avoid S…"
click at [672, 643] on button "Apply source" at bounding box center [676, 644] width 80 height 26
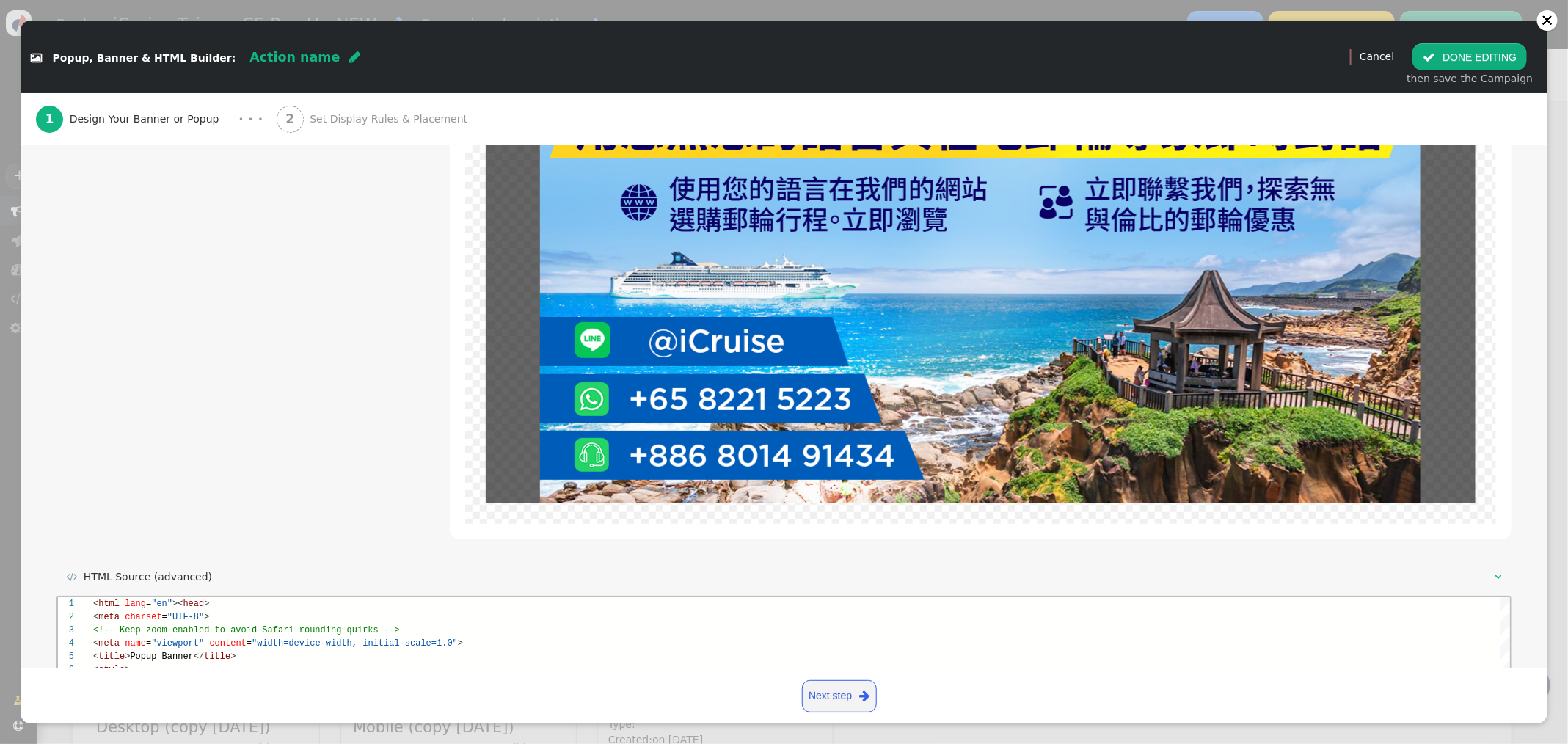
scroll to position [0, 0]
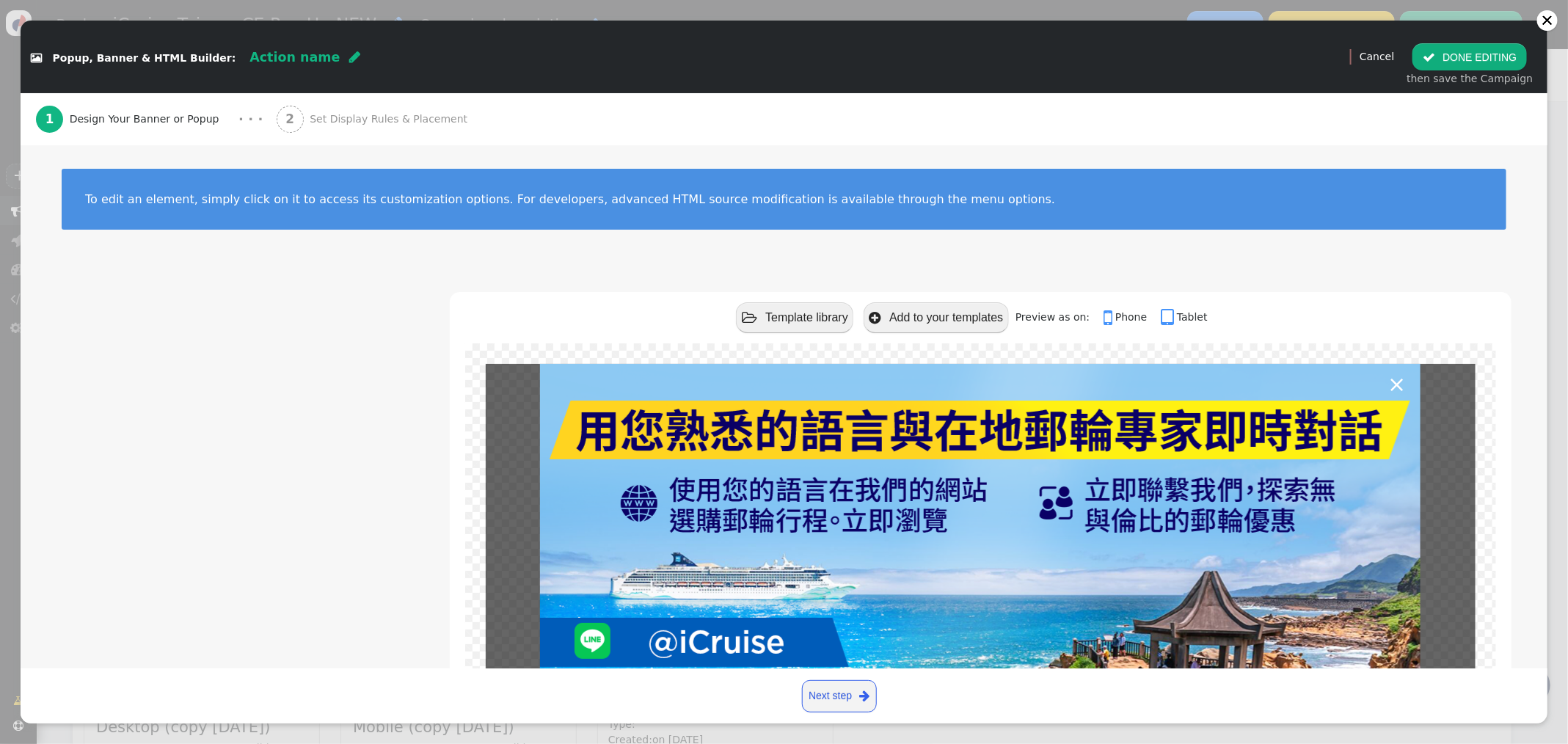
click at [301, 56] on div "Action name " at bounding box center [304, 56] width 110 height 19
type input "iCruise Taiwan SE Pop Up"
click at [360, 120] on span "Set Display Rules & Placement" at bounding box center [392, 119] width 164 height 16
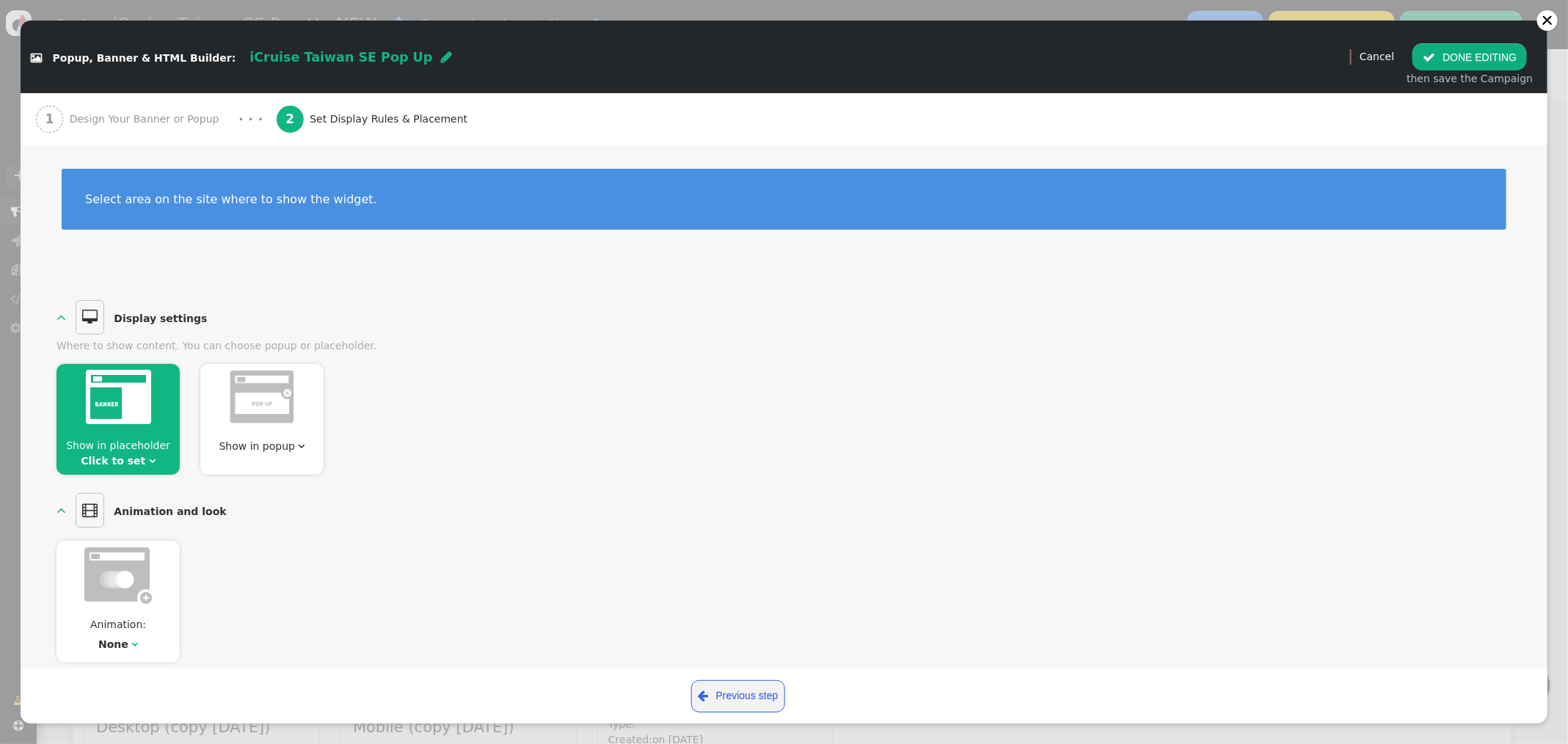
click at [253, 403] on img at bounding box center [262, 397] width 66 height 55
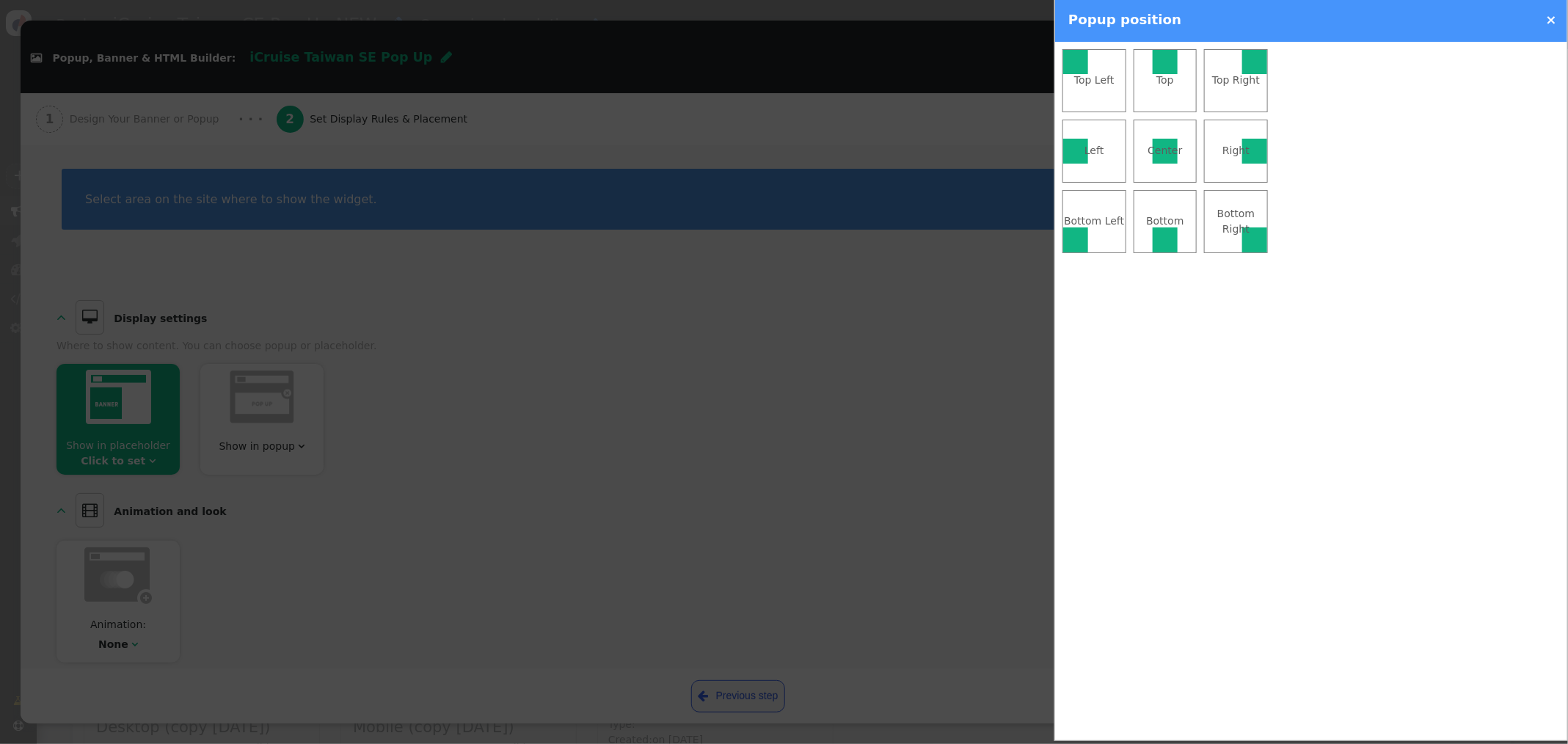
click at [1171, 143] on div "Center" at bounding box center [1166, 150] width 62 height 16
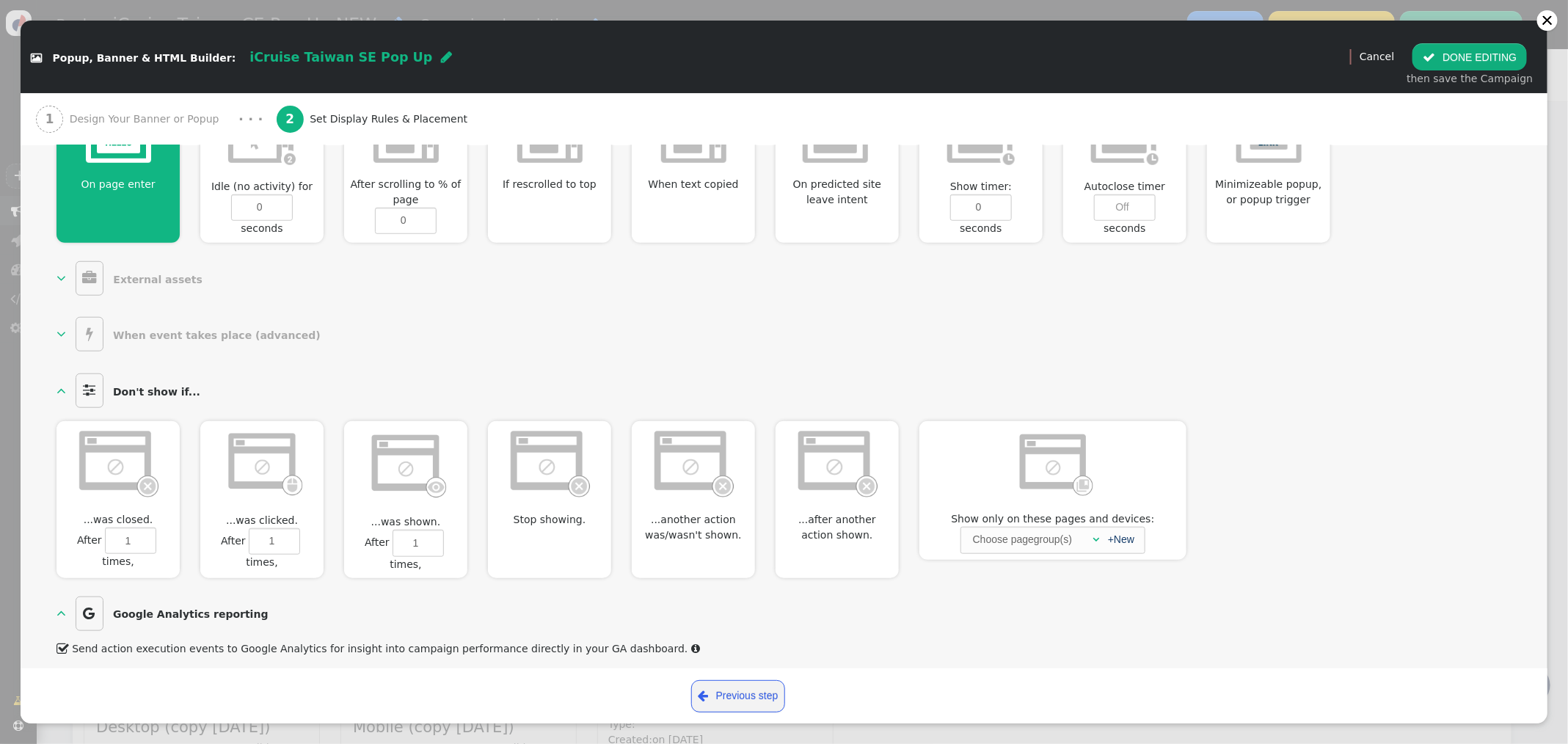
scroll to position [658, 0]
click at [1459, 52] on button " DONE EDITING" at bounding box center [1470, 56] width 115 height 26
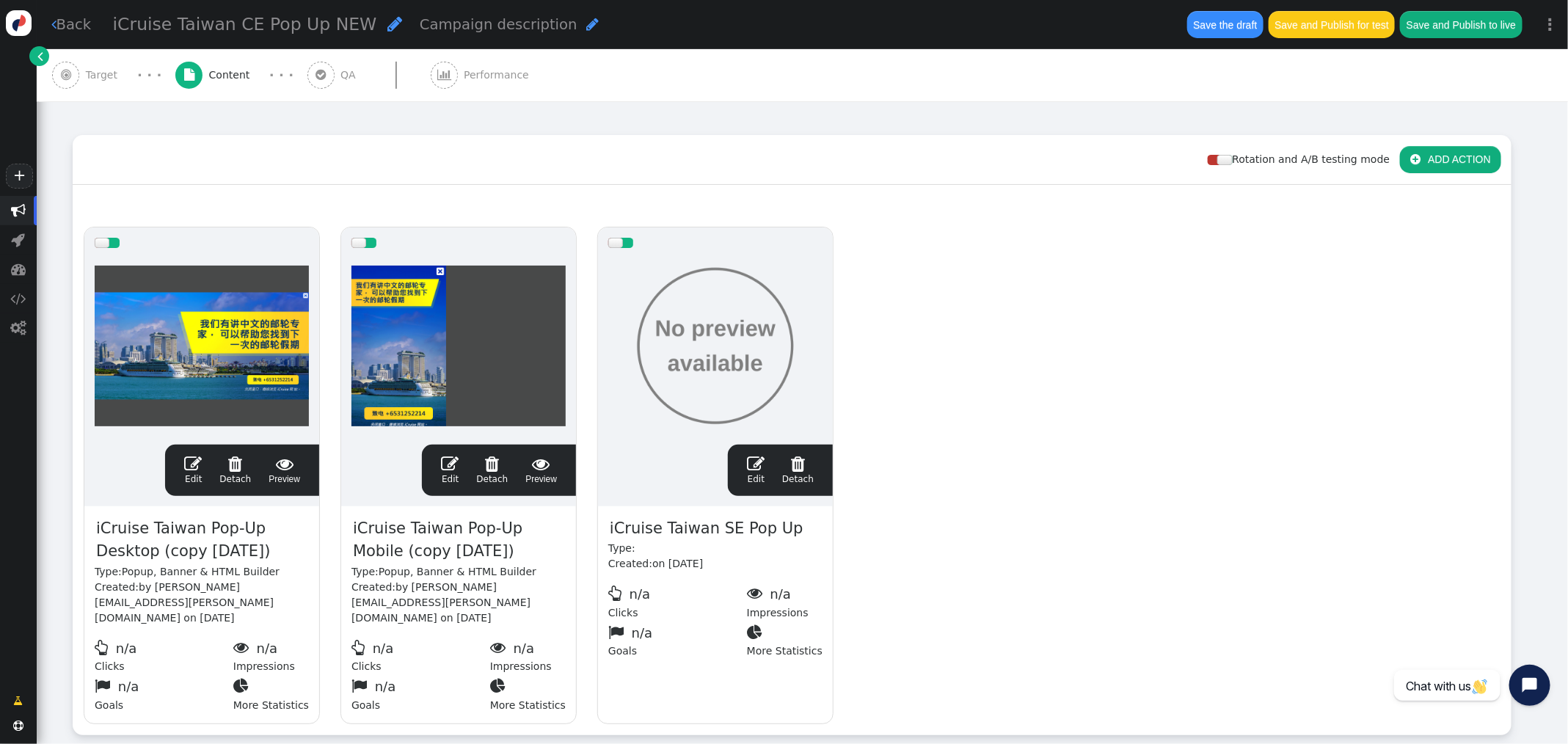
scroll to position [174, 0]
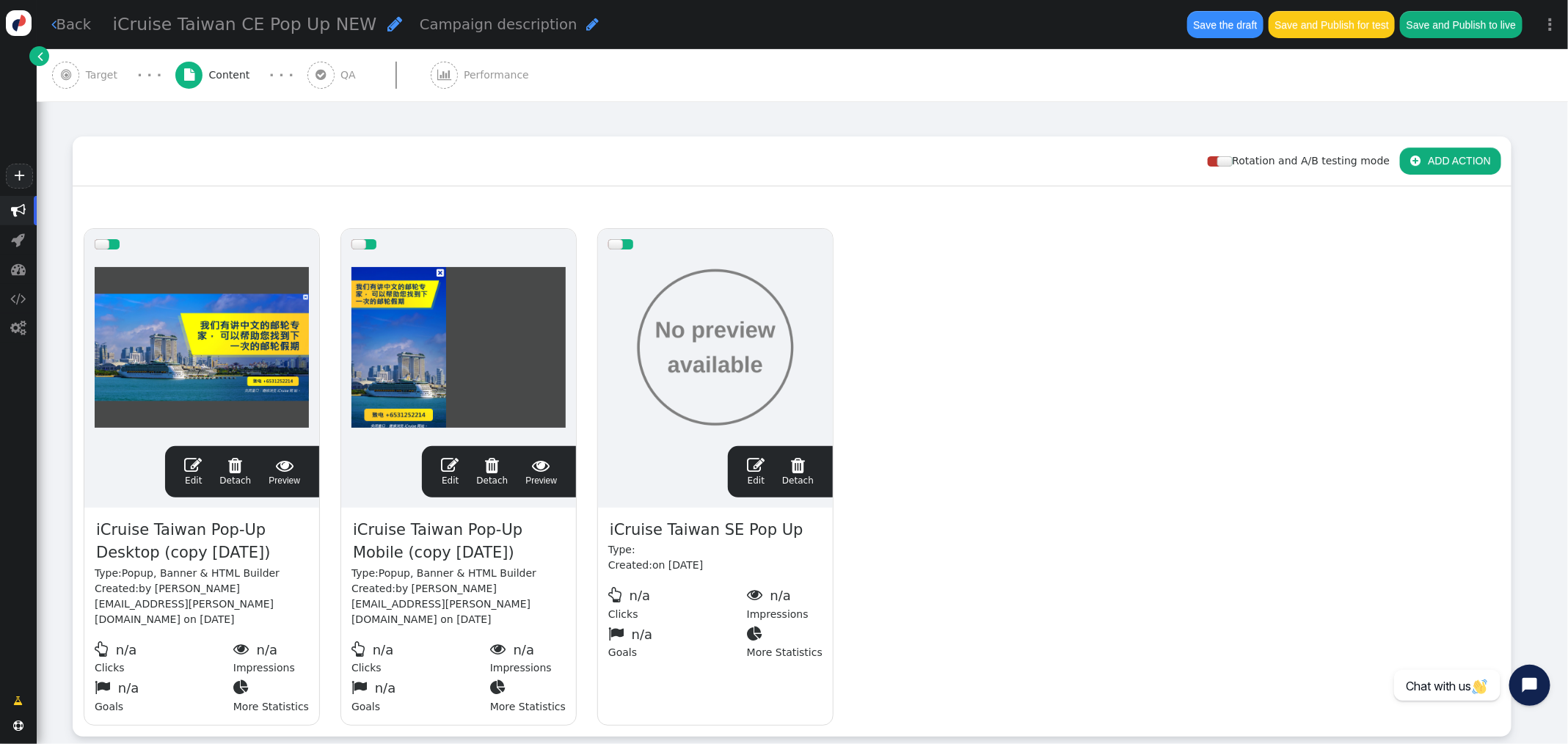
click at [193, 464] on span "" at bounding box center [193, 465] width 18 height 18
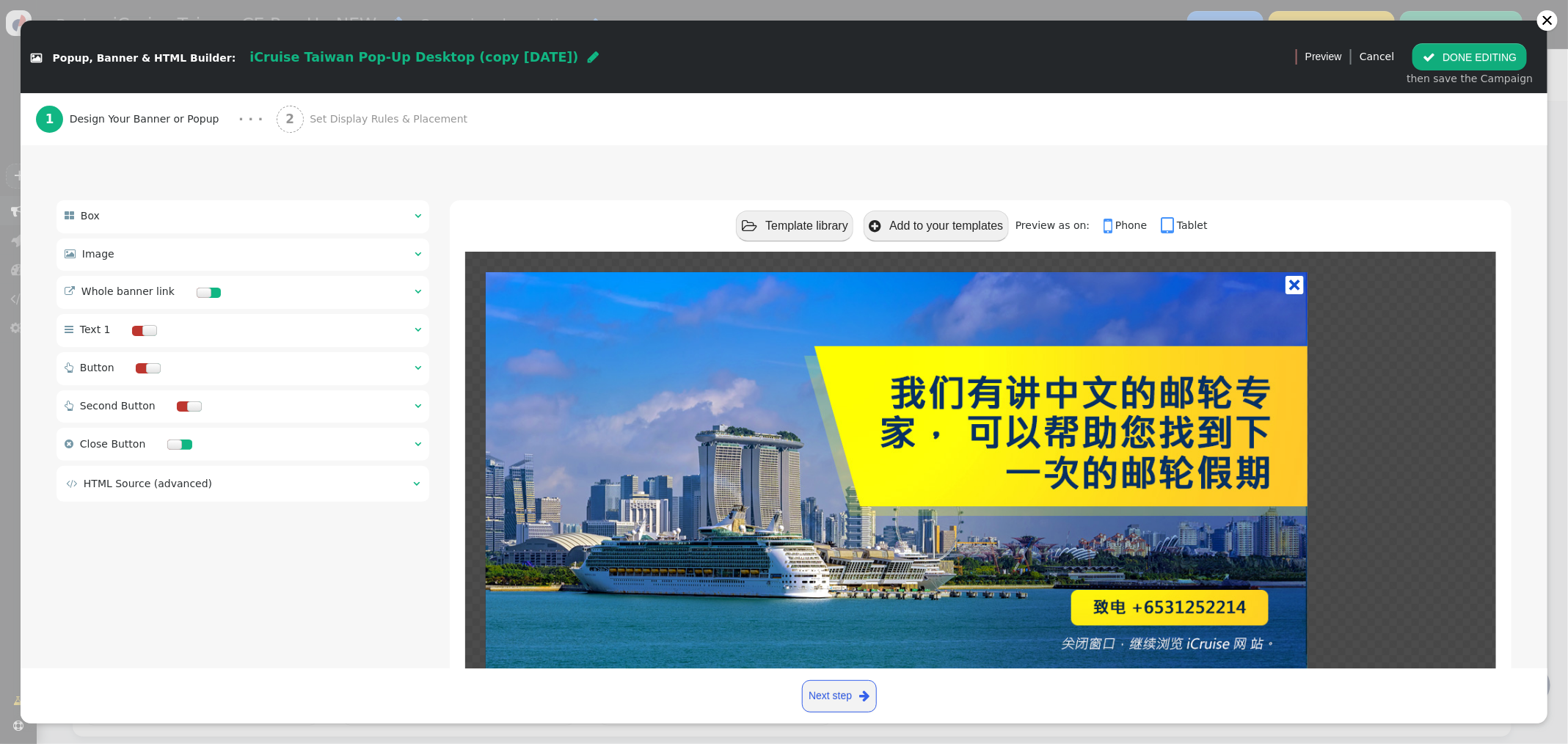
scroll to position [0, 0]
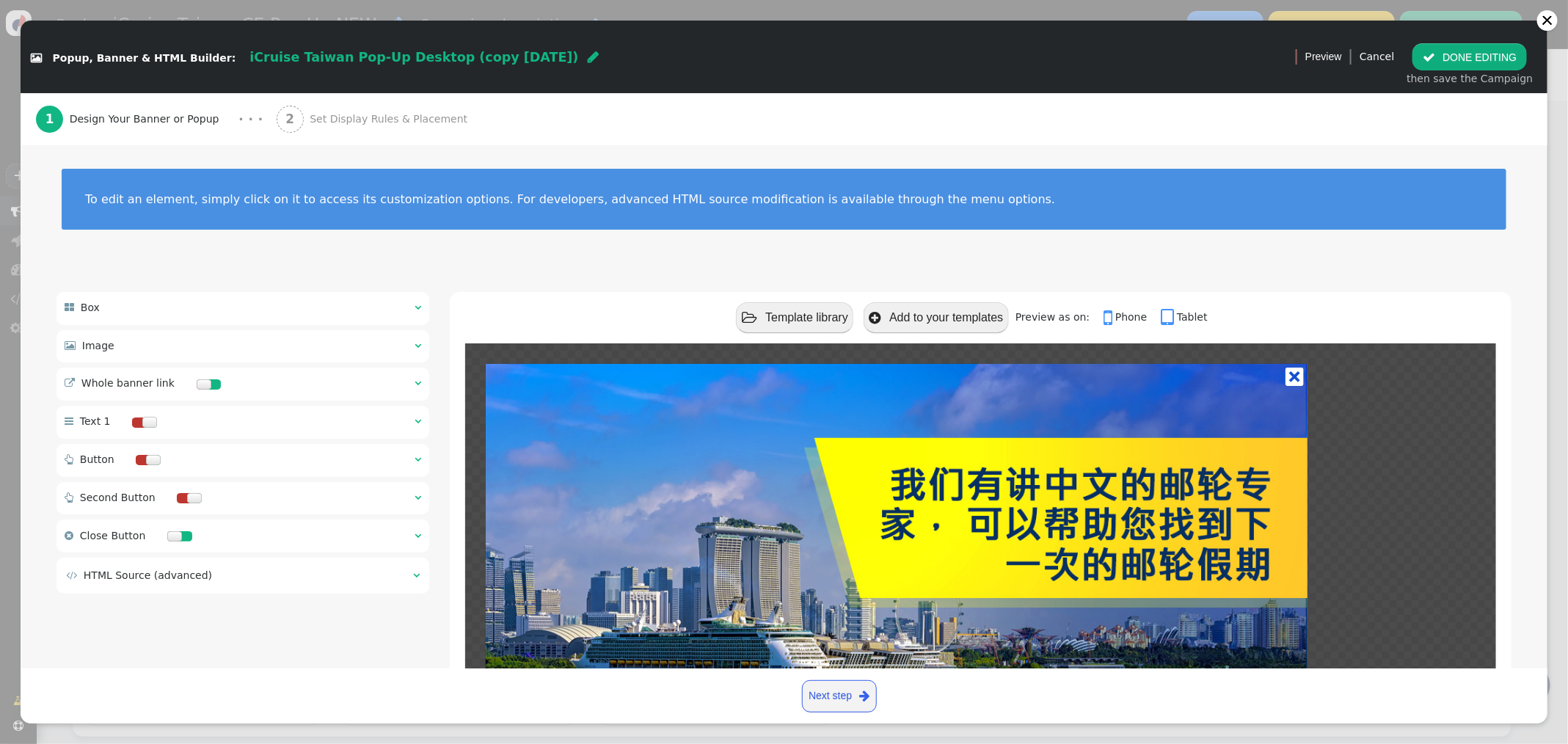
click at [334, 119] on span "Set Display Rules & Placement" at bounding box center [392, 119] width 164 height 16
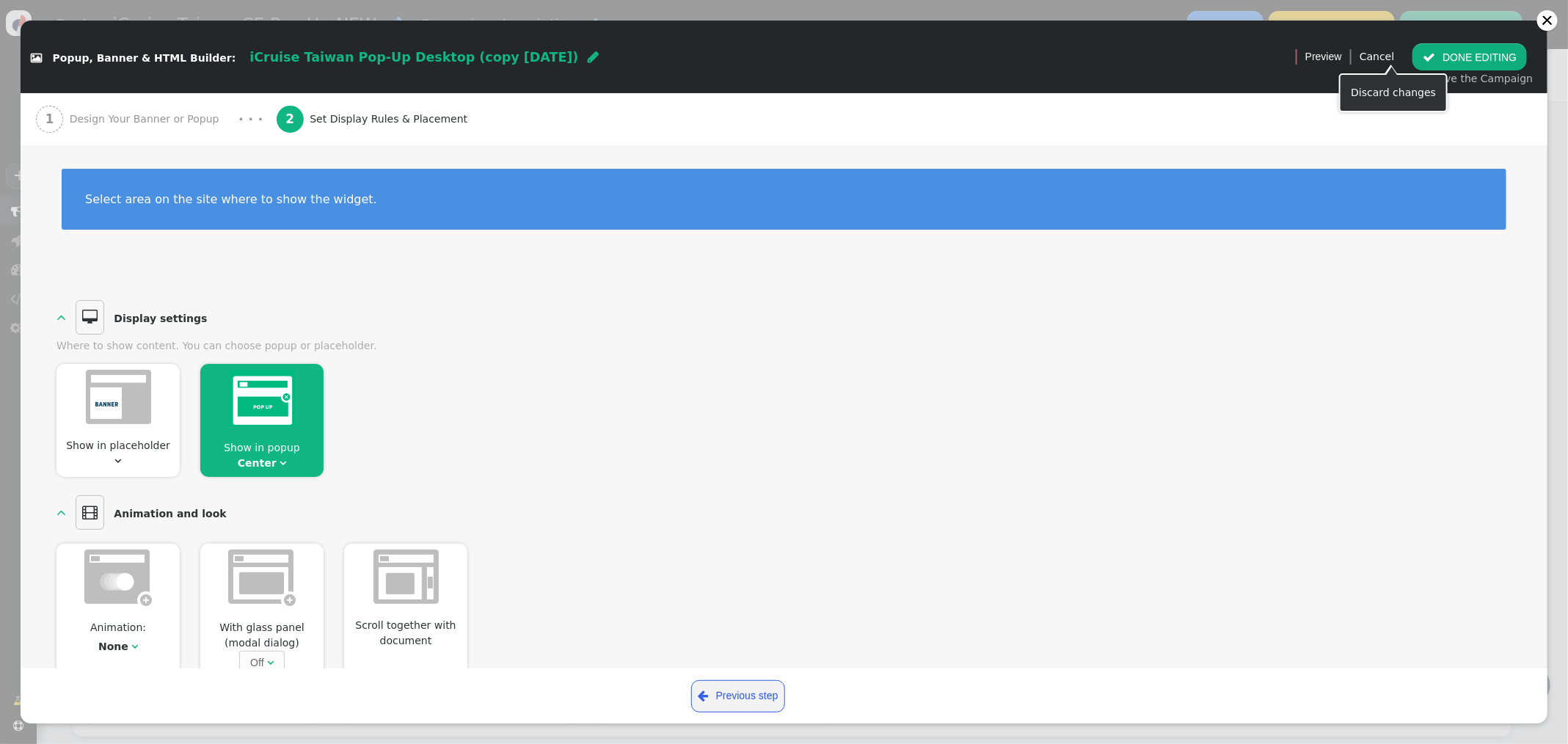
click at [1394, 52] on link "Cancel" at bounding box center [1377, 56] width 34 height 11
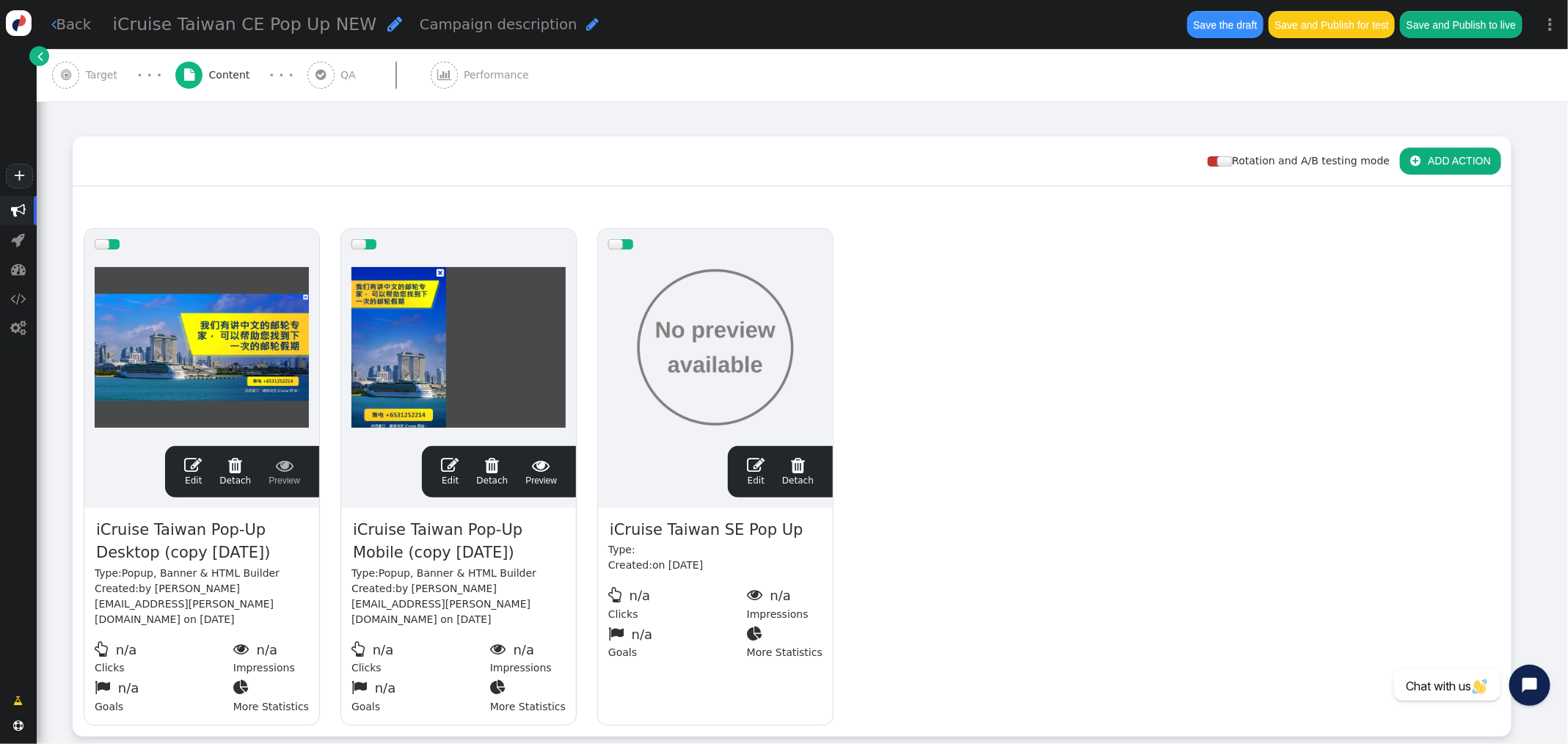
click at [757, 462] on span "" at bounding box center [756, 465] width 18 height 18
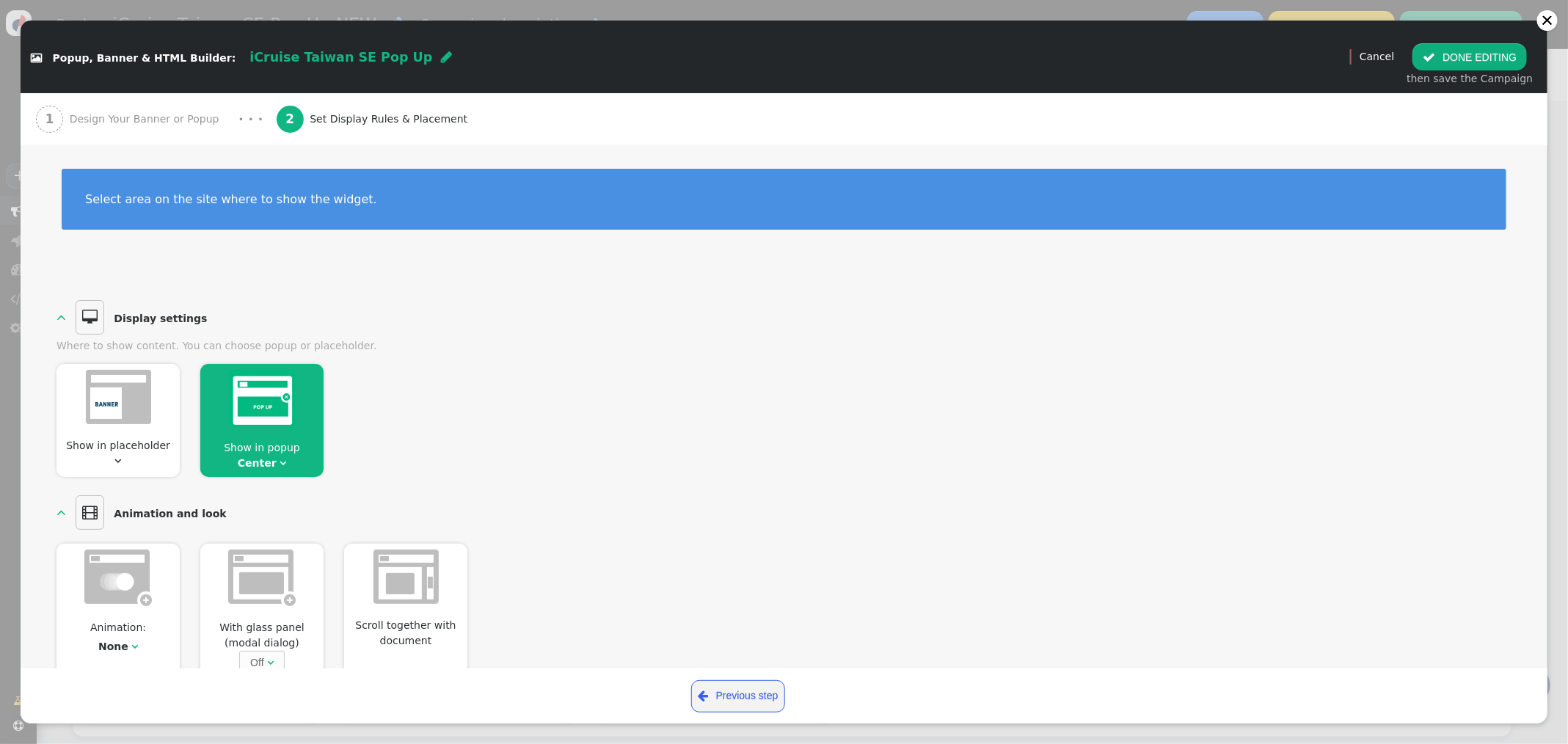
click at [167, 126] on span "Design Your Banner or Popup" at bounding box center [147, 119] width 155 height 16
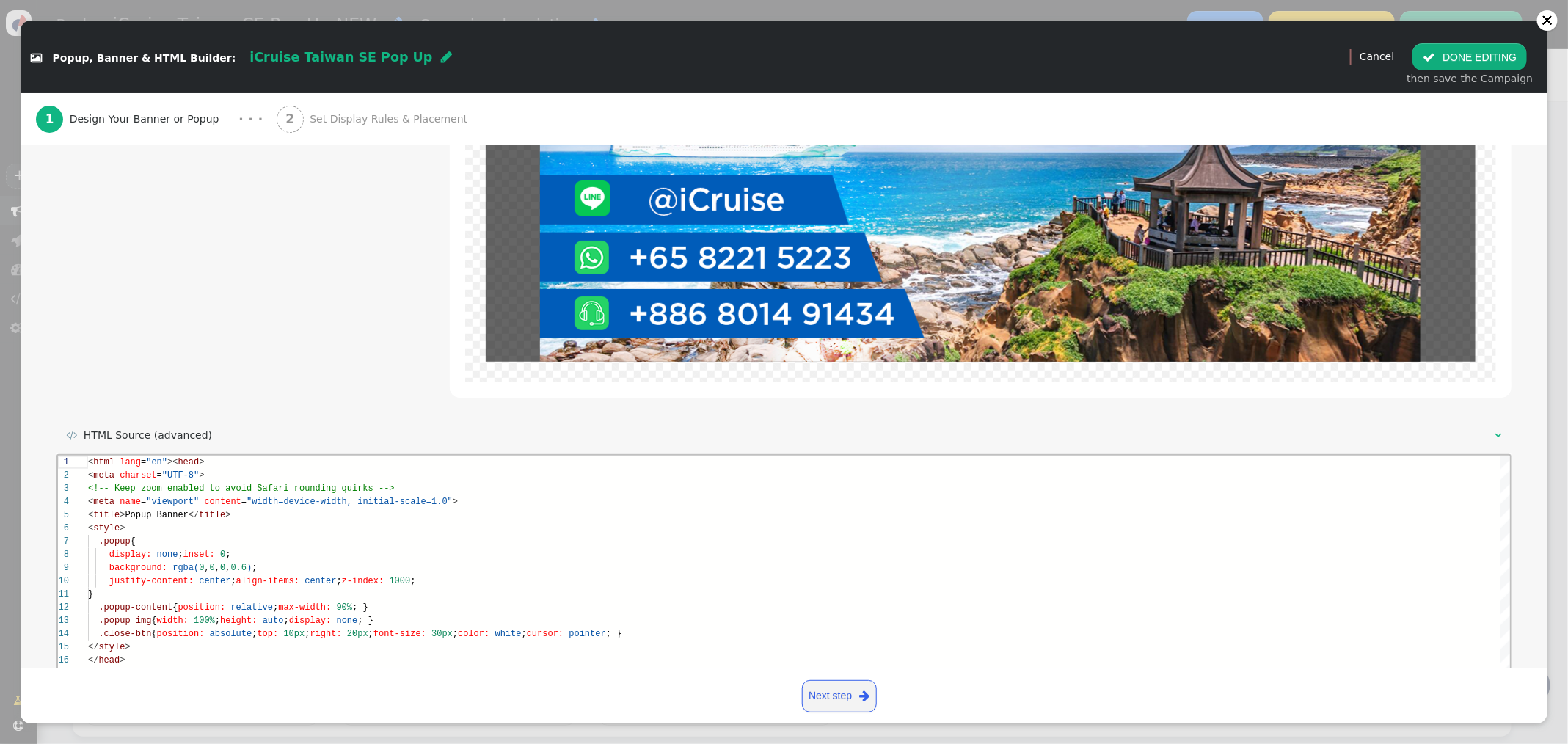
scroll to position [531, 0]
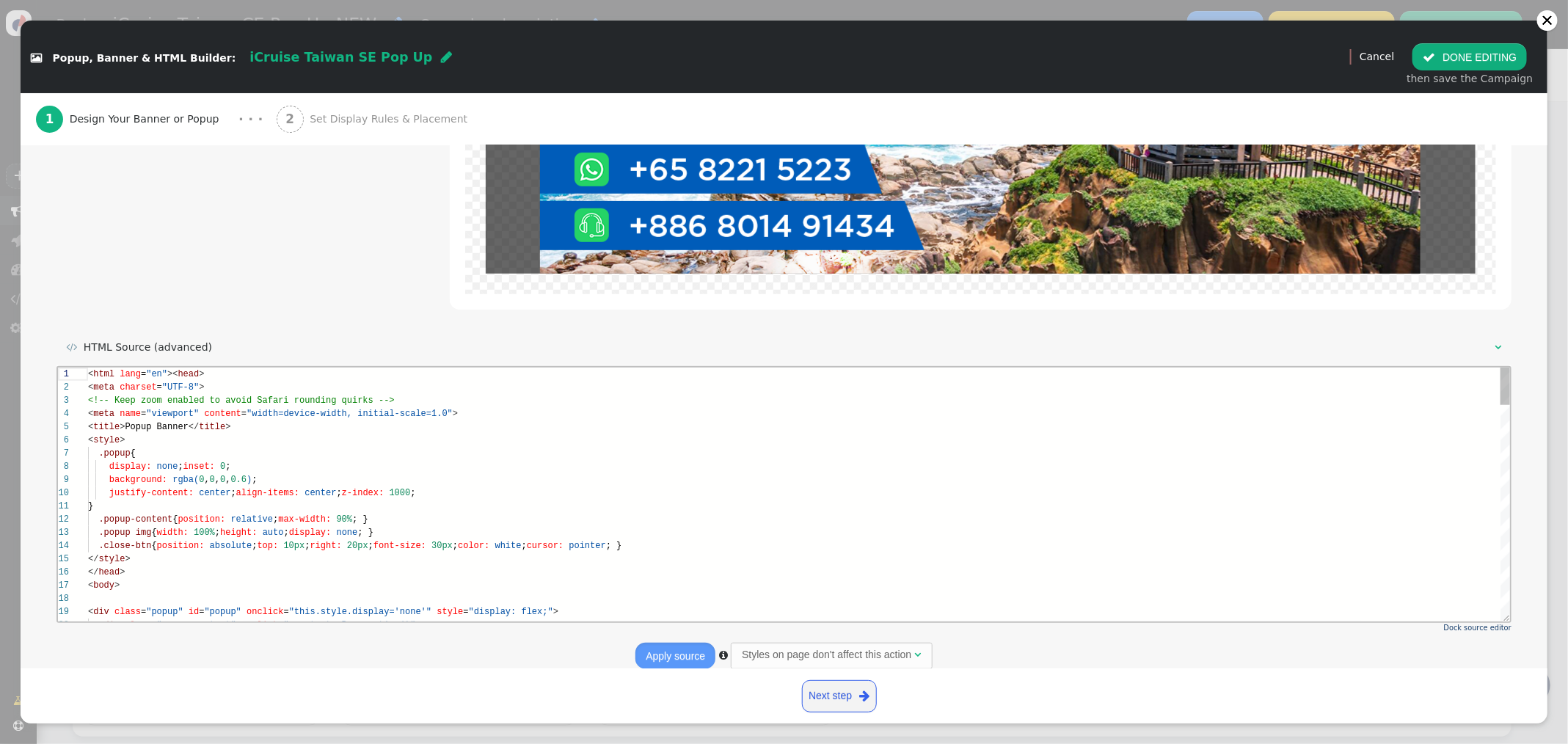
click at [407, 477] on div "background: rgba( 0 , 0 , 0 , 0.6 ) ;" at bounding box center [798, 479] width 1422 height 13
type textarea "<html lang="en"><head> <meta charset="UTF-8"> <!-- Keep zoom enabled to avoid S…"
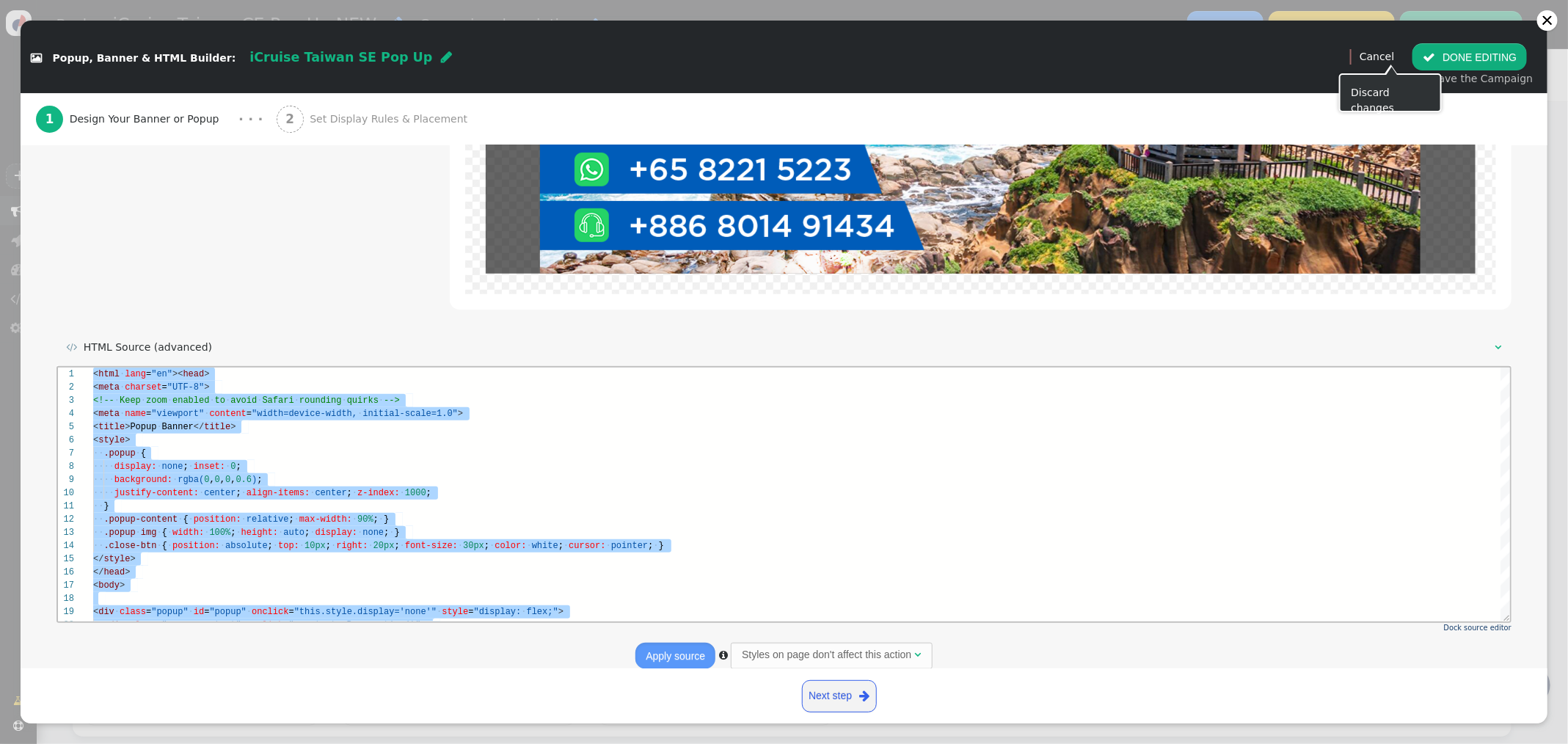
click at [1390, 61] on link "Cancel" at bounding box center [1377, 56] width 34 height 11
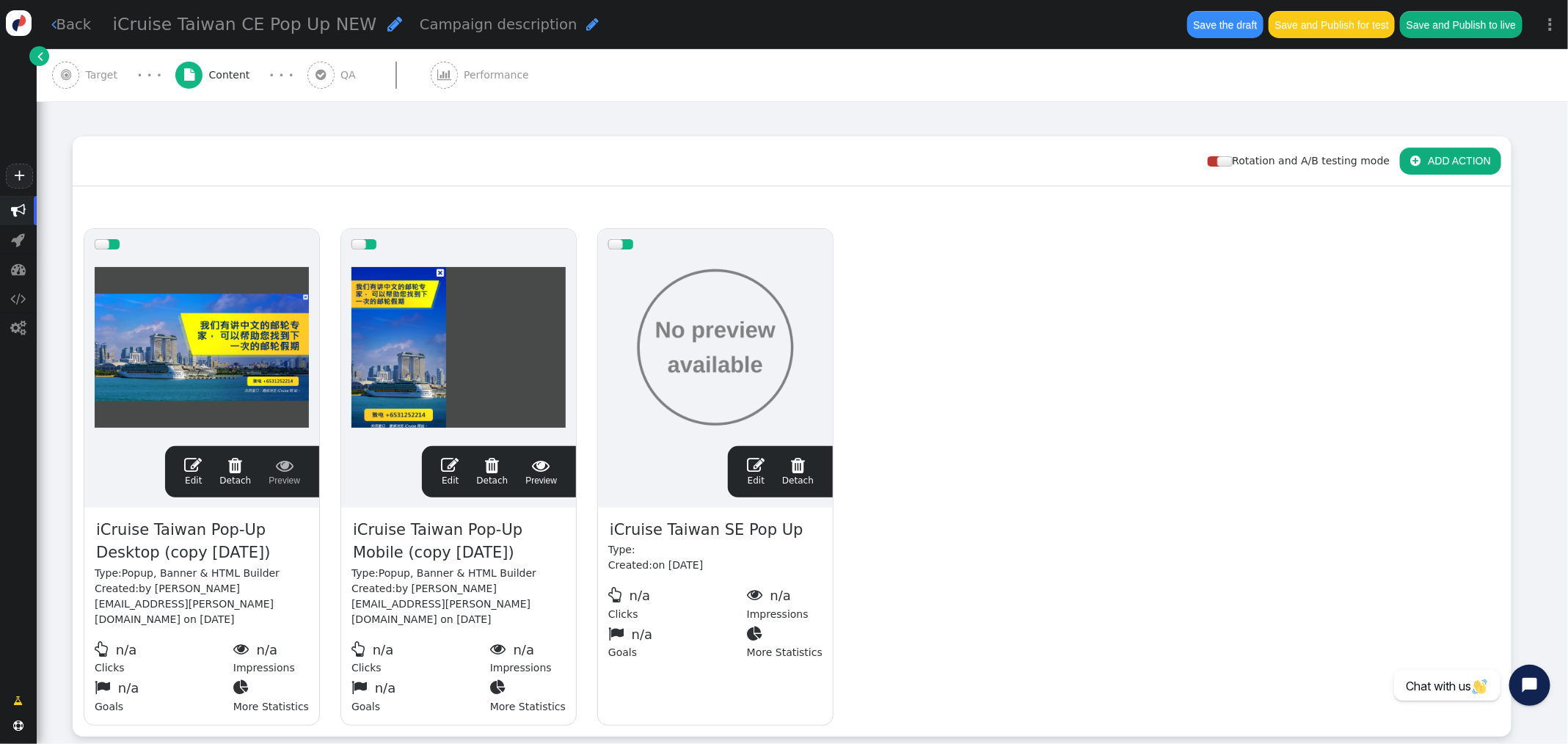
scroll to position [132, 0]
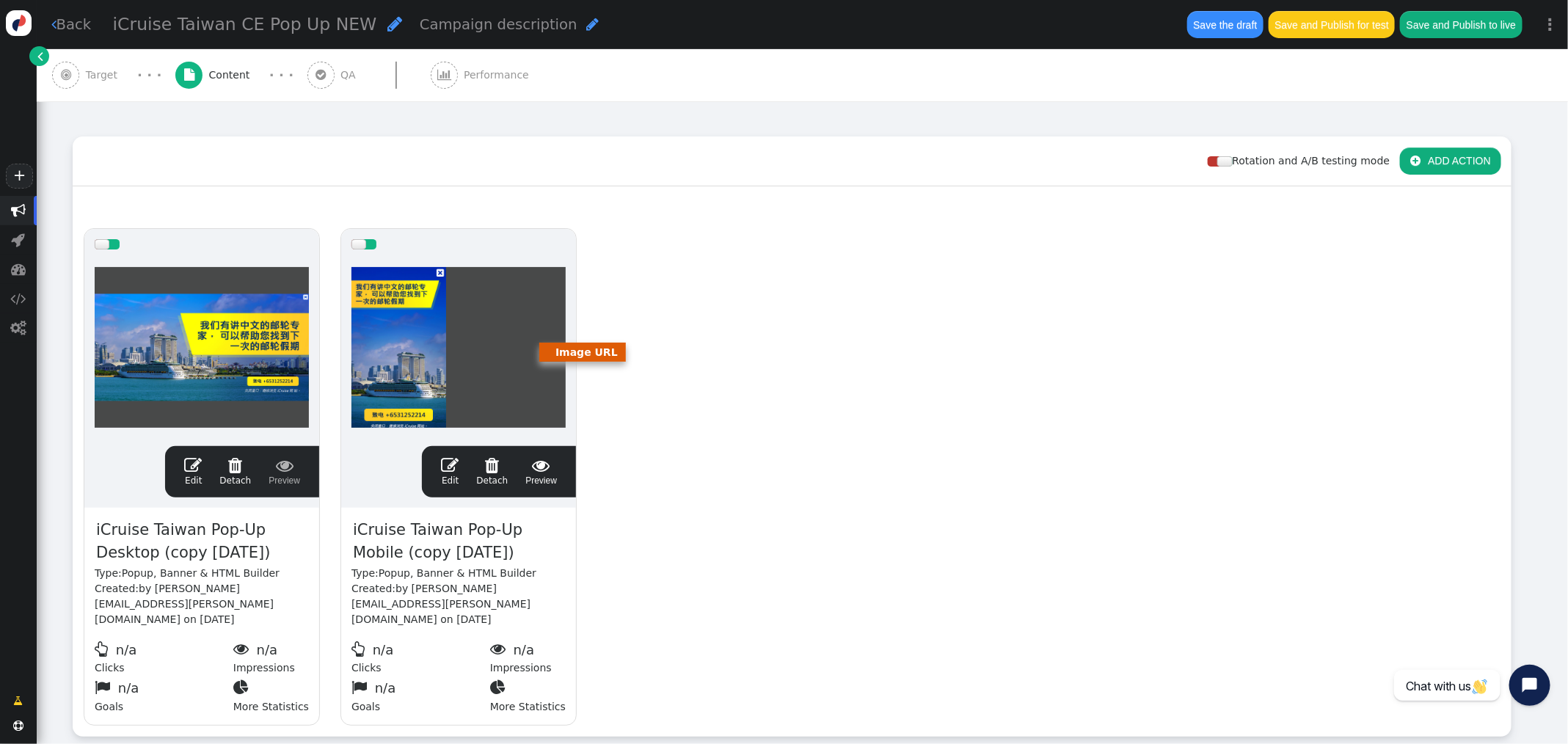
click at [195, 472] on link " Edit" at bounding box center [193, 472] width 18 height 31
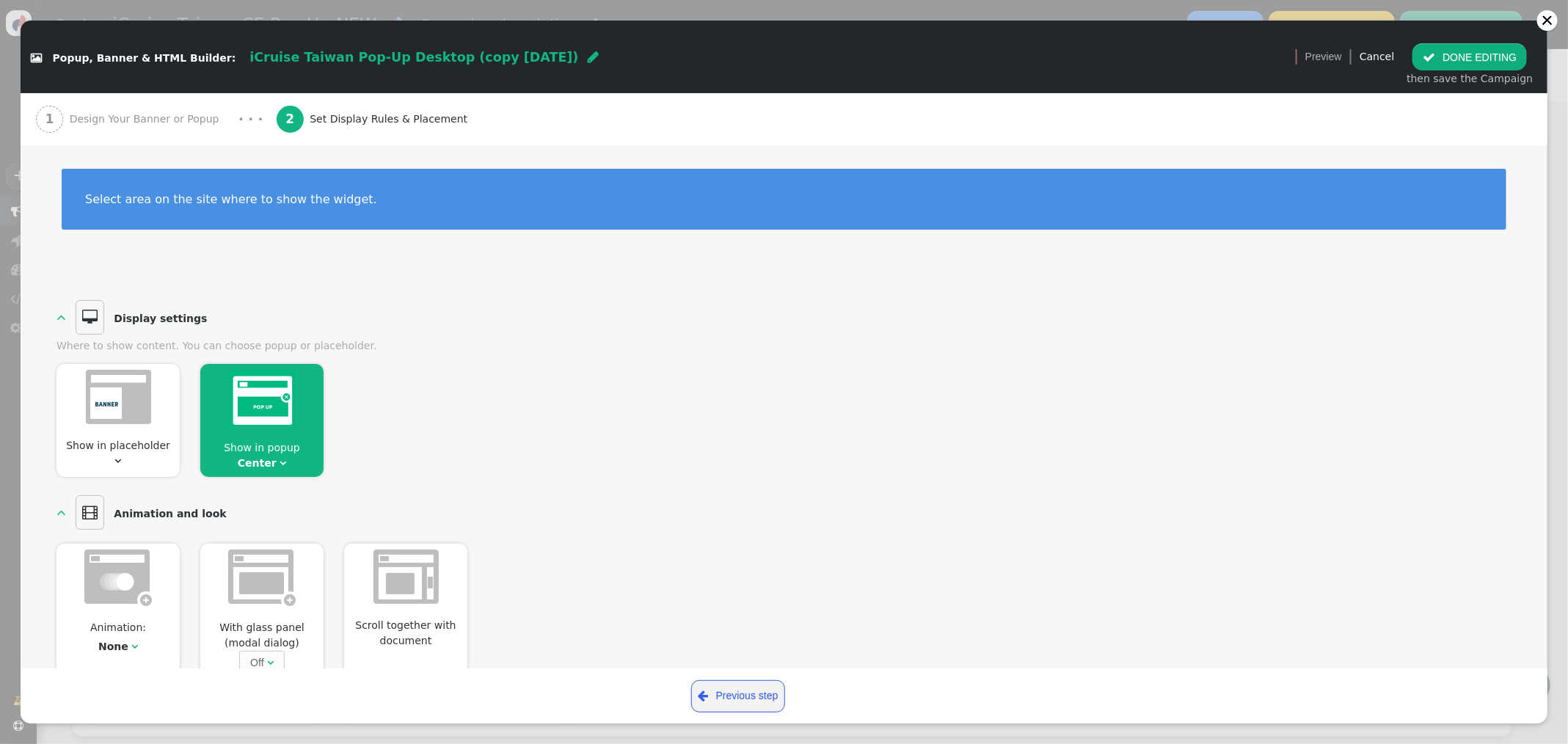
click at [140, 112] on span "Design Your Banner or Popup" at bounding box center [147, 119] width 155 height 16
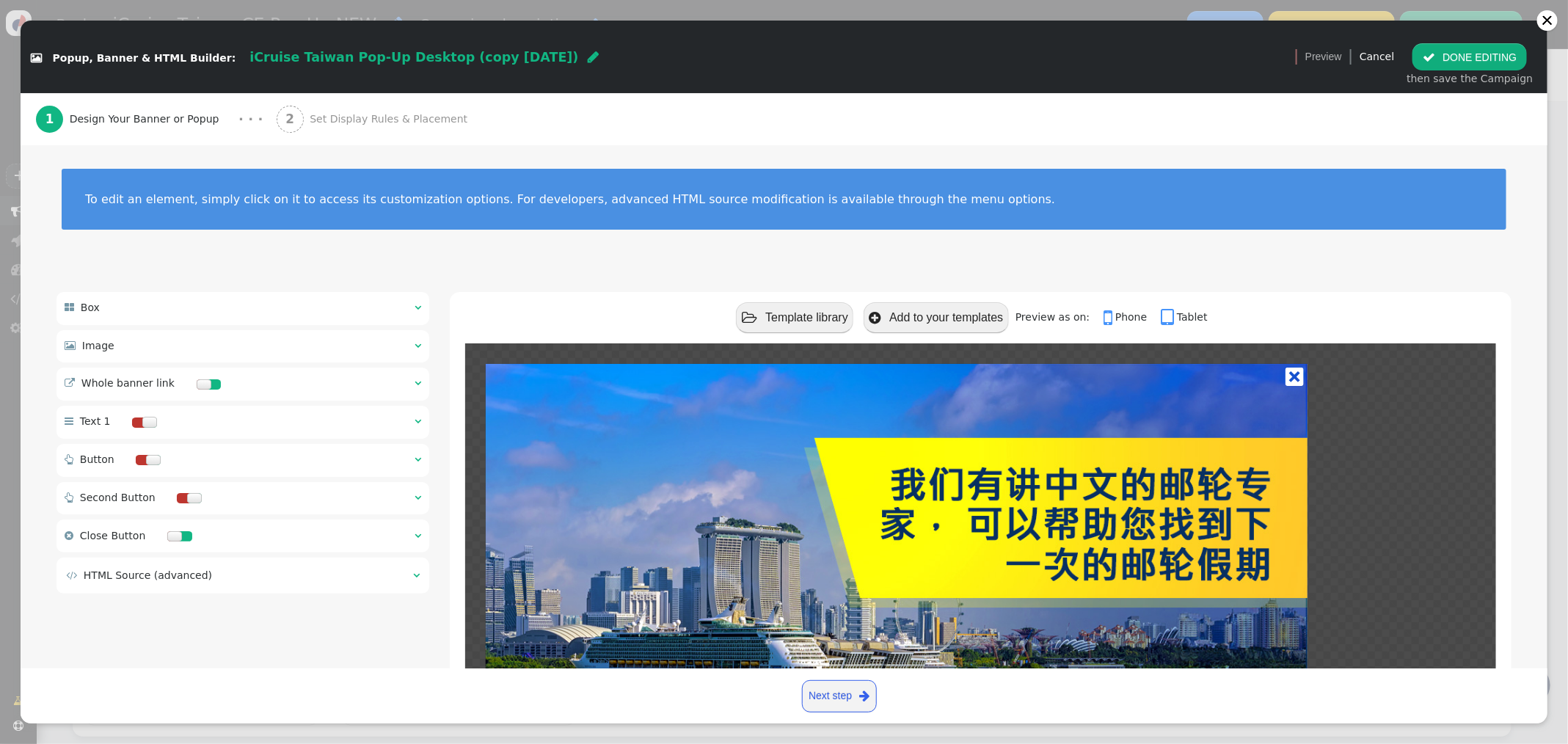
scroll to position [174, 0]
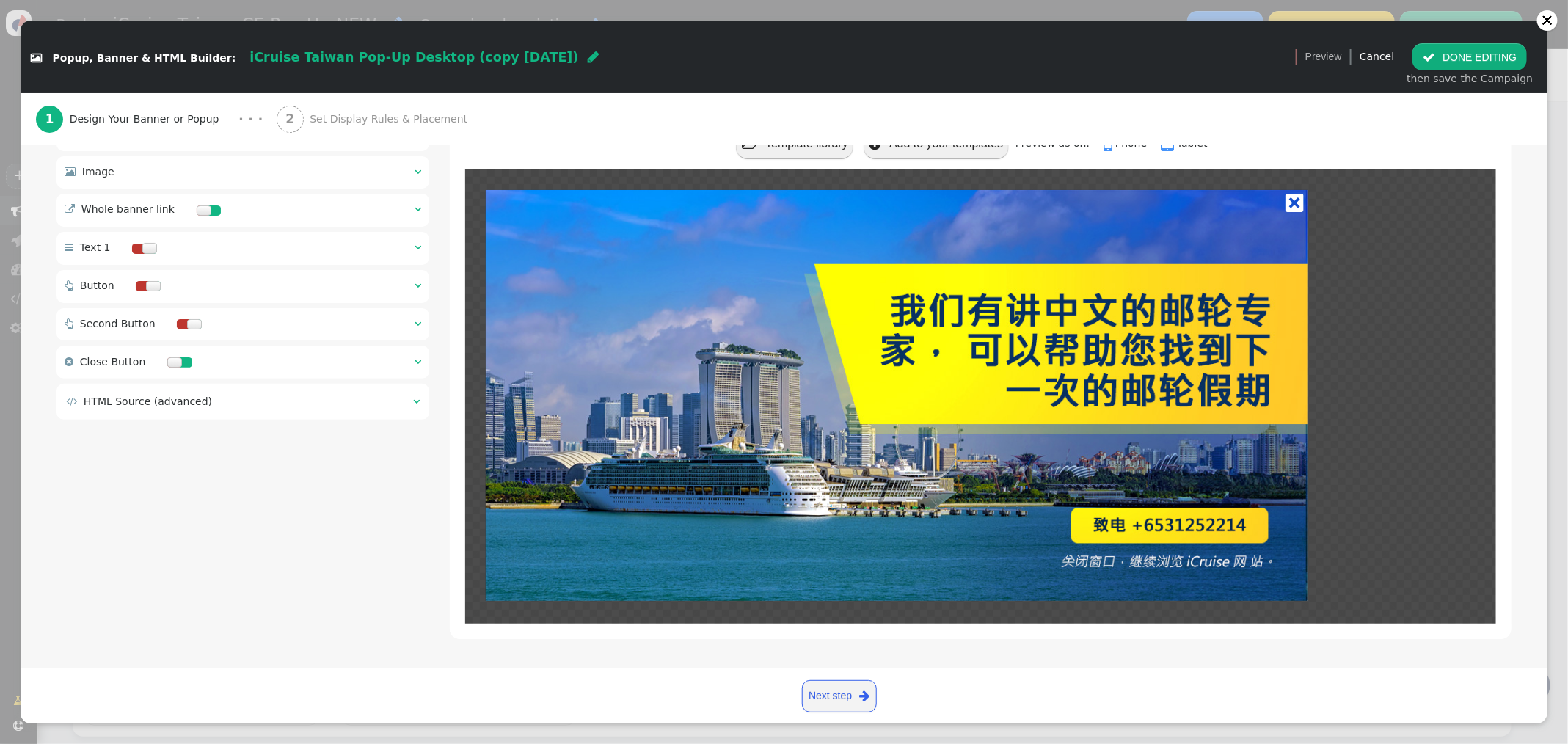
click at [409, 402] on td "" at bounding box center [411, 401] width 16 height 16
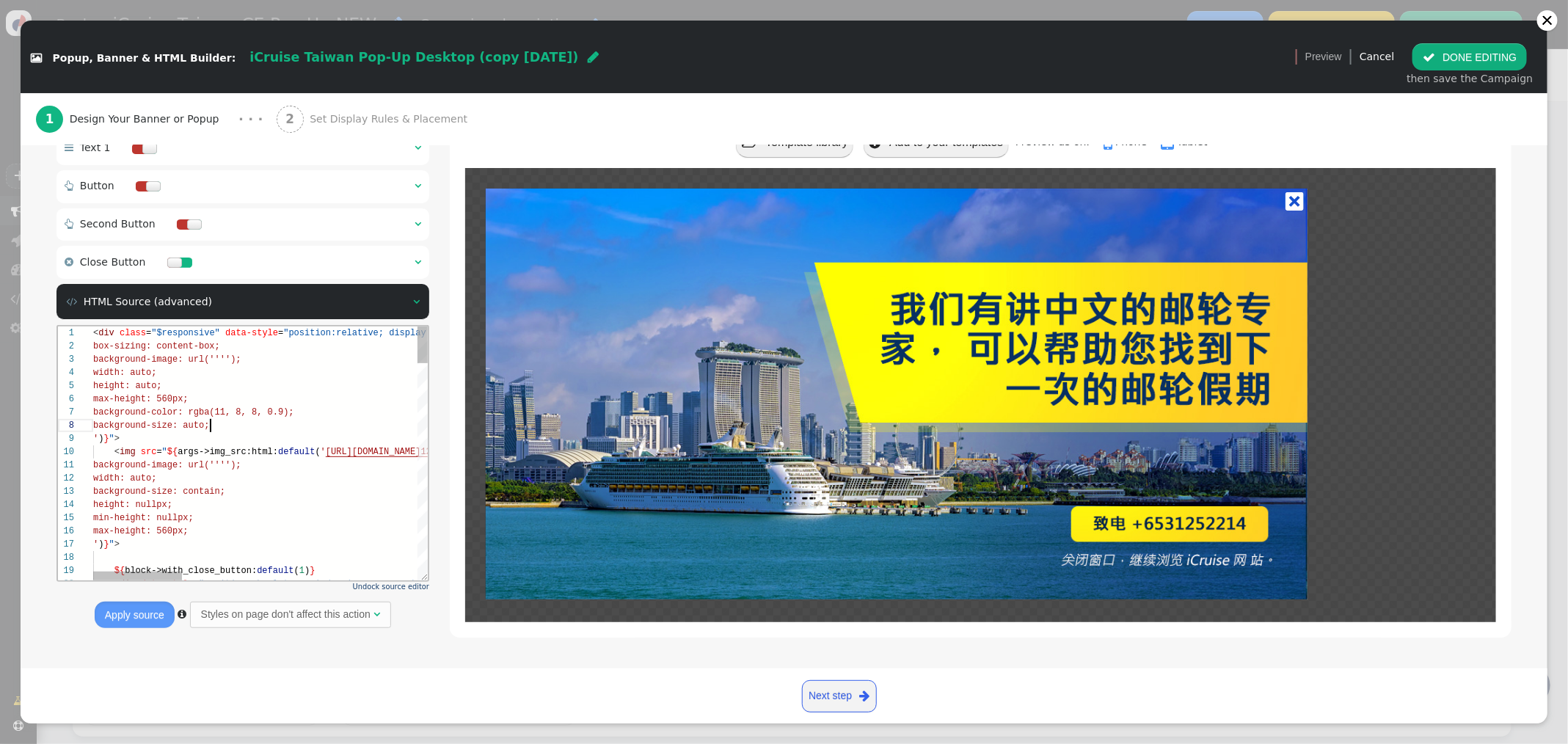
scroll to position [92, 116]
click at [339, 428] on div "background-size: auto;" at bounding box center [702, 424] width 1220 height 13
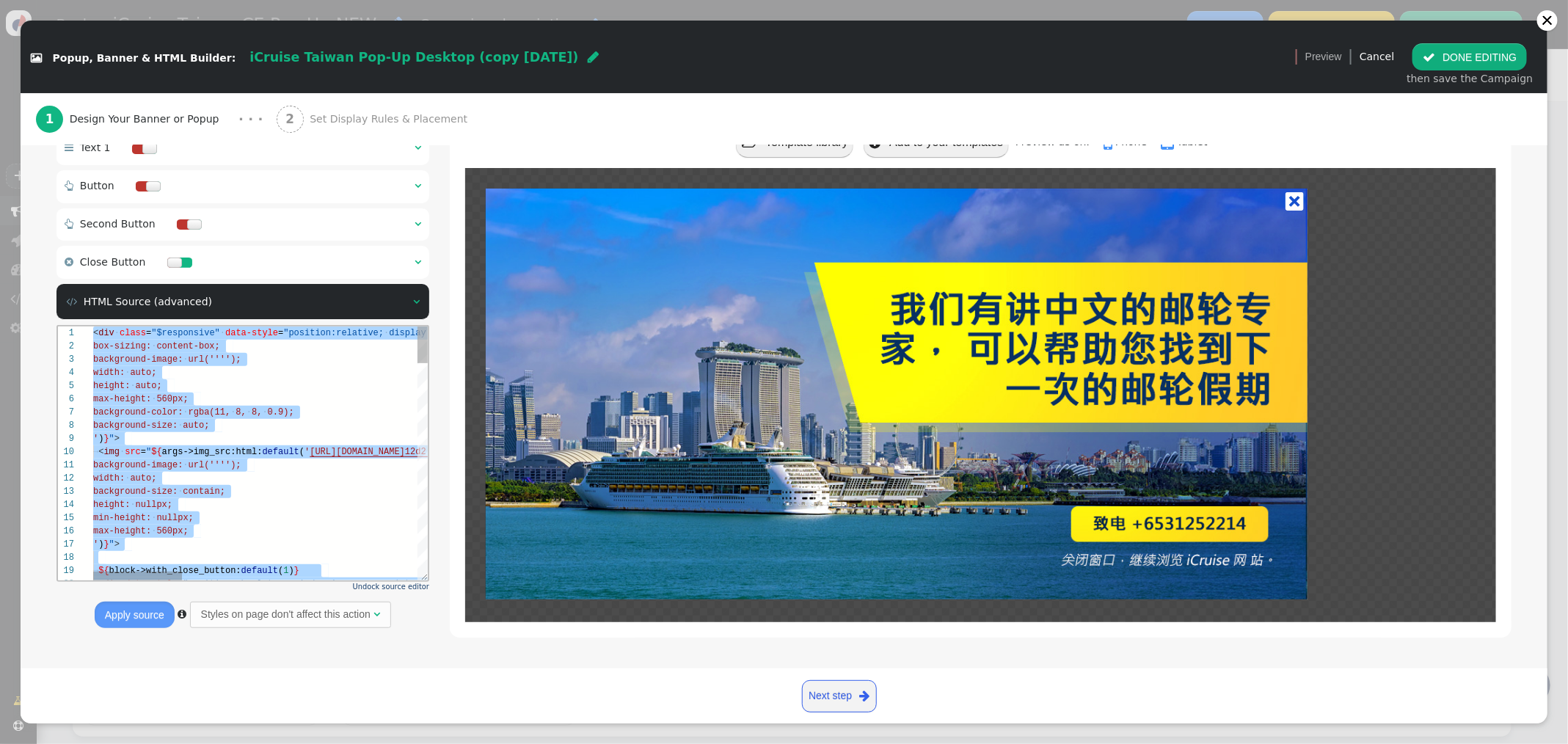
paste textarea "popup.style.display = 'flex'; updateBanner(); }); window.closePopup = closePopu…"
type textarea "popup.style.display = 'flex'; updateBanner(); }); window.closePopup = closePopu…"
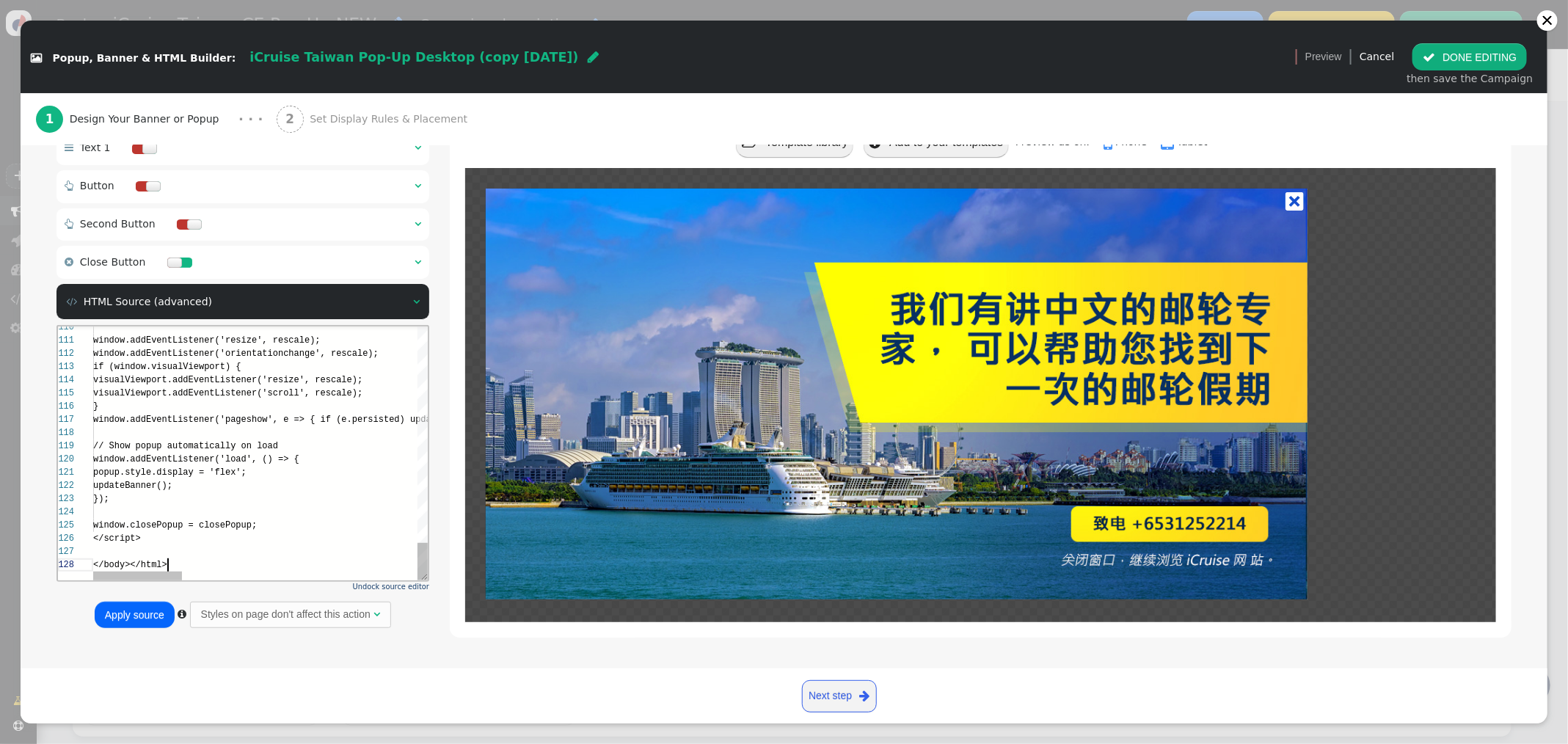
scroll to position [92, 74]
click at [139, 621] on button "Apply source" at bounding box center [135, 615] width 80 height 26
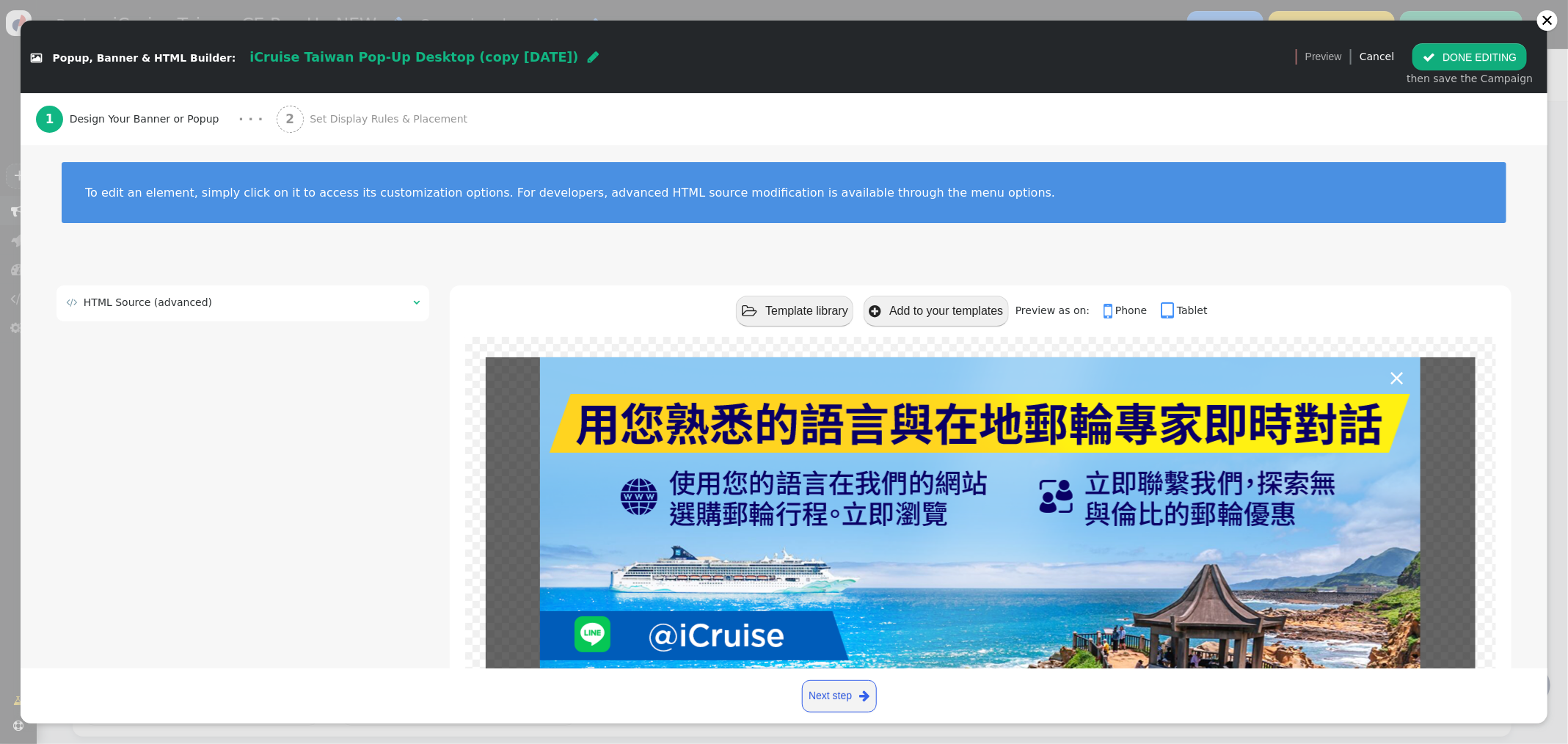
scroll to position [0, 0]
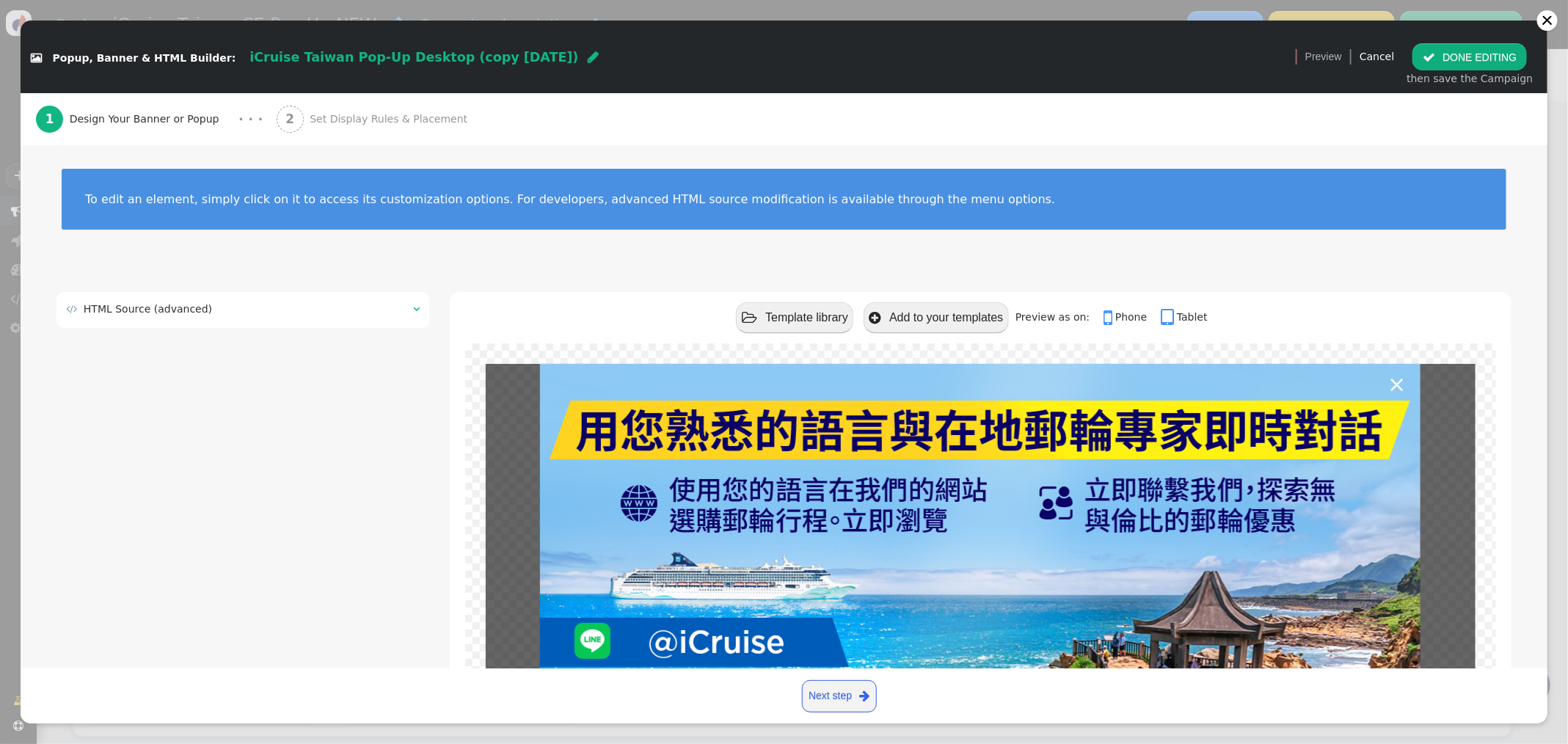
click at [374, 123] on span "Set Display Rules & Placement" at bounding box center [392, 119] width 164 height 16
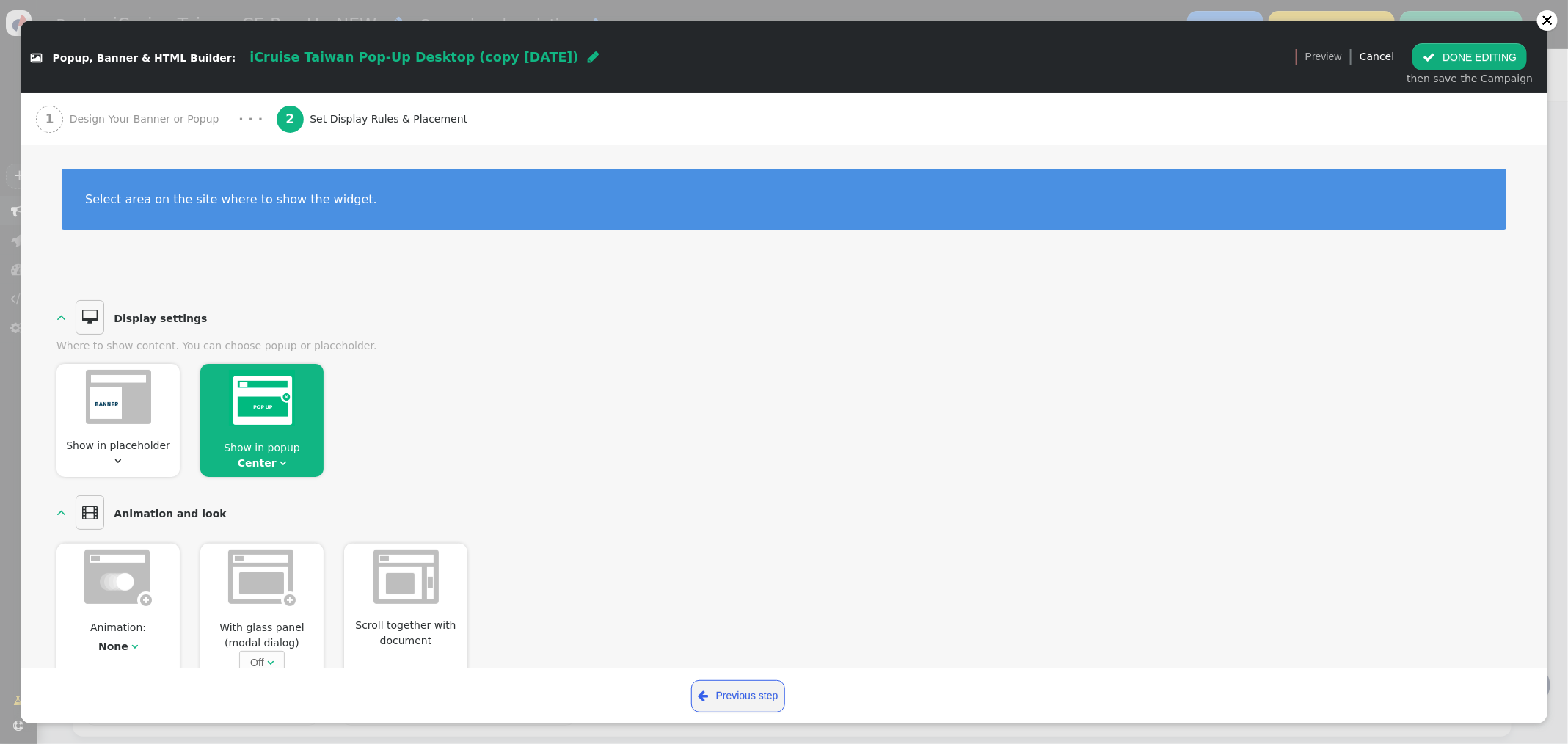
click at [478, 61] on span "iCruise Taiwan Pop-Up Desktop (copy [DATE])" at bounding box center [414, 57] width 329 height 15
drag, startPoint x: 362, startPoint y: 57, endPoint x: 290, endPoint y: 59, distance: 72.0
click at [290, 59] on input "iCruise Taiwan Pop-Up Desktop (copy [DATE])" at bounding box center [325, 56] width 151 height 26
type input "iCruise Taiwan Pop-Up Desktop NEW"
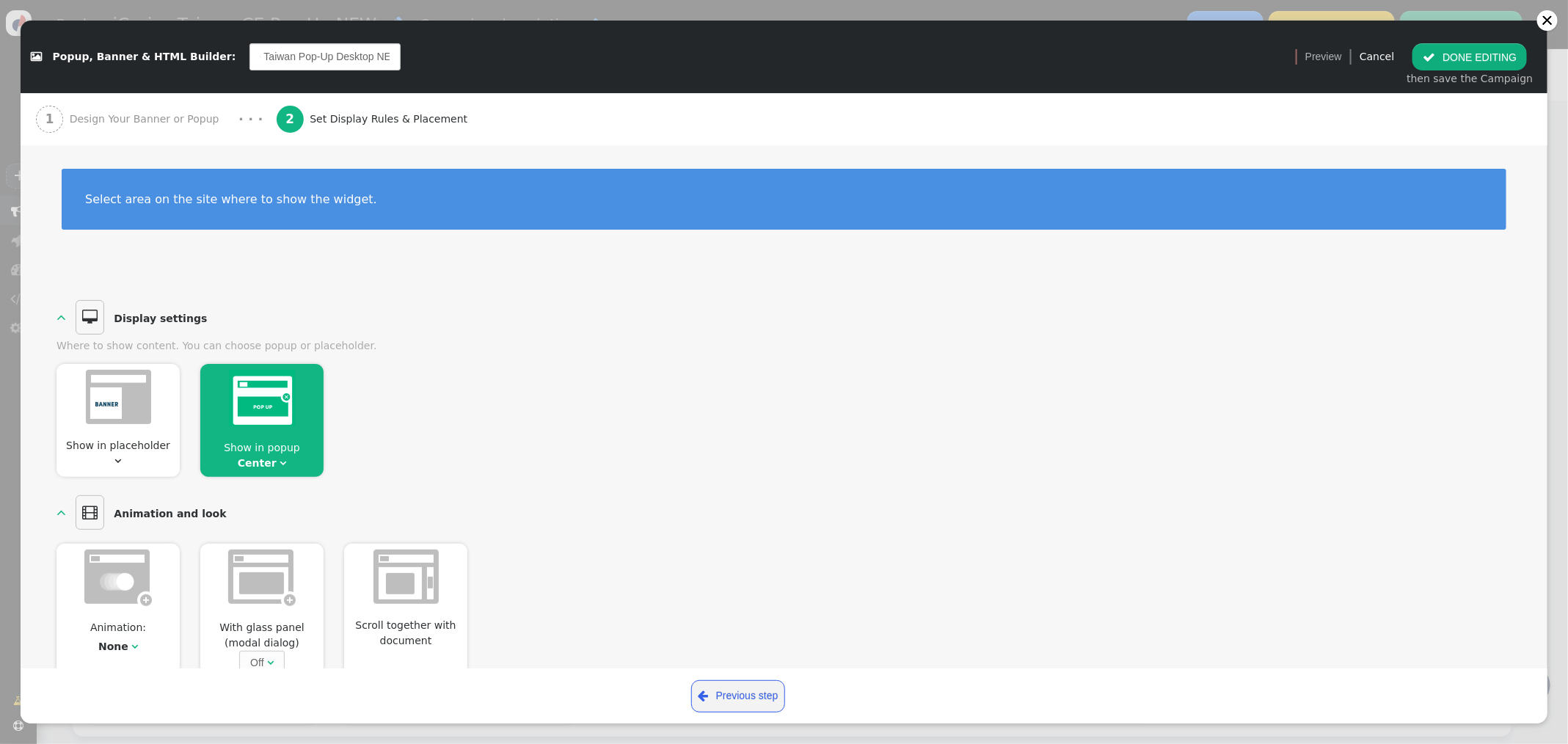
scroll to position [0, 41]
click at [1469, 57] on button " DONE EDITING" at bounding box center [1470, 56] width 115 height 26
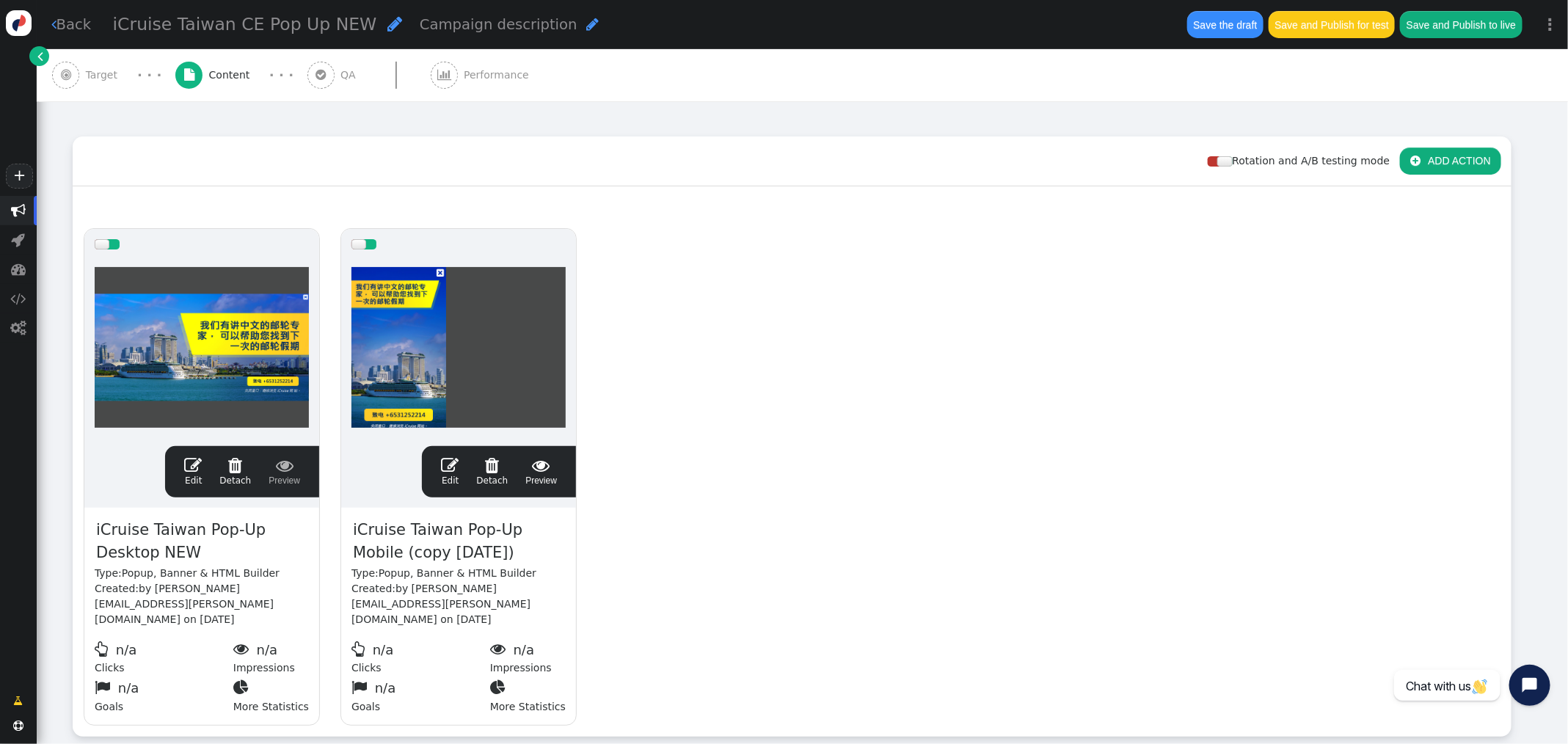
scroll to position [0, 0]
click at [494, 467] on span "" at bounding box center [492, 465] width 32 height 18
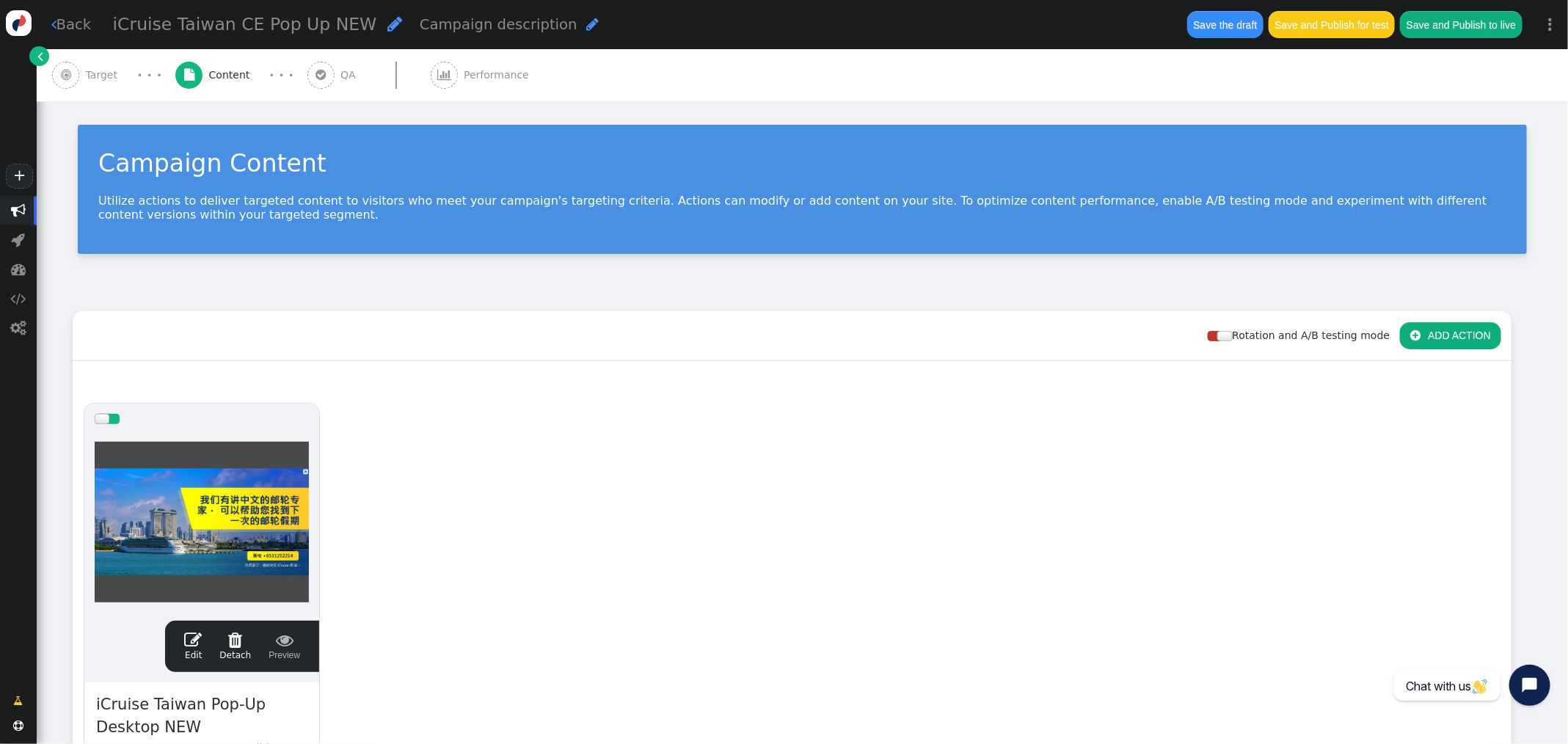
click at [112, 78] on span "Target" at bounding box center [105, 75] width 38 height 16
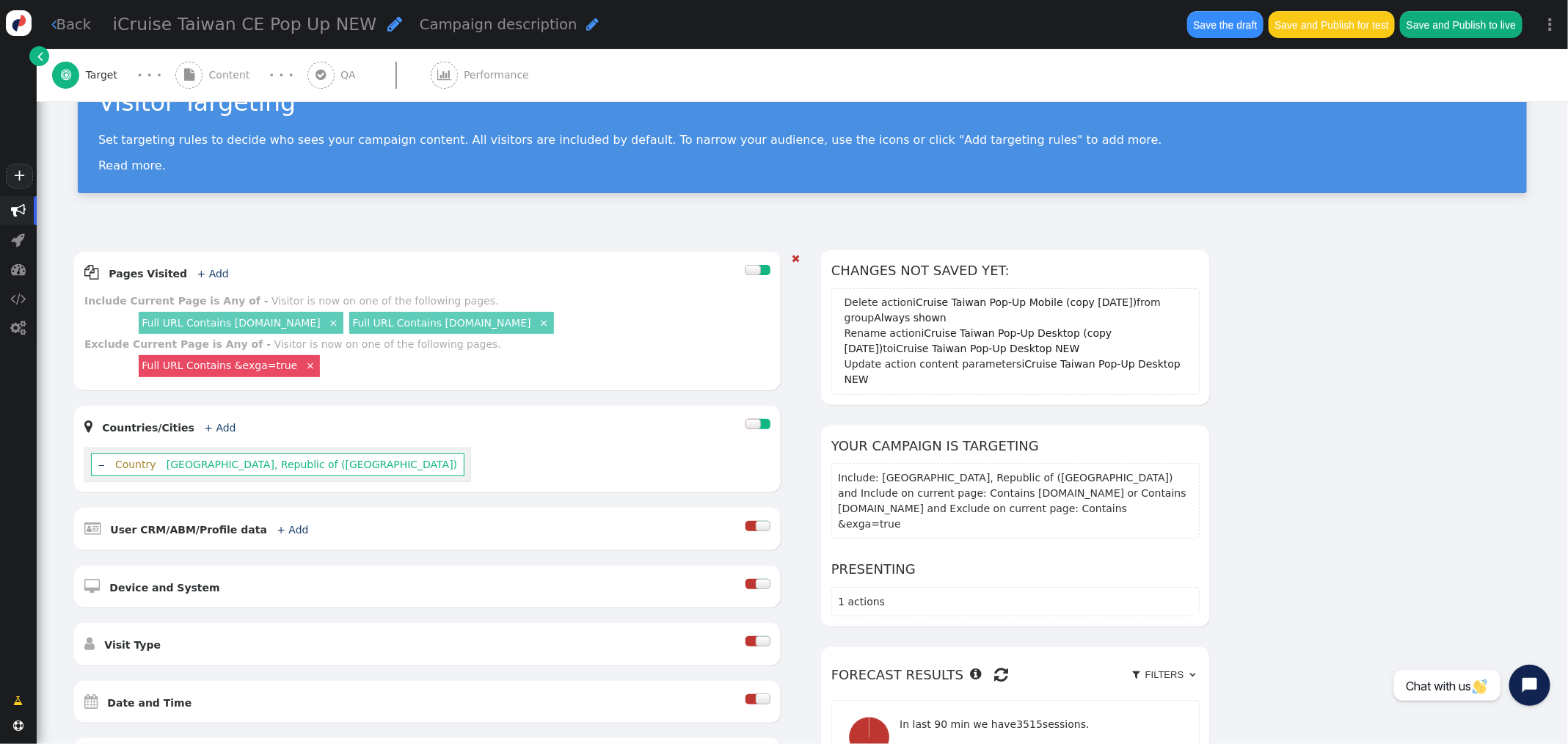
scroll to position [66, 0]
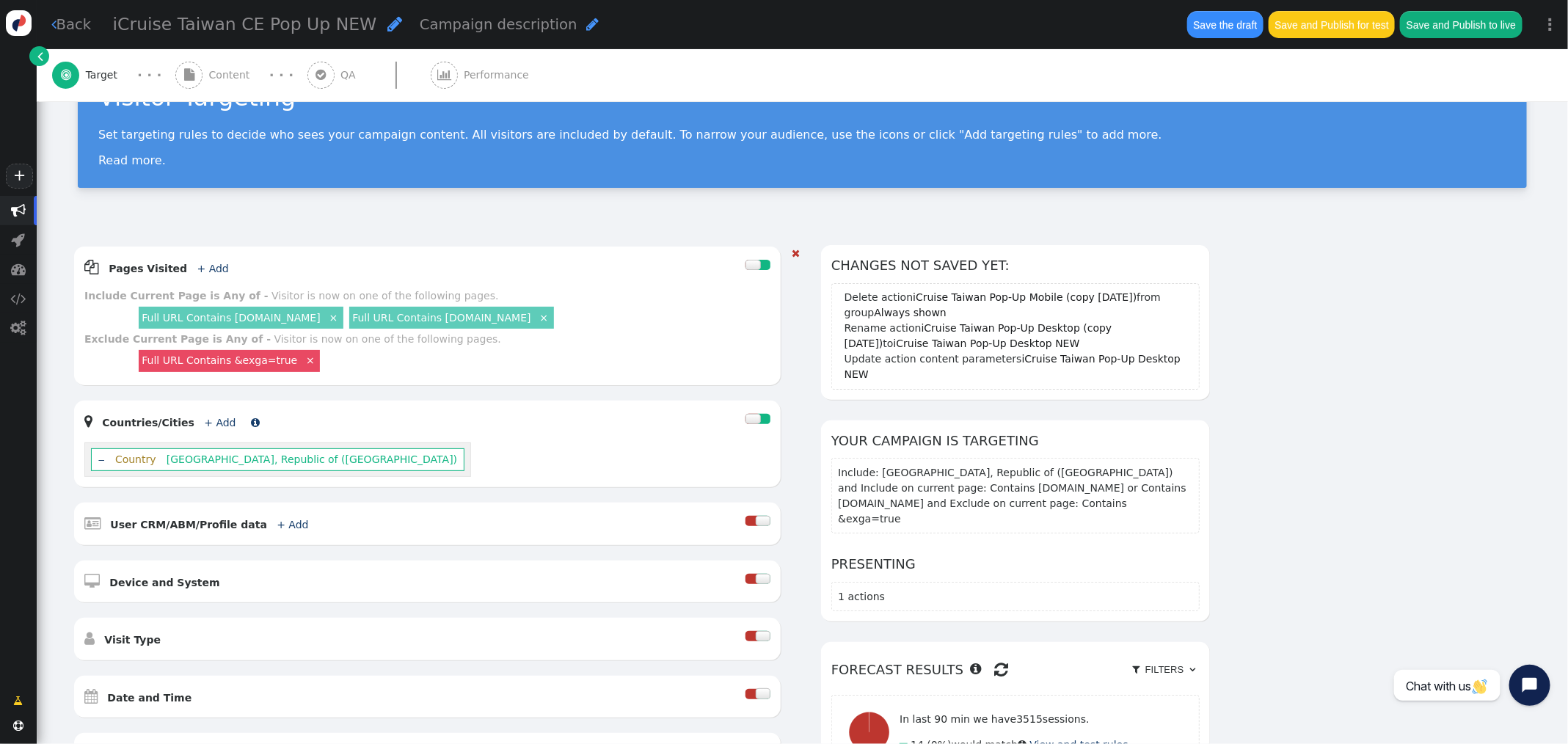
click at [210, 427] on link "+ Add" at bounding box center [219, 422] width 32 height 11
click at [303, 459] on input "text" at bounding box center [354, 457] width 151 height 26
type input "N"
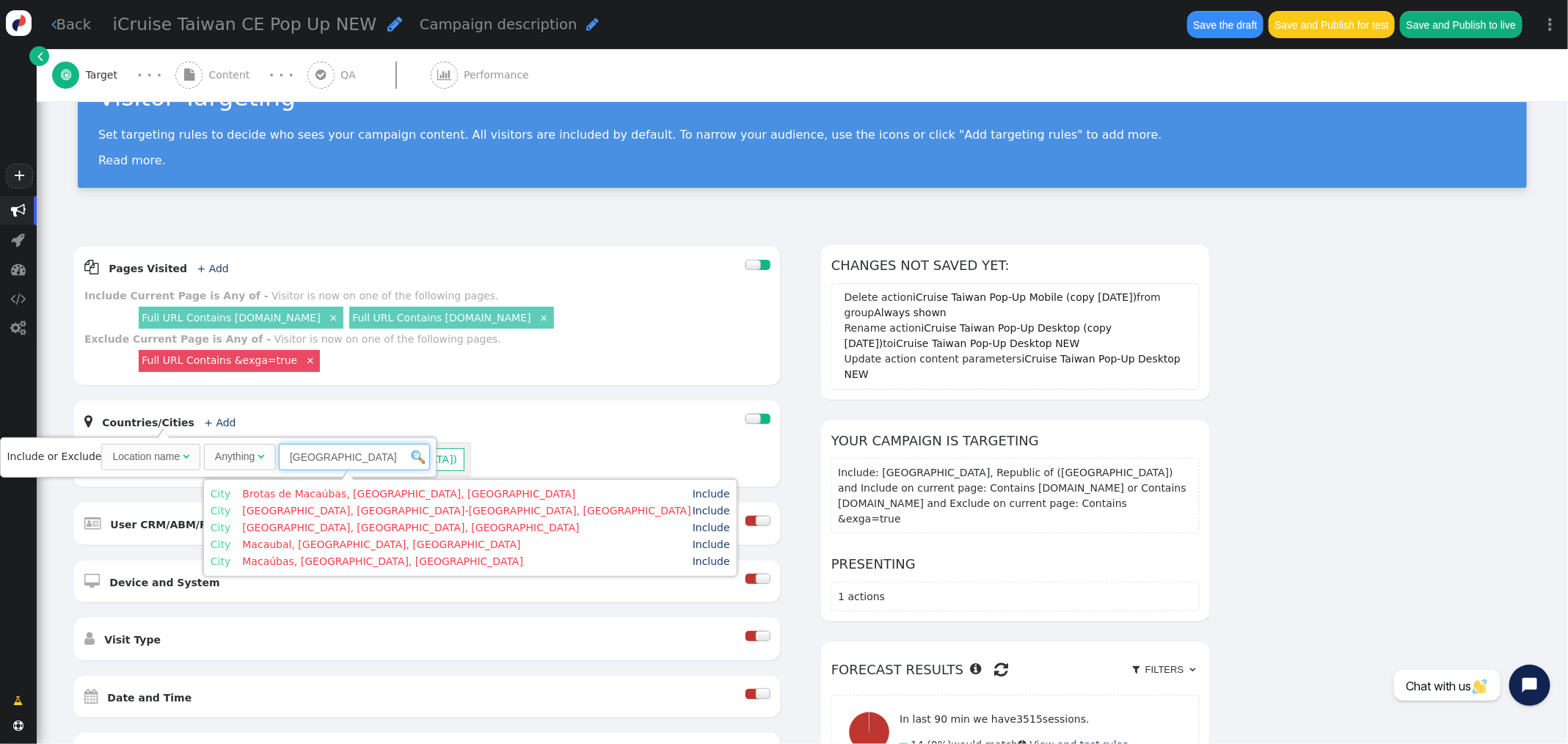
drag, startPoint x: 286, startPoint y: 449, endPoint x: 260, endPoint y: 448, distance: 26.0
click at [260, 450] on span "Anything  [GEOGRAPHIC_DATA]" at bounding box center [317, 456] width 226 height 11
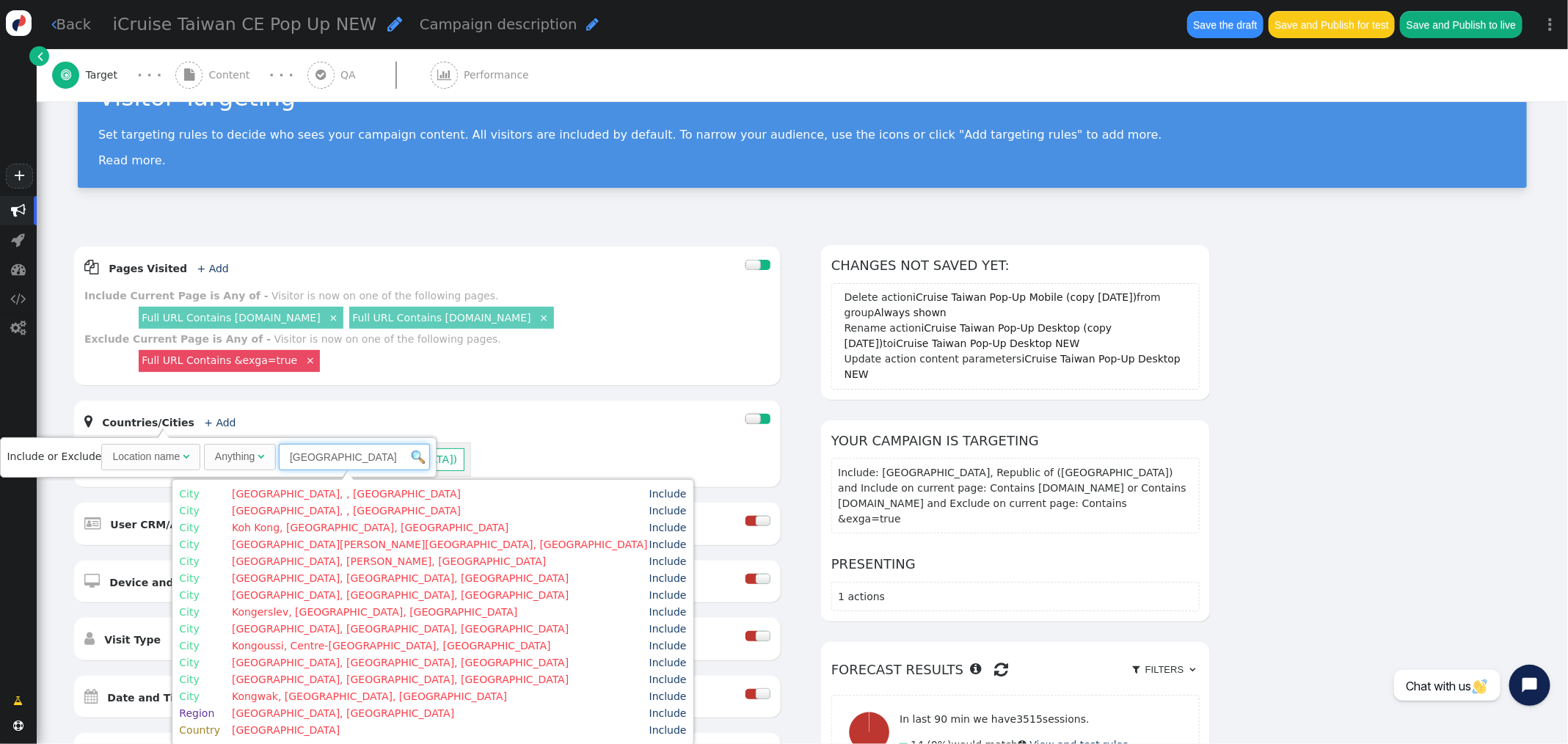
type input "[GEOGRAPHIC_DATA]"
click at [274, 491] on td "[GEOGRAPHIC_DATA], , [GEOGRAPHIC_DATA]" at bounding box center [439, 494] width 416 height 16
click at [276, 493] on td "[GEOGRAPHIC_DATA], , [GEOGRAPHIC_DATA]" at bounding box center [439, 494] width 416 height 16
click at [301, 498] on td "[GEOGRAPHIC_DATA], , [GEOGRAPHIC_DATA]" at bounding box center [439, 494] width 416 height 16
click at [649, 496] on link "Include" at bounding box center [668, 493] width 38 height 11
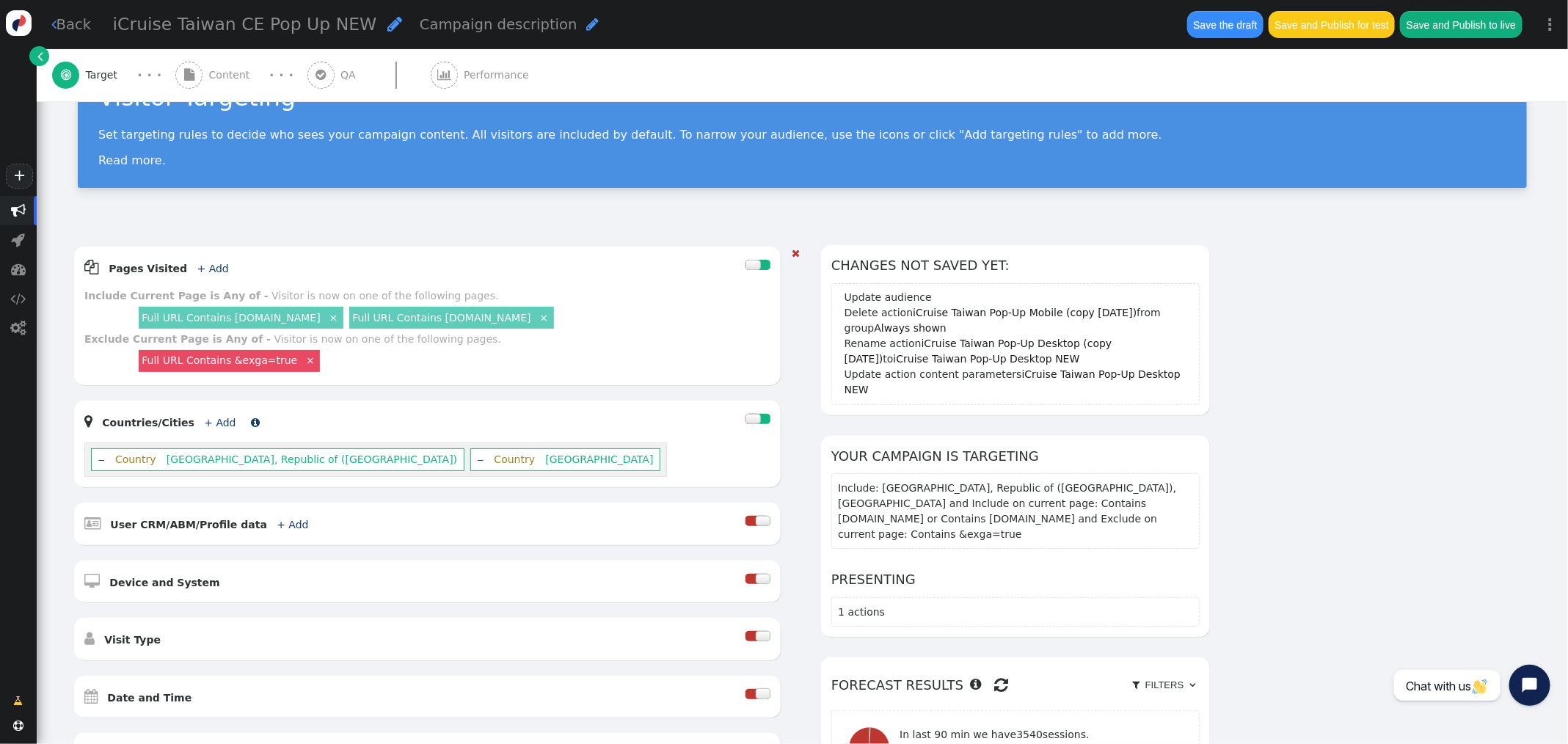
click at [208, 424] on link "+ Add" at bounding box center [219, 422] width 32 height 11
click at [321, 459] on input "text" at bounding box center [354, 457] width 151 height 26
type input "macao"
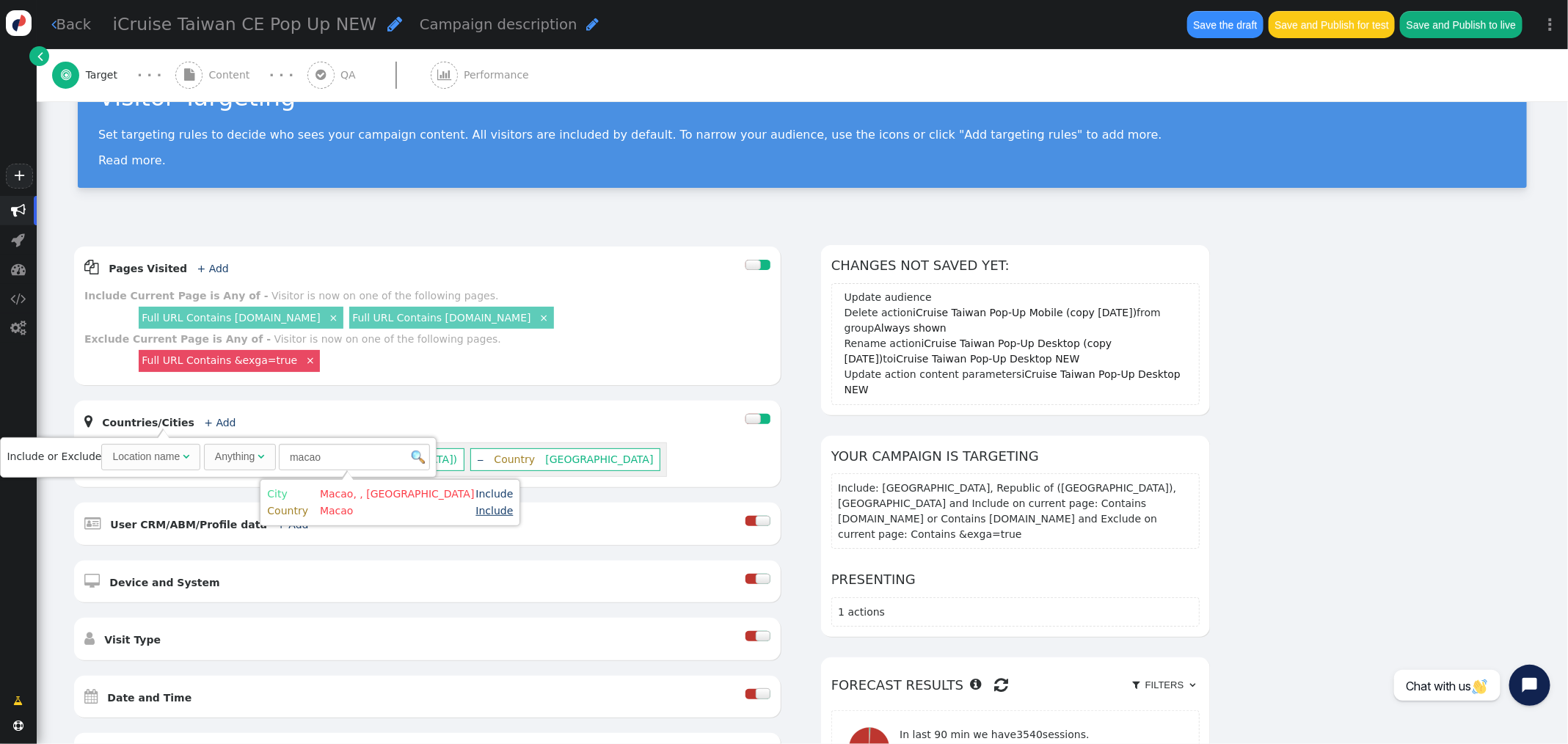
click at [476, 513] on link "Include" at bounding box center [495, 510] width 38 height 11
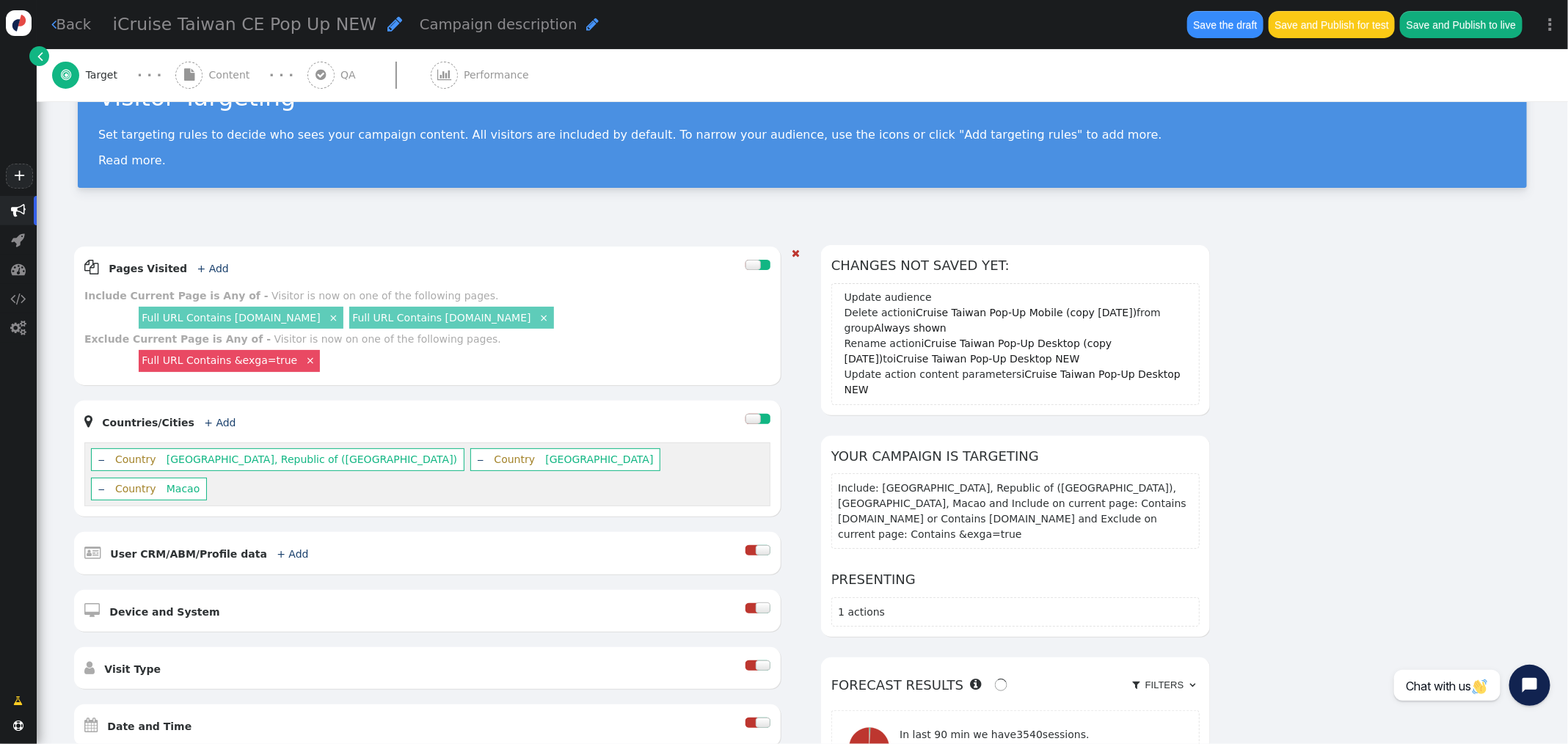
click at [259, 316] on link "Full URL Contains [DOMAIN_NAME]" at bounding box center [231, 317] width 178 height 11
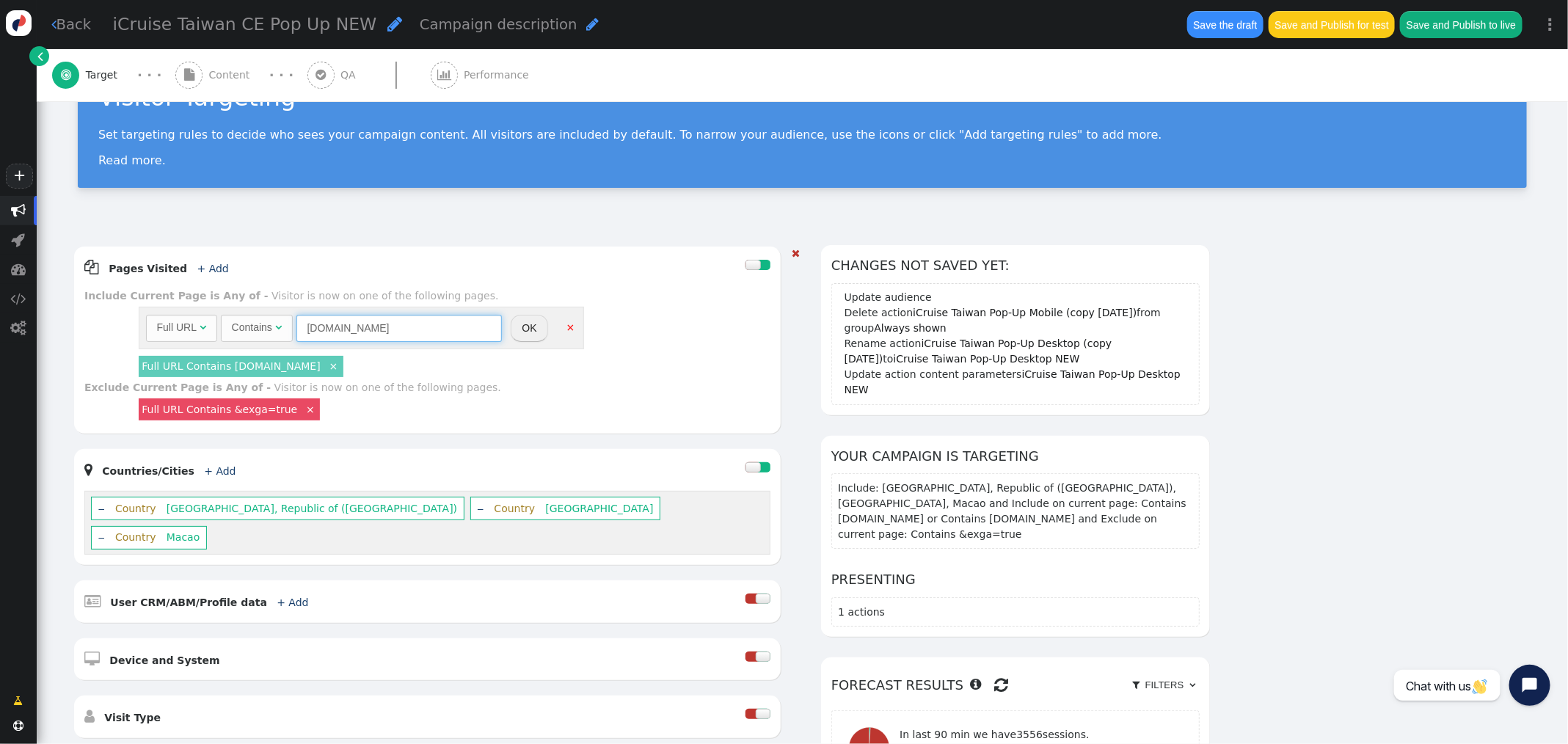
click at [304, 331] on input "[DOMAIN_NAME]" at bounding box center [398, 328] width 205 height 26
type input "[DOMAIN_NAME]"
click at [529, 320] on button "OK" at bounding box center [528, 328] width 37 height 26
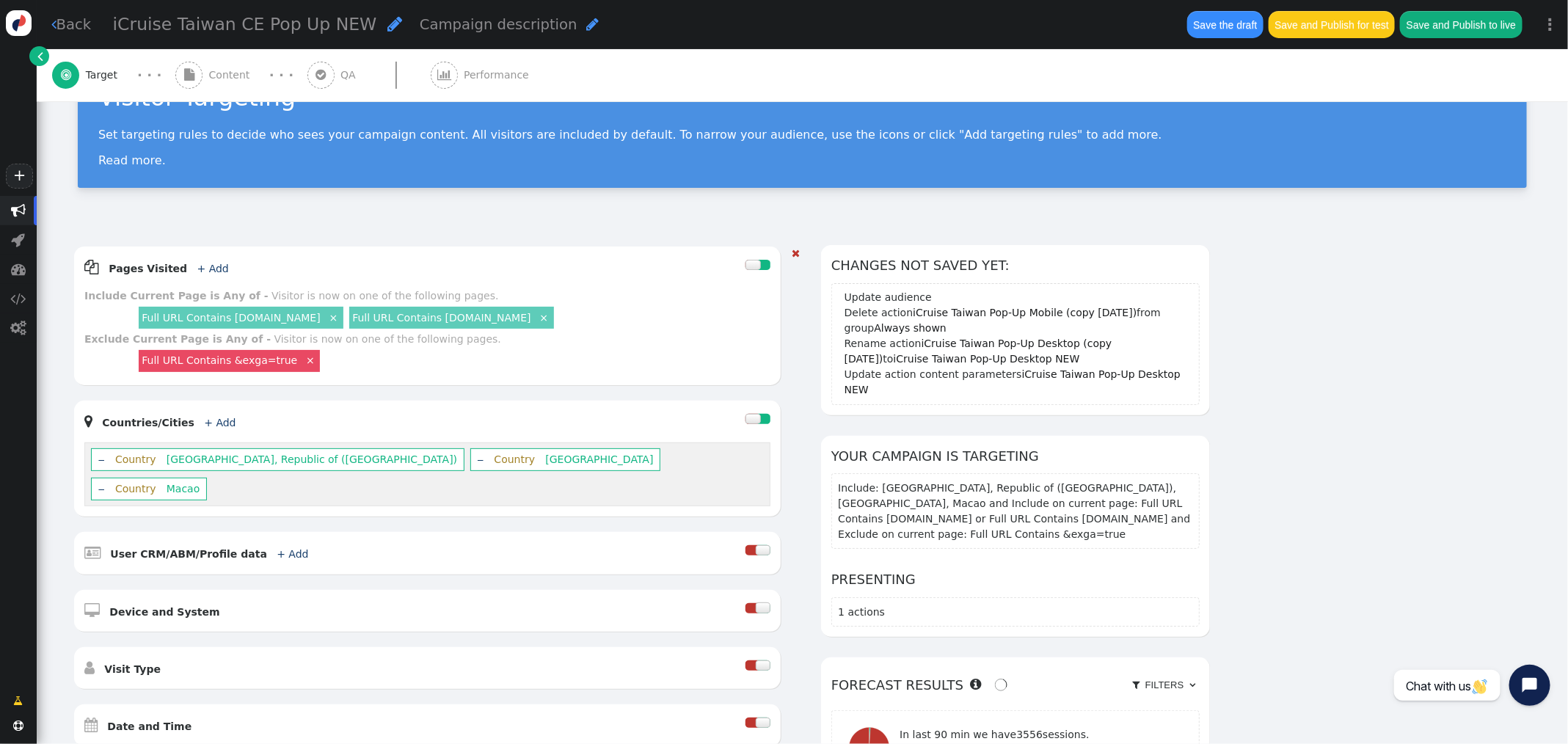
click at [391, 321] on link "Full URL Contains [DOMAIN_NAME]" at bounding box center [442, 317] width 178 height 11
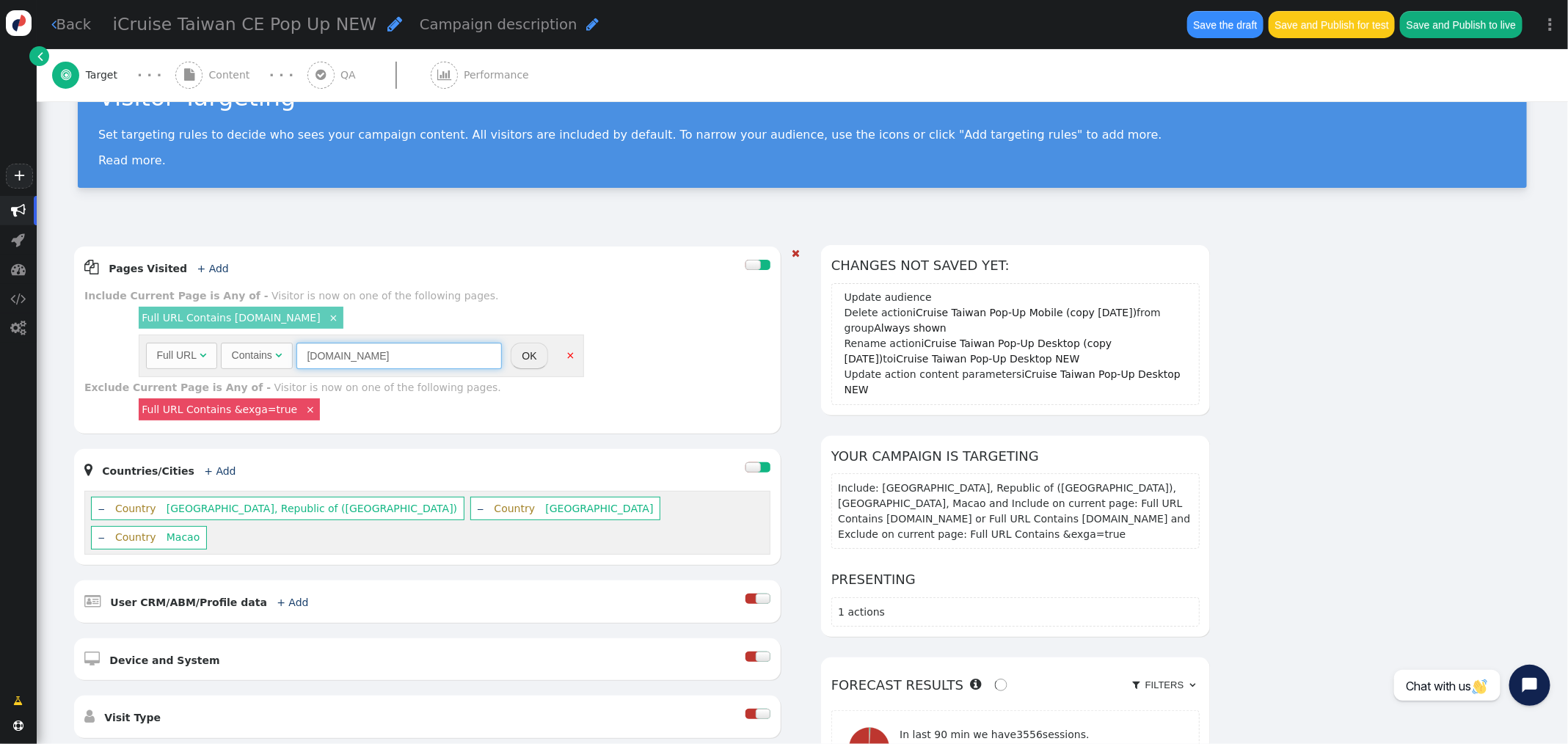
click at [305, 354] on input "[DOMAIN_NAME]" at bounding box center [398, 356] width 205 height 26
click at [526, 356] on button "OK" at bounding box center [528, 356] width 37 height 26
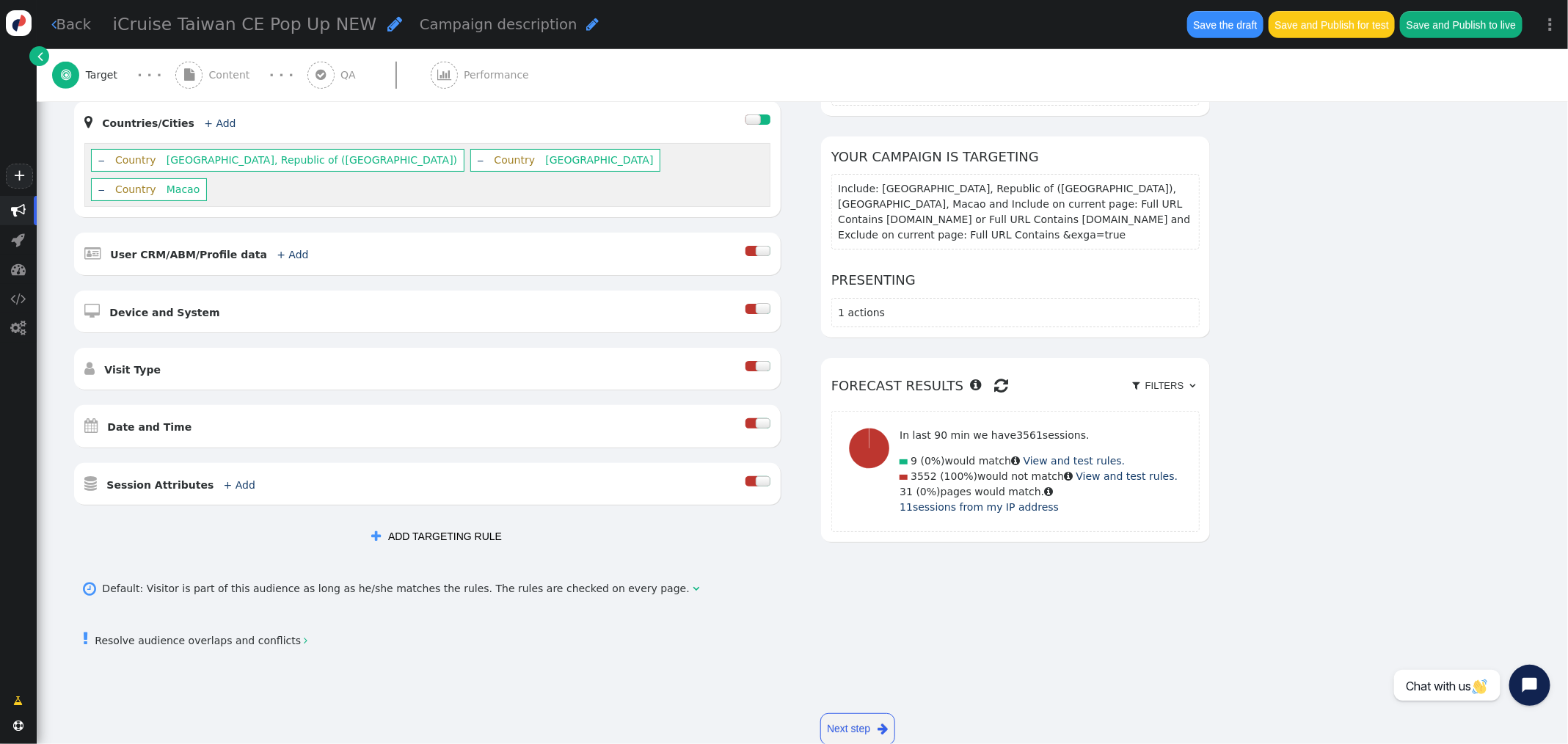
scroll to position [0, 0]
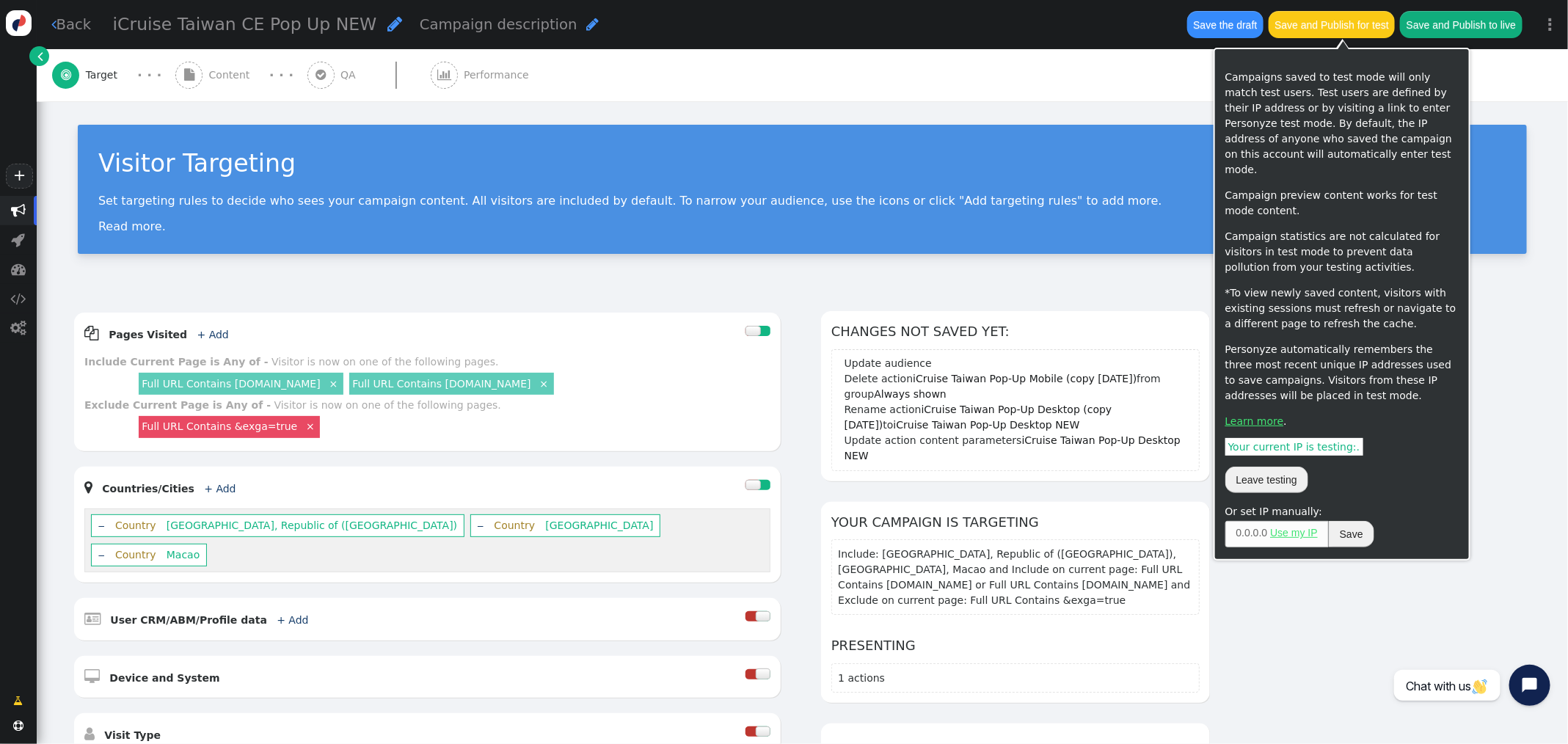
click at [1318, 32] on button "Save and Publish for test" at bounding box center [1332, 24] width 126 height 26
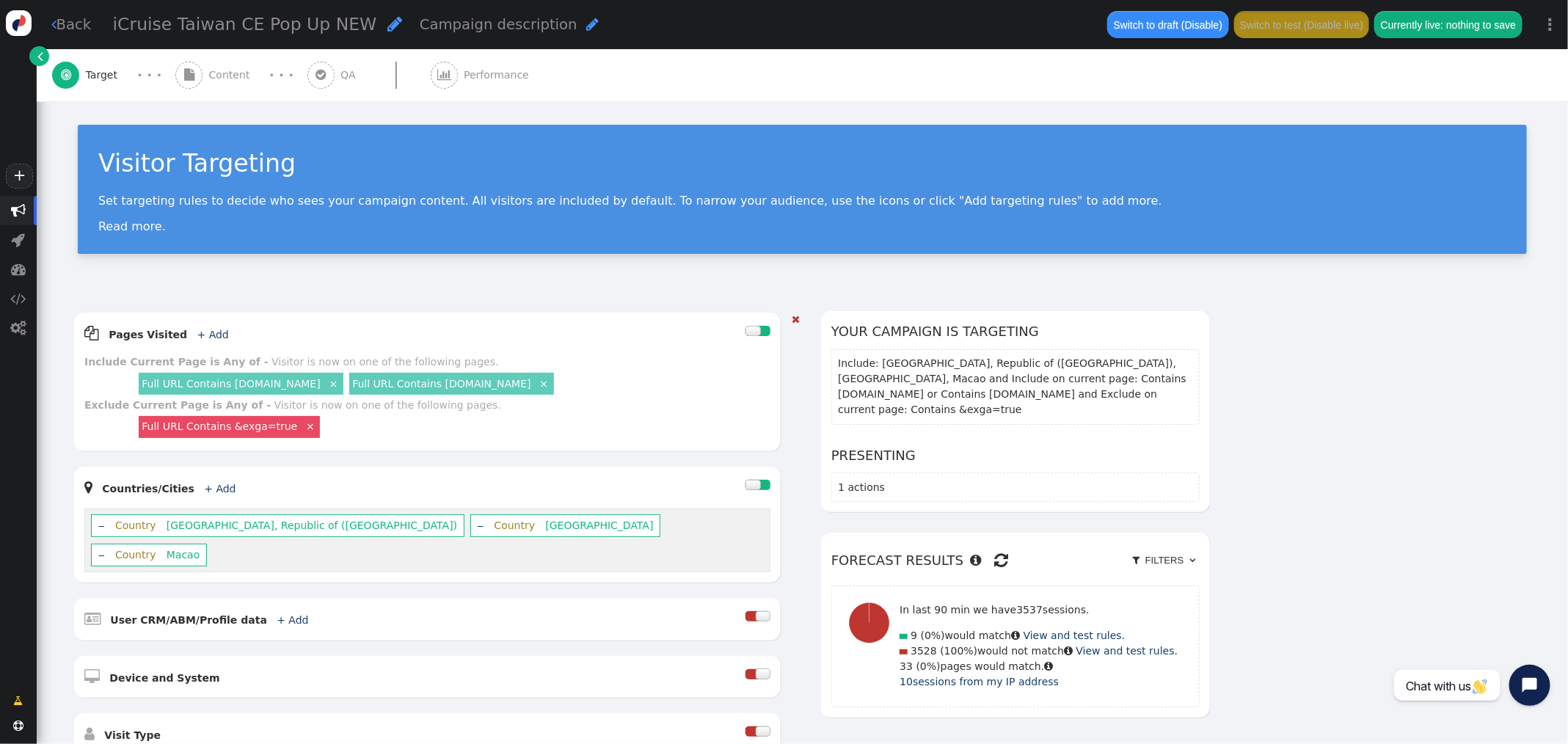
click at [537, 384] on link "×" at bounding box center [544, 383] width 13 height 13
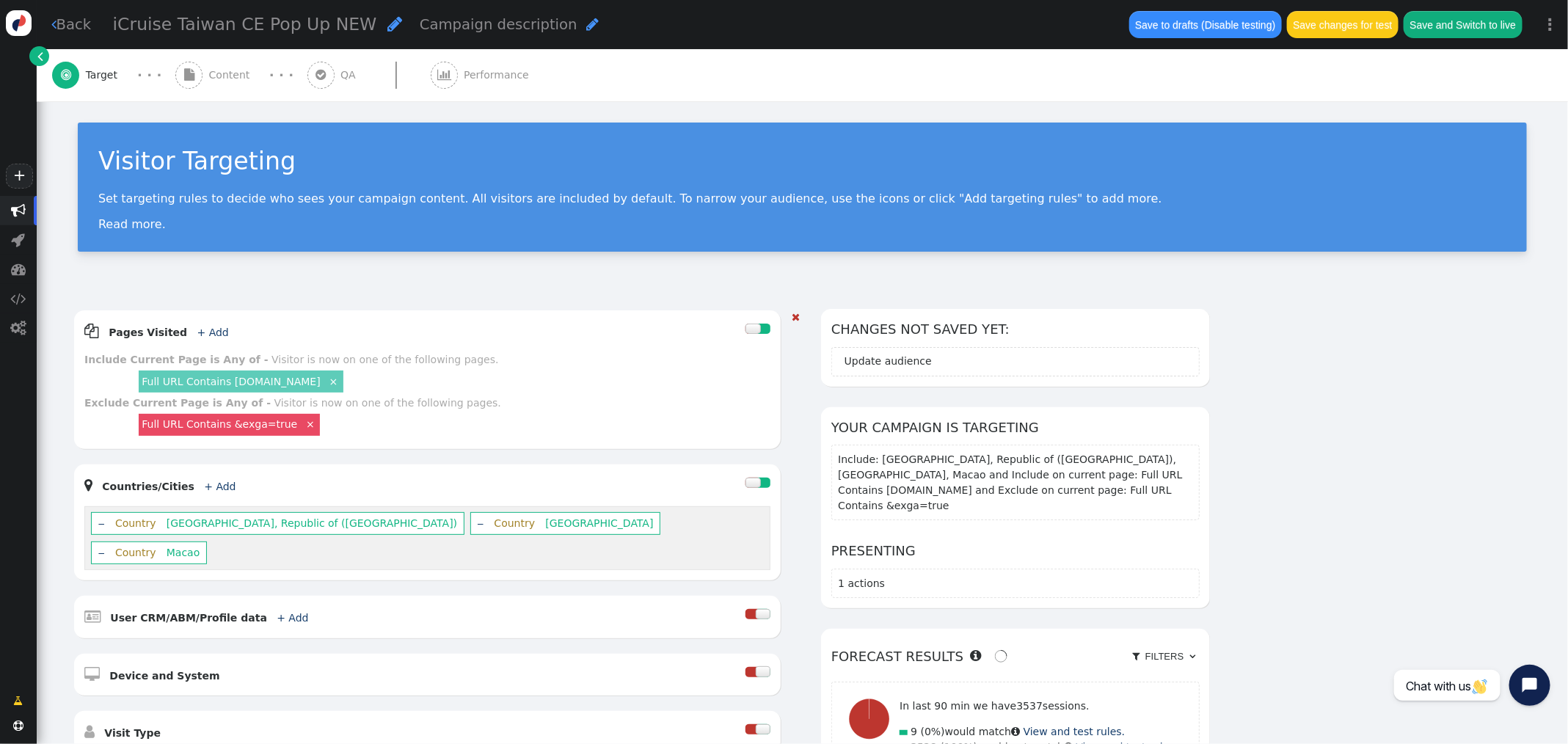
scroll to position [2, 0]
click at [1437, 36] on button "Save and Switch to live" at bounding box center [1462, 24] width 119 height 26
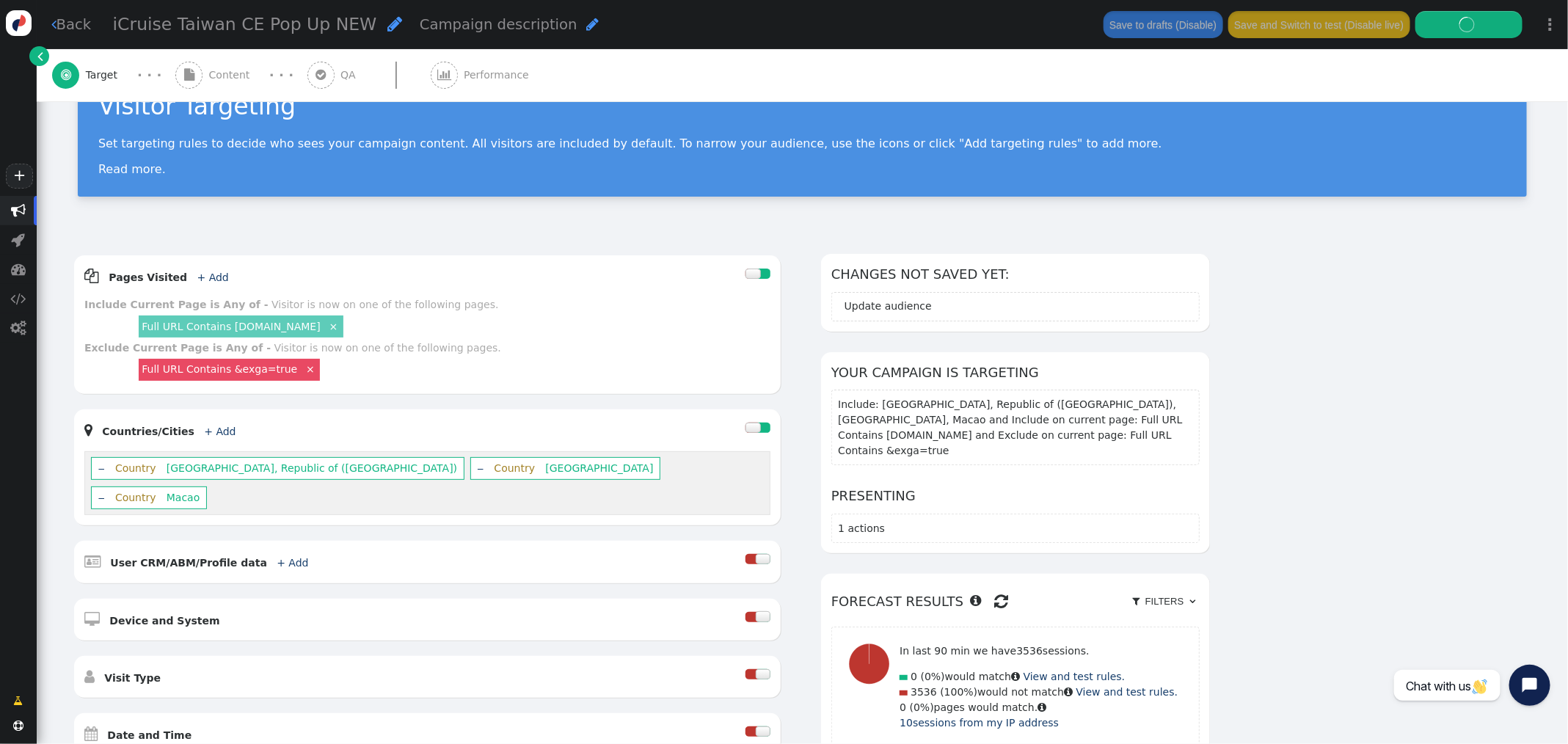
scroll to position [53, 0]
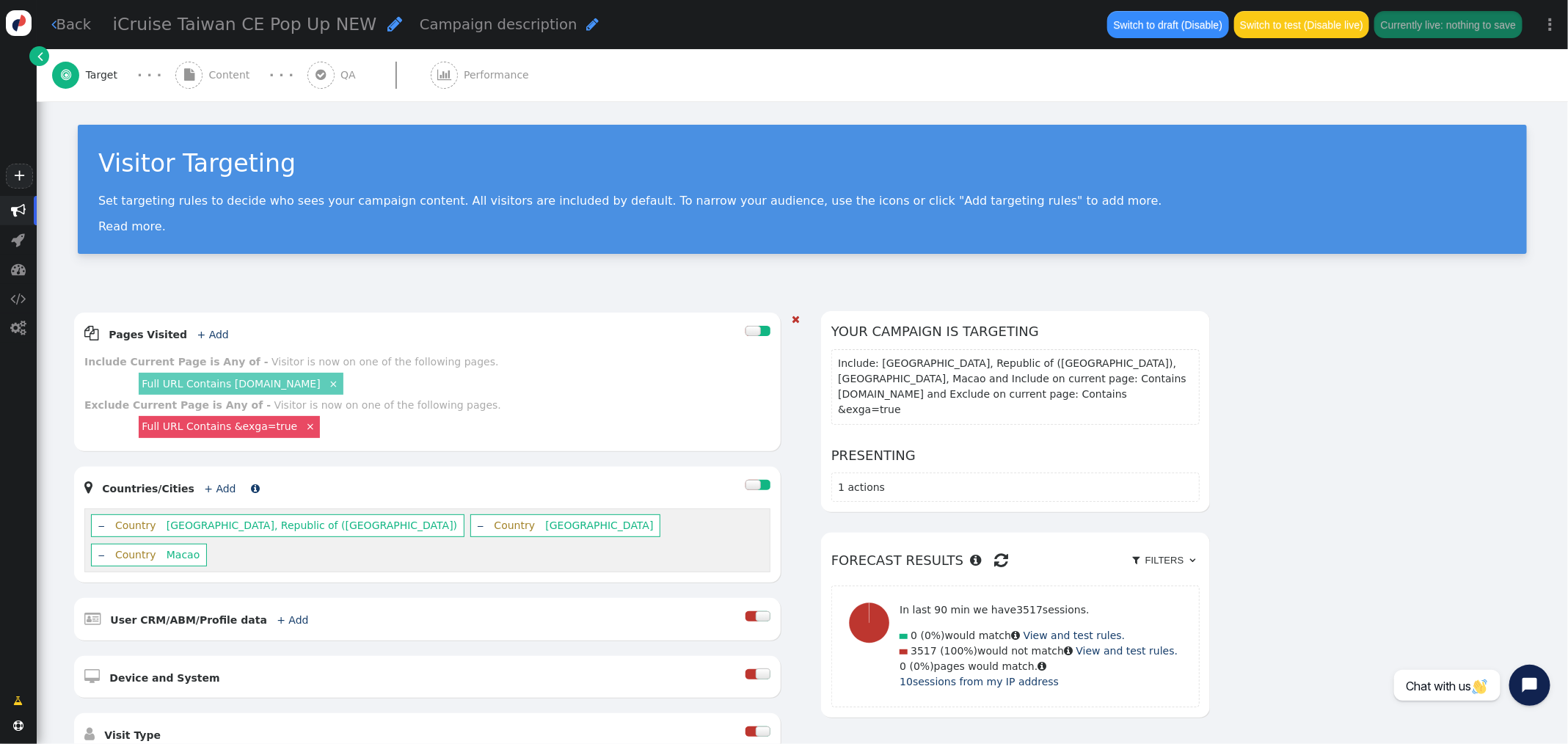
click at [206, 490] on link "+ Add" at bounding box center [219, 488] width 32 height 11
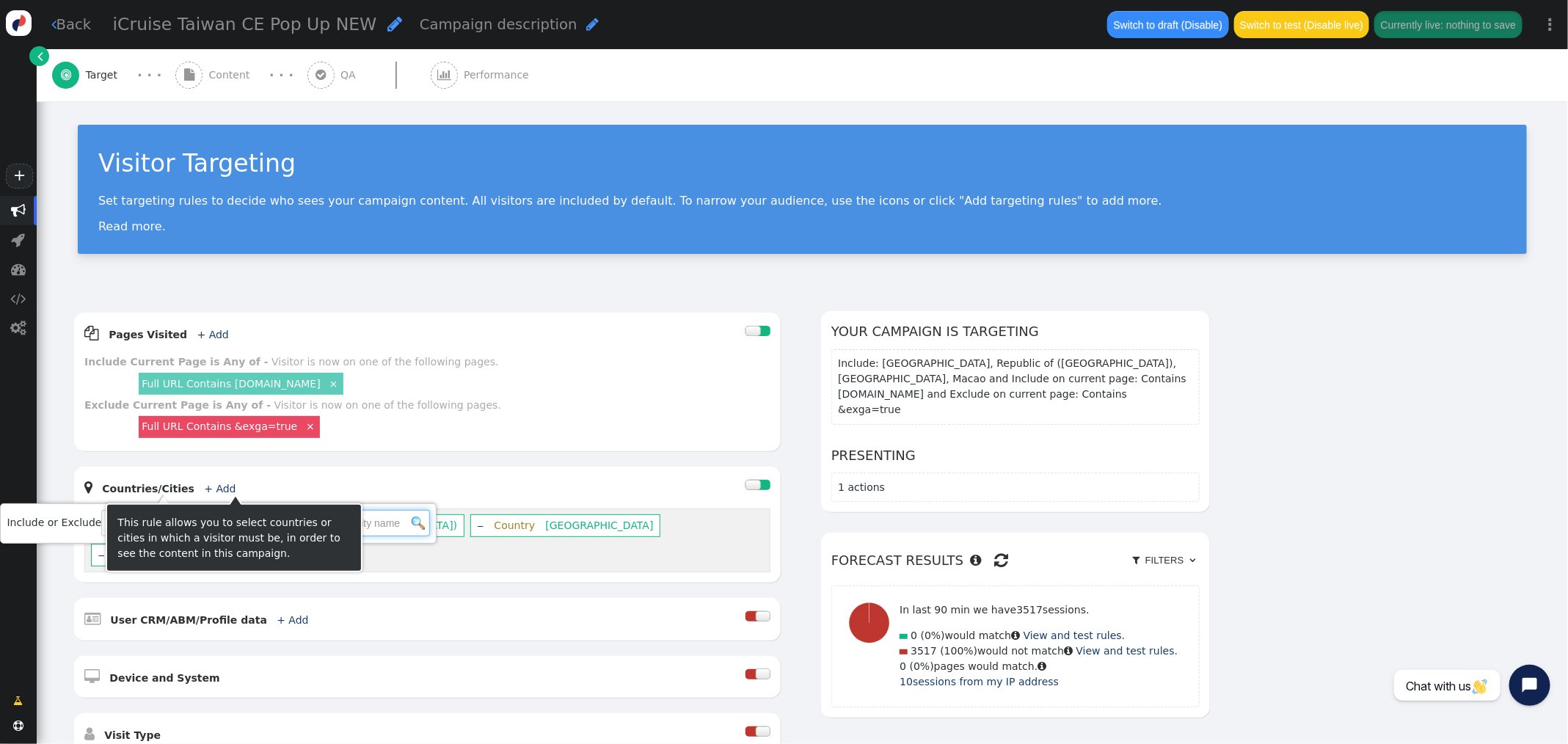
click at [382, 528] on input "text" at bounding box center [354, 522] width 151 height 26
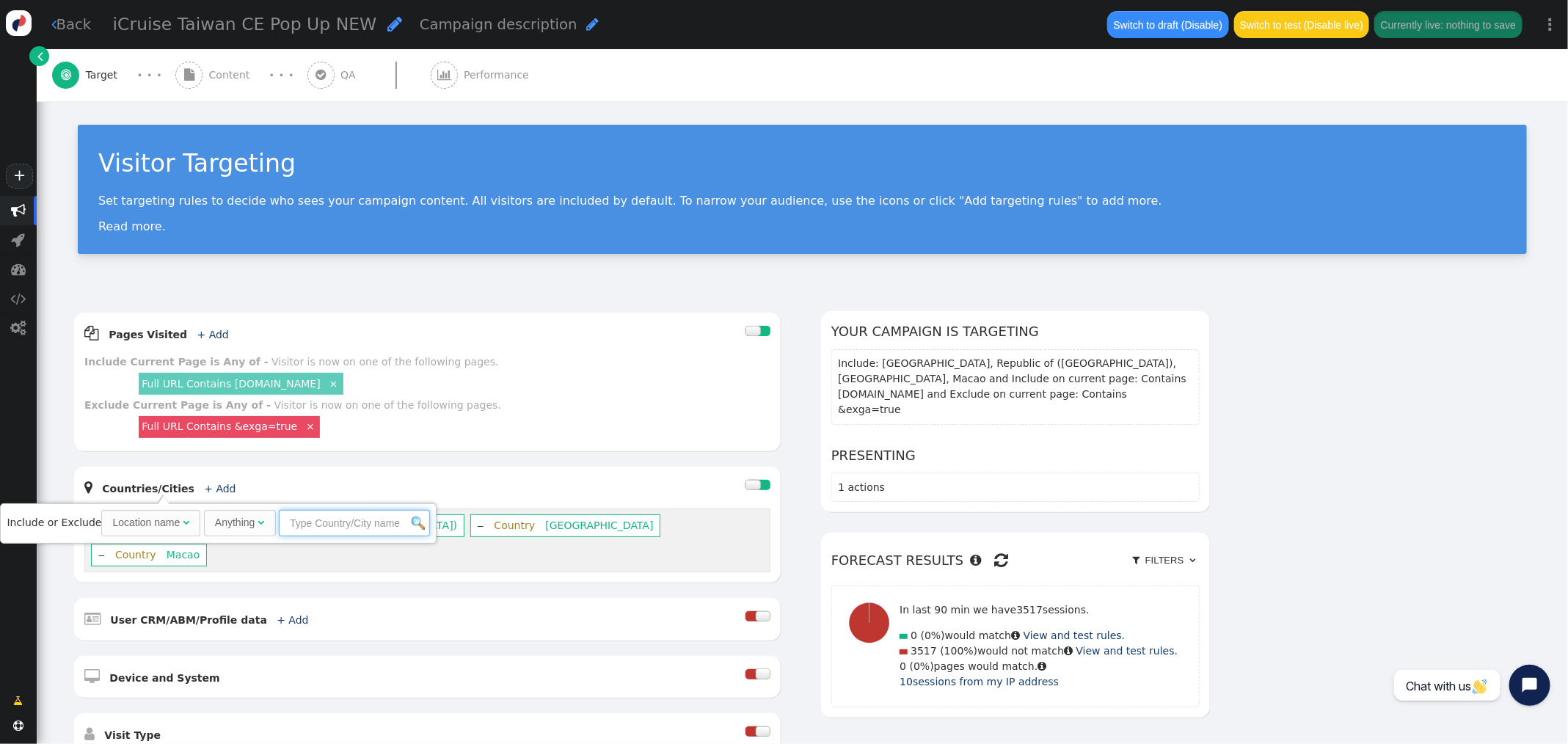
click at [377, 523] on input "text" at bounding box center [354, 522] width 151 height 26
type input "[GEOGRAPHIC_DATA]"
click at [435, 560] on link "Include" at bounding box center [454, 559] width 38 height 11
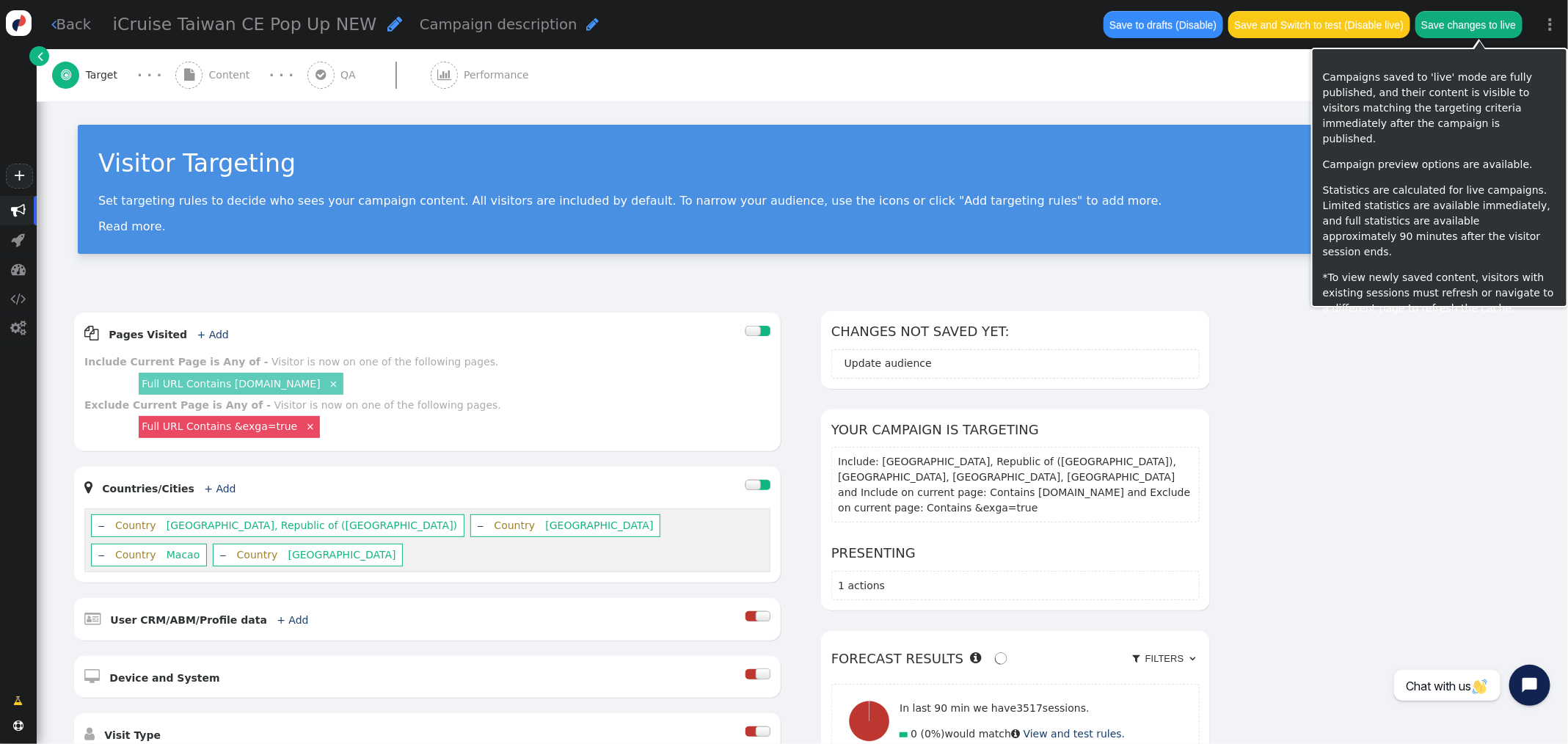
click at [1453, 29] on button "Save changes to live" at bounding box center [1468, 24] width 107 height 26
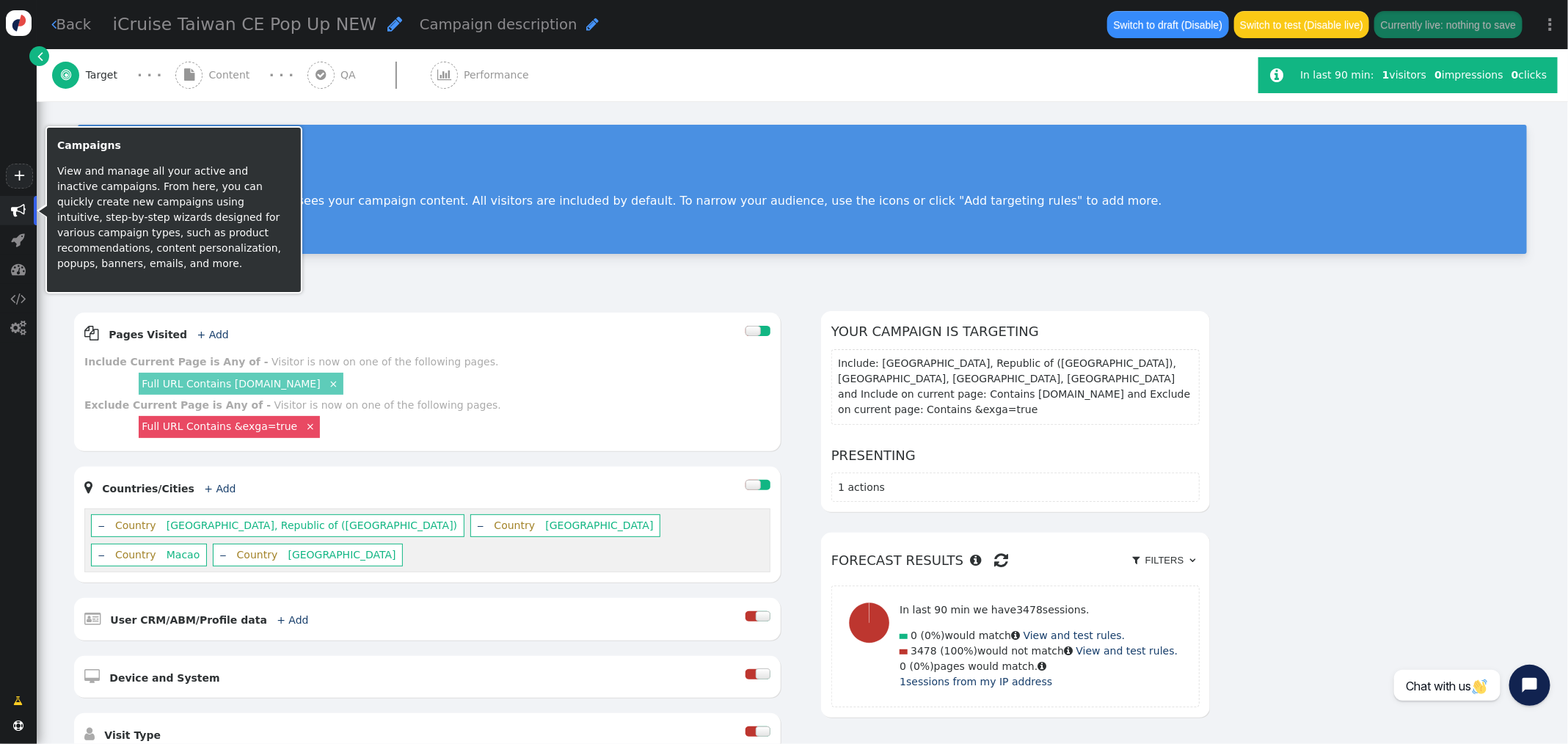
click at [24, 208] on span "" at bounding box center [18, 210] width 15 height 15
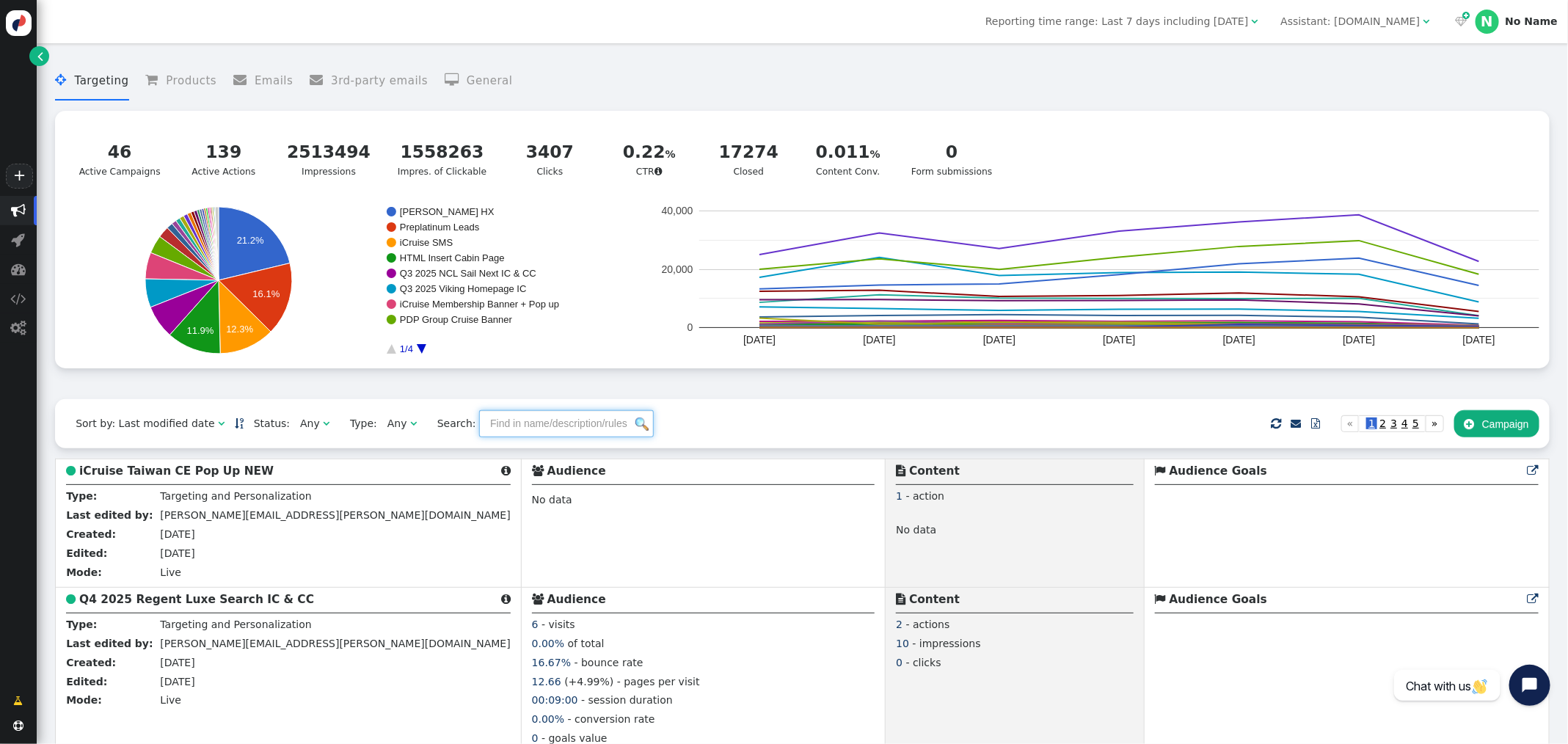
click at [528, 427] on input "text" at bounding box center [566, 423] width 174 height 26
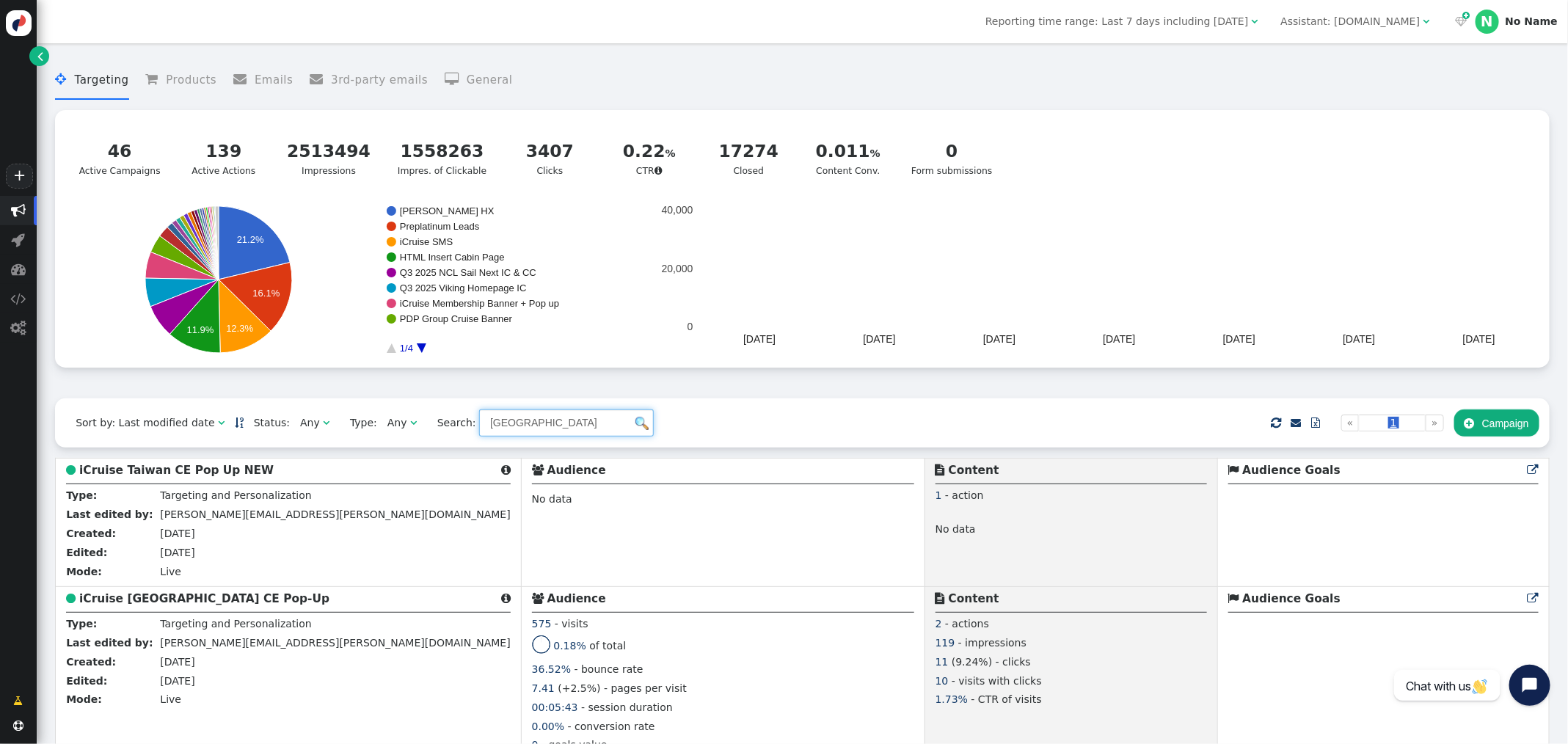
scroll to position [26, 0]
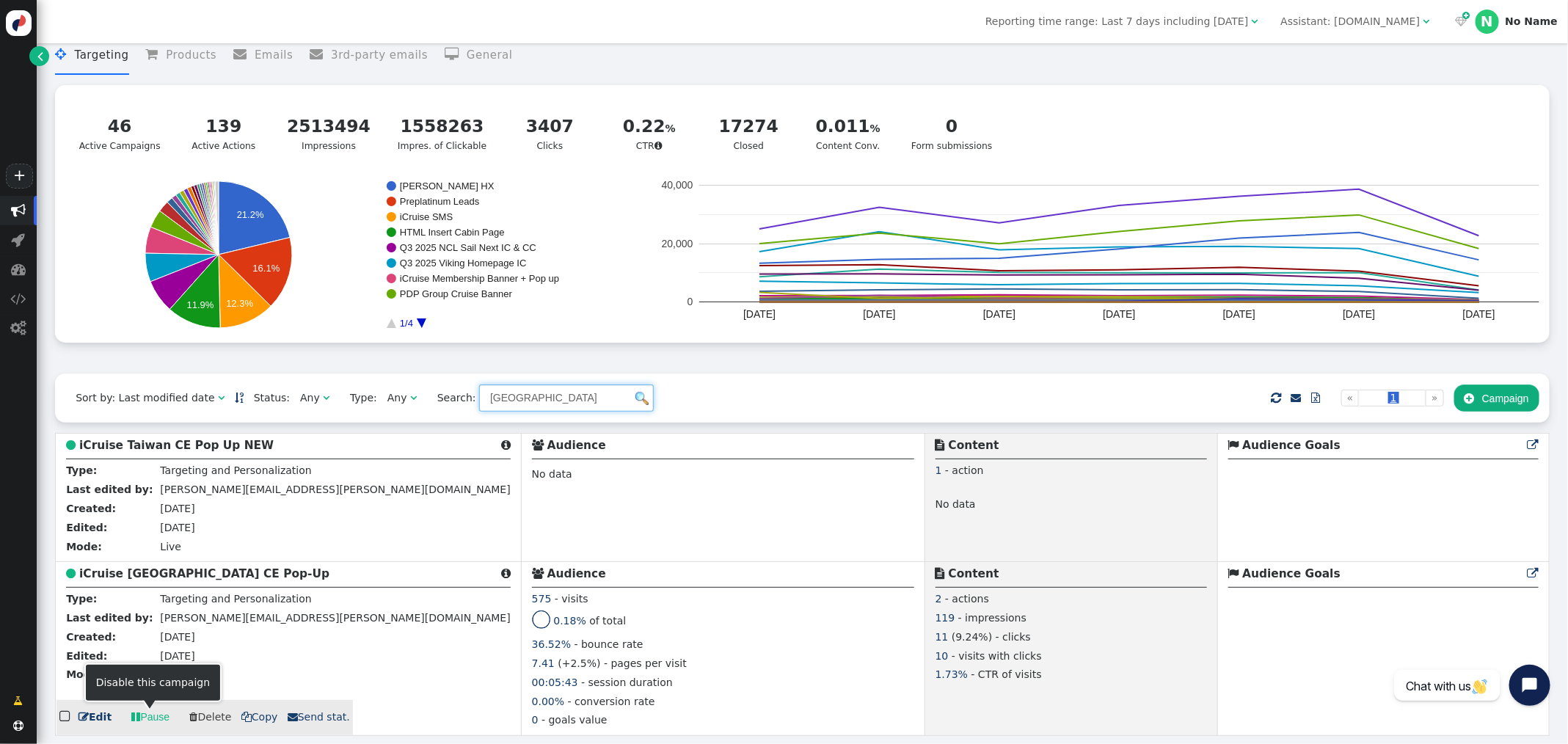
type input "[GEOGRAPHIC_DATA]"
click at [149, 718] on link " Pause" at bounding box center [151, 717] width 59 height 26
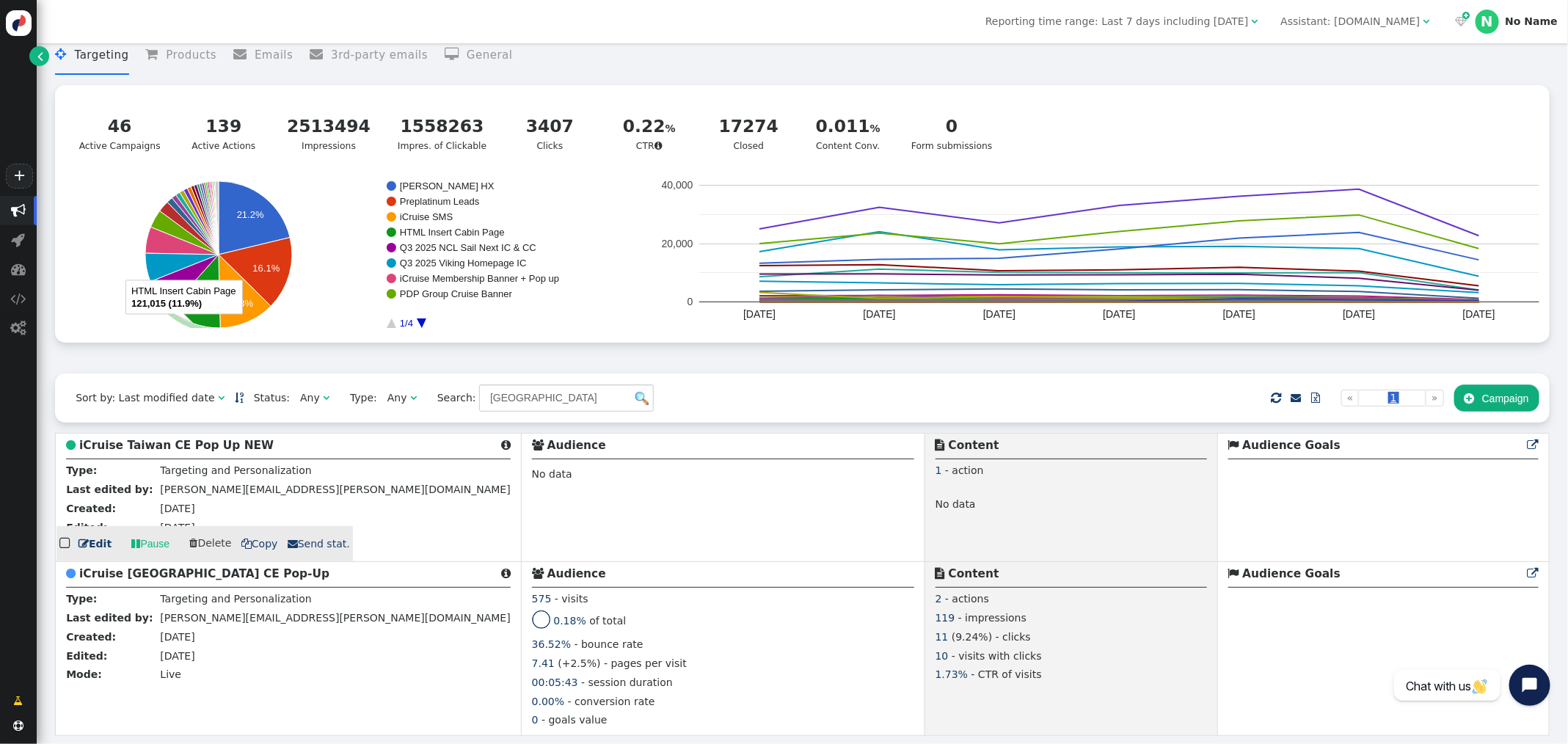
click at [156, 448] on b "iCruise Taiwan CE Pop Up NEW" at bounding box center [177, 445] width 195 height 13
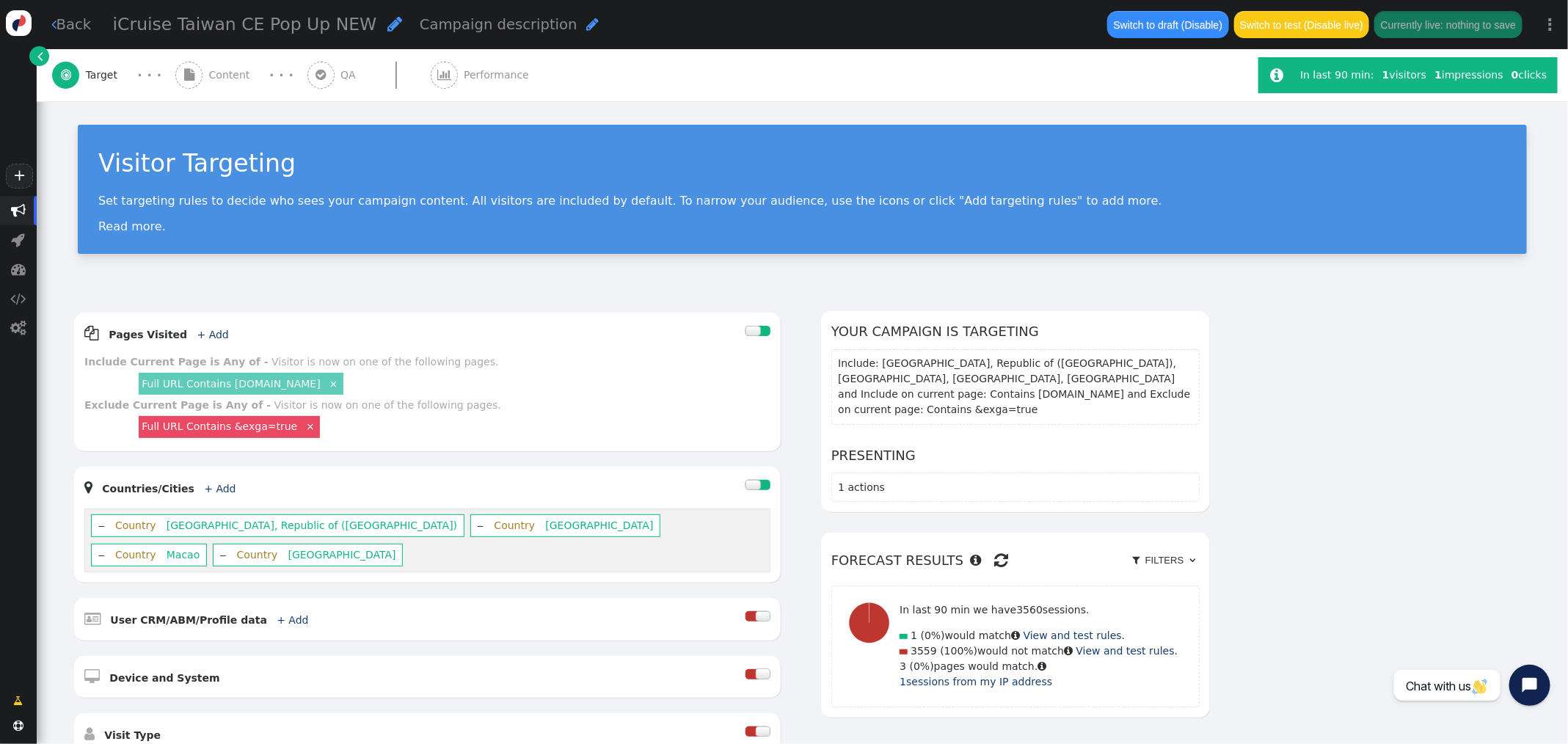
click at [231, 77] on span "Content" at bounding box center [232, 75] width 47 height 16
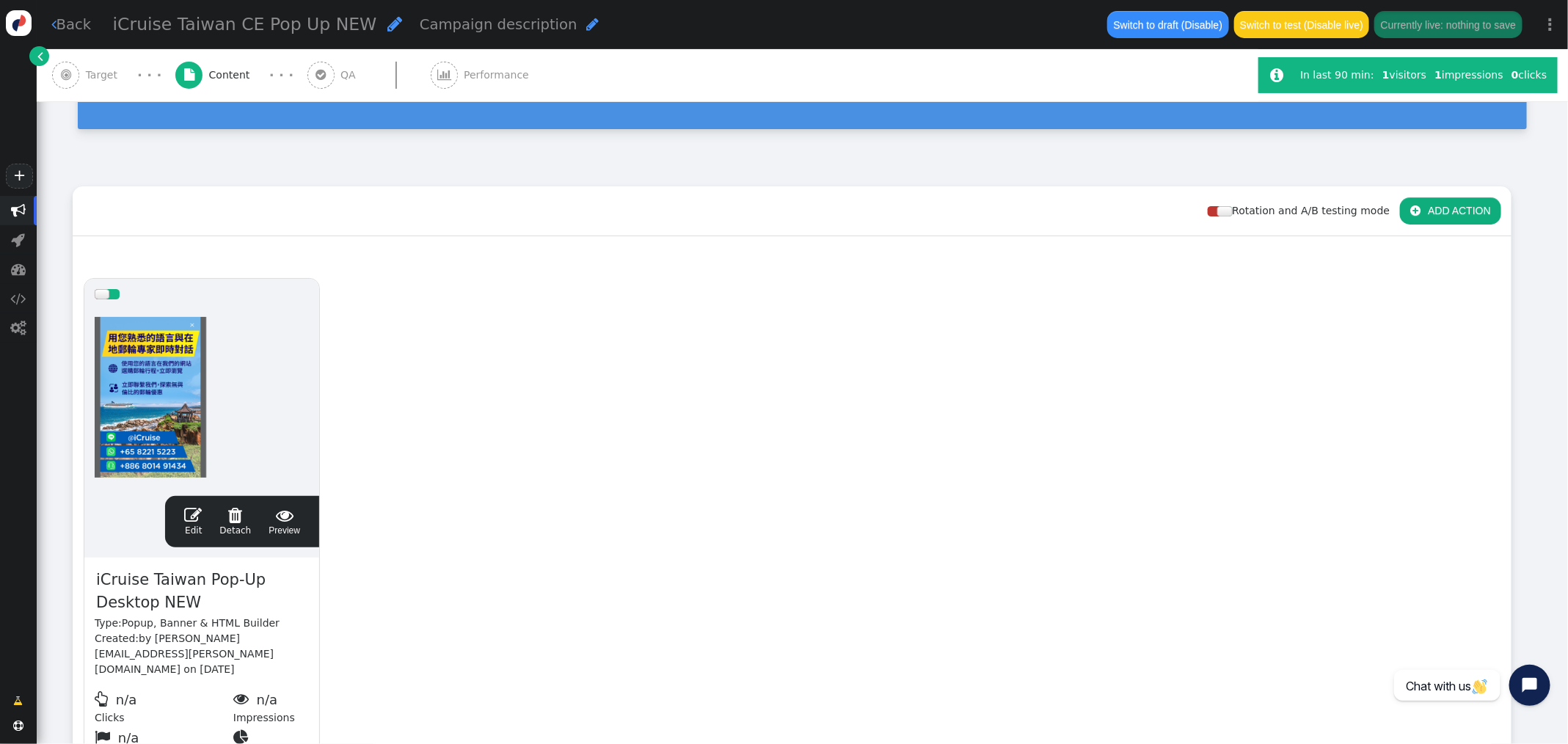
scroll to position [123, 0]
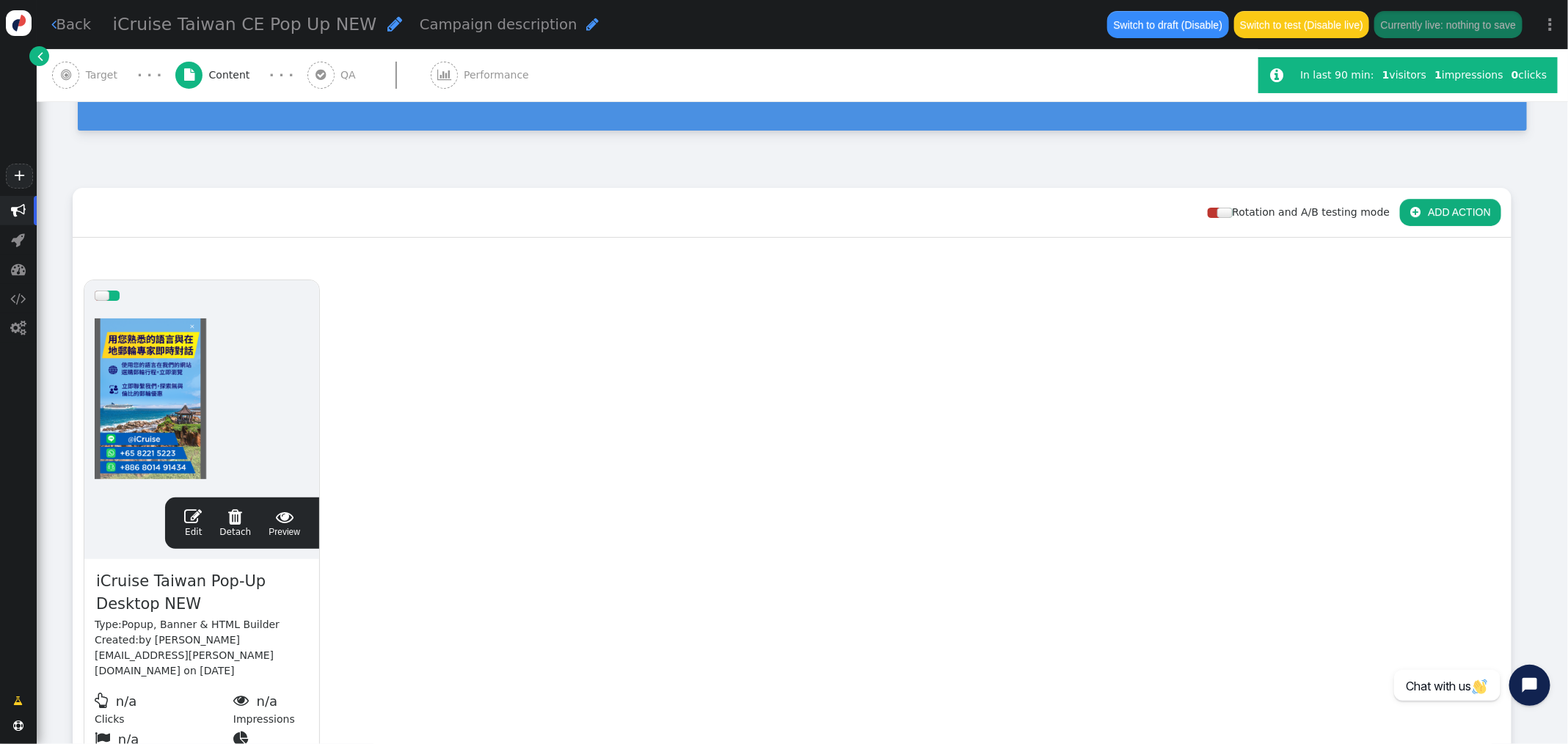
click at [196, 521] on span "" at bounding box center [193, 517] width 18 height 18
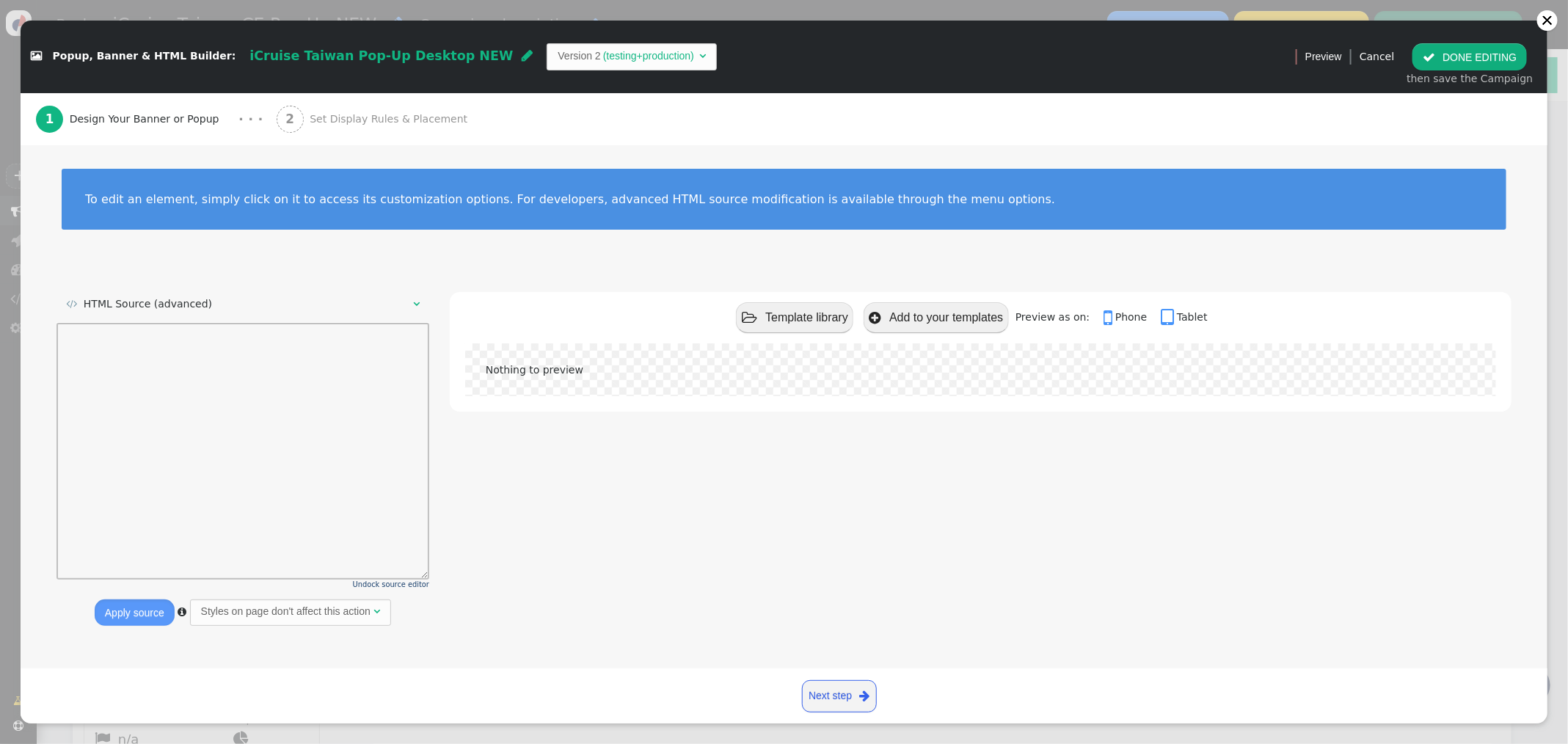
click at [601, 56] on td "(testing+production)" at bounding box center [649, 56] width 96 height 16
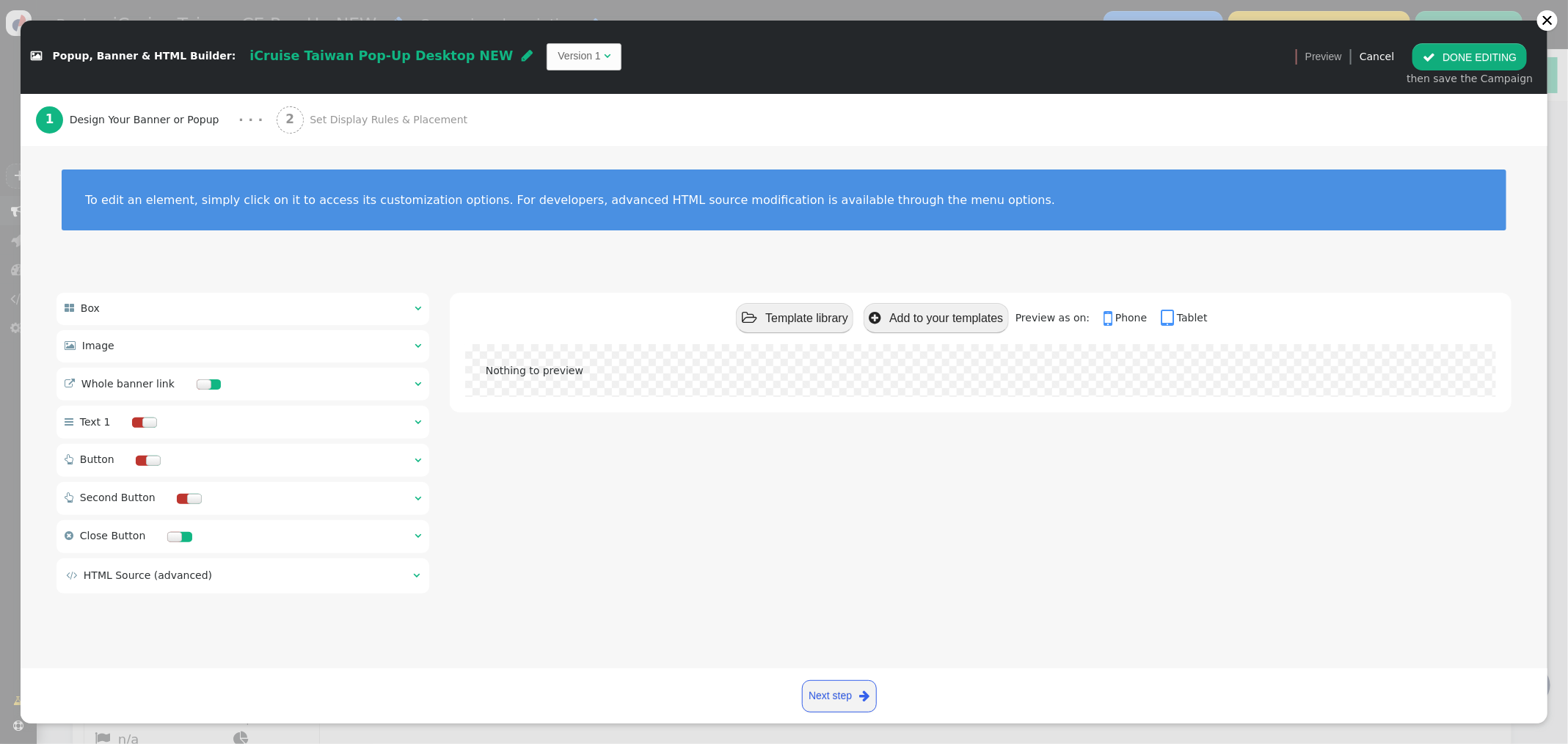
click at [411, 580] on td "" at bounding box center [411, 575] width 16 height 16
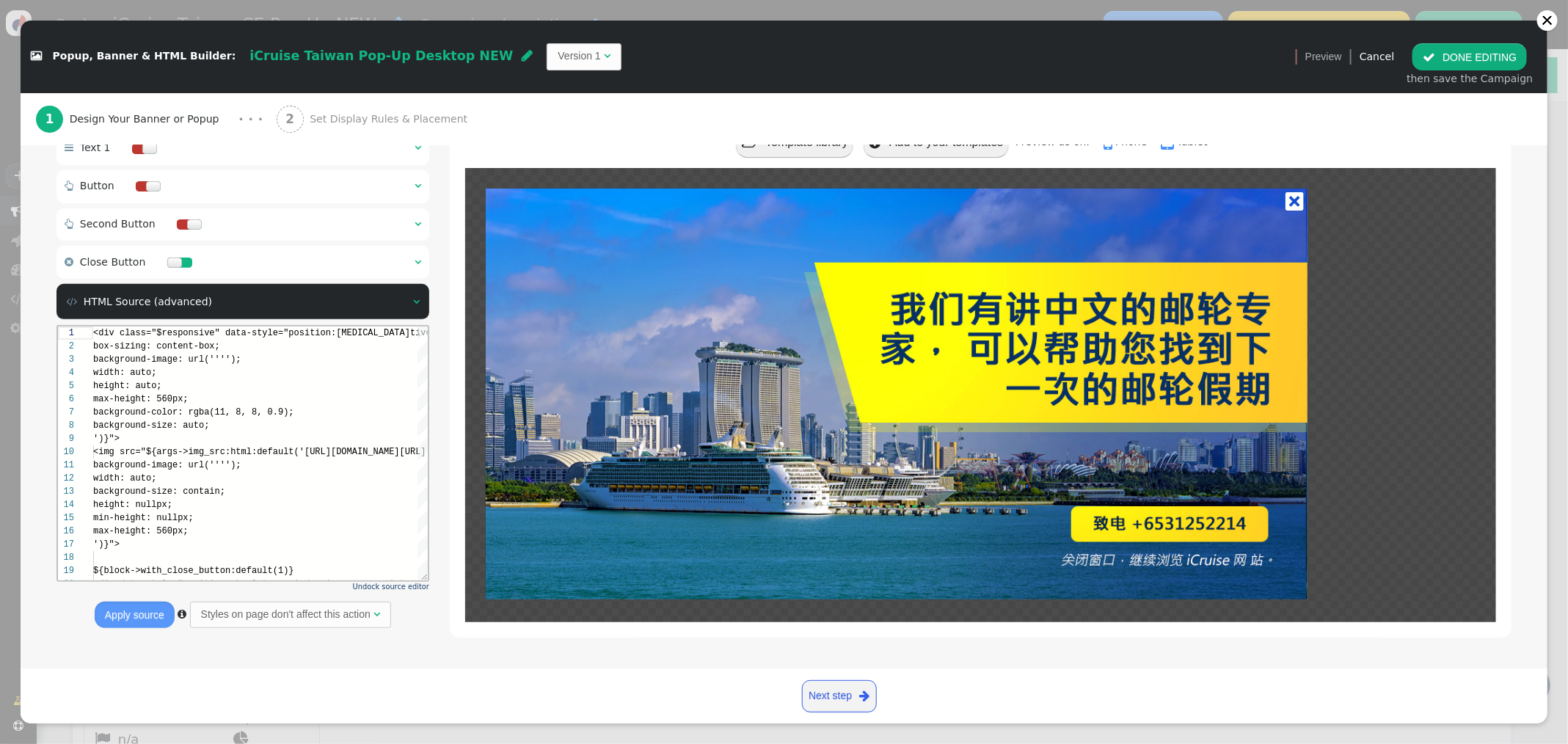
scroll to position [118, 0]
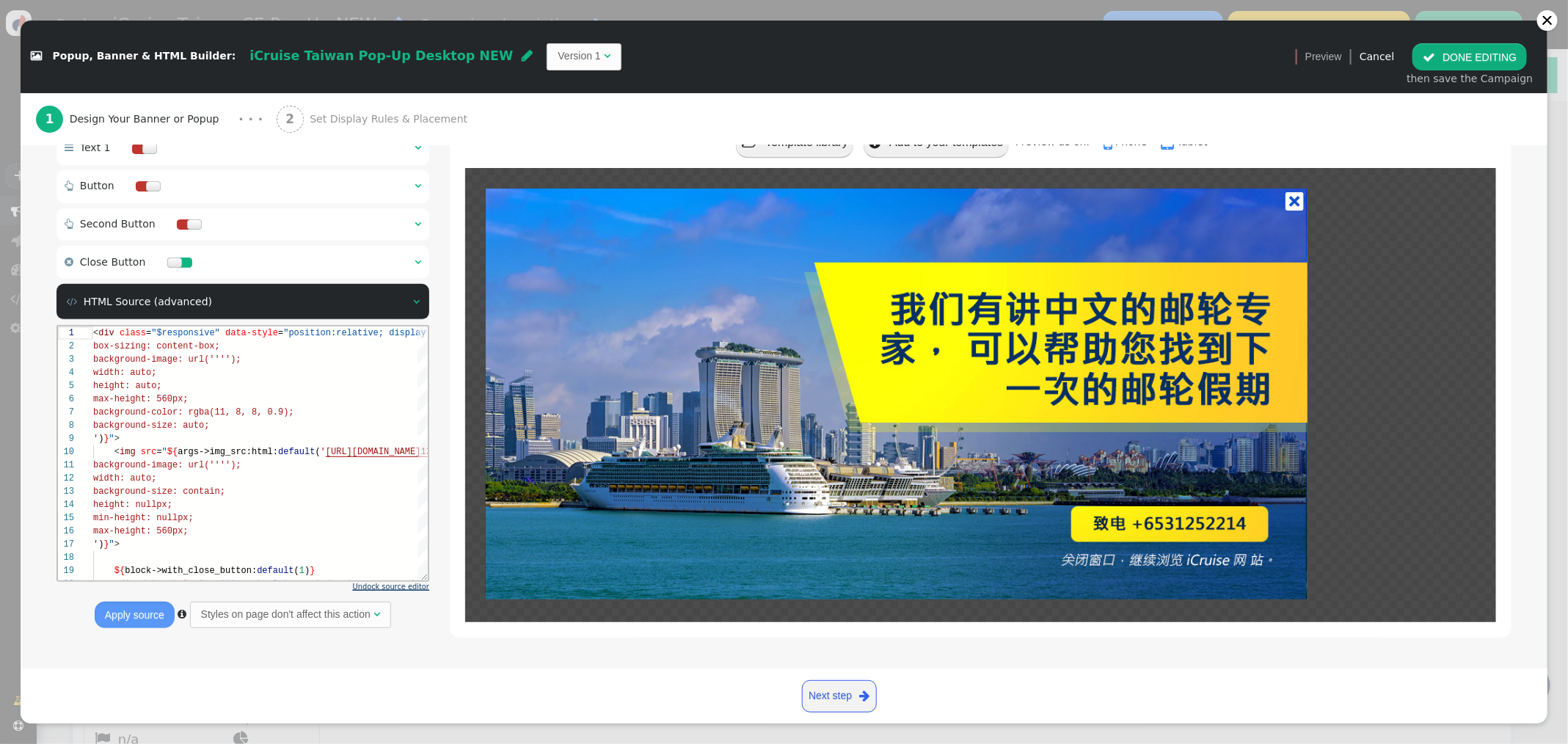
click at [389, 584] on span "Undock source editor" at bounding box center [390, 586] width 76 height 8
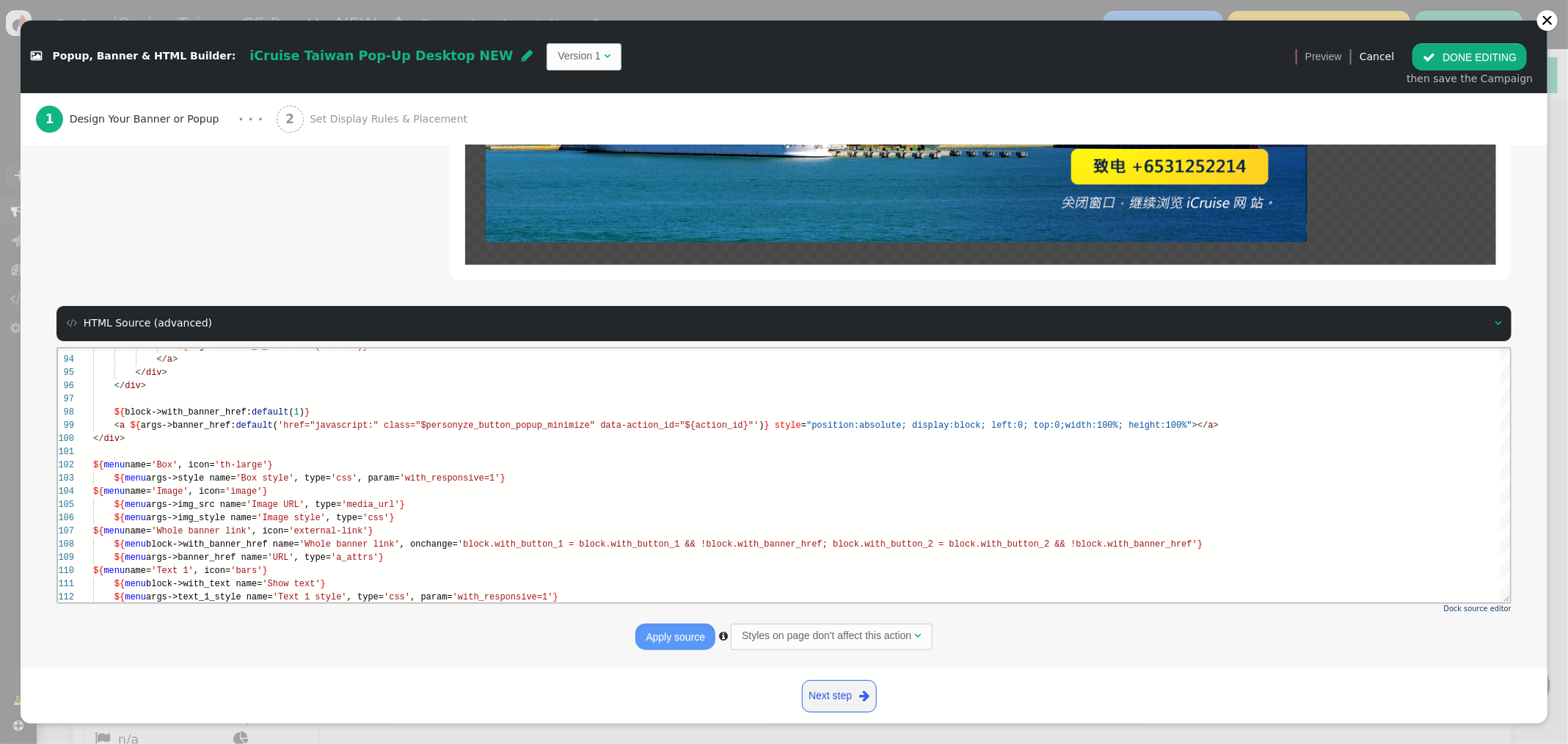
scroll to position [0, 0]
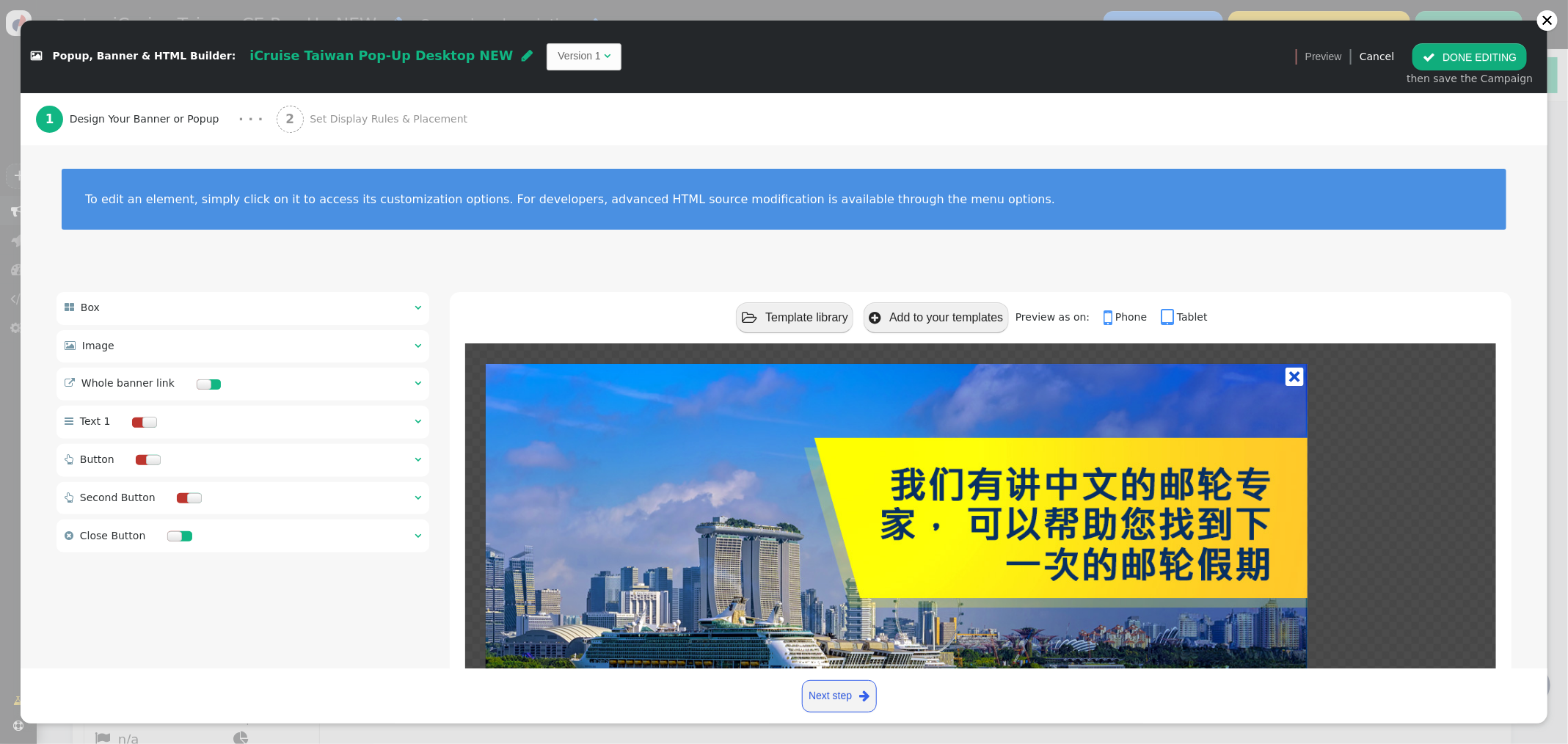
click at [422, 309] on div " Box  " at bounding box center [243, 307] width 373 height 32
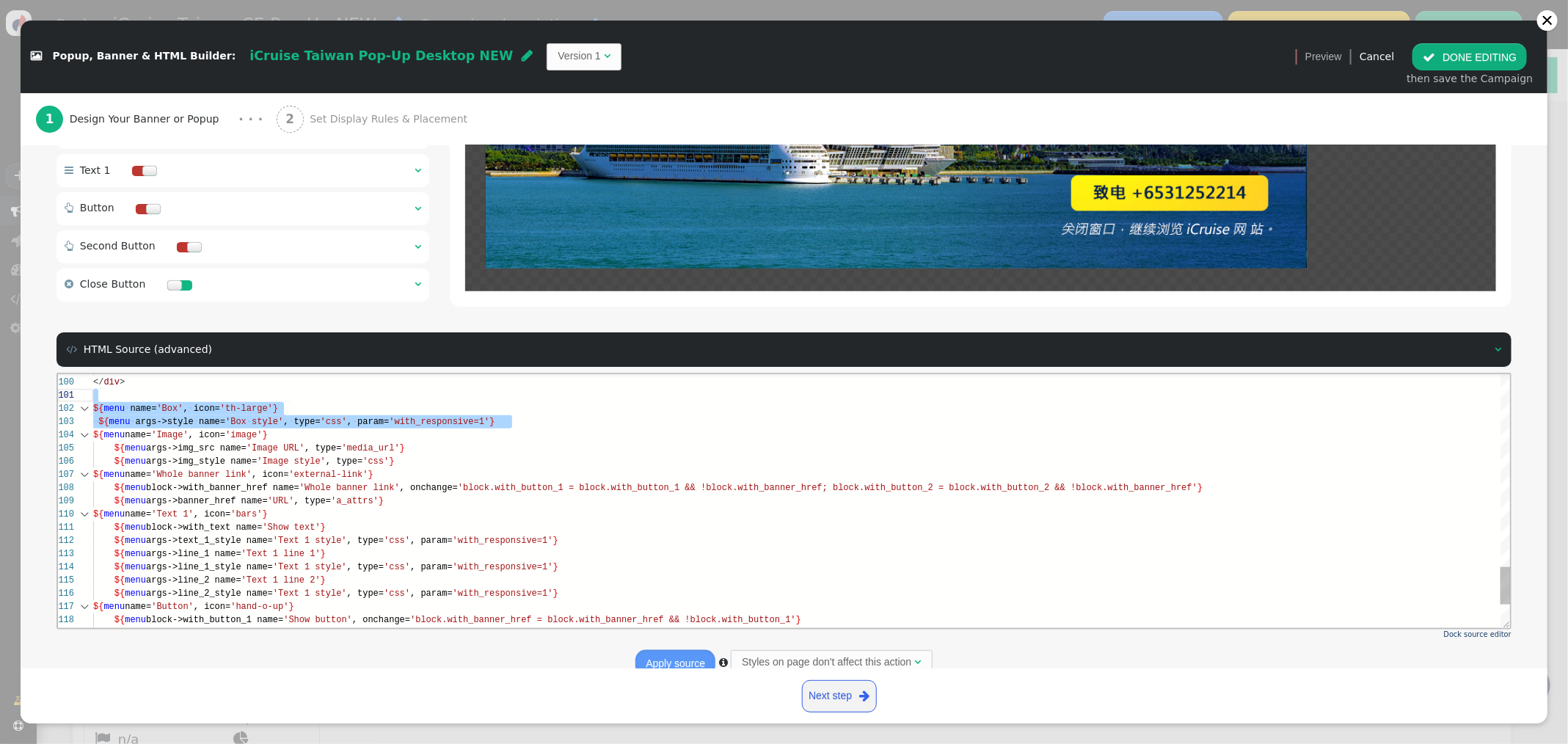
scroll to position [13, 0]
drag, startPoint x: 542, startPoint y: 420, endPoint x: 70, endPoint y: 408, distance: 472.2
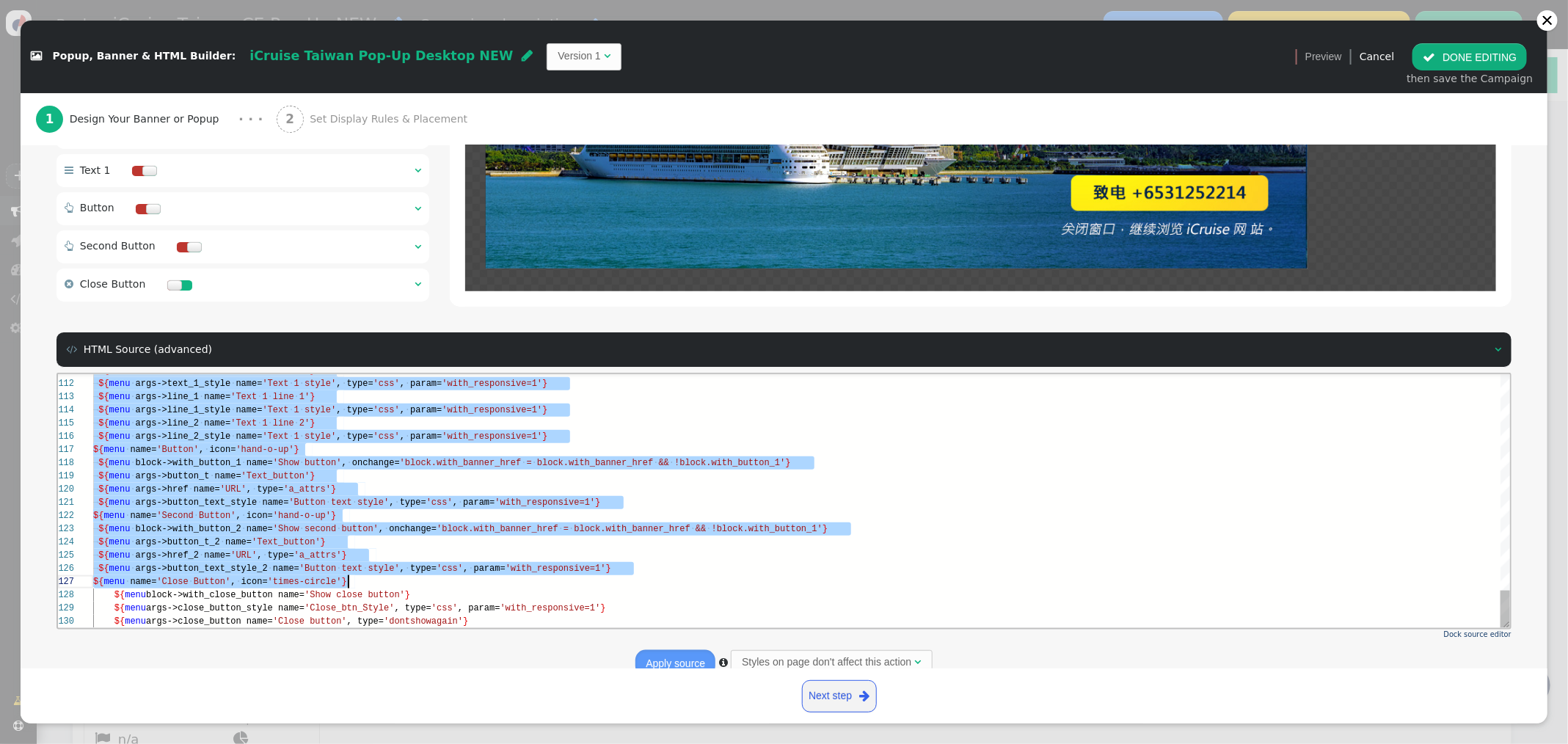
scroll to position [39, 381]
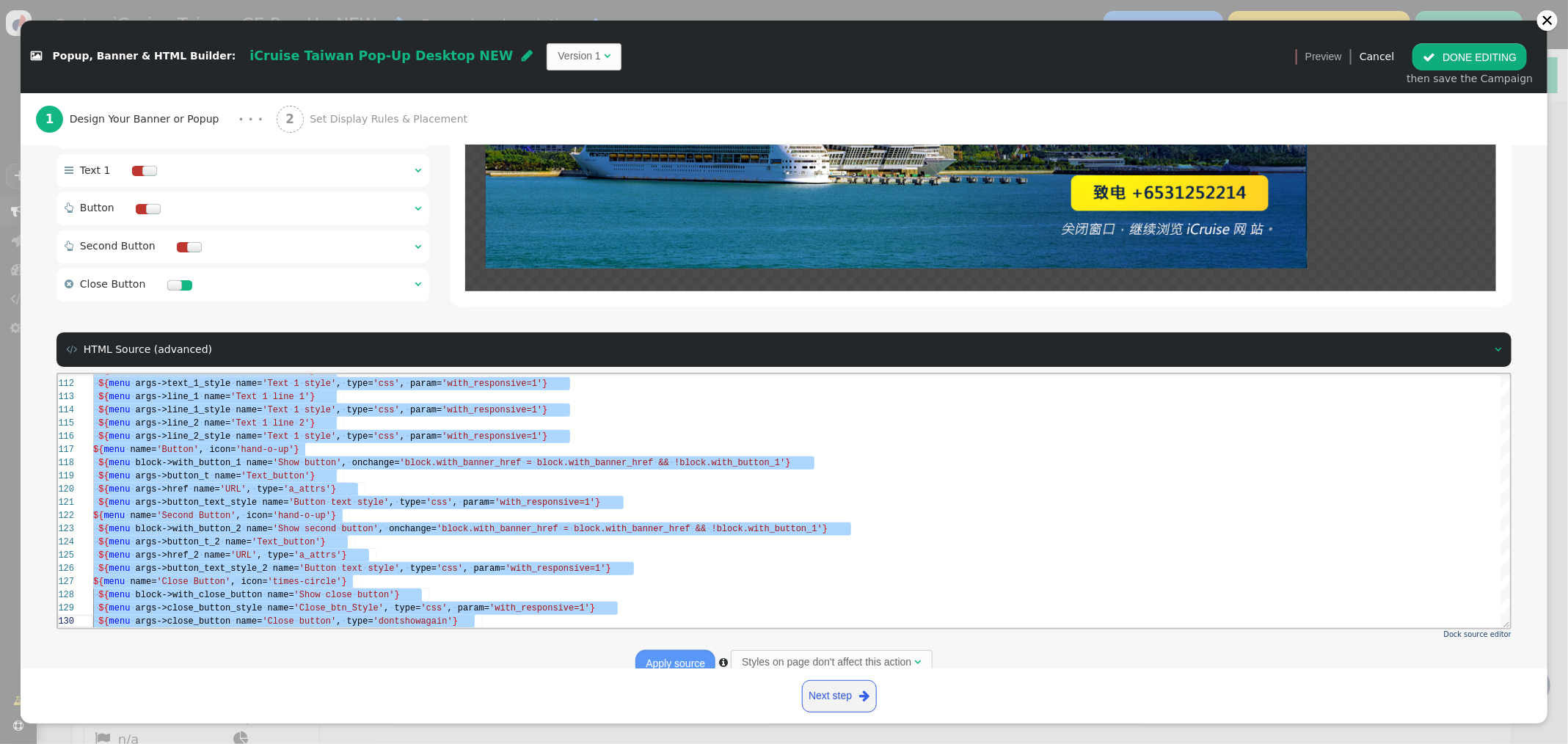
drag, startPoint x: 93, startPoint y: 436, endPoint x: 687, endPoint y: 630, distance: 624.9
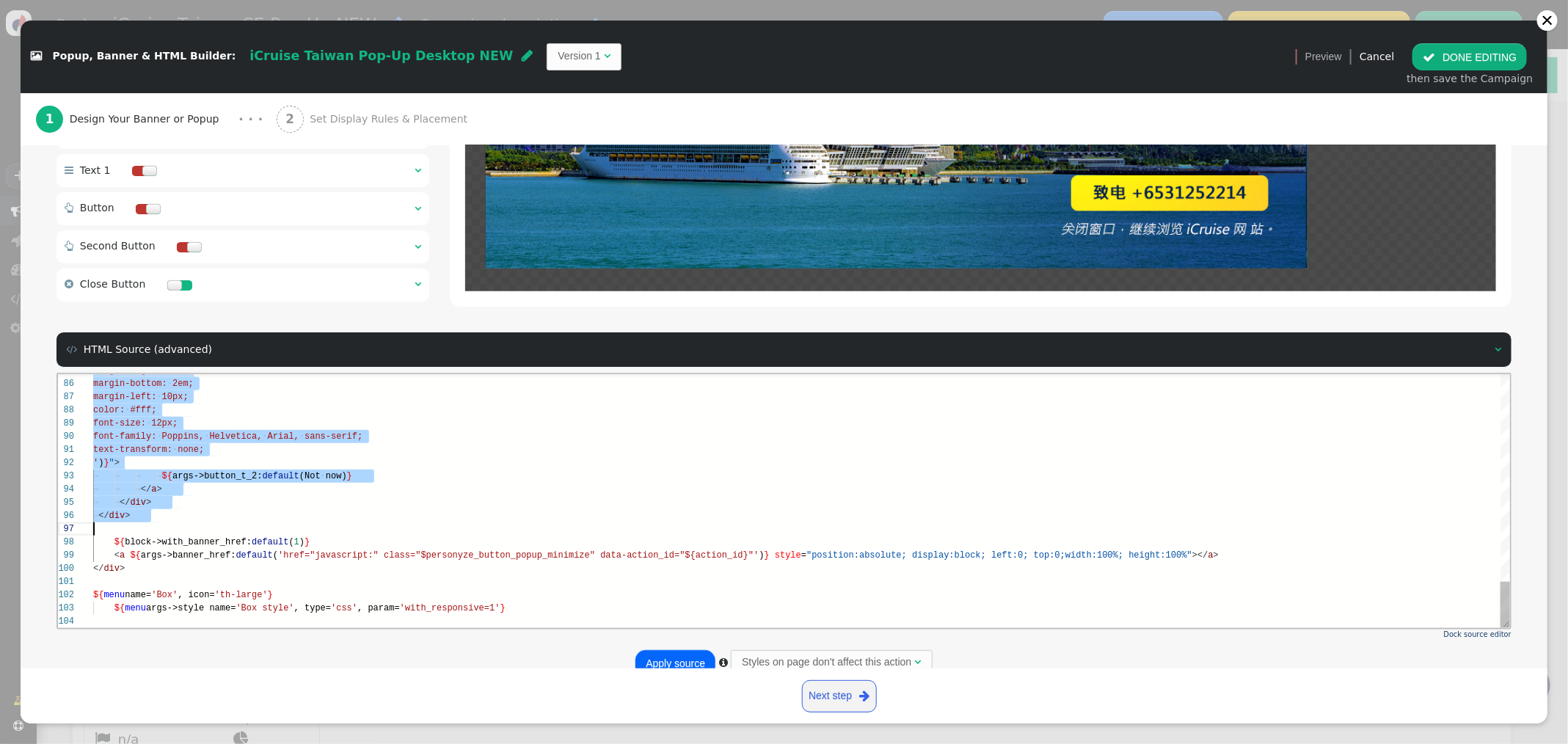
scroll to position [118, 159]
drag, startPoint x: 103, startPoint y: 500, endPoint x: 252, endPoint y: 555, distance: 158.8
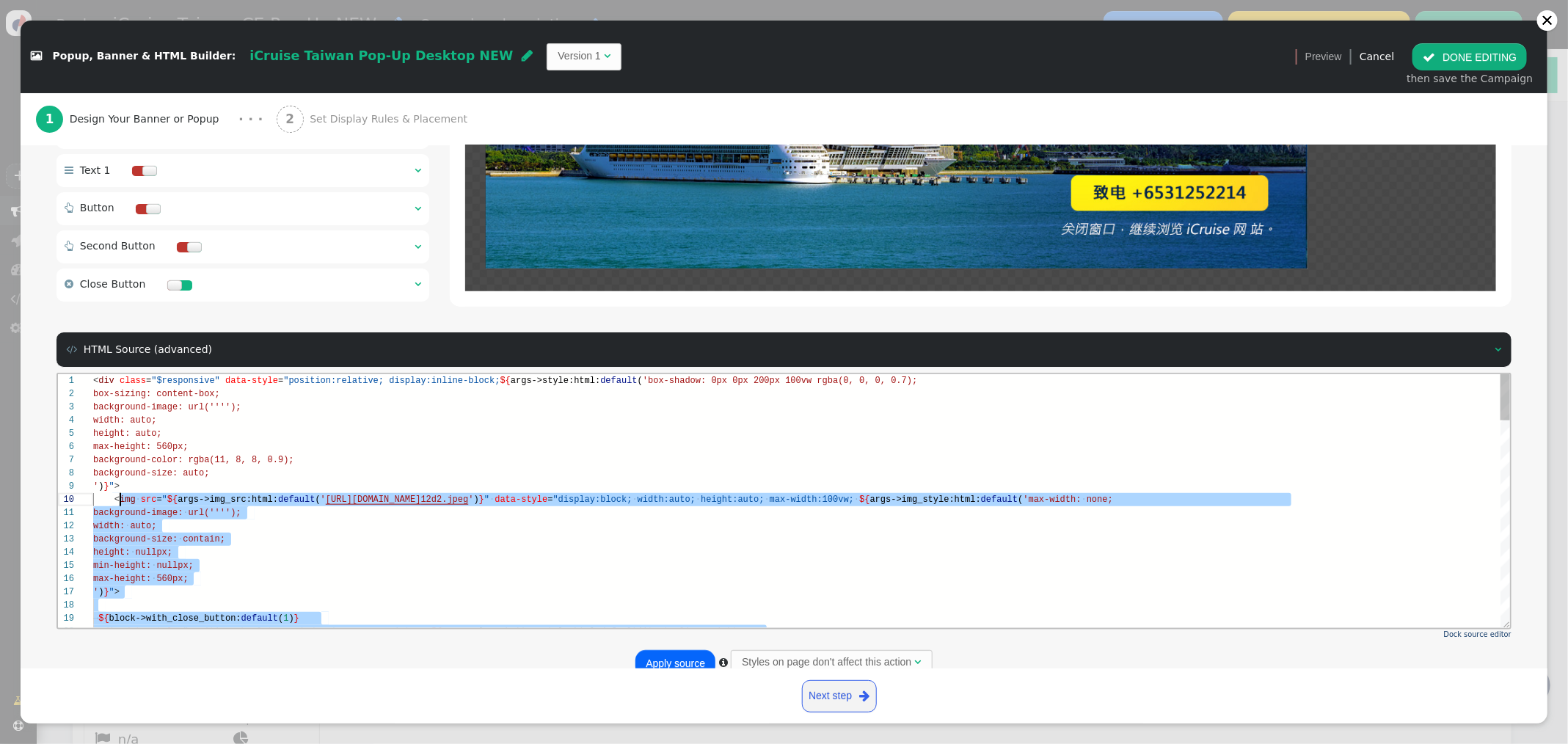
scroll to position [118, 20]
drag, startPoint x: 1244, startPoint y: 558, endPoint x: 205, endPoint y: 513, distance: 1040.0
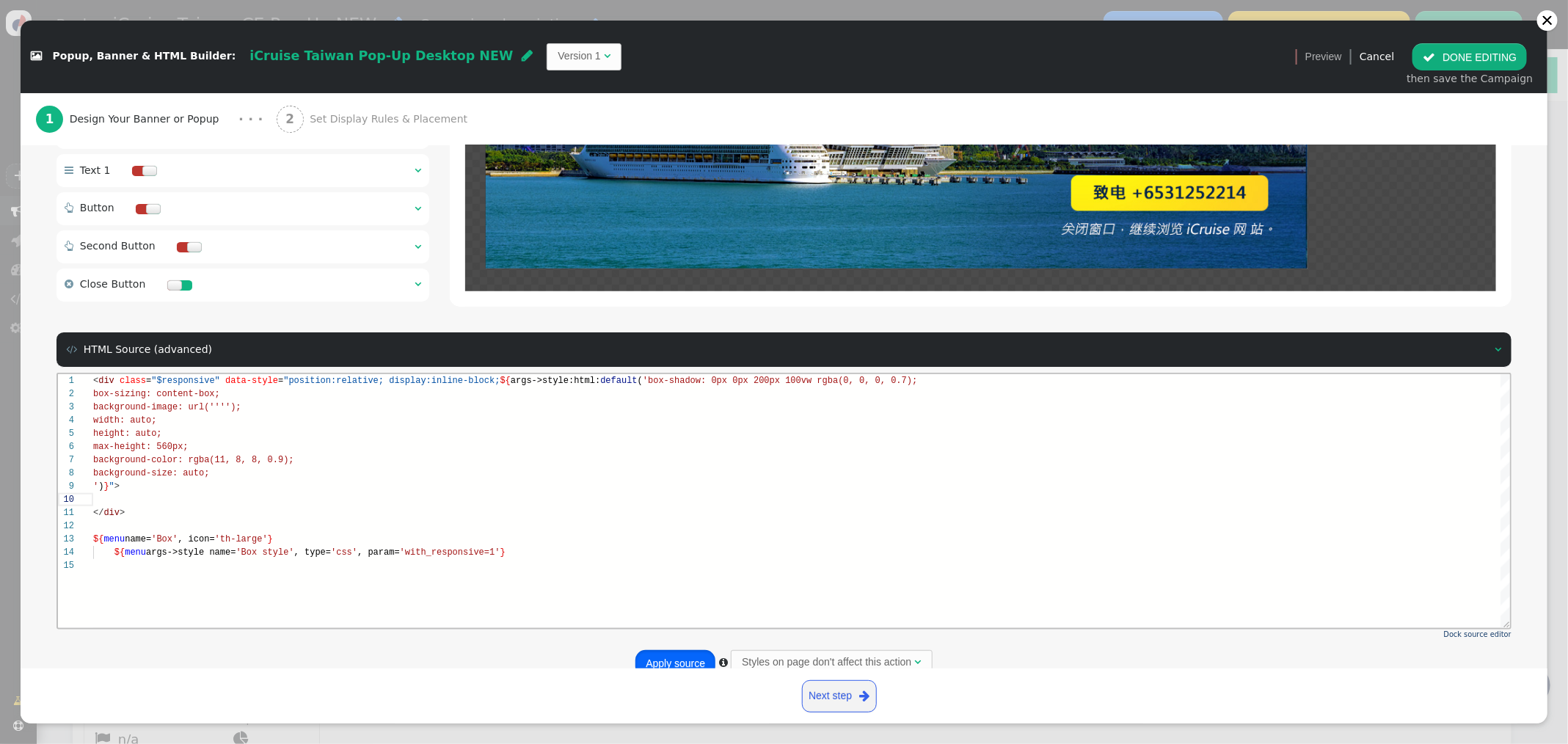
click at [654, 658] on button "Apply source" at bounding box center [676, 663] width 80 height 26
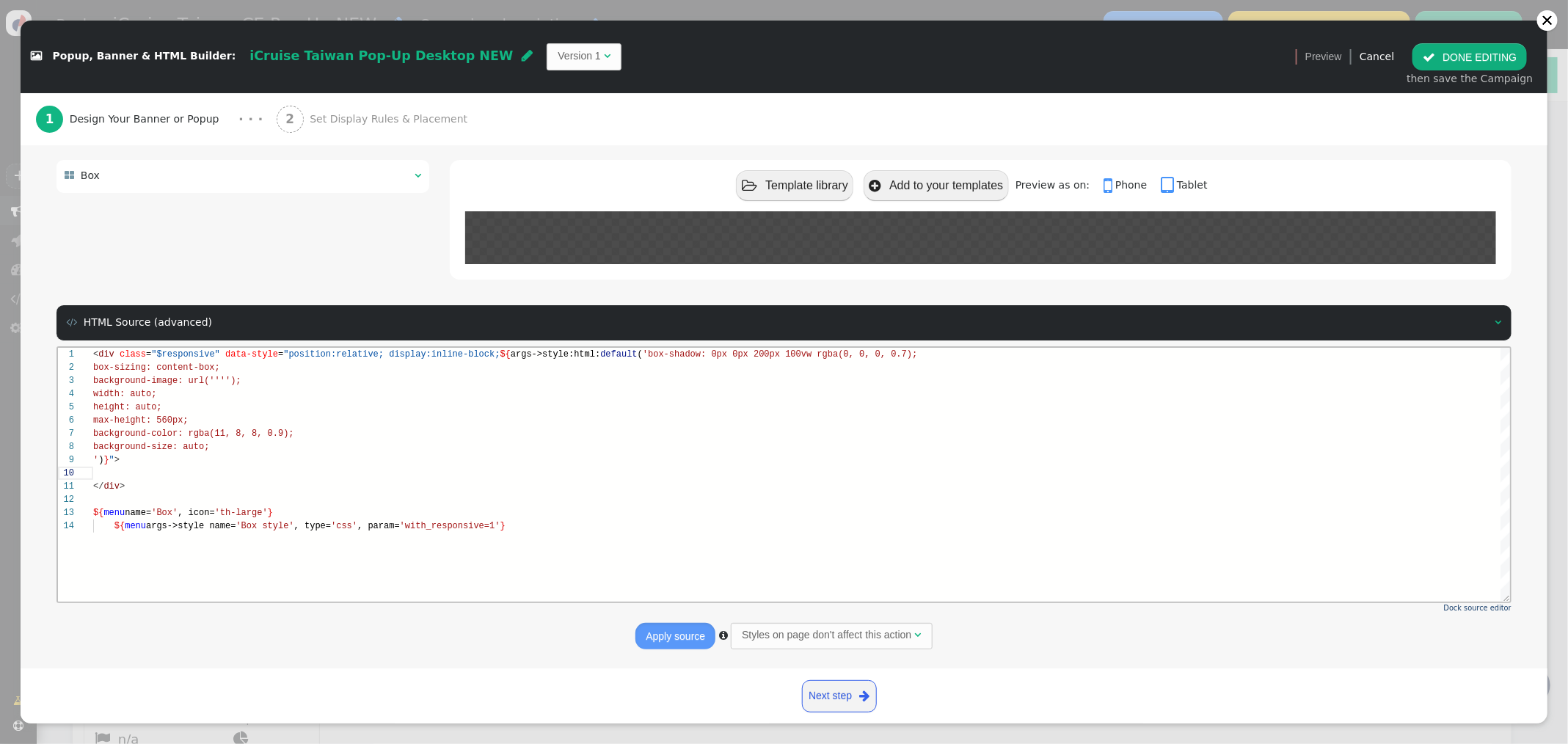
click at [109, 470] on span at bounding box center [103, 472] width 21 height 11
drag, startPoint x: 92, startPoint y: 470, endPoint x: 127, endPoint y: 468, distance: 35.1
click at [92, 469] on span at bounding box center [103, 472] width 21 height 11
paste textarea "2,473"> <area shape="rect" coords="1,480,323,526" href="[URL][DOMAIN_NAME][PHON…"
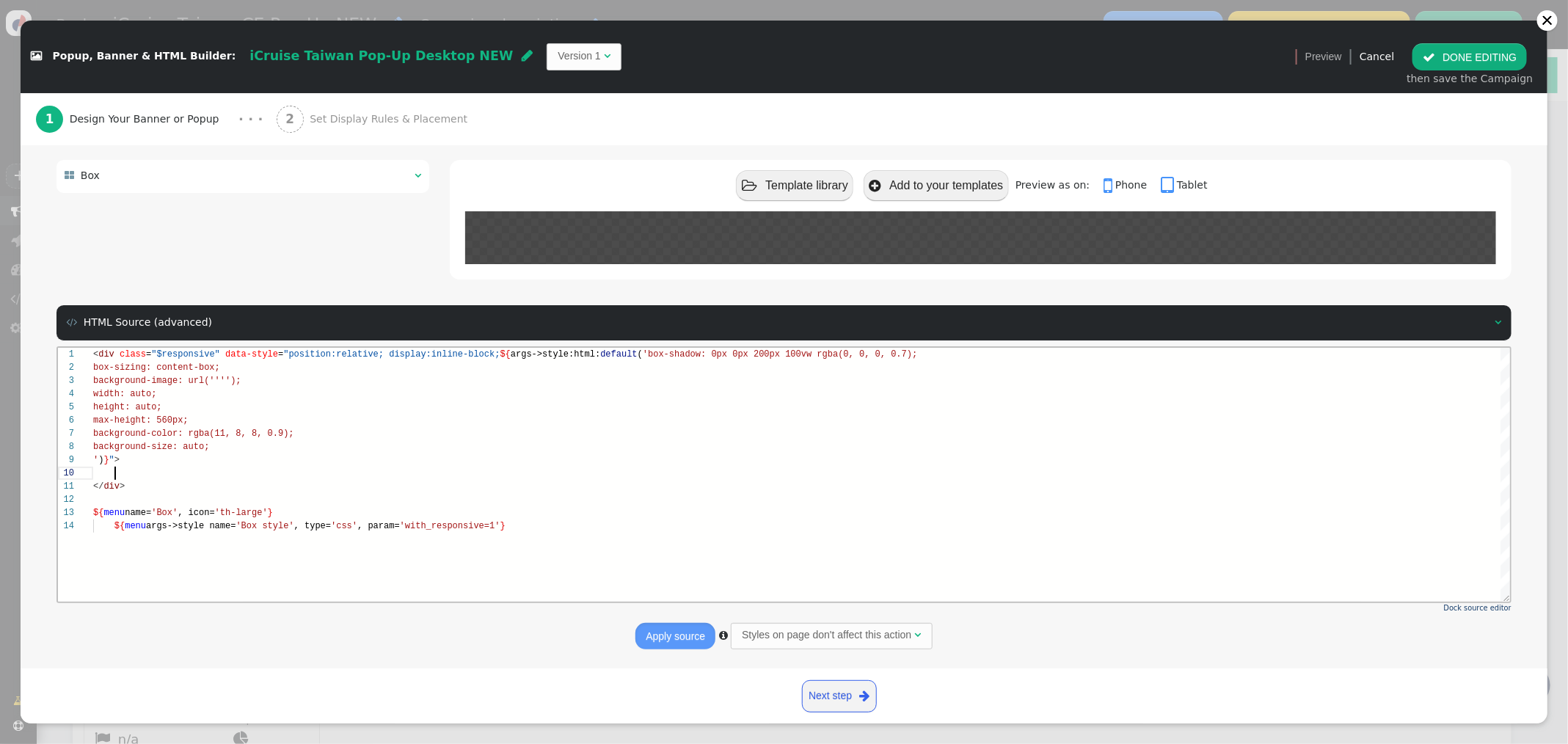
scroll to position [52, 32]
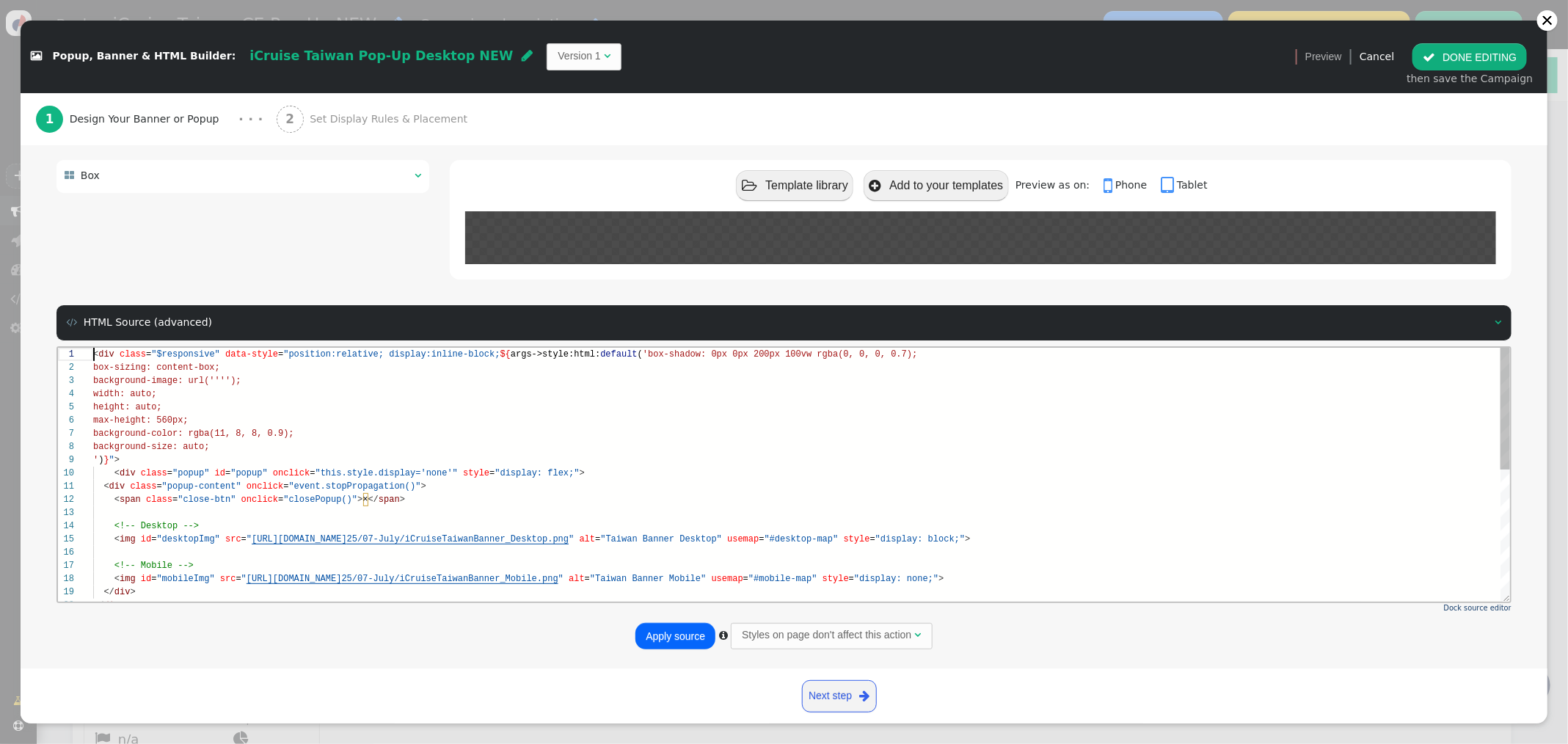
paste textarea "style> .popup { display: none; position: fixed; inset: 0; background: rgba(0,0,…"
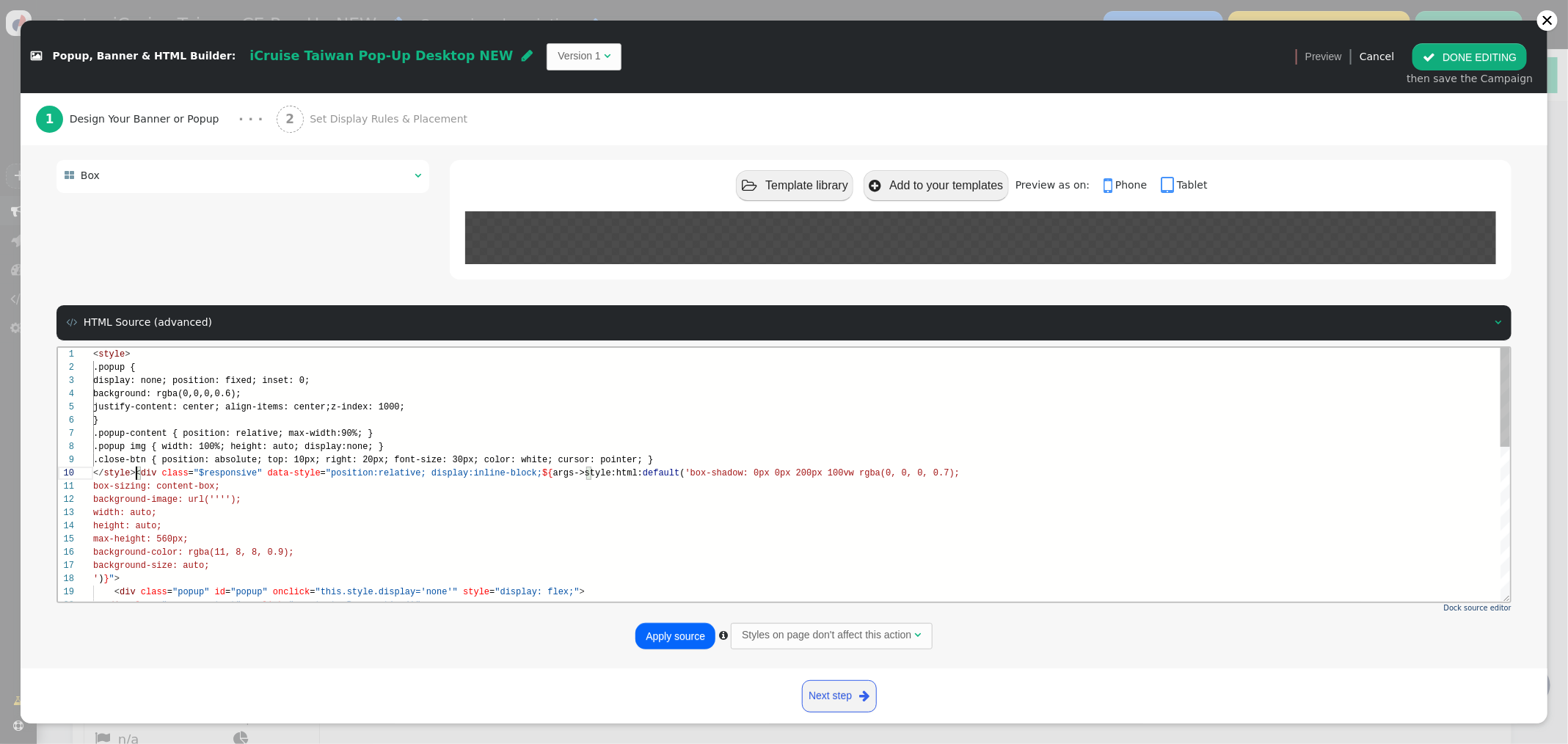
scroll to position [118, 43]
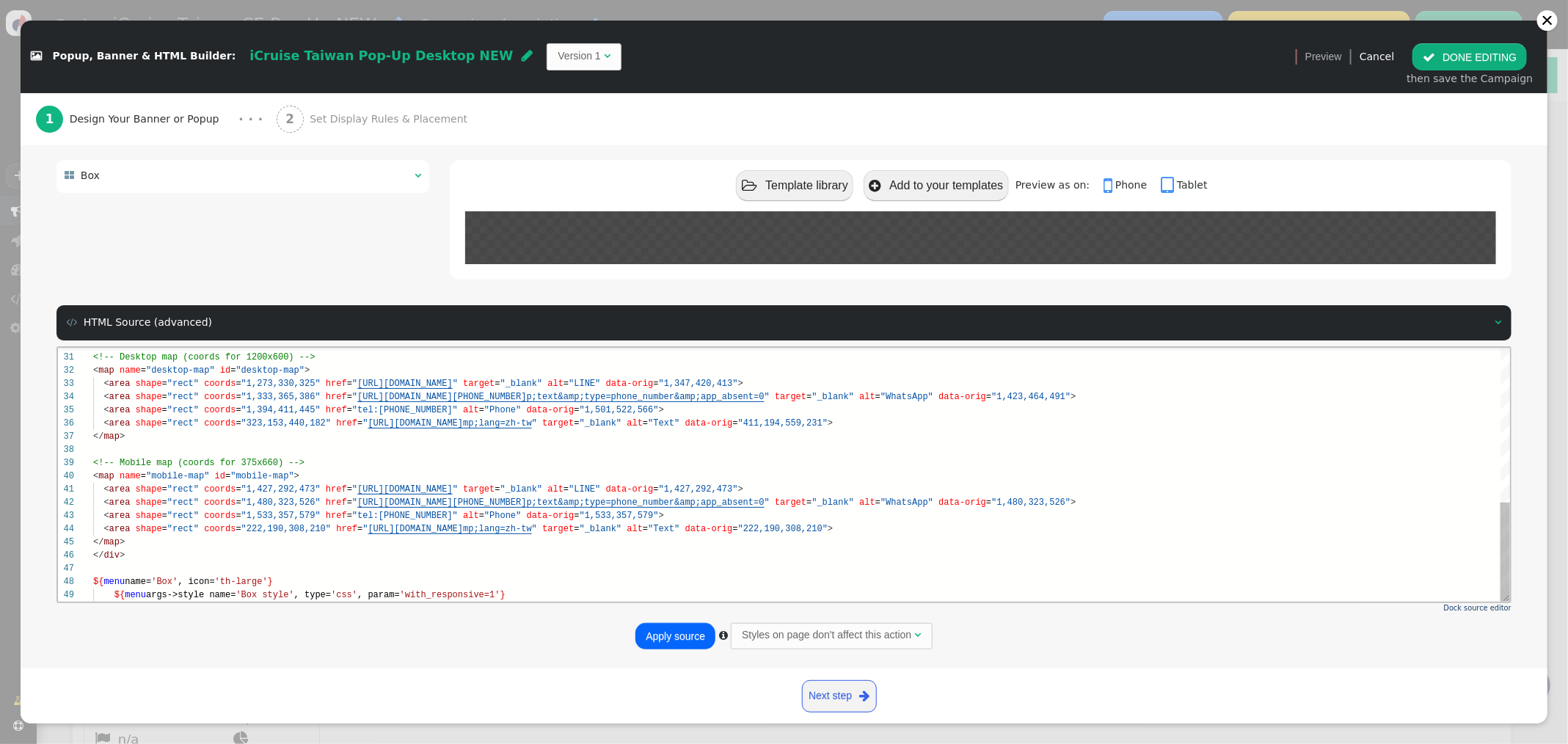
click at [522, 594] on div "${ menu args->style name= 'Box style' , type= 'css' , param= 'with_responsive=1…" at bounding box center [801, 594] width 1417 height 13
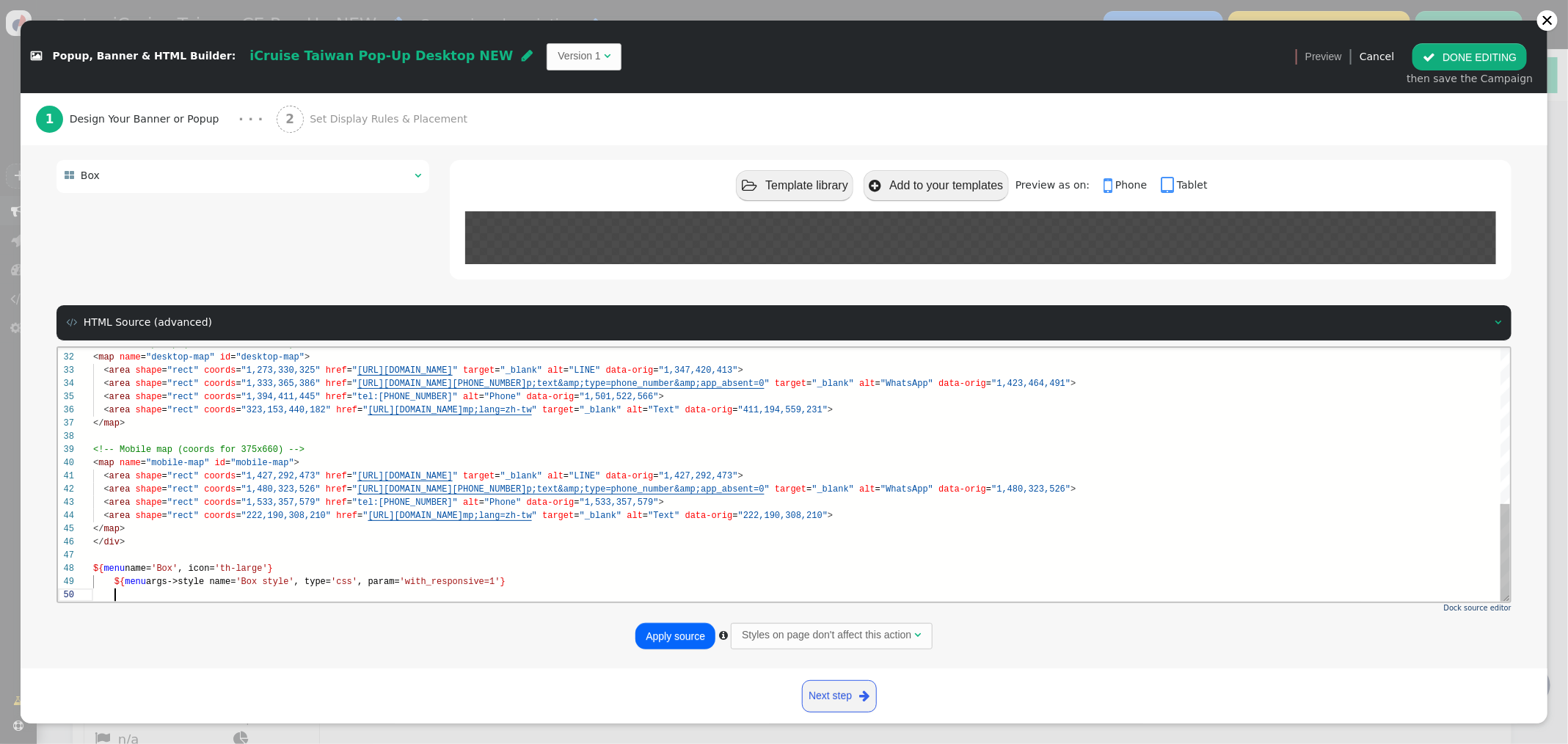
paste textarea "// Show popup automatically on load window.addEventListener('load', () => { pop…"
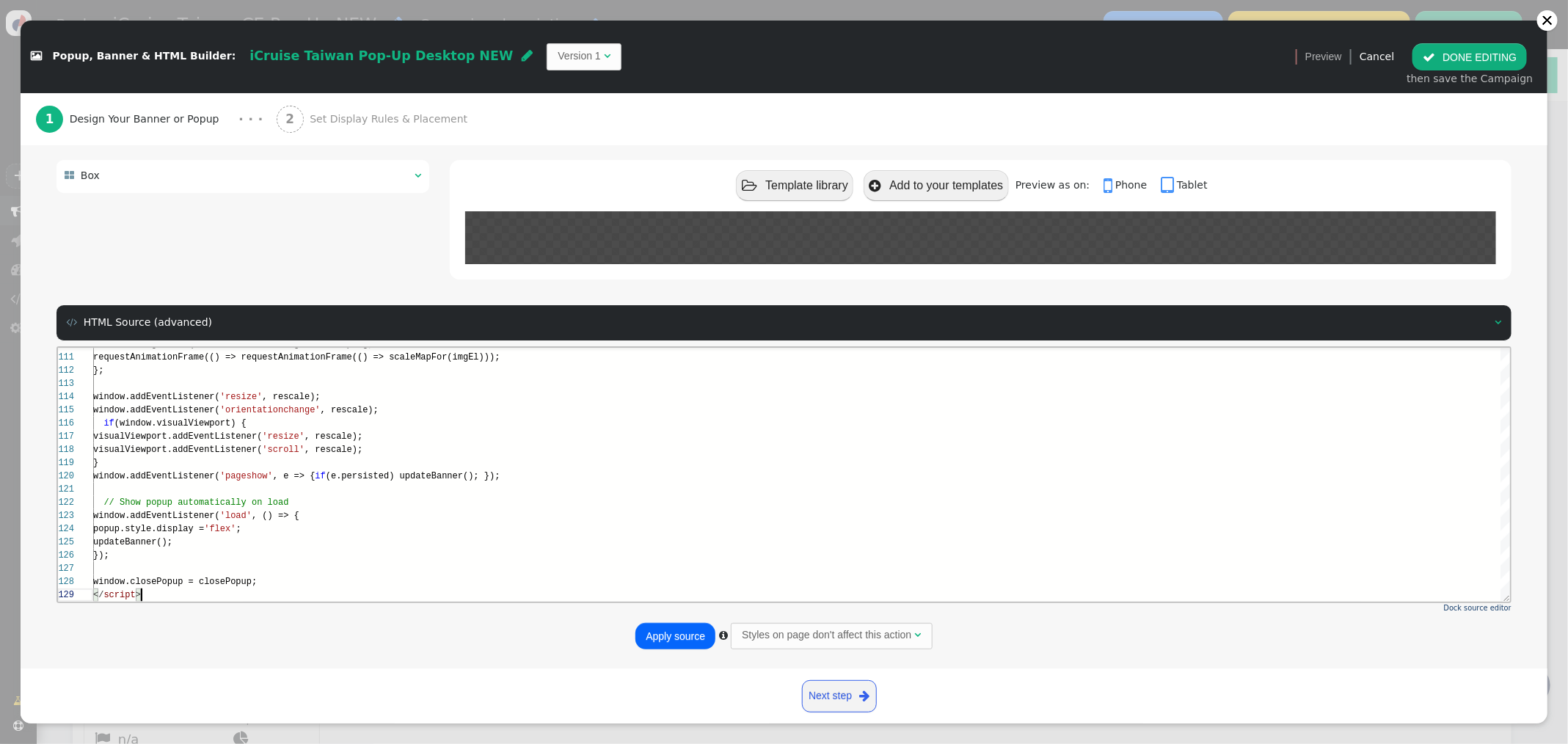
click at [668, 630] on button "Apply source" at bounding box center [676, 636] width 80 height 26
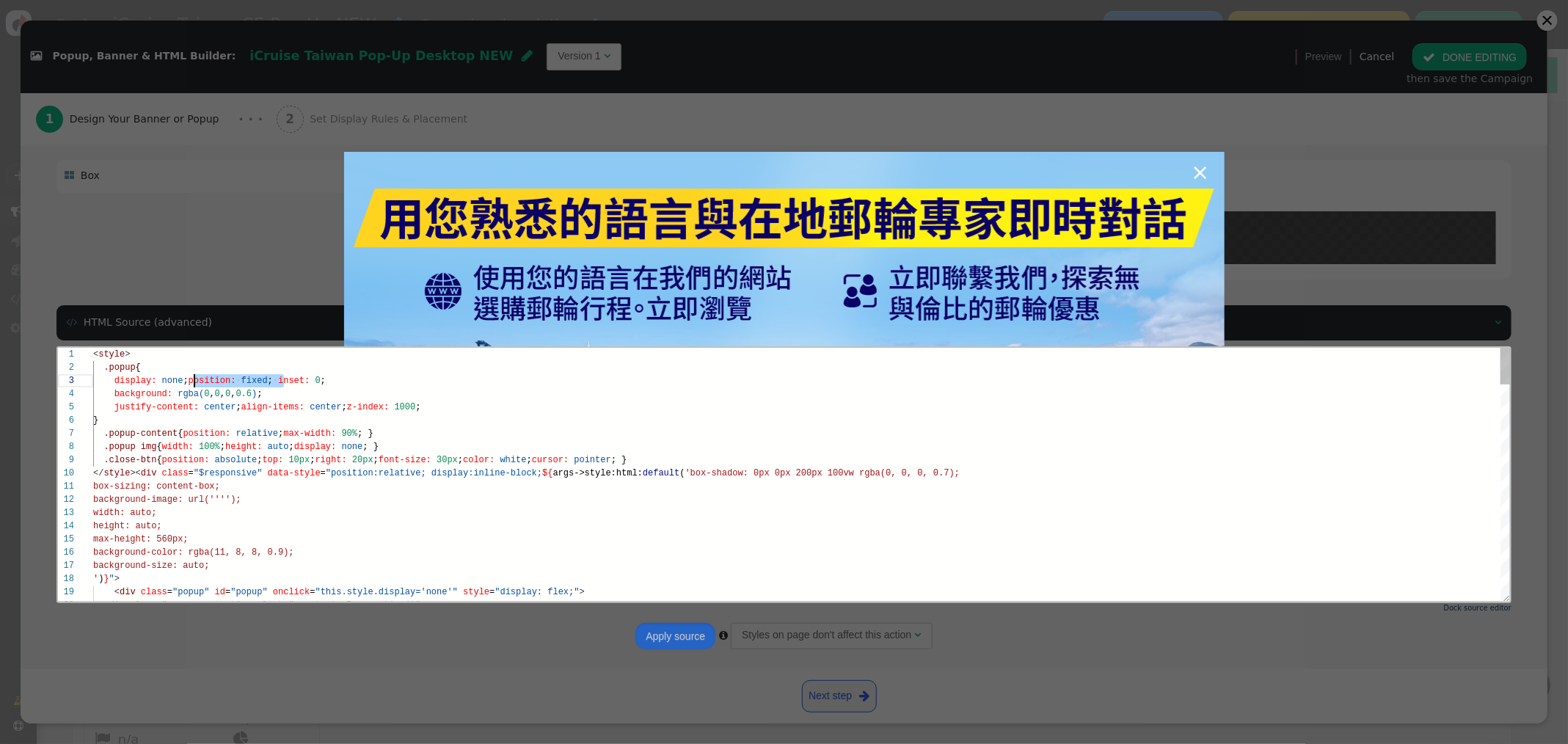
scroll to position [26, 100]
drag, startPoint x: 283, startPoint y: 382, endPoint x: 220, endPoint y: 380, distance: 63.0
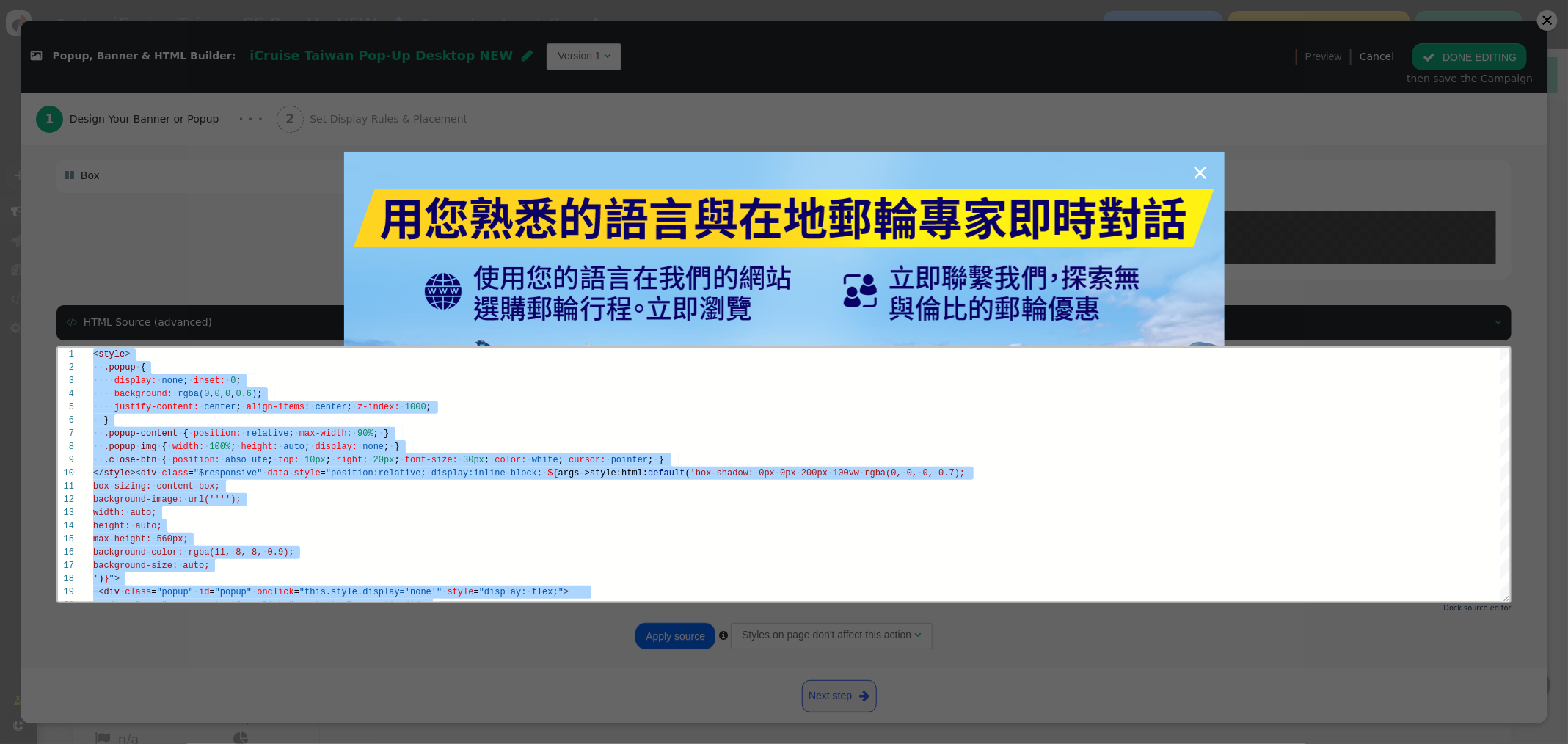
type textarea "<style> .popup { display: none; inset: 0; background: rgba(0,0,0,0.6); justify-…"
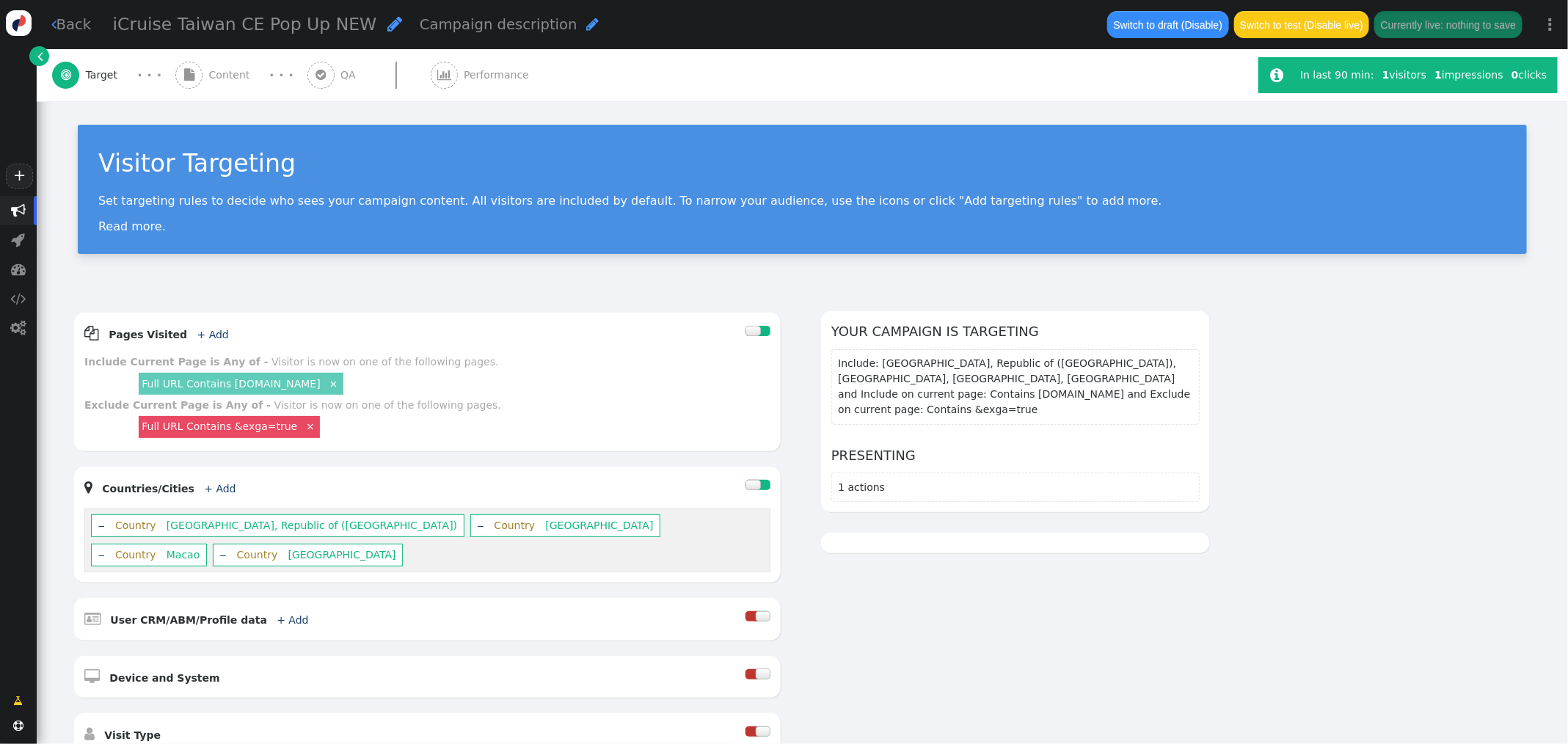
click at [231, 79] on span "Content" at bounding box center [232, 75] width 47 height 16
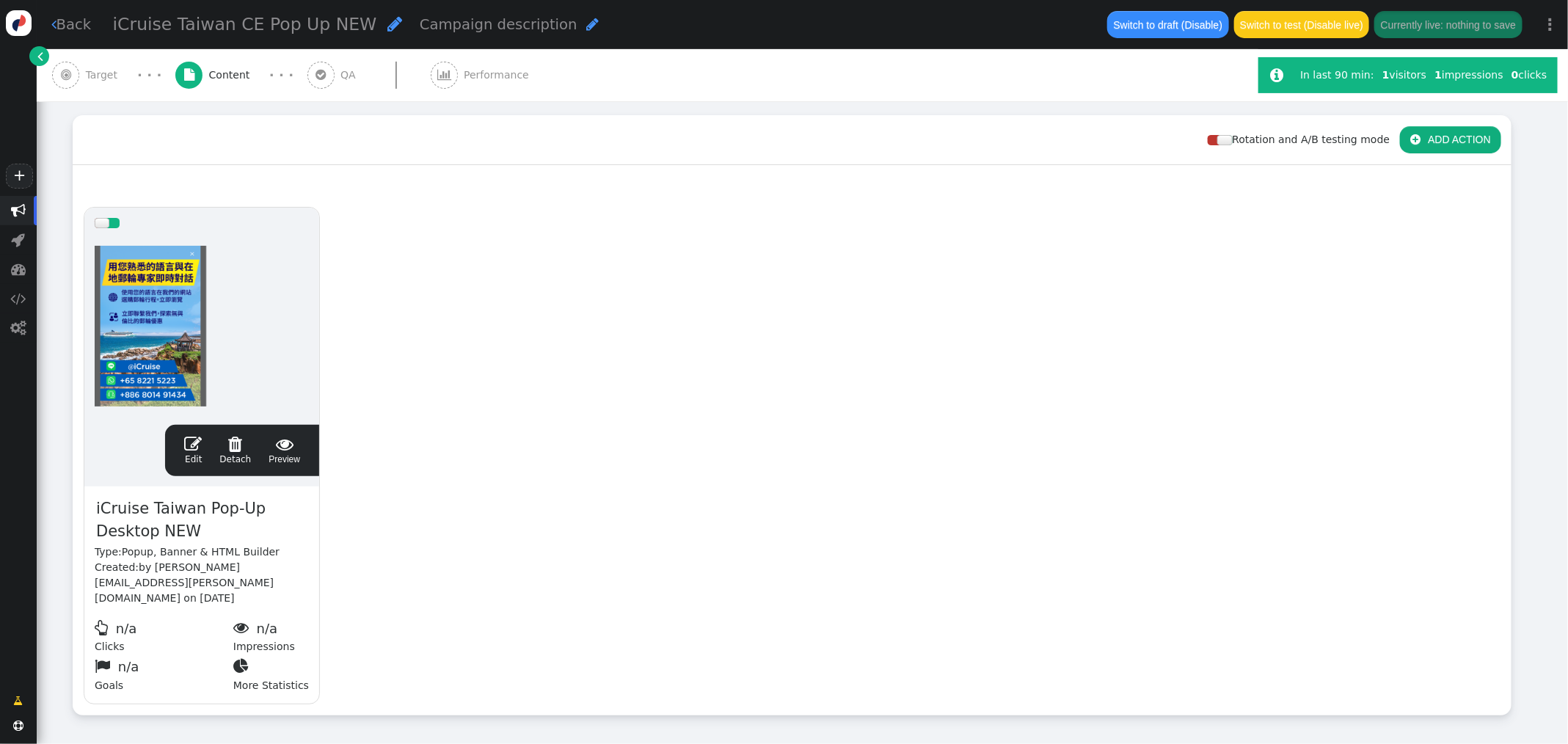
scroll to position [265, 0]
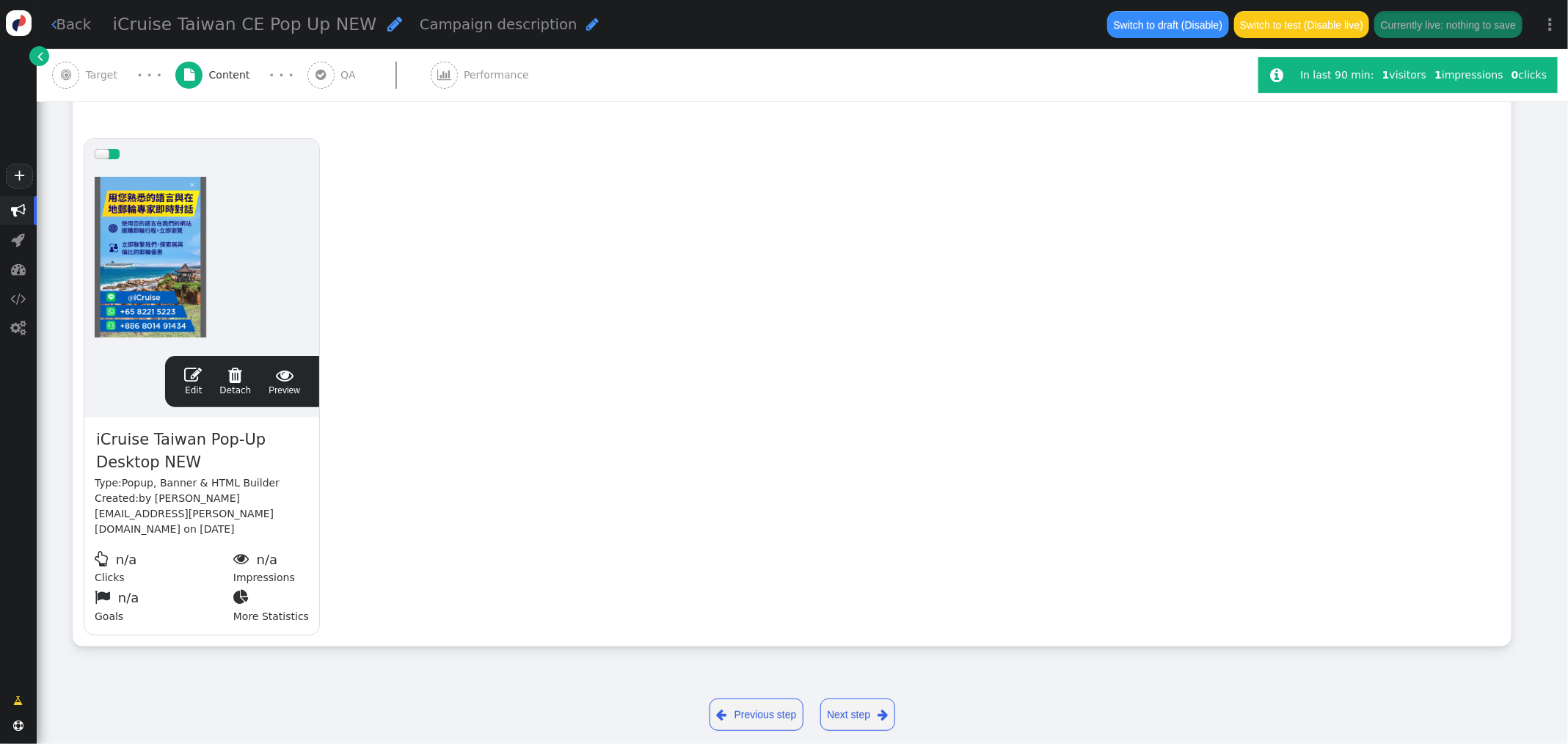
click at [195, 375] on span "" at bounding box center [193, 375] width 18 height 18
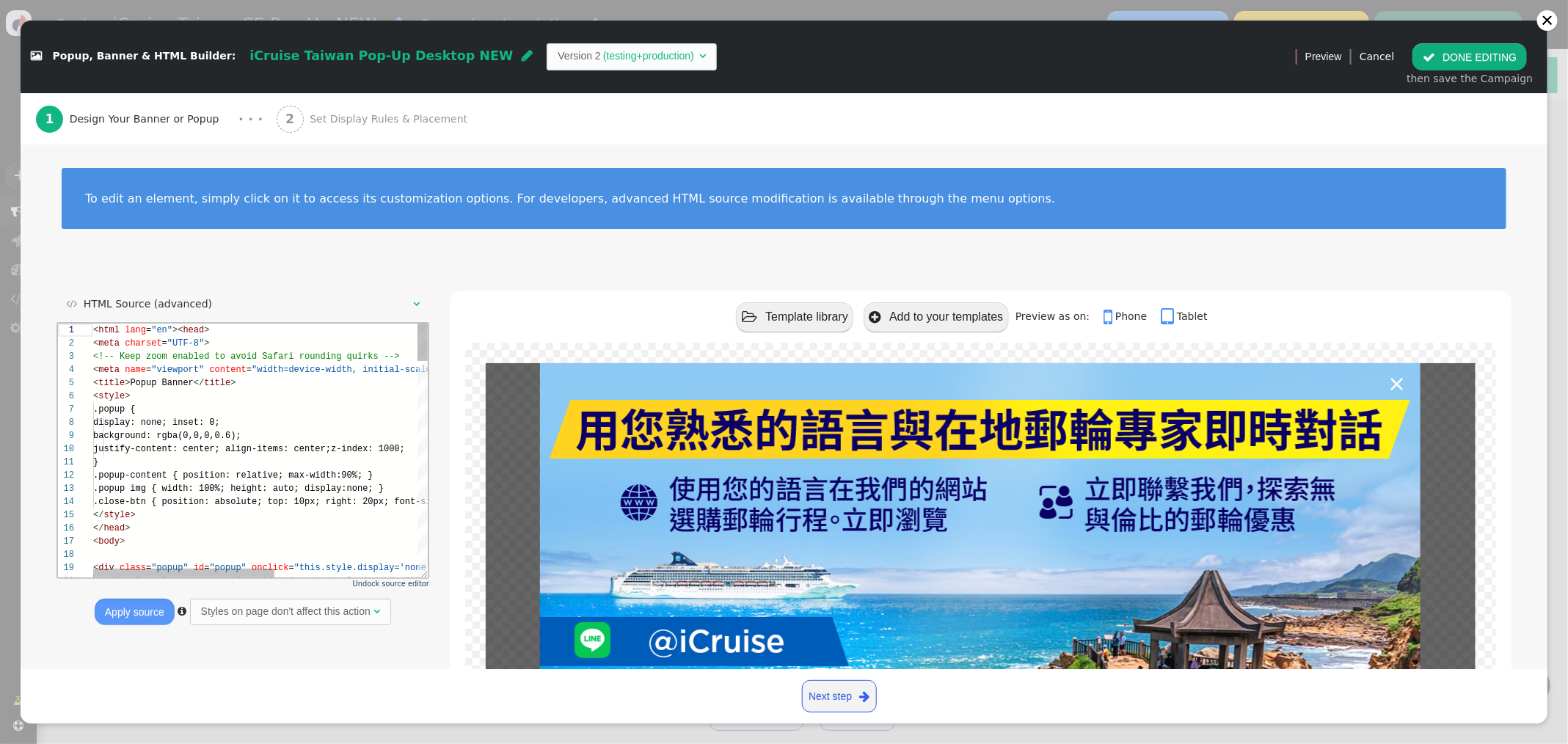
scroll to position [132, 0]
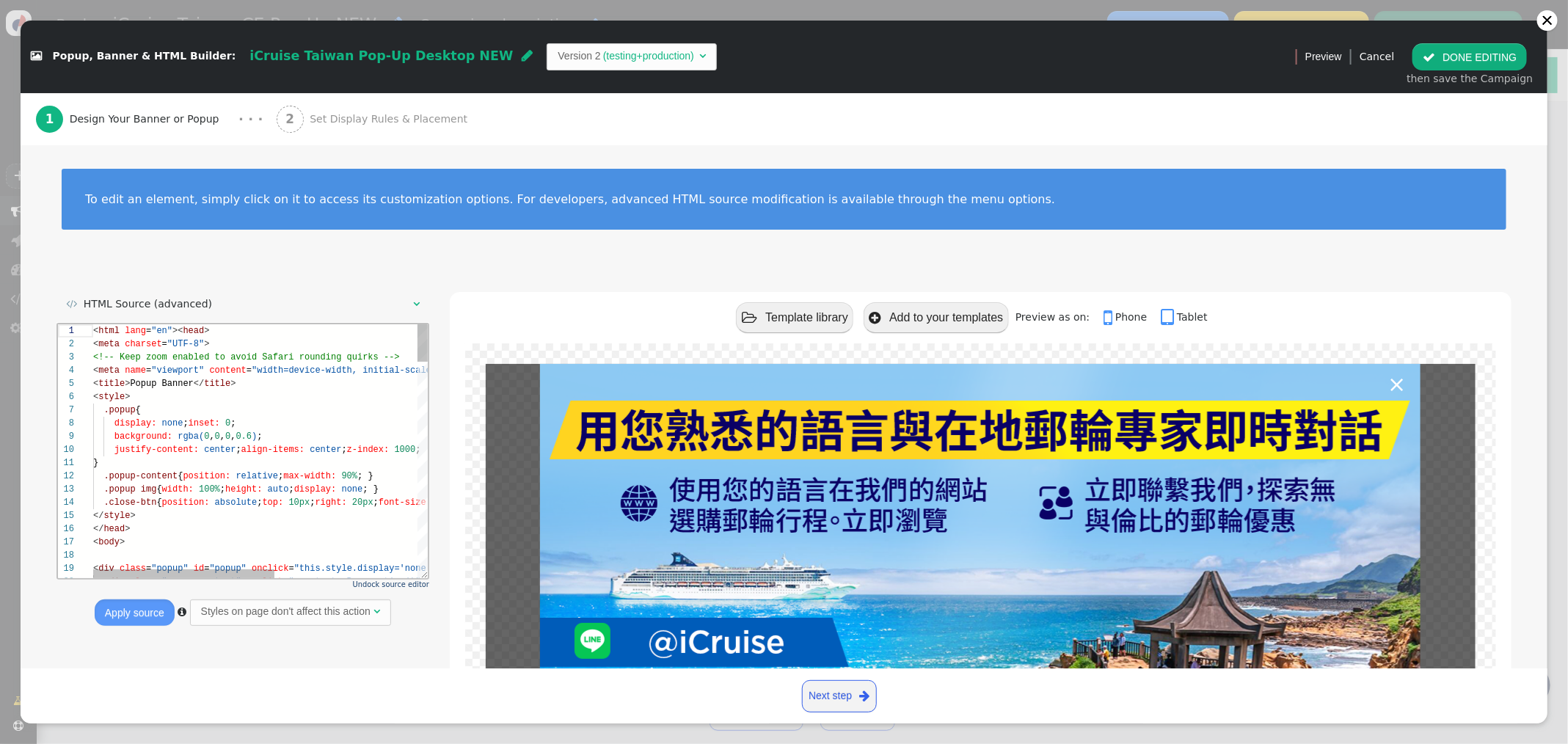
click at [357, 396] on div "< style >" at bounding box center [392, 396] width 599 height 13
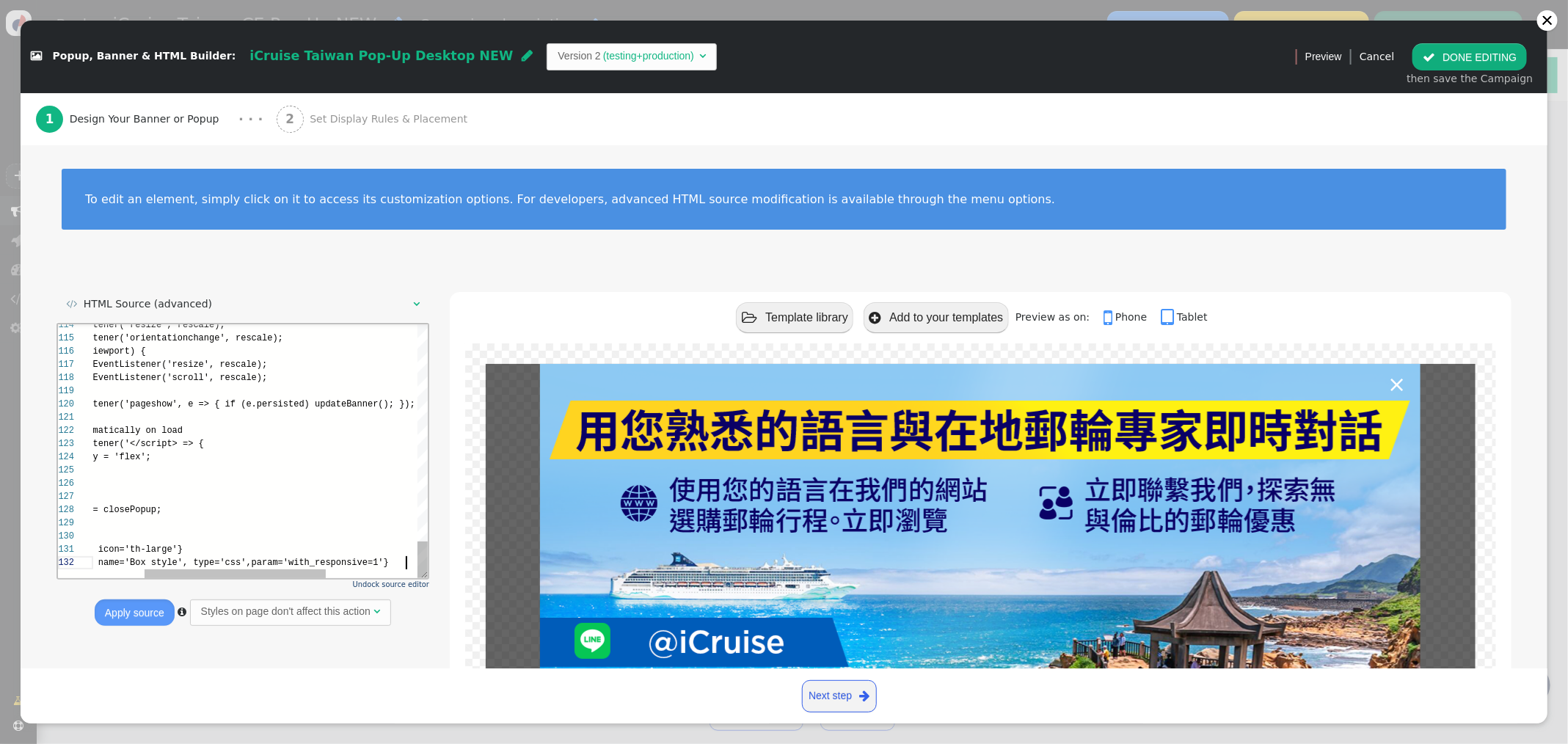
scroll to position [13, 408]
click at [157, 605] on button "Apply source" at bounding box center [135, 612] width 80 height 26
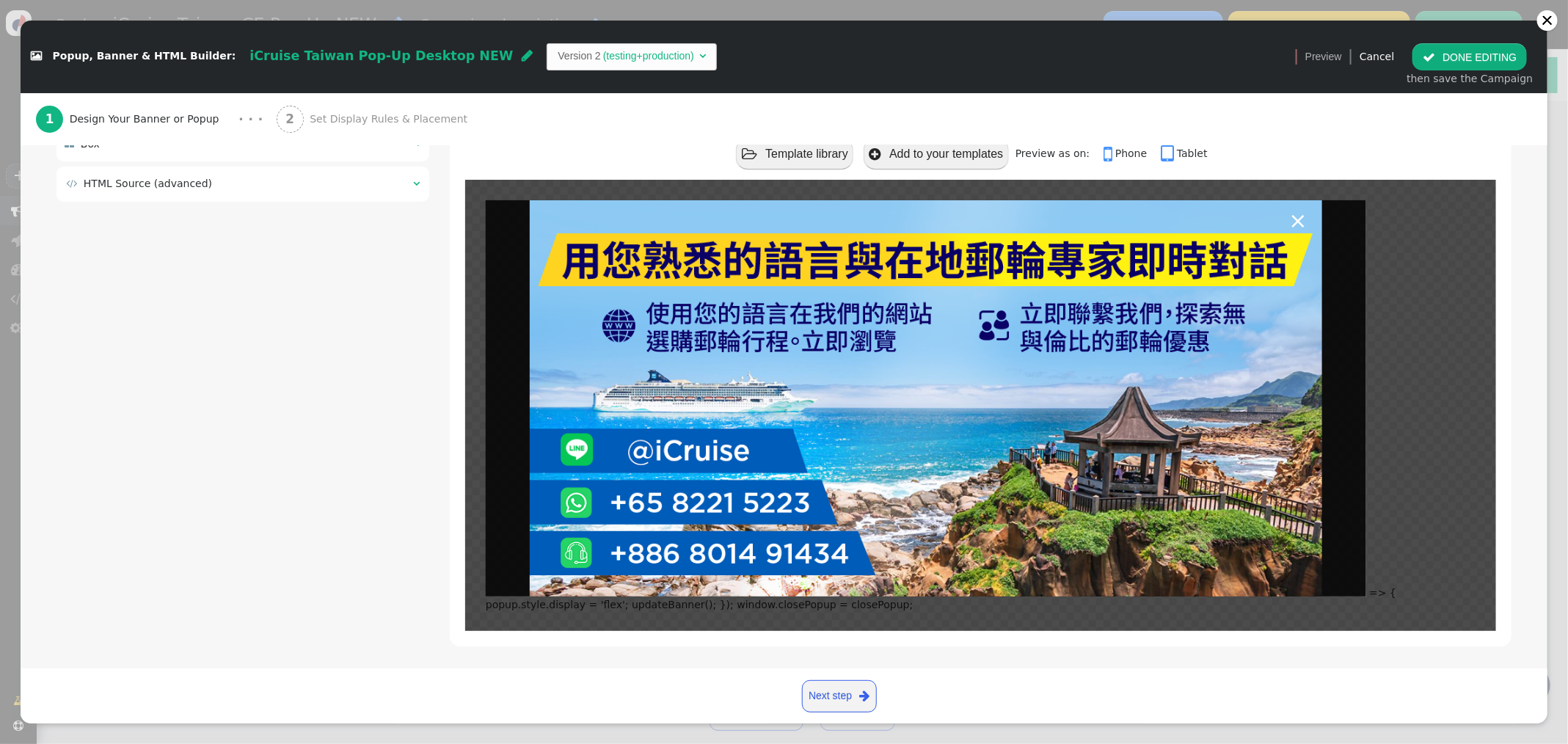
scroll to position [165, 0]
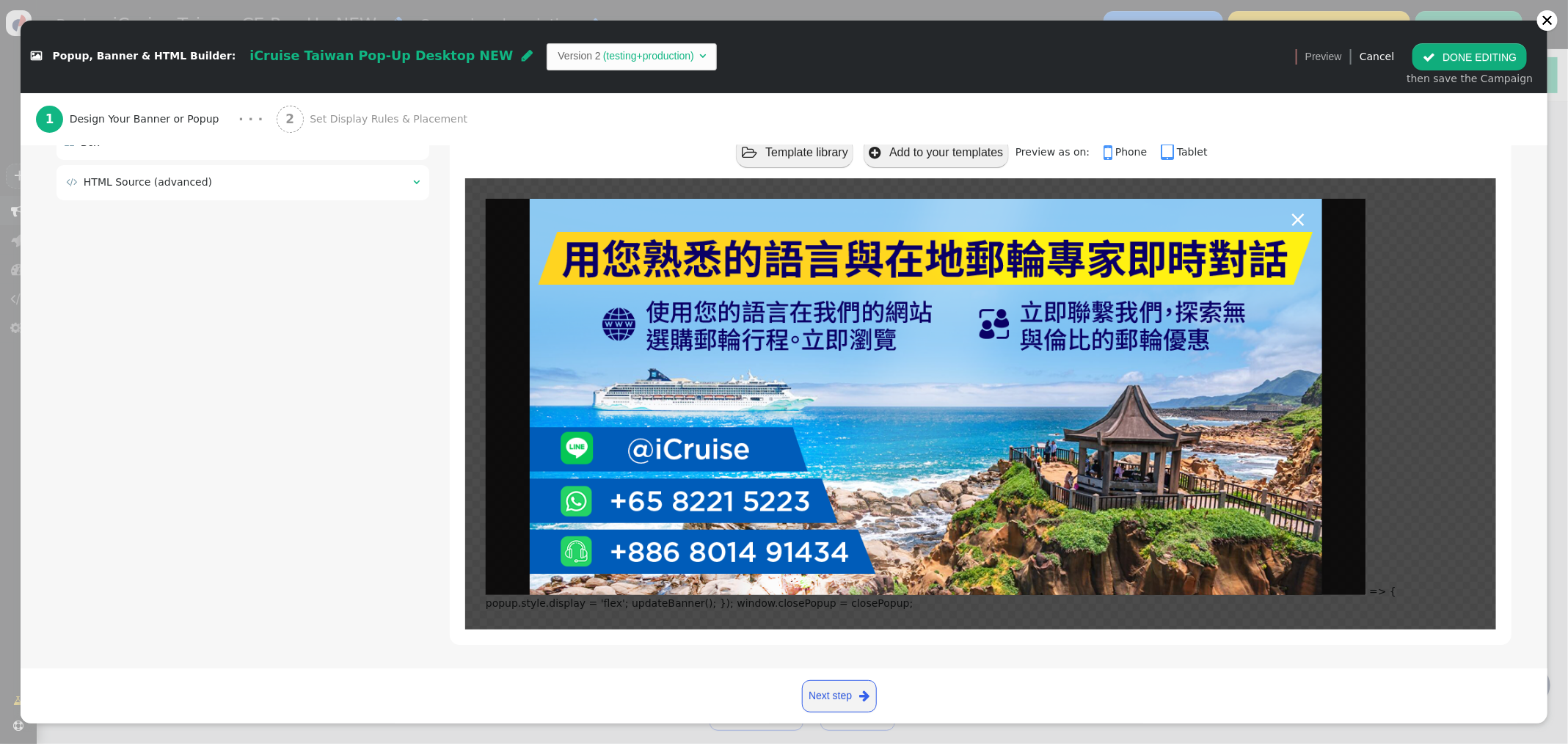
click at [416, 188] on td "" at bounding box center [411, 182] width 16 height 16
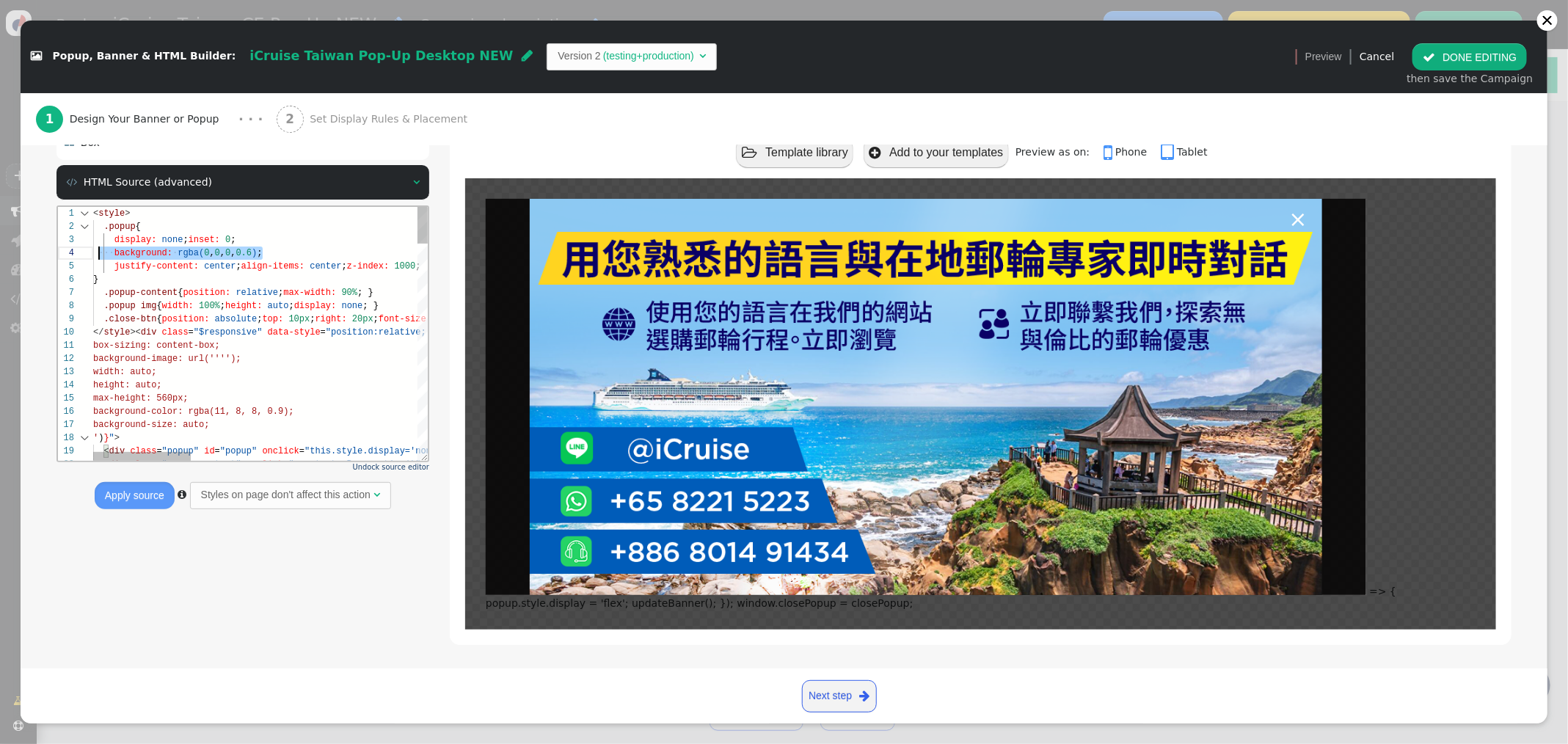
scroll to position [39, 0]
drag, startPoint x: 281, startPoint y: 253, endPoint x: 34, endPoint y: 253, distance: 247.0
type textarea "<style> .popup { display: none; inset: 0; justify-content: center; align-items:…"
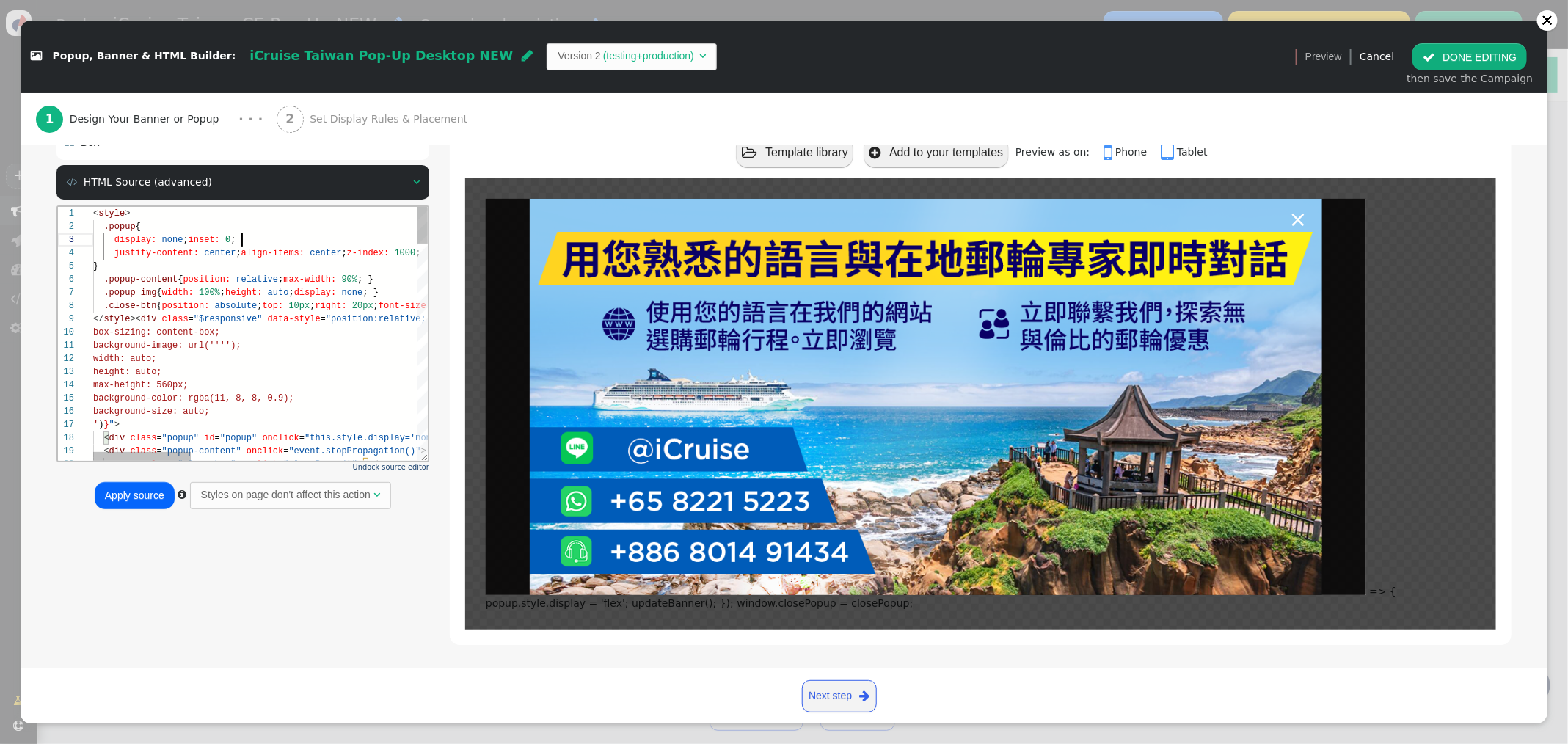
scroll to position [26, 147]
click at [137, 497] on button "Apply source" at bounding box center [135, 495] width 80 height 26
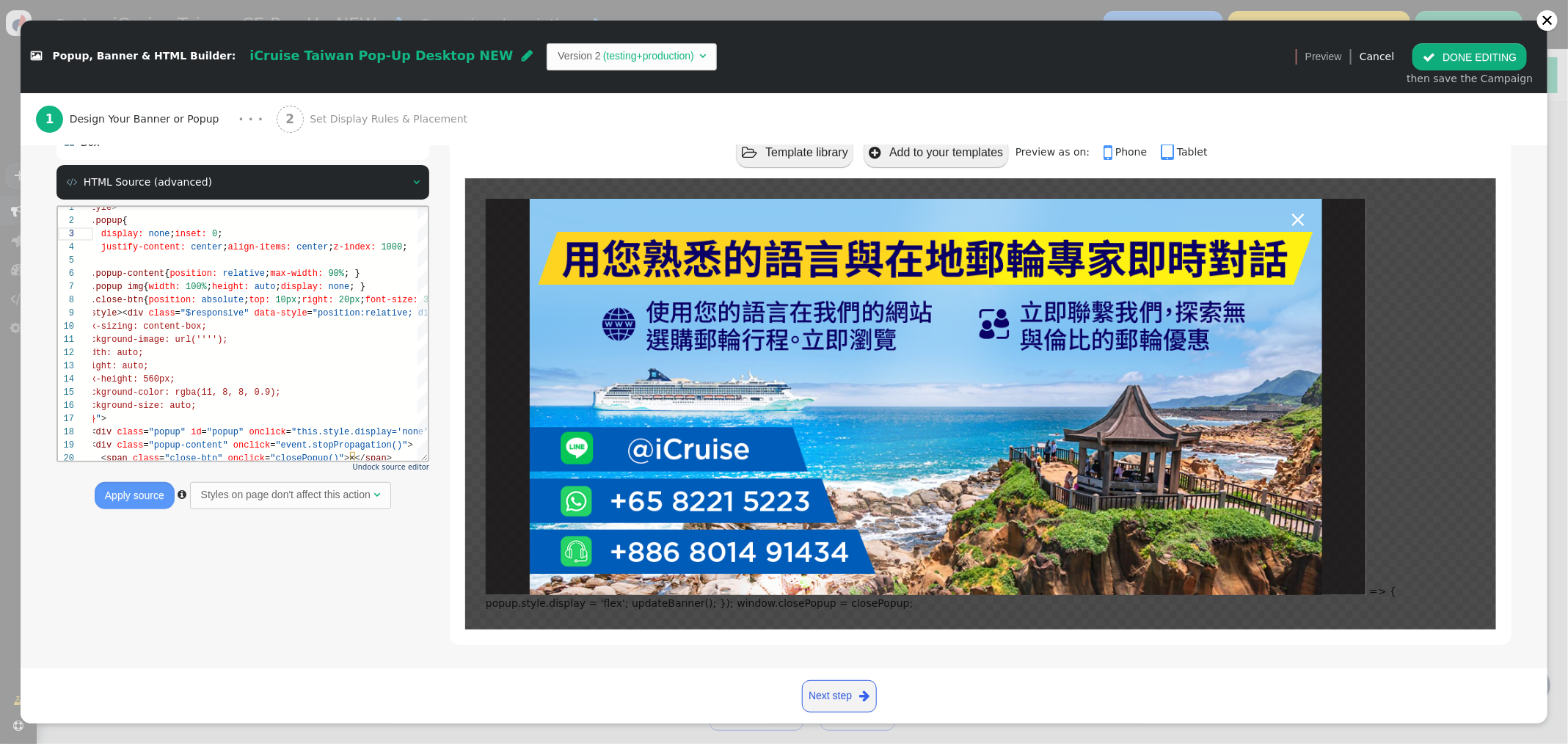
click at [151, 497] on button "Apply source" at bounding box center [135, 495] width 80 height 26
click at [1484, 53] on button " DONE EDITING" at bounding box center [1470, 56] width 115 height 26
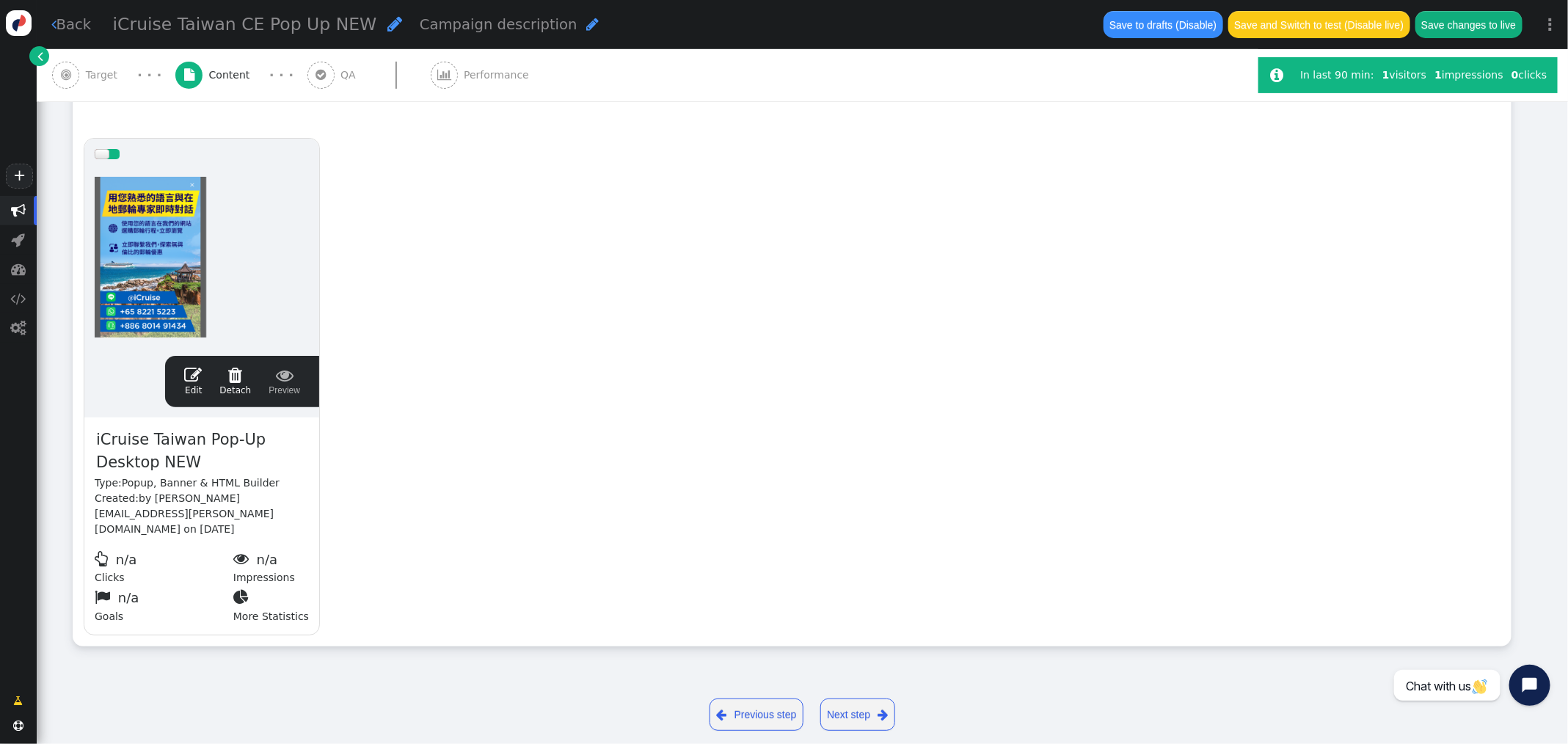
scroll to position [105, 0]
click at [193, 374] on span "" at bounding box center [193, 375] width 18 height 18
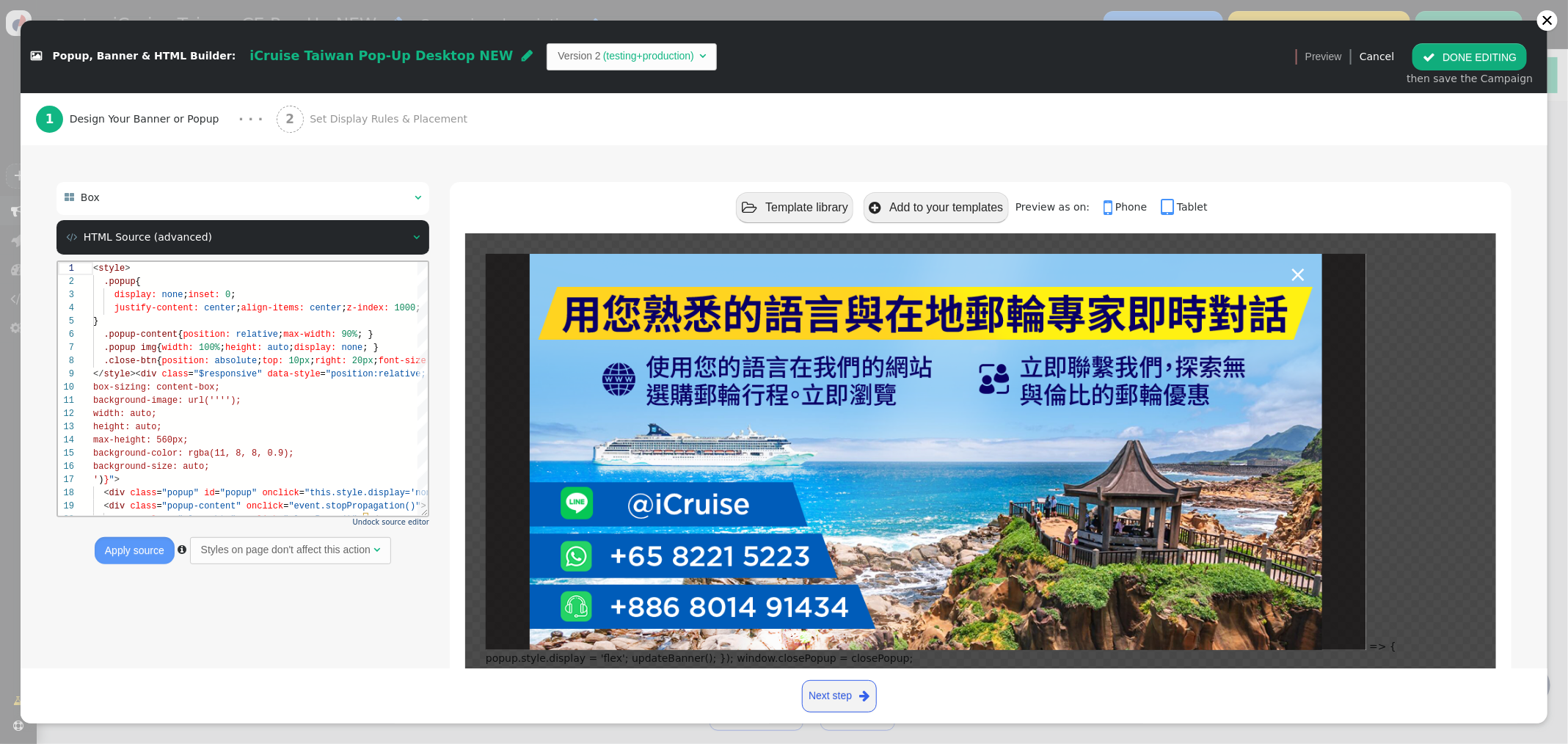
scroll to position [132, 0]
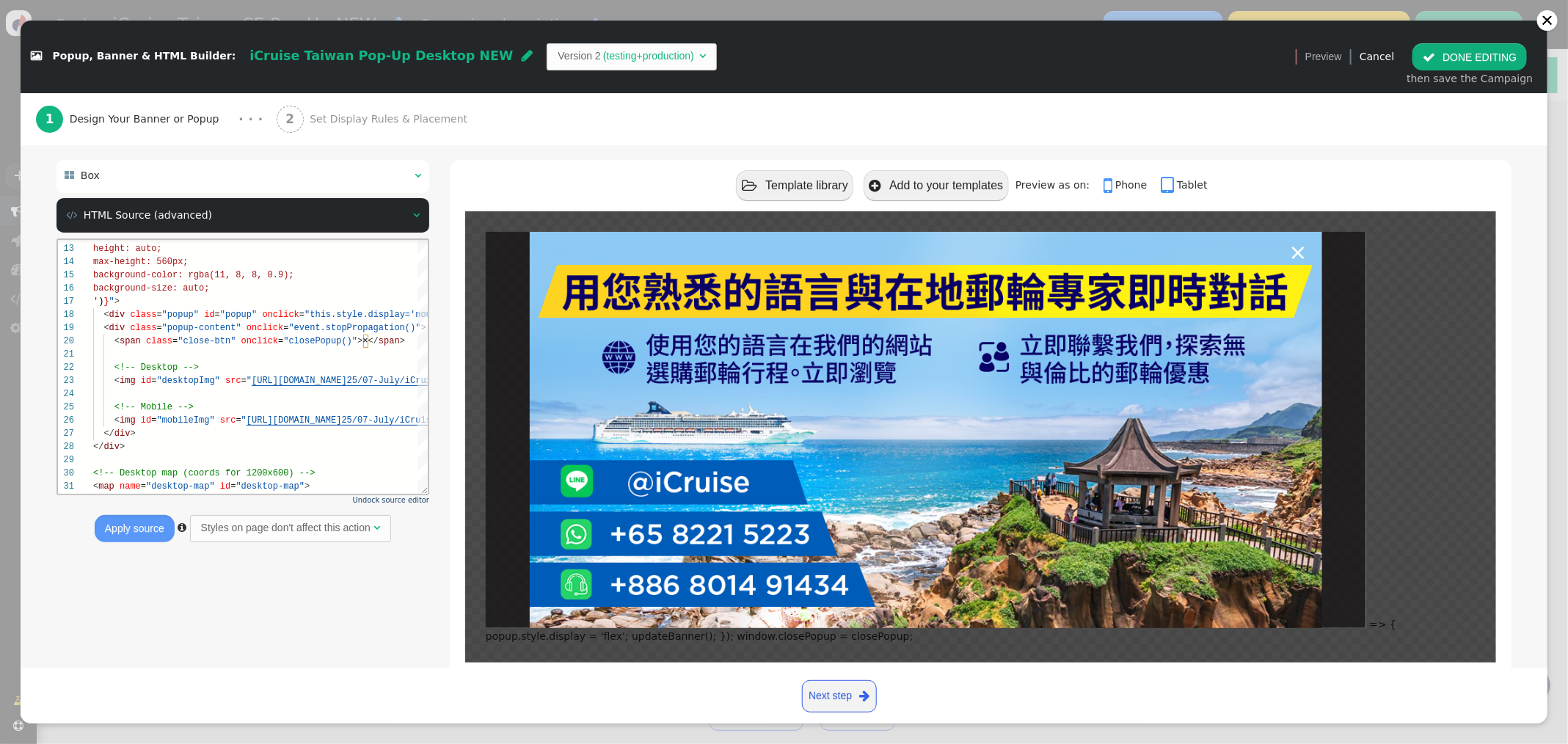
click at [1460, 53] on button " DONE EDITING" at bounding box center [1470, 56] width 115 height 26
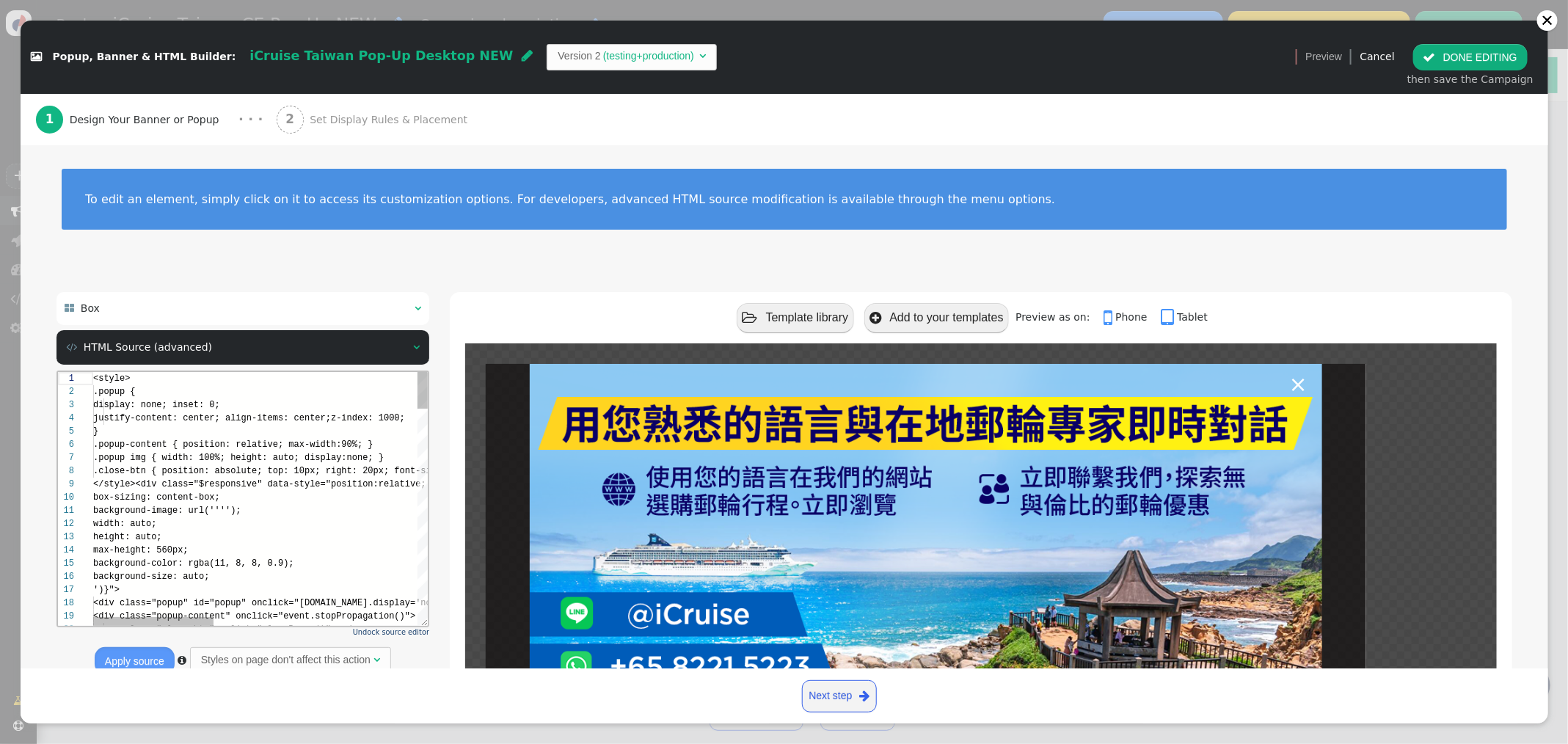
scroll to position [105, 0]
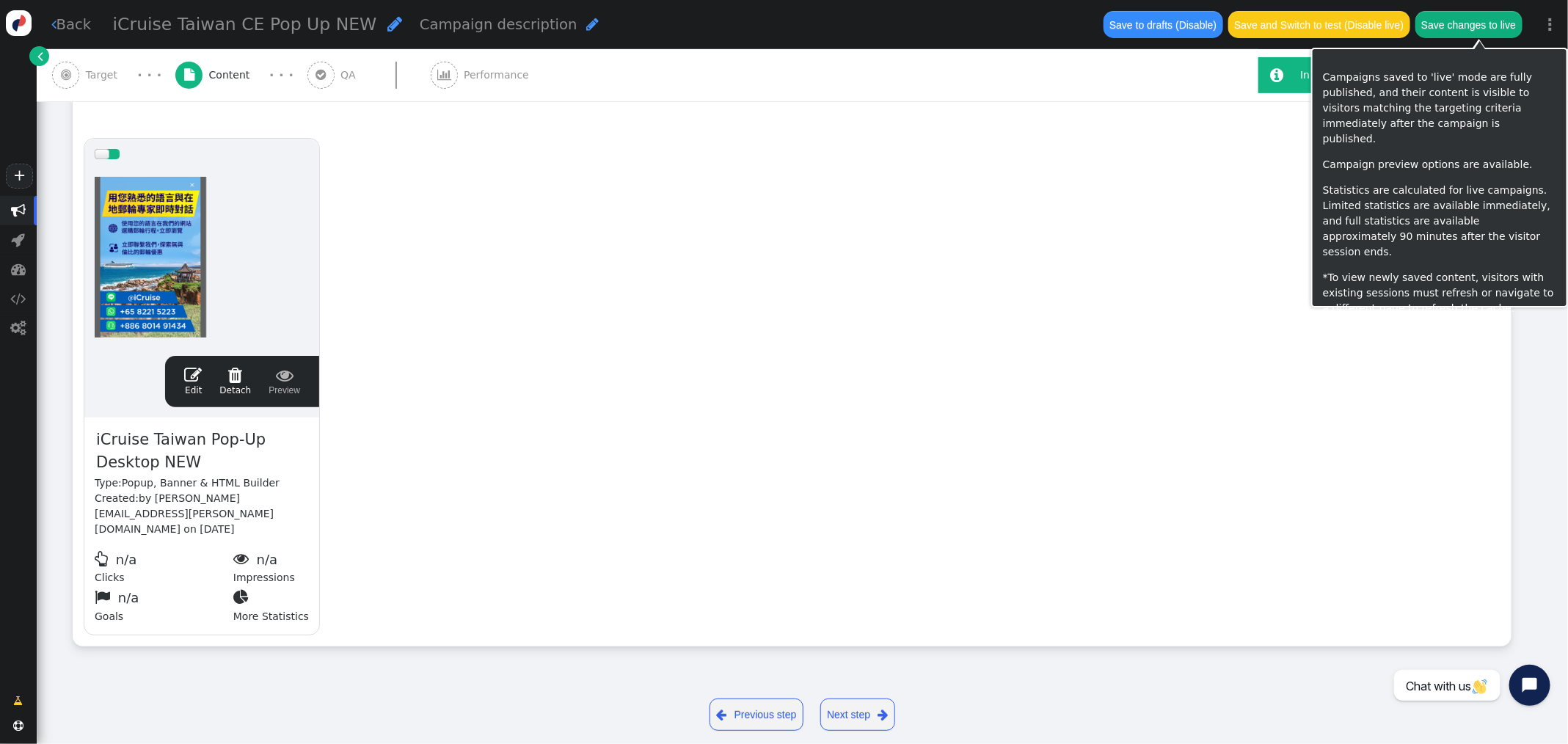
click at [1486, 32] on button "Save changes to live" at bounding box center [1468, 24] width 107 height 26
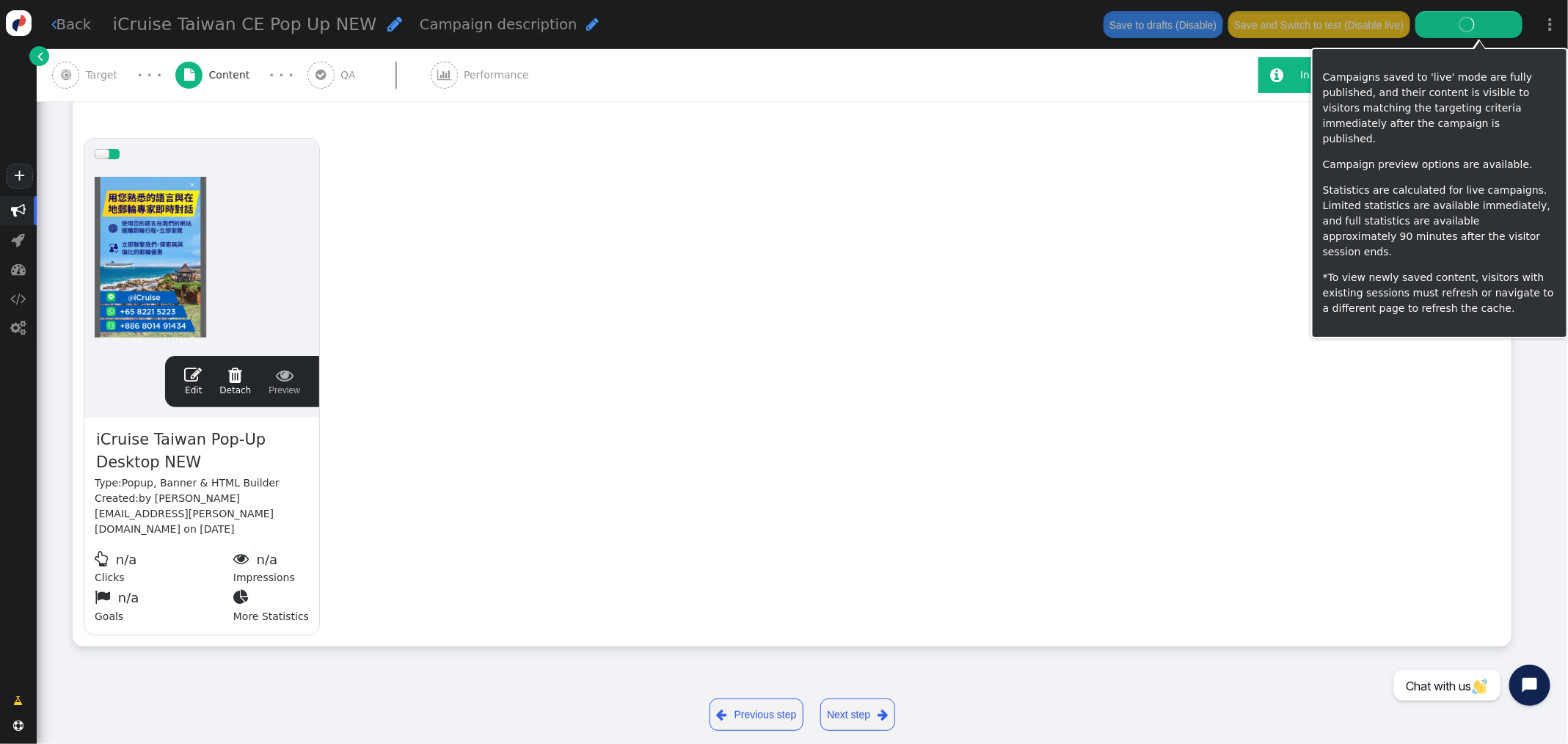
scroll to position [250, 0]
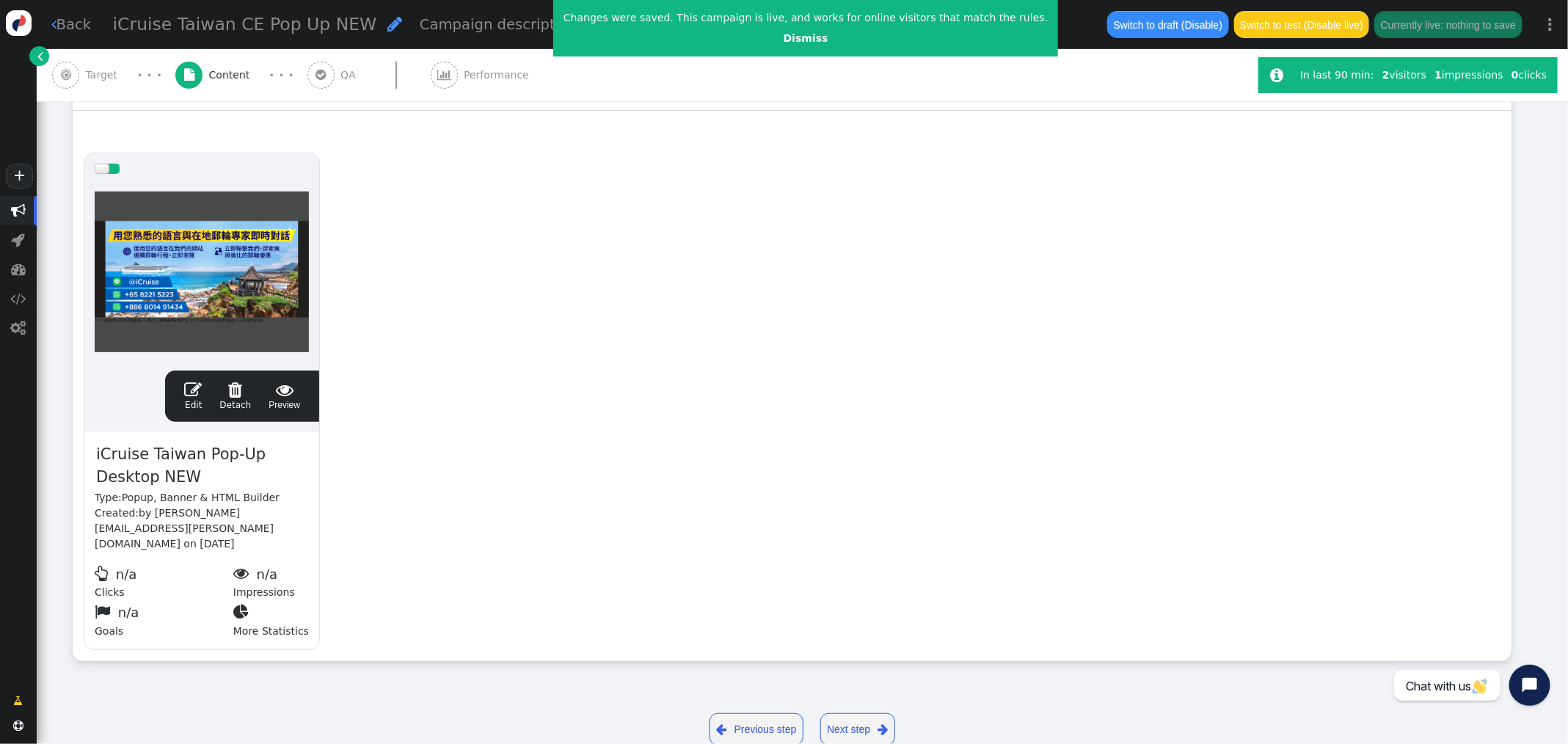
click at [194, 388] on span "" at bounding box center [193, 390] width 18 height 18
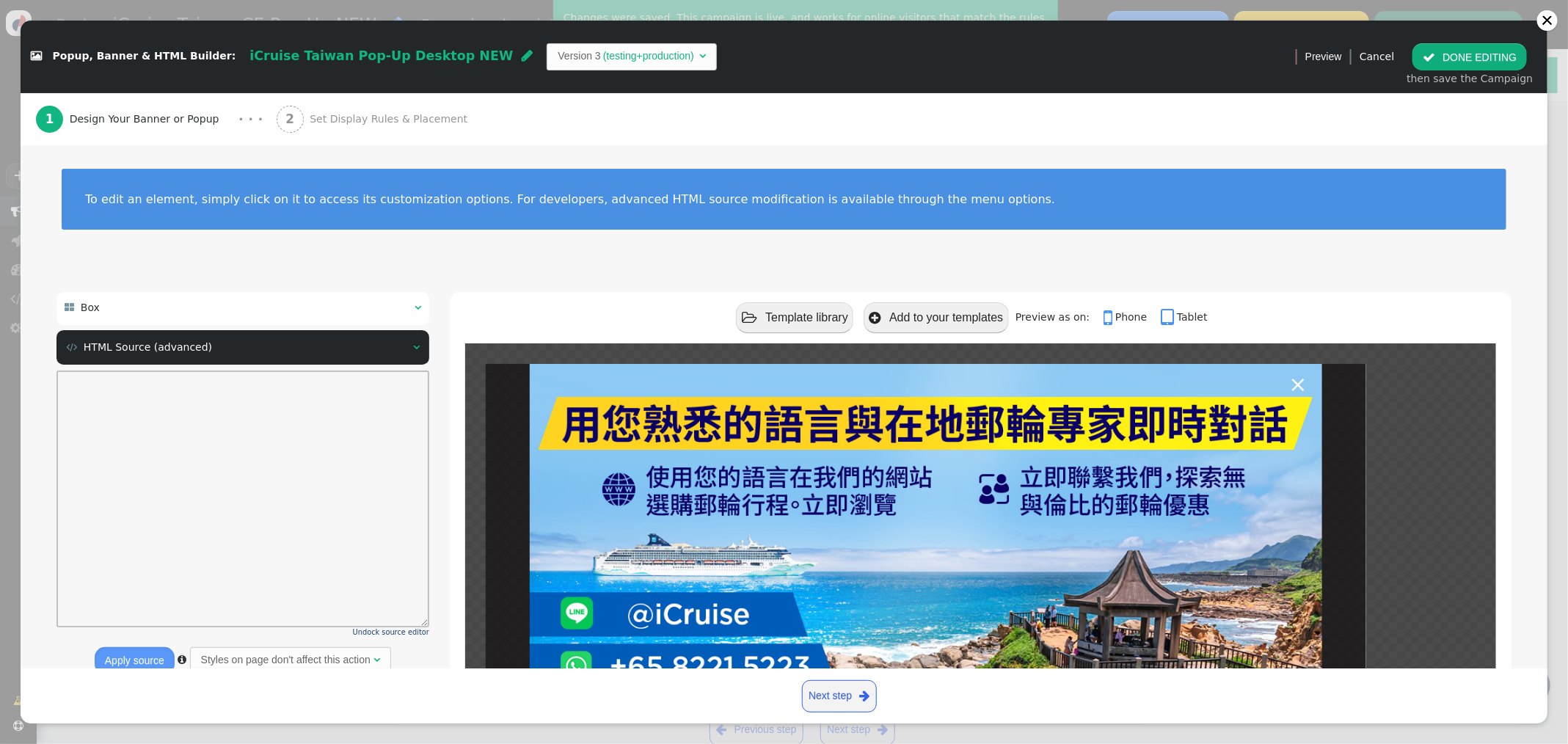
click at [319, 119] on span "Set Display Rules & Placement" at bounding box center [392, 119] width 164 height 16
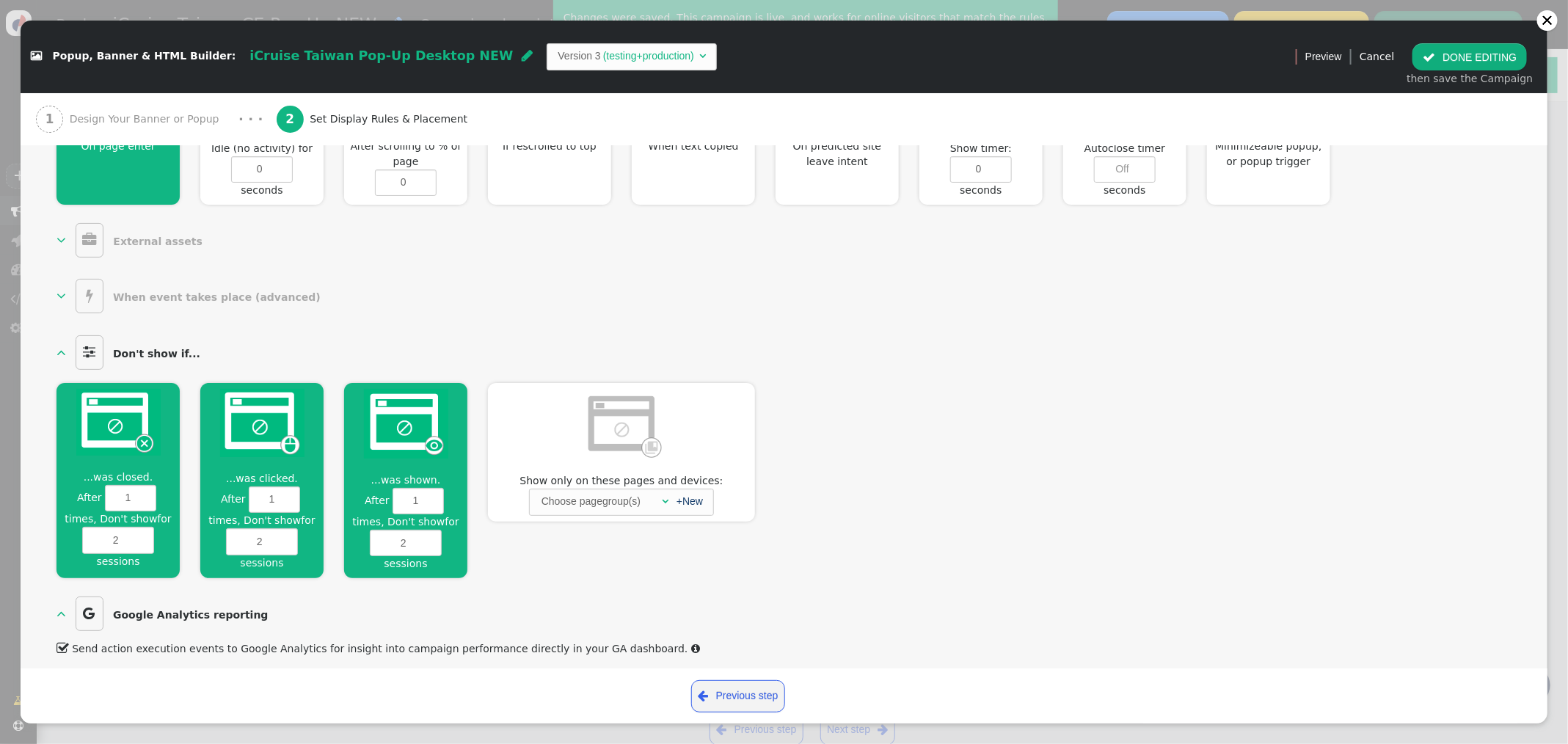
scroll to position [699, 0]
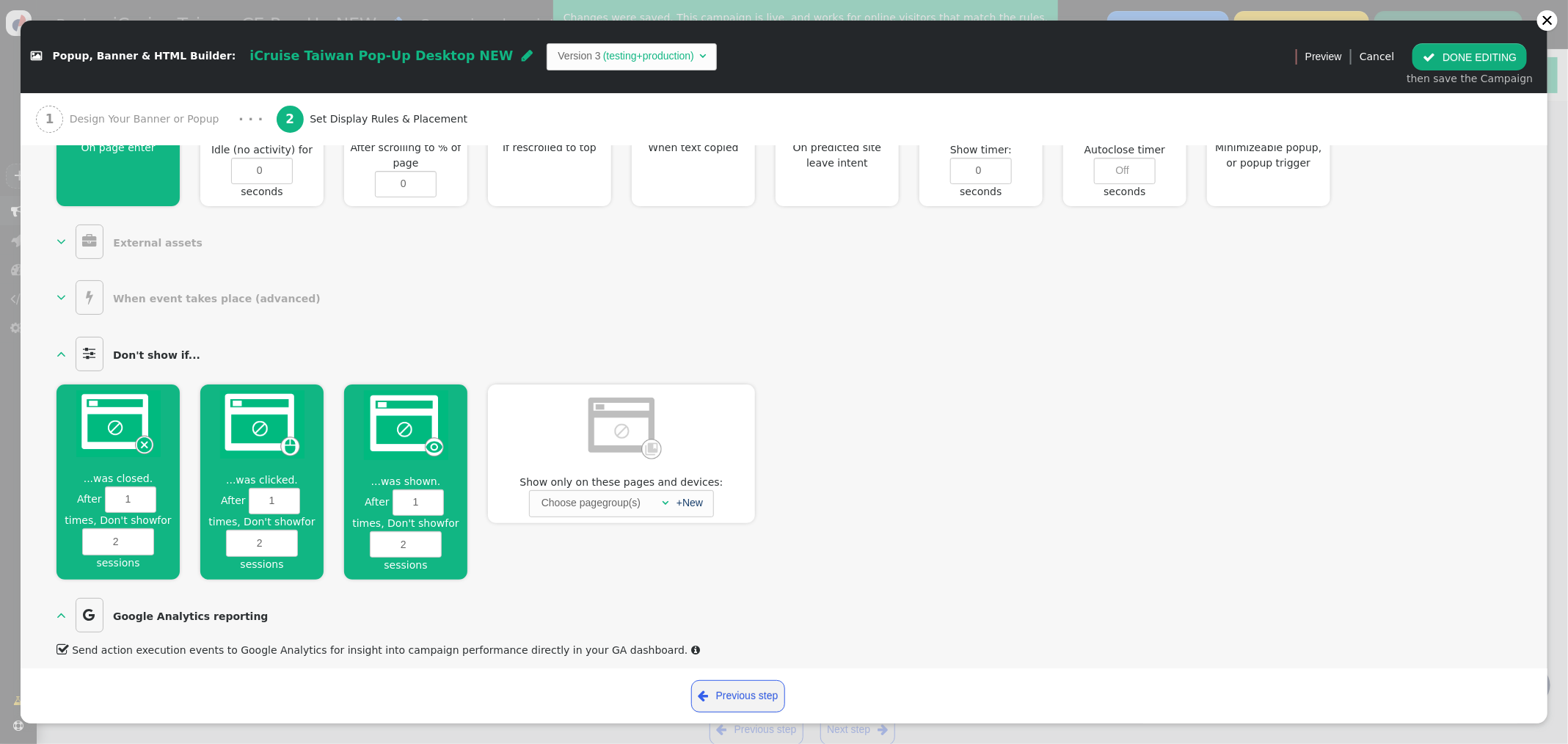
click at [137, 442] on img at bounding box center [118, 424] width 84 height 67
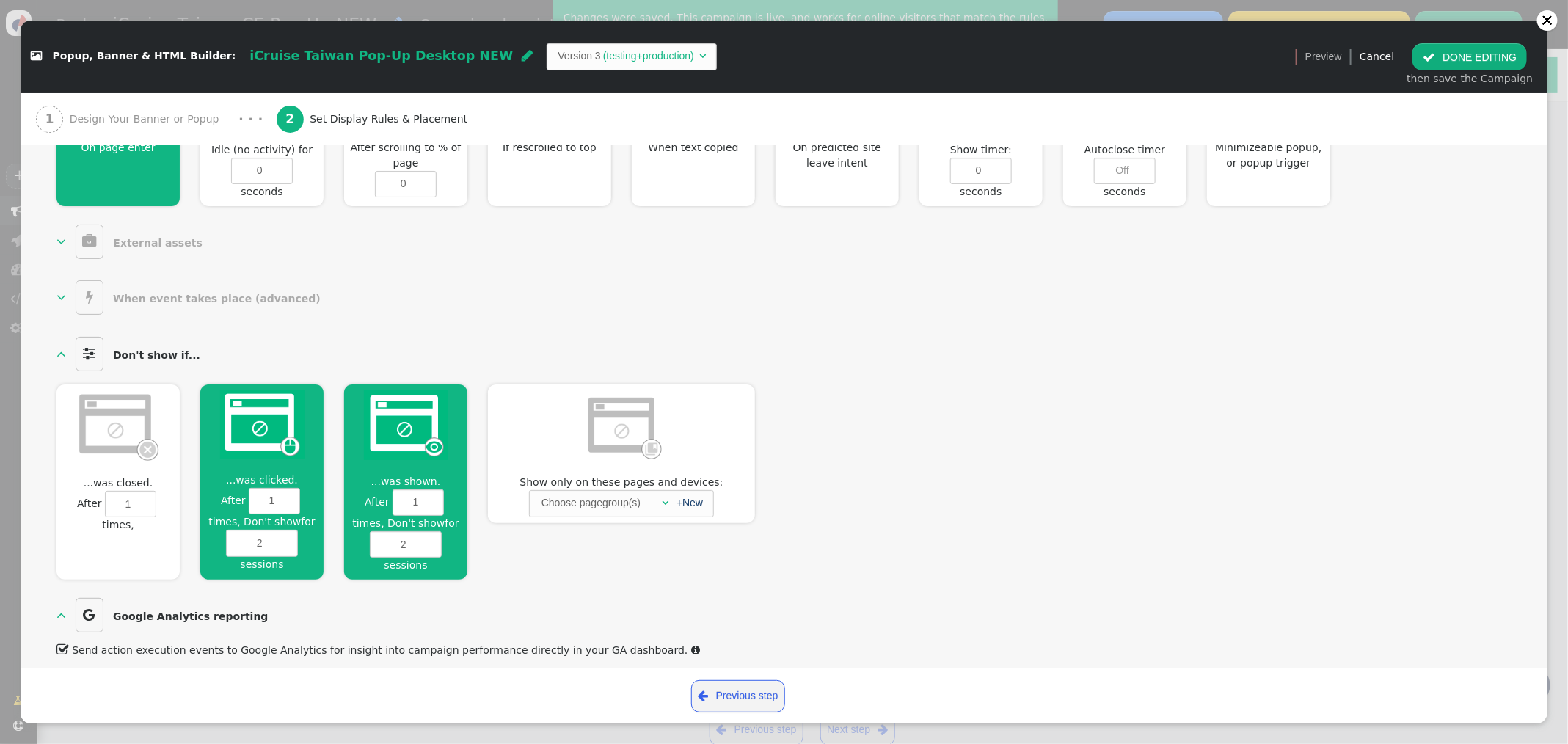
click at [263, 437] on img at bounding box center [262, 424] width 84 height 68
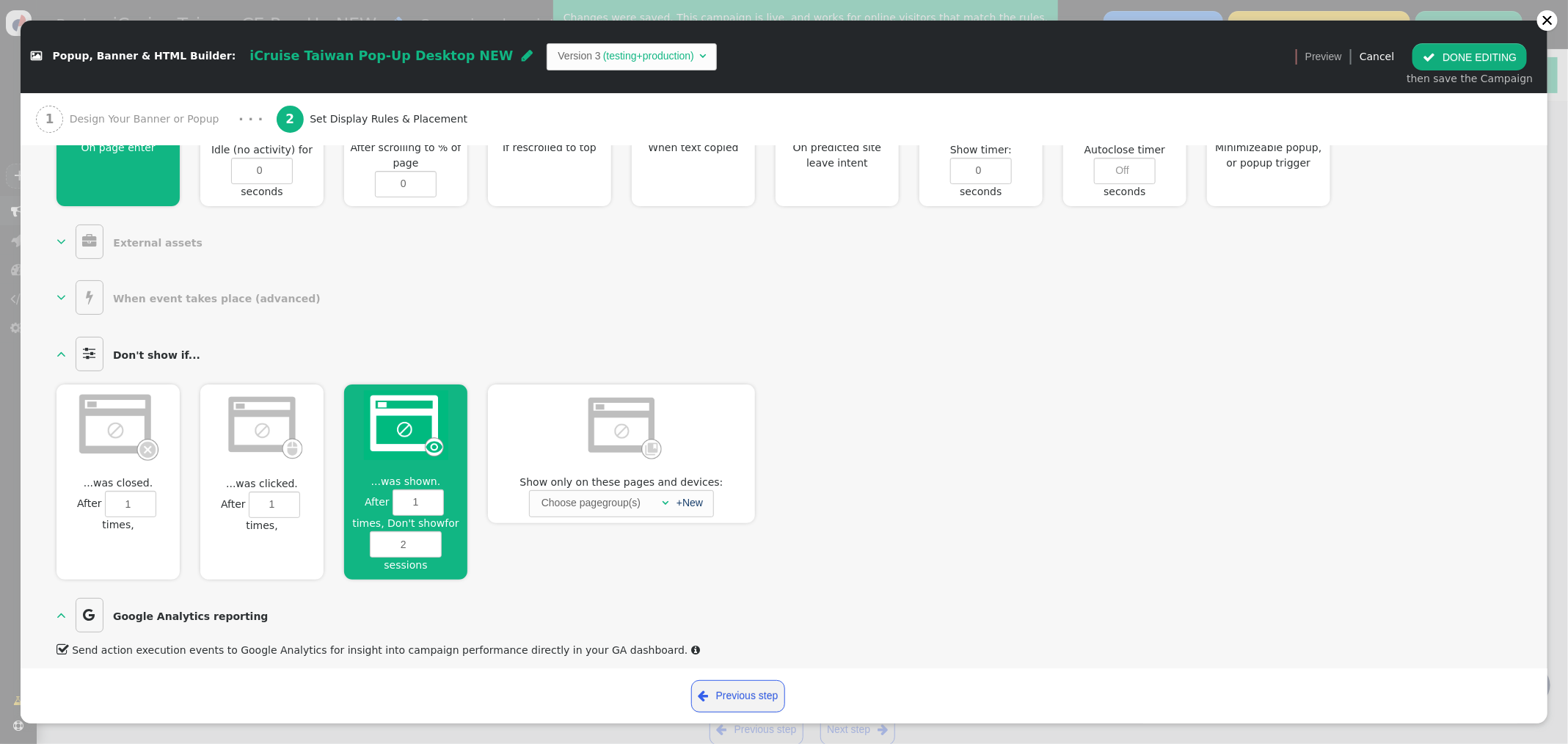
click at [401, 426] on img at bounding box center [406, 424] width 84 height 69
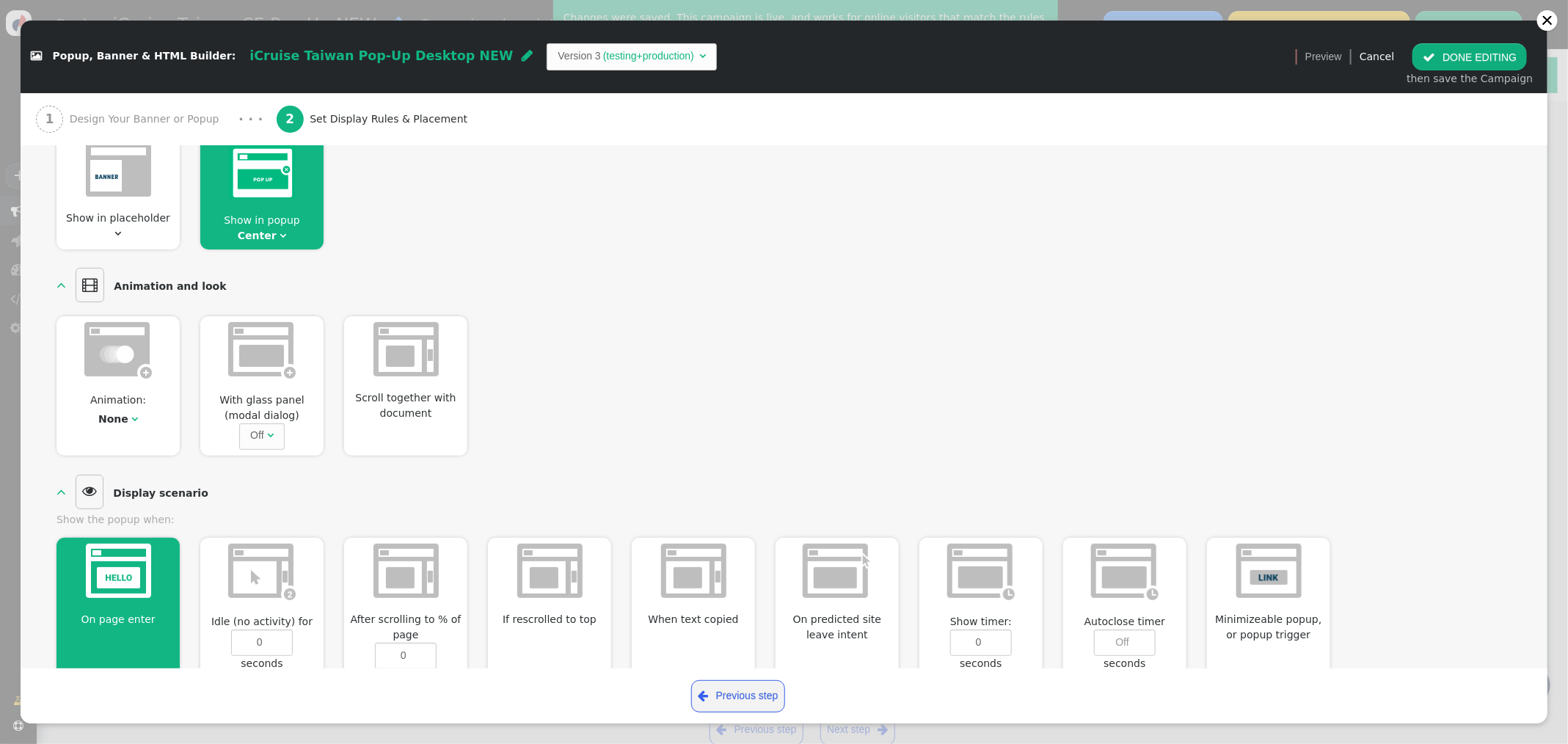
scroll to position [0, 0]
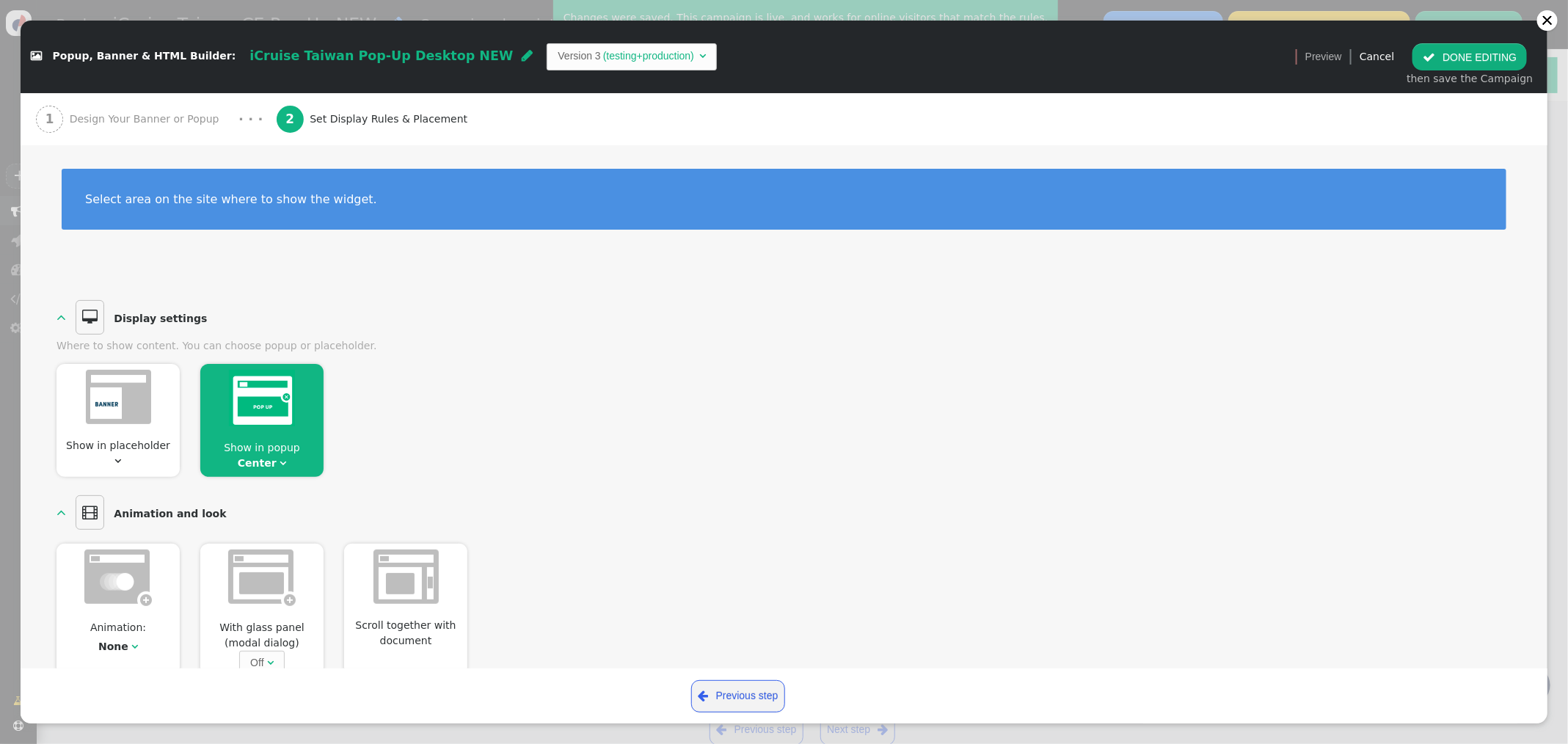
click at [134, 123] on span "Design Your Banner or Popup" at bounding box center [147, 119] width 155 height 16
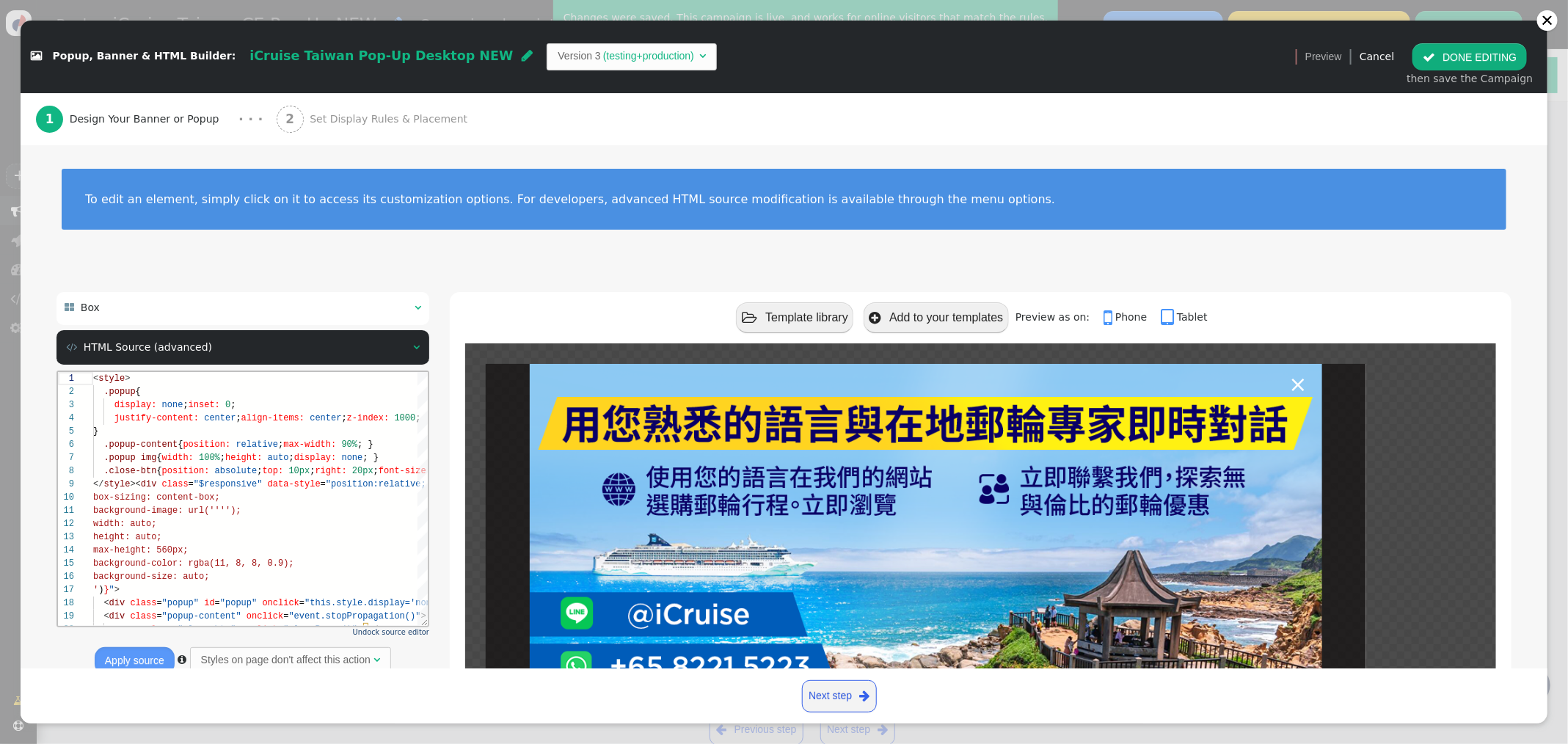
scroll to position [74, 0]
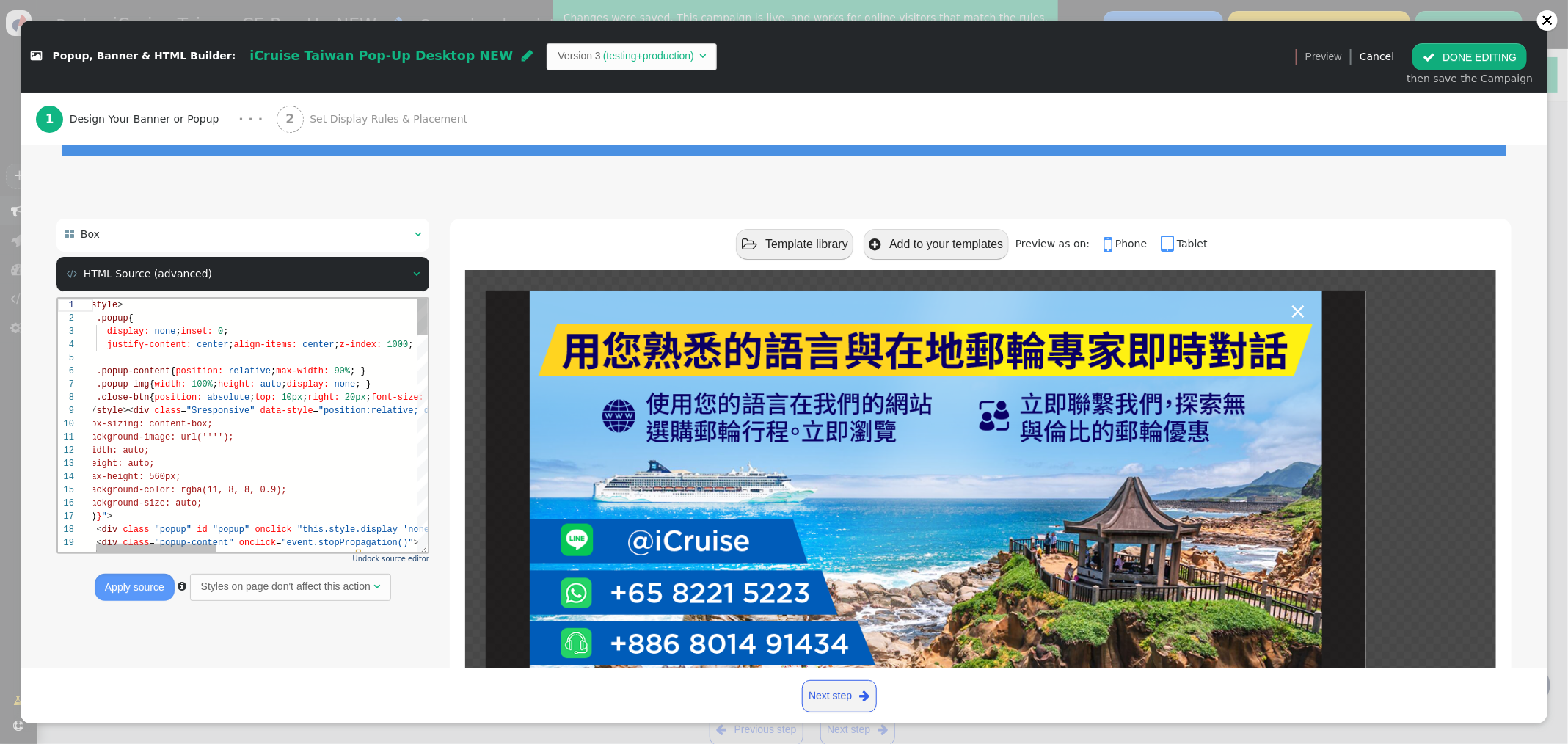
click at [349, 374] on span "90%" at bounding box center [341, 370] width 16 height 11
type textarea "<style> .popup { display: none; inset: 0; justify-content: center; align-items:…"
click at [111, 586] on button "Apply source" at bounding box center [135, 586] width 80 height 26
